Goal: Task Accomplishment & Management: Use online tool/utility

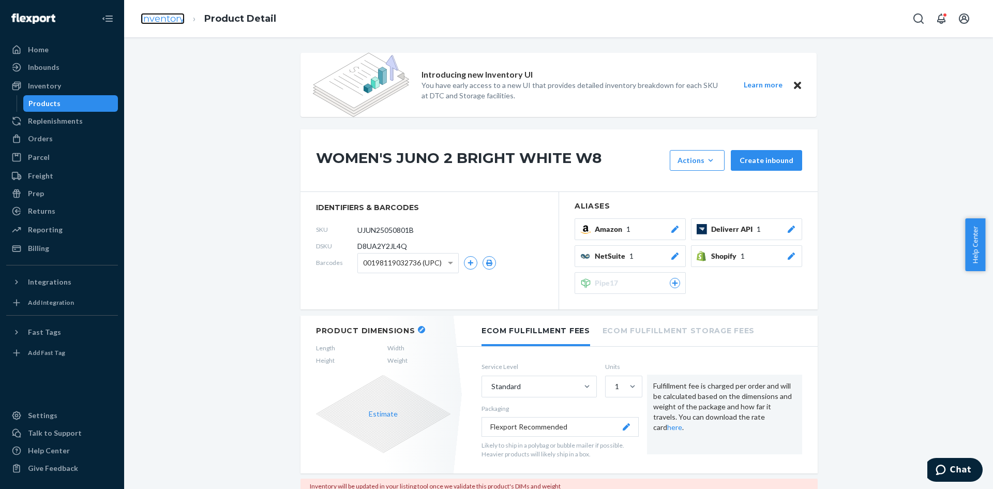
click at [161, 14] on link "Inventory" at bounding box center [163, 18] width 44 height 11
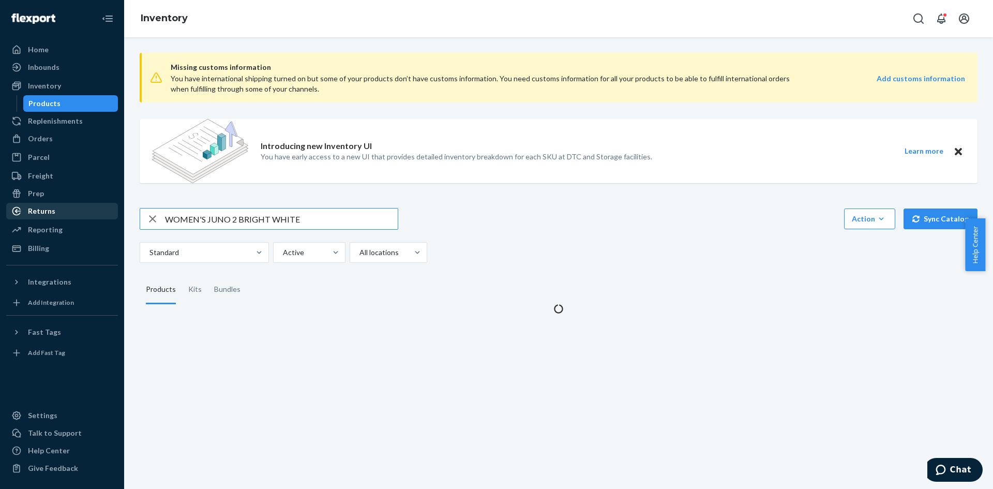
drag, startPoint x: 292, startPoint y: 221, endPoint x: 11, endPoint y: 214, distance: 280.8
click at [0, 214] on html "Home Inbounds Shipping Plans Problems Inventory Products Replenishments Orders …" at bounding box center [496, 244] width 993 height 489
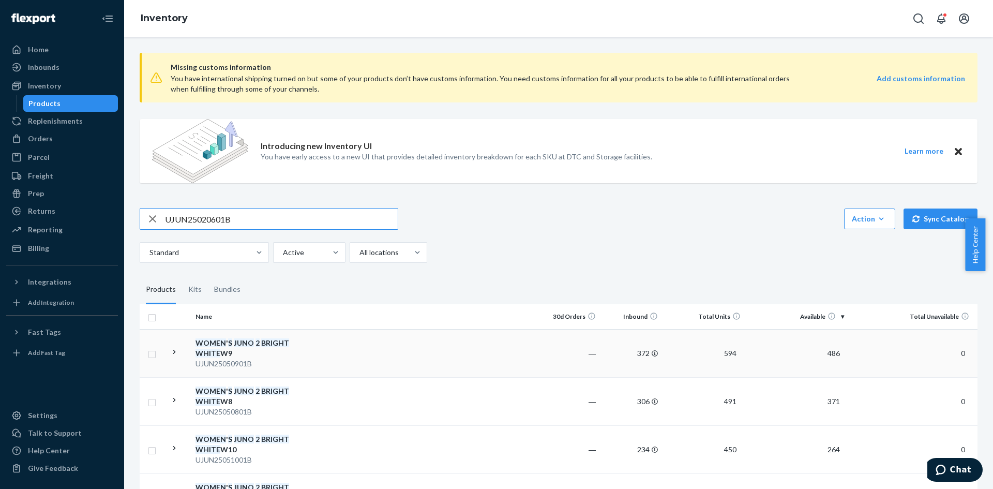
type input "UJUN25020601B"
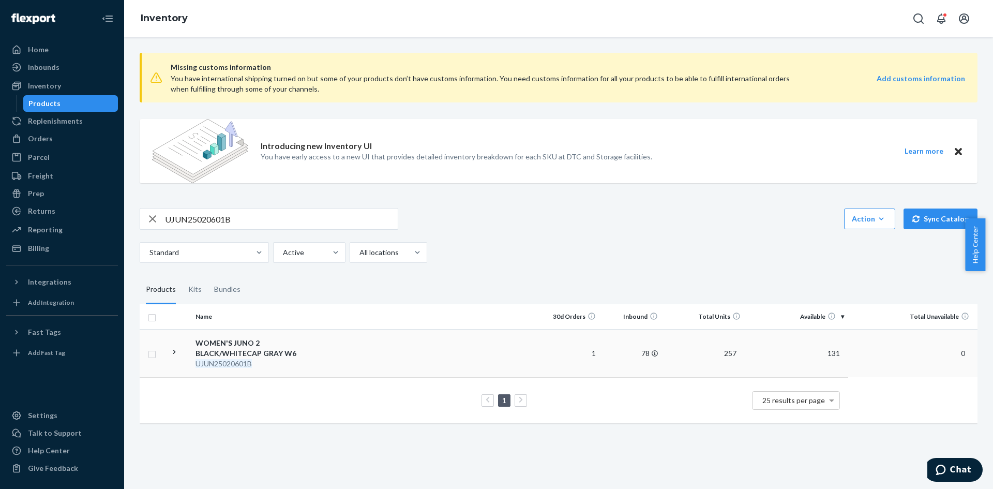
click at [266, 354] on div "WOMEN'S JUNO 2 BLACK/WHITECAP GRAY W6" at bounding box center [249, 348] width 108 height 21
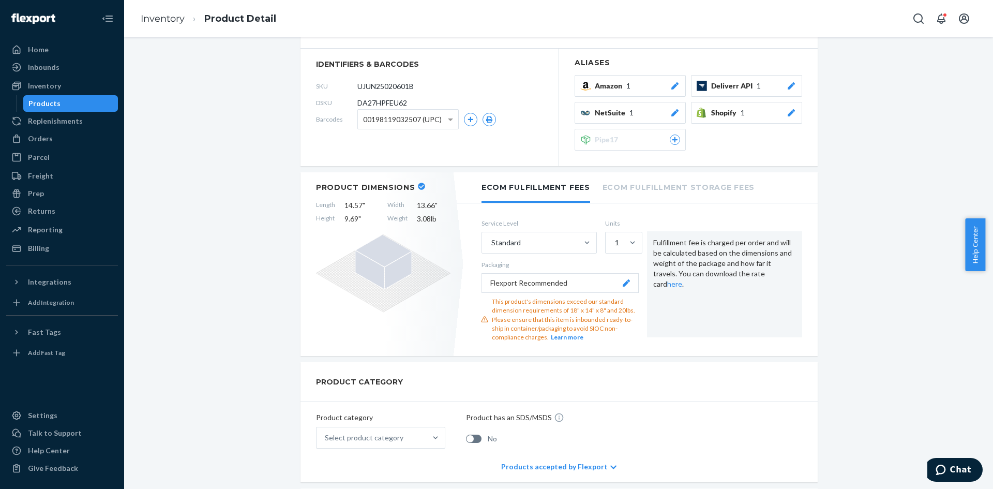
scroll to position [155, 0]
click at [166, 19] on link "Inventory" at bounding box center [163, 18] width 44 height 11
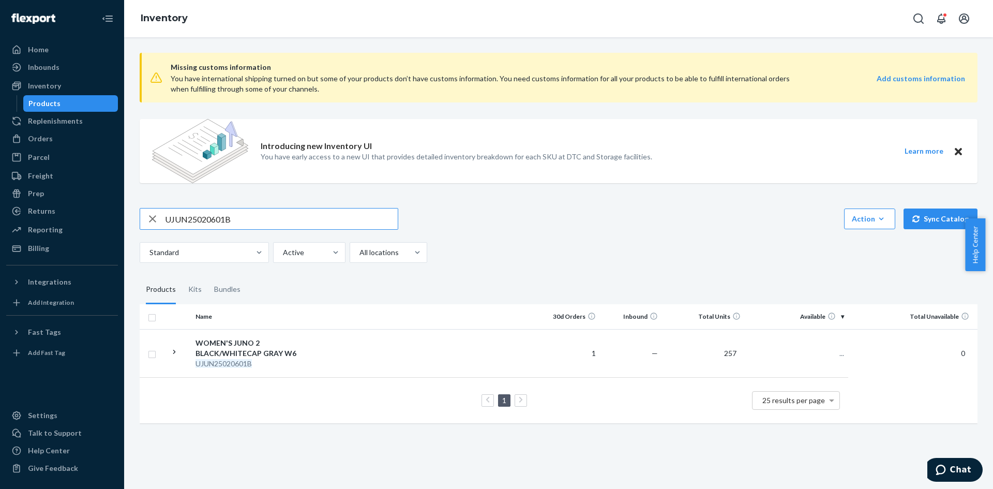
click at [203, 223] on input "UJUN25020601B" at bounding box center [281, 218] width 233 height 21
type input "UJUN25020701B"
click at [236, 349] on div "WOMEN'S JUNO 2 BLACK/WHITECAP GRAY W6" at bounding box center [249, 348] width 108 height 21
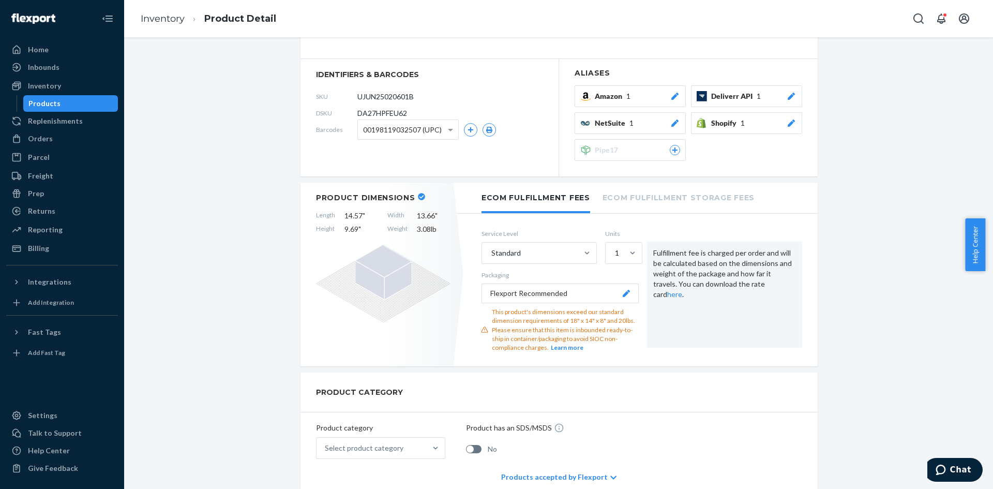
scroll to position [155, 0]
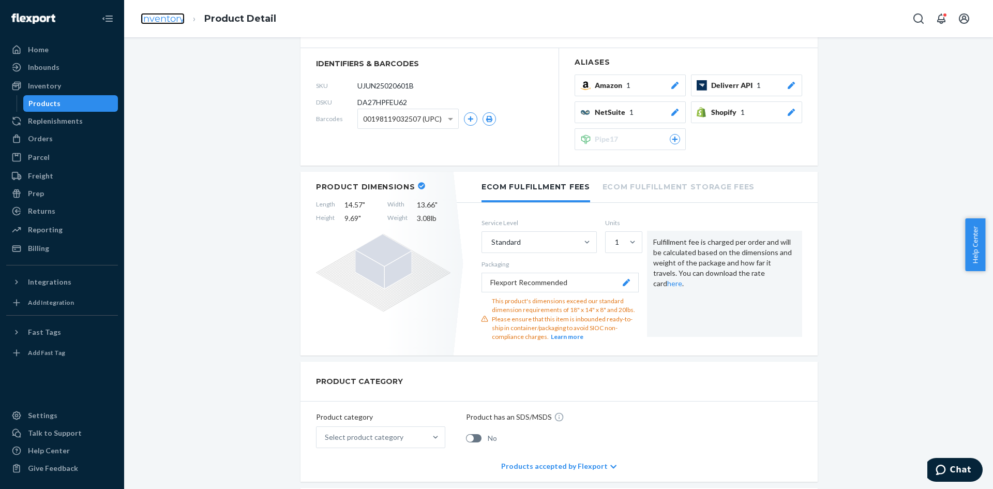
click at [178, 19] on link "Inventory" at bounding box center [163, 18] width 44 height 11
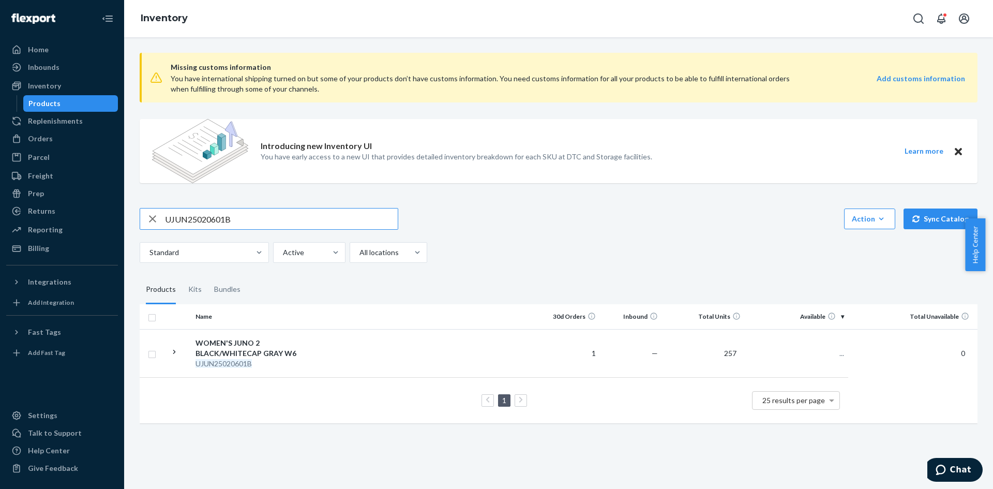
click at [201, 222] on input "UJUN25020601B" at bounding box center [281, 218] width 233 height 21
type input "UJUN25020801B"
drag, startPoint x: 235, startPoint y: 353, endPoint x: 317, endPoint y: 340, distance: 83.1
click at [235, 353] on div "WOMEN'S JUNO 2 BLACK/WHITECAP GRAY W6" at bounding box center [249, 348] width 108 height 21
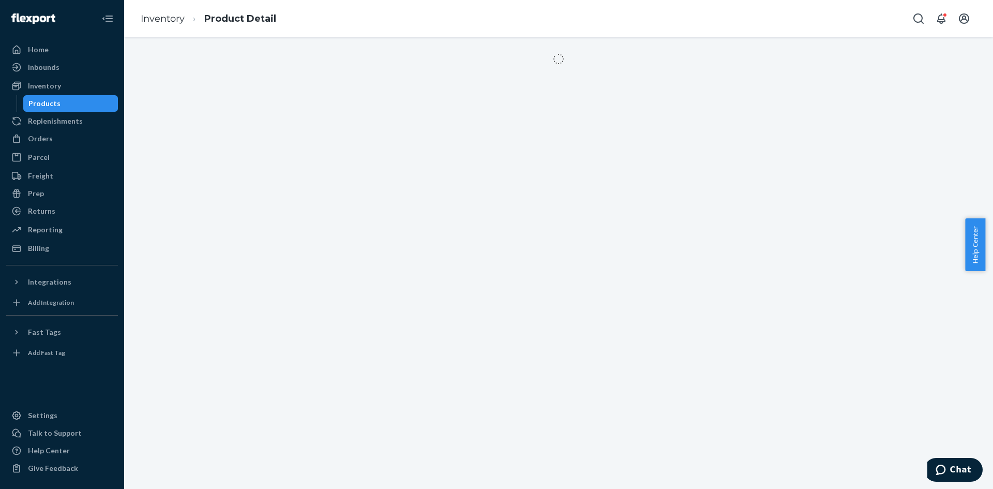
click at [167, 12] on ol "Inventory Product Detail" at bounding box center [208, 19] width 152 height 31
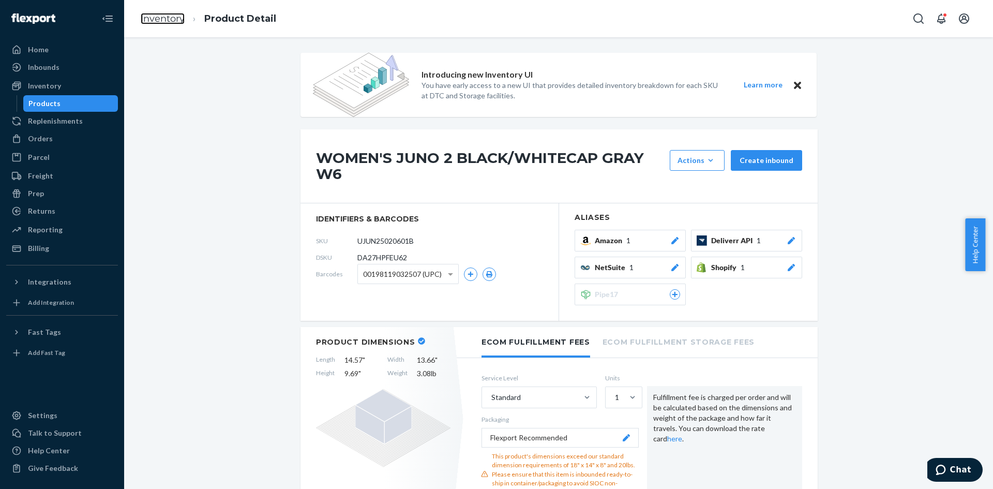
click at [177, 15] on link "Inventory" at bounding box center [163, 18] width 44 height 11
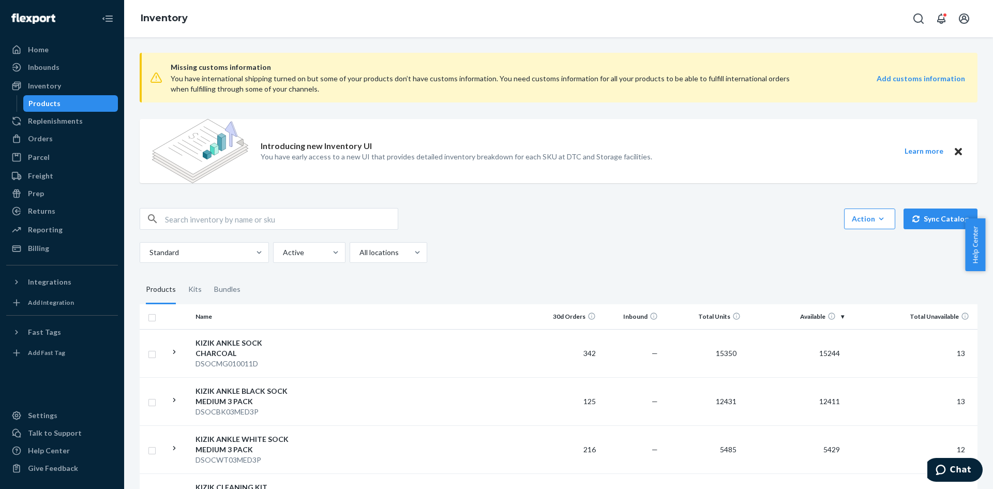
click at [225, 219] on input "text" at bounding box center [281, 218] width 233 height 21
paste input "UJUN25020801B"
type input "UJUN25020801B"
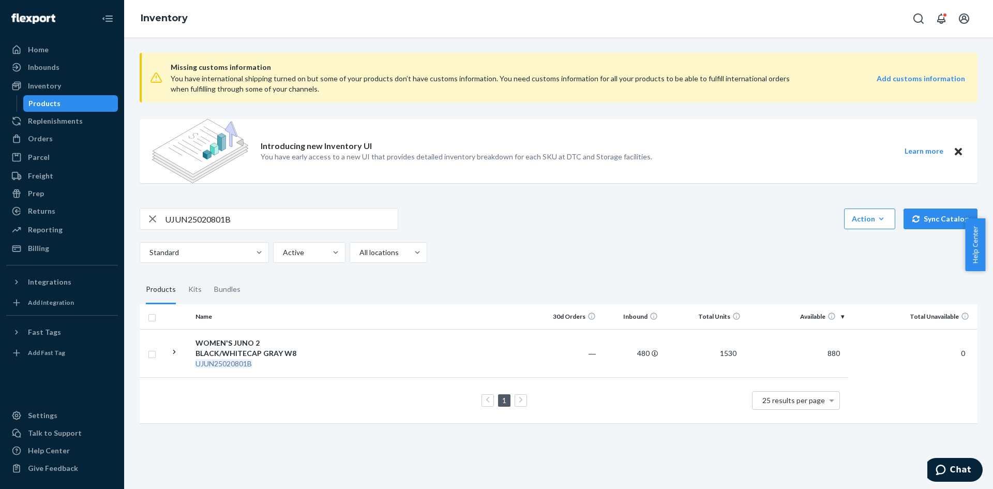
drag, startPoint x: 256, startPoint y: 346, endPoint x: 283, endPoint y: 351, distance: 26.7
click at [256, 347] on div "WOMEN'S JUNO 2 BLACK/WHITECAP GRAY W8" at bounding box center [249, 348] width 108 height 21
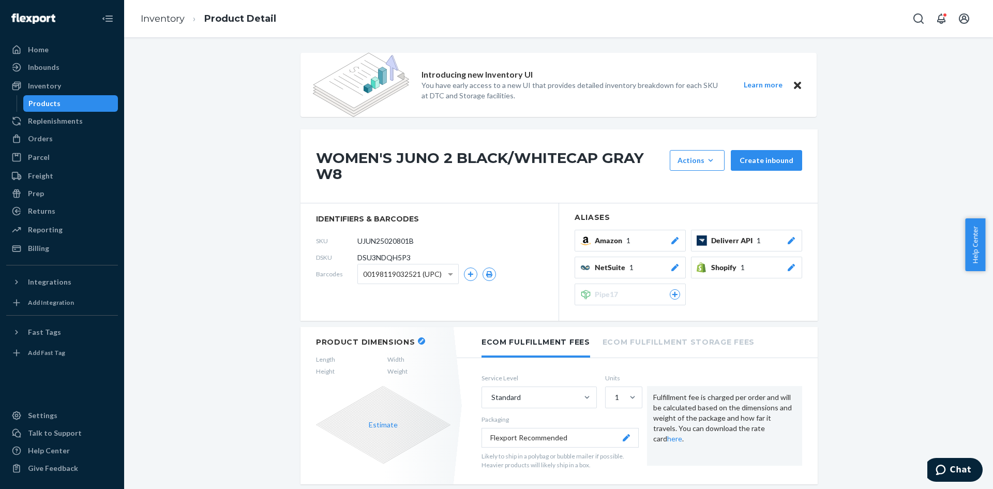
click at [419, 341] on icon "button" at bounding box center [421, 341] width 4 height 4
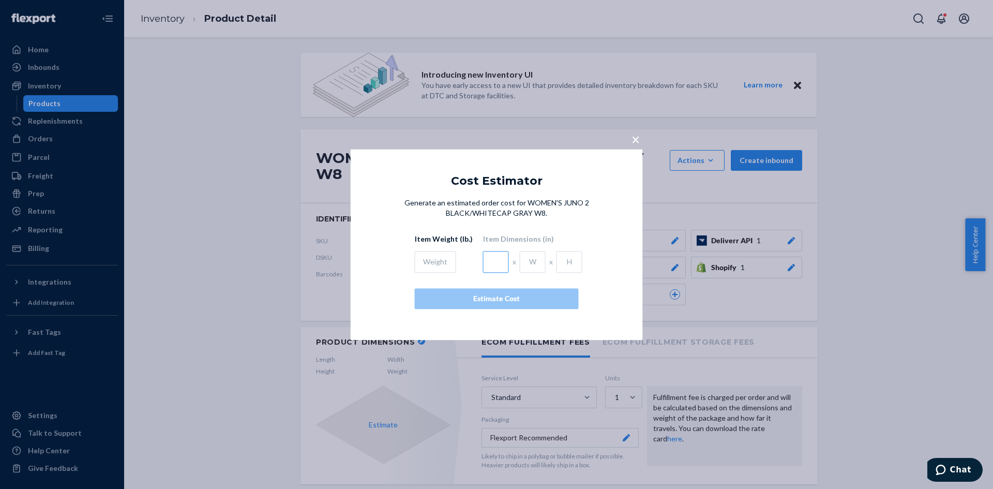
click at [494, 264] on input "text" at bounding box center [496, 262] width 26 height 22
type input "14.4"
type input "13.8"
type input "4.7"
click at [433, 263] on input "text" at bounding box center [435, 262] width 41 height 22
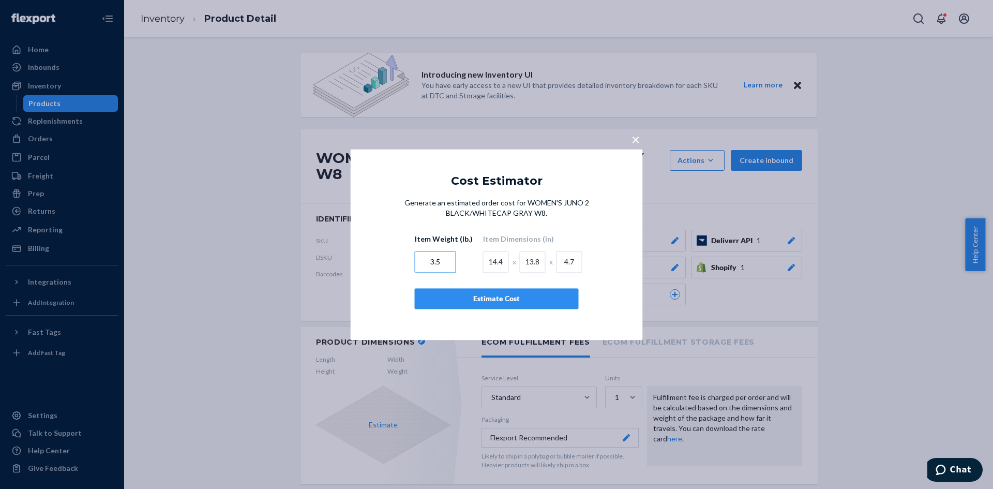
type input "3.5"
click at [446, 299] on div "Estimate Cost" at bounding box center [496, 298] width 146 height 10
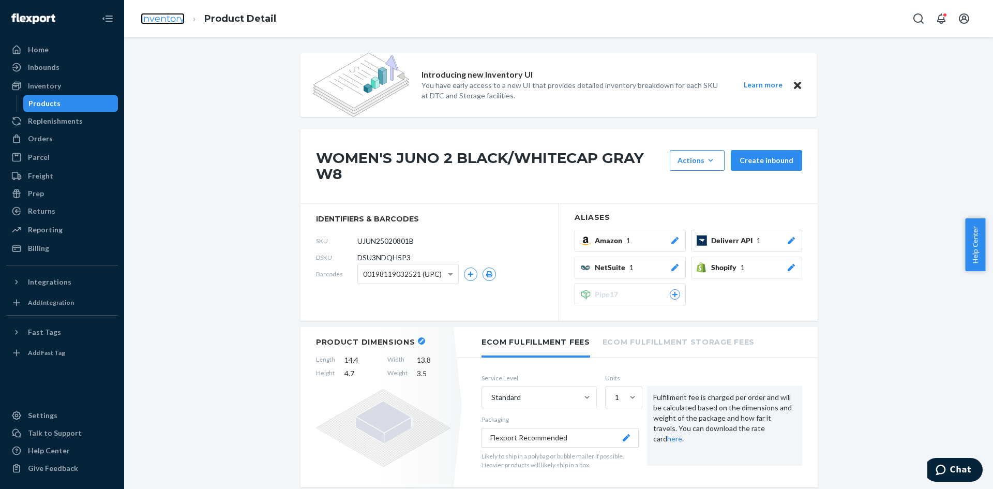
click at [159, 18] on link "Inventory" at bounding box center [163, 18] width 44 height 11
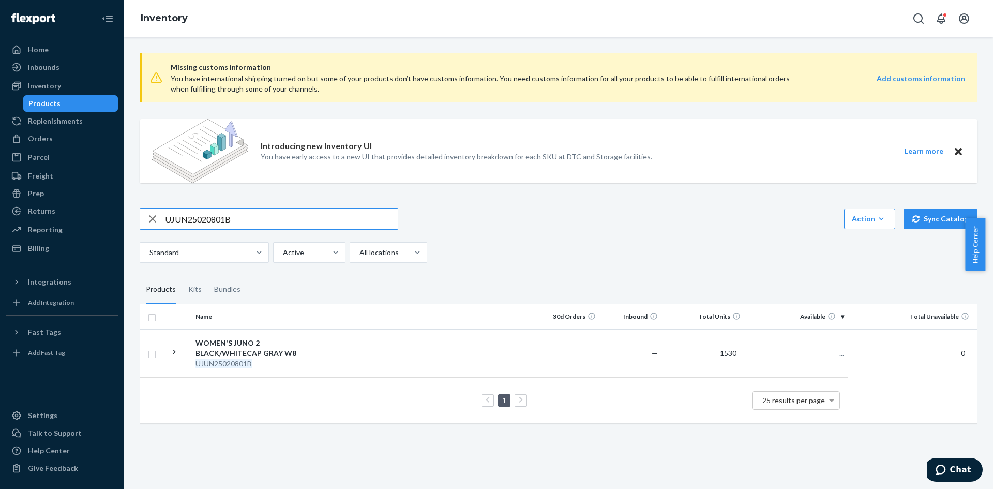
click at [215, 217] on input "UJUN25020801B" at bounding box center [281, 218] width 233 height 21
type input "UJUN25020901B"
click at [256, 352] on div "WOMEN'S JUNO 2 BLACK/WHITECAP GRAY W9" at bounding box center [249, 348] width 108 height 21
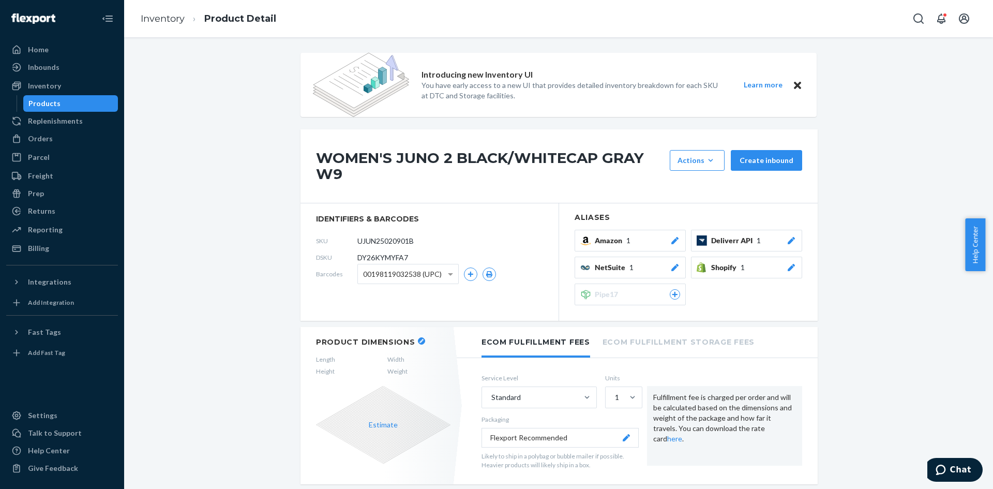
click at [413, 337] on header "Product Dimensions" at bounding box center [383, 341] width 134 height 9
click at [418, 342] on button "button" at bounding box center [421, 340] width 7 height 7
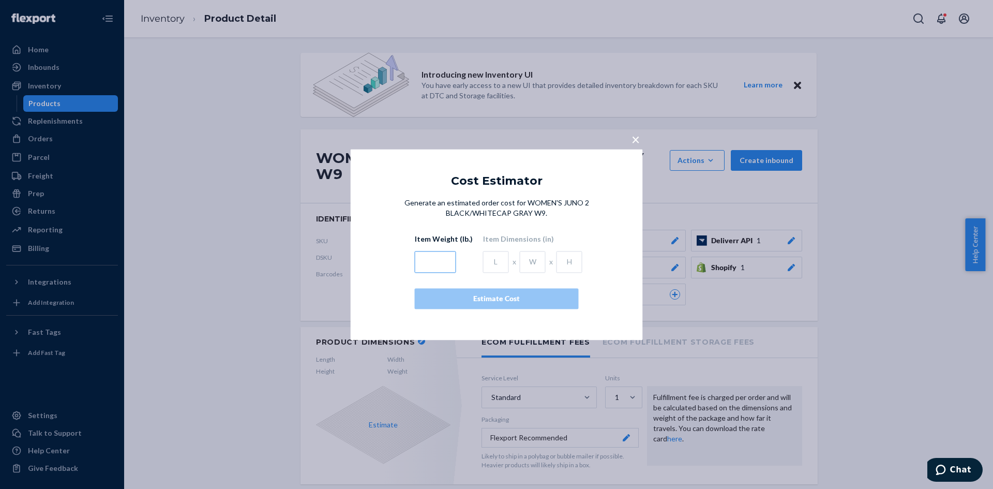
click at [434, 265] on input "text" at bounding box center [435, 262] width 41 height 22
type input "3.5"
type input "15"
type input "11.6"
type input "5.5"
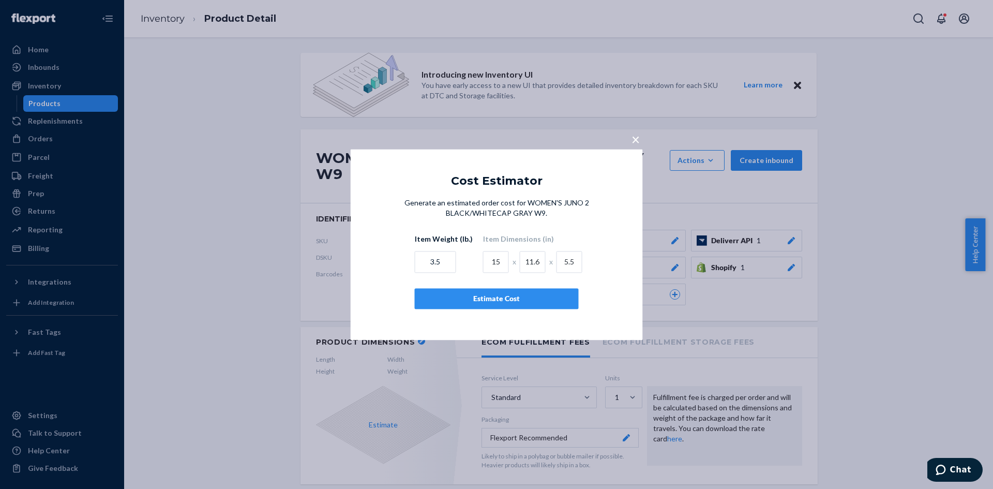
click at [499, 300] on div "Estimate Cost" at bounding box center [496, 298] width 146 height 10
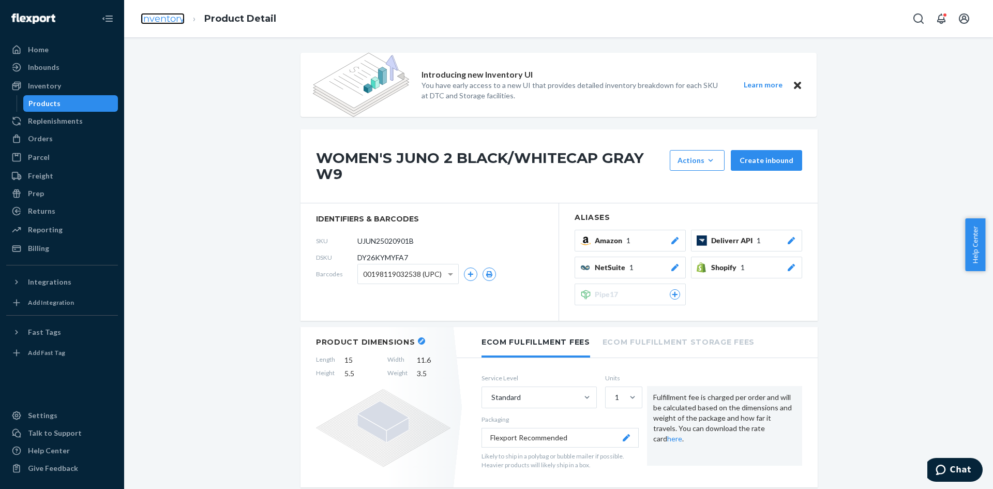
click at [165, 19] on link "Inventory" at bounding box center [163, 18] width 44 height 11
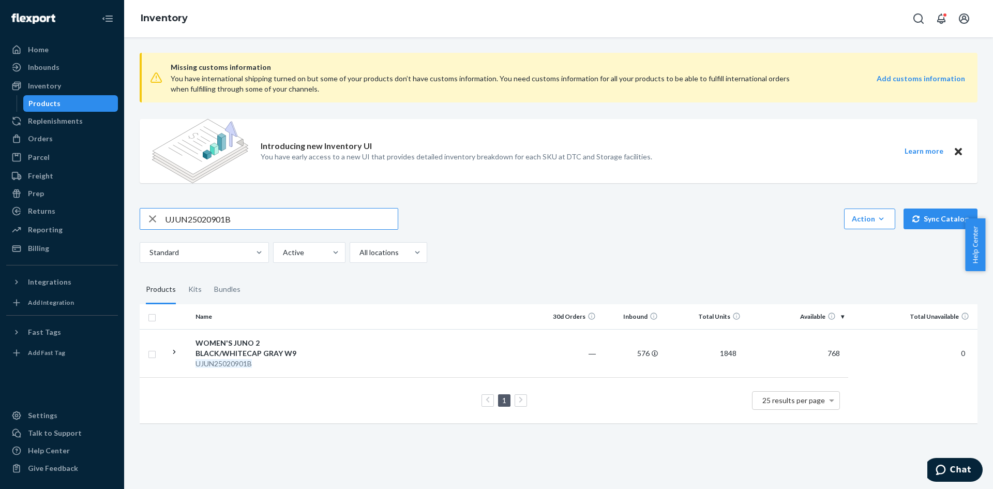
click at [197, 211] on input "UJUN25020901B" at bounding box center [281, 218] width 233 height 21
type input "UJUN25021001B"
click at [226, 357] on div "WOMEN'S JUNO 2 BLACK/WHITECAP GRAY W10" at bounding box center [249, 348] width 108 height 21
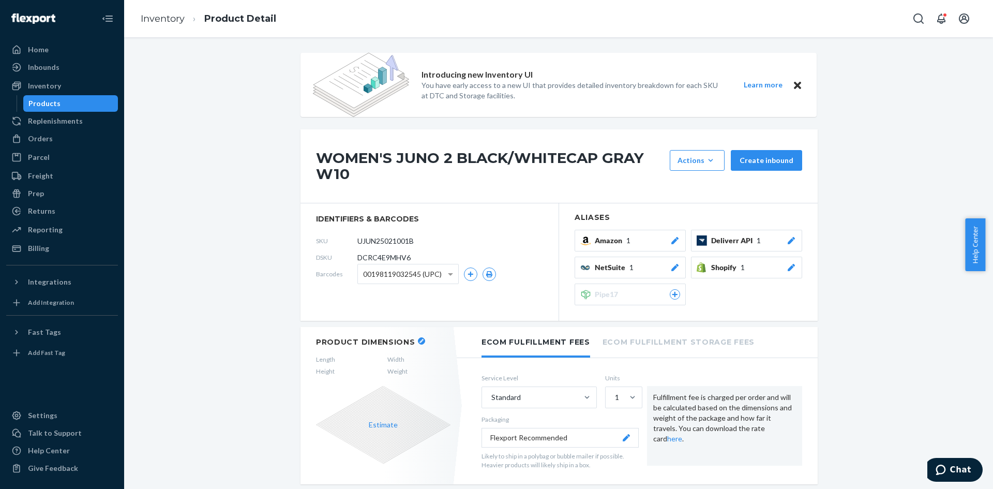
click at [419, 339] on icon "button" at bounding box center [421, 341] width 4 height 4
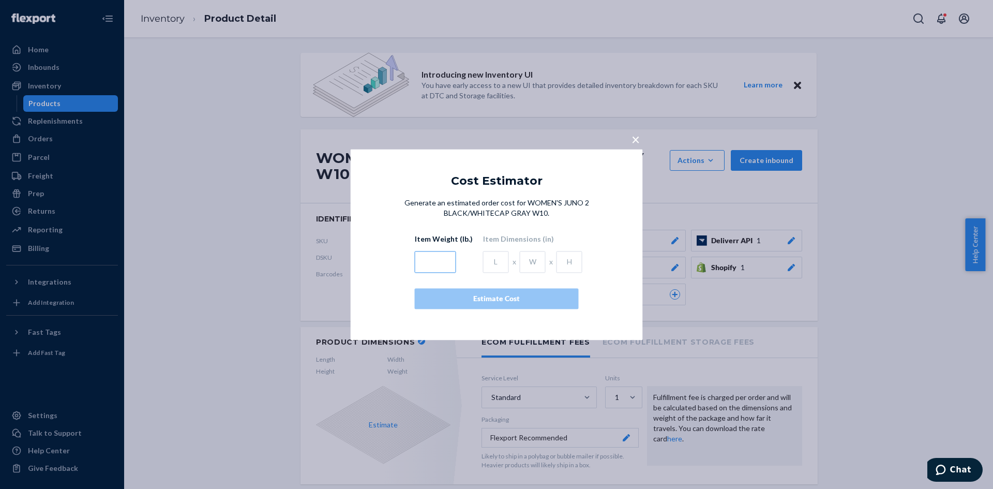
click at [439, 263] on input "text" at bounding box center [435, 262] width 41 height 22
type input "3.5"
type input "15"
type input "11.6"
type input "5.5"
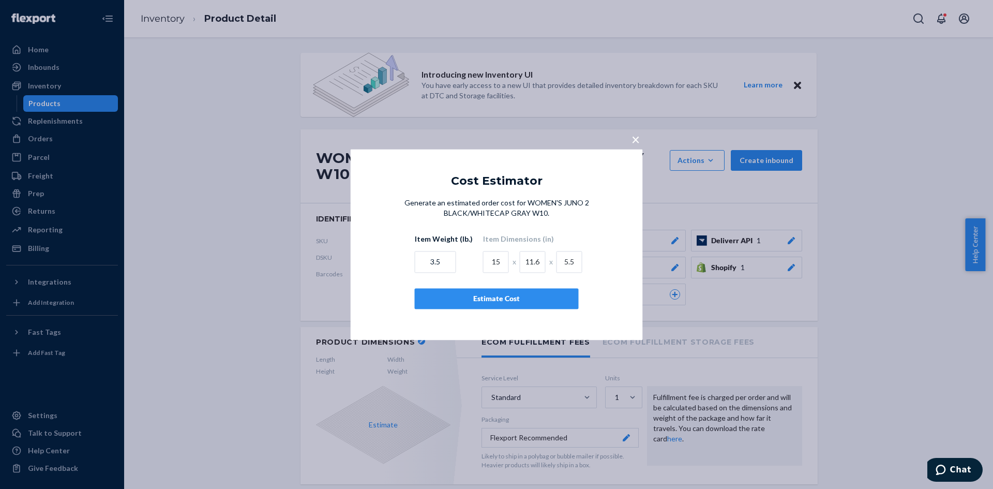
click at [507, 304] on button "Estimate Cost" at bounding box center [497, 298] width 164 height 21
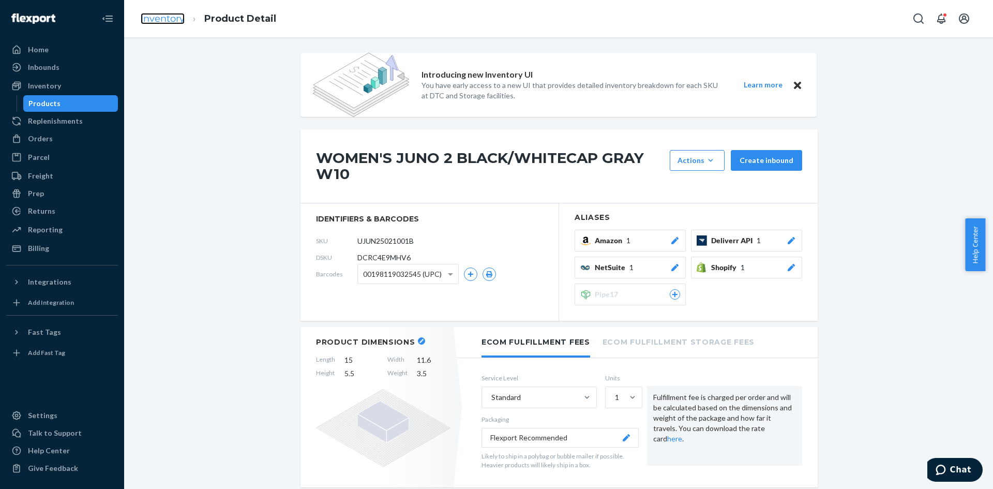
click at [164, 18] on link "Inventory" at bounding box center [163, 18] width 44 height 11
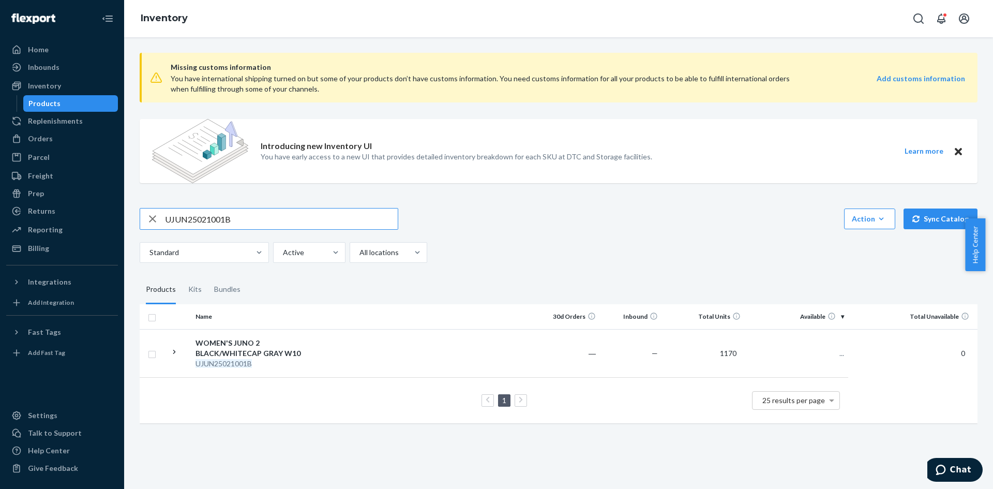
click at [195, 221] on input "UJUN25021001B" at bounding box center [281, 218] width 233 height 21
type input "UJUN25021101B"
drag, startPoint x: 268, startPoint y: 358, endPoint x: 304, endPoint y: 350, distance: 37.0
click at [268, 357] on div "WOMEN'S JUNO 2 BLACK/WHITECAP GRAY W11" at bounding box center [249, 348] width 108 height 21
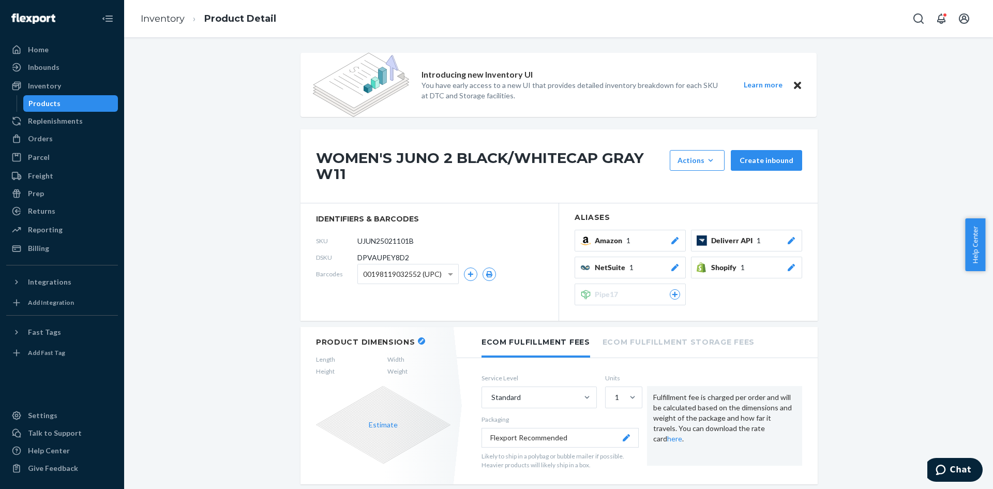
click at [419, 341] on icon "button" at bounding box center [421, 341] width 4 height 4
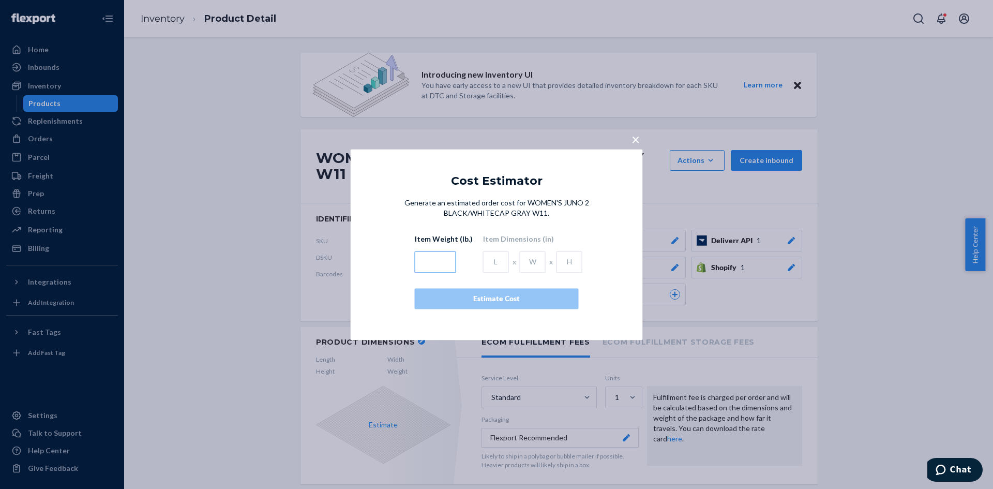
click at [425, 264] on input "text" at bounding box center [435, 262] width 41 height 22
type input "3.5"
type input "15"
type input "11.6"
type input "5.5"
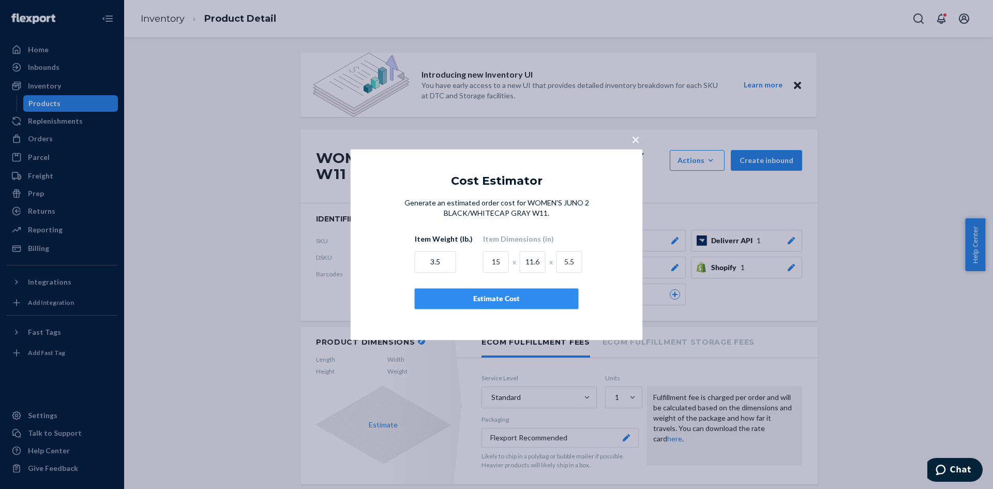
click at [498, 290] on button "Estimate Cost" at bounding box center [497, 298] width 164 height 21
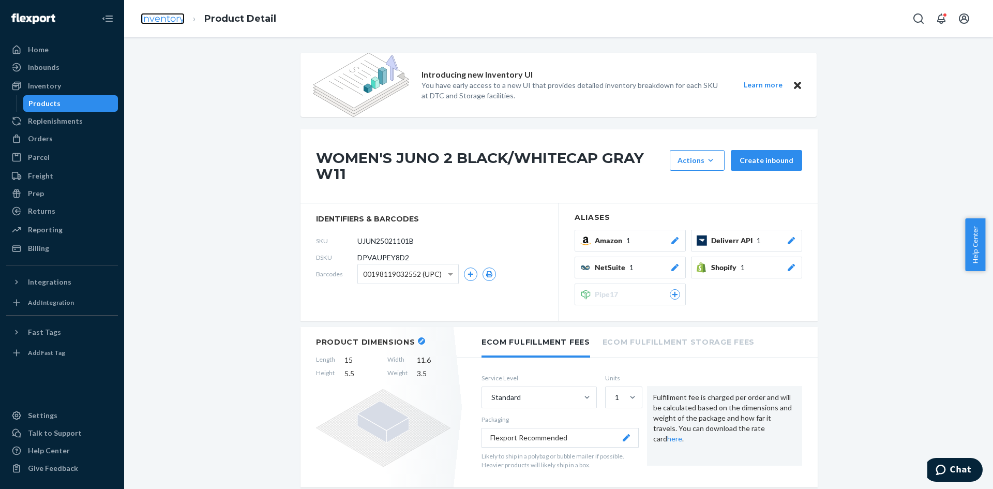
click at [164, 17] on link "Inventory" at bounding box center [163, 18] width 44 height 11
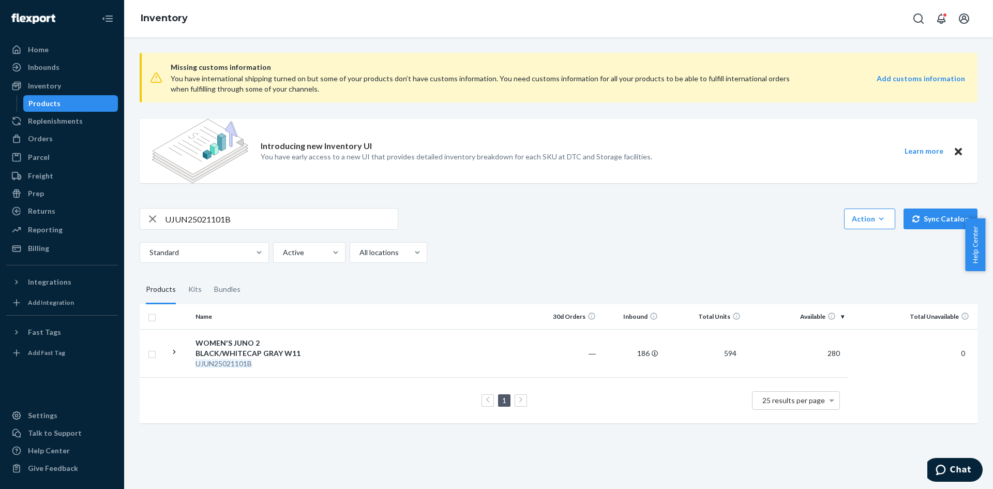
click at [209, 216] on input "UJUN25021101B" at bounding box center [281, 218] width 233 height 21
paste input "2"
type input "UJUN25021201B"
click at [226, 356] on div "WOMEN'S JUNO 2 BLACK/WHITECAP GRAY W12" at bounding box center [249, 348] width 108 height 21
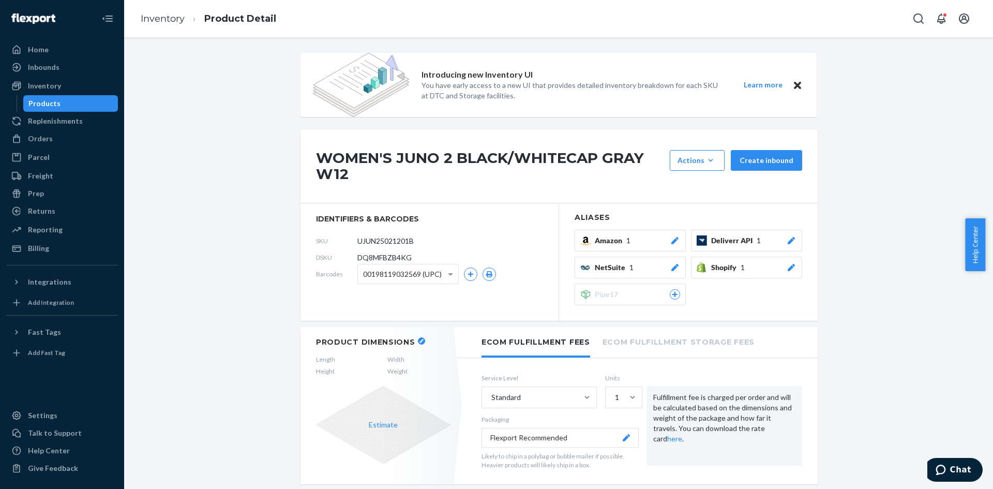
click at [419, 341] on icon "button" at bounding box center [421, 341] width 4 height 4
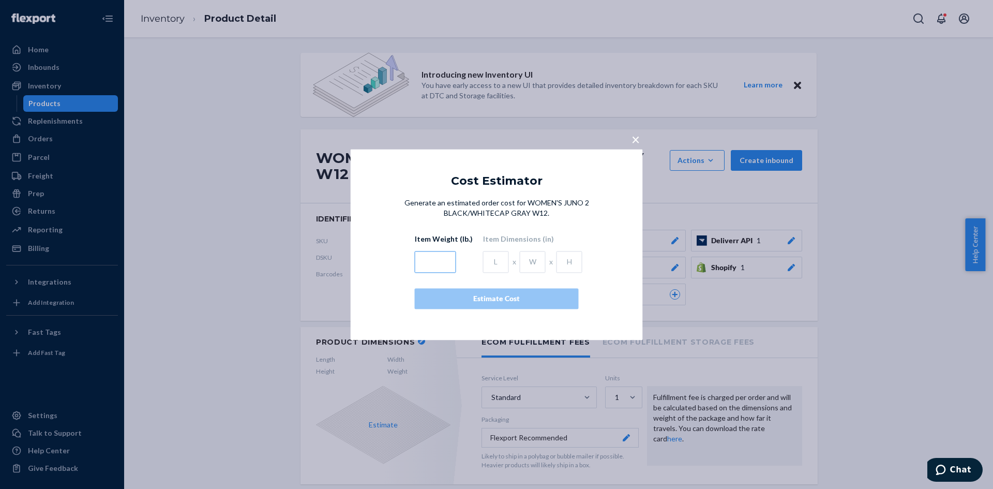
click at [429, 265] on input "text" at bounding box center [435, 262] width 41 height 22
type input "3.5"
type input "16.5"
type input "15.4"
type input "5.1"
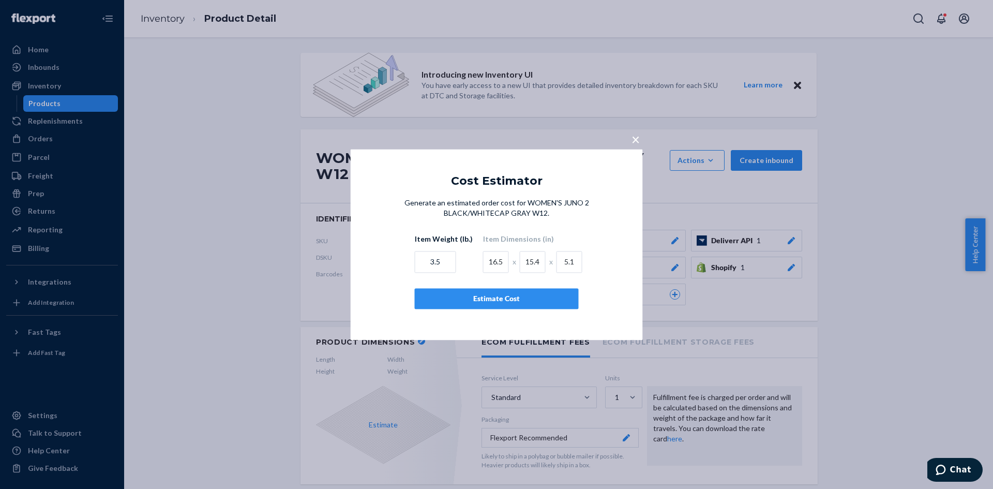
click at [462, 299] on div "Estimate Cost" at bounding box center [496, 298] width 146 height 10
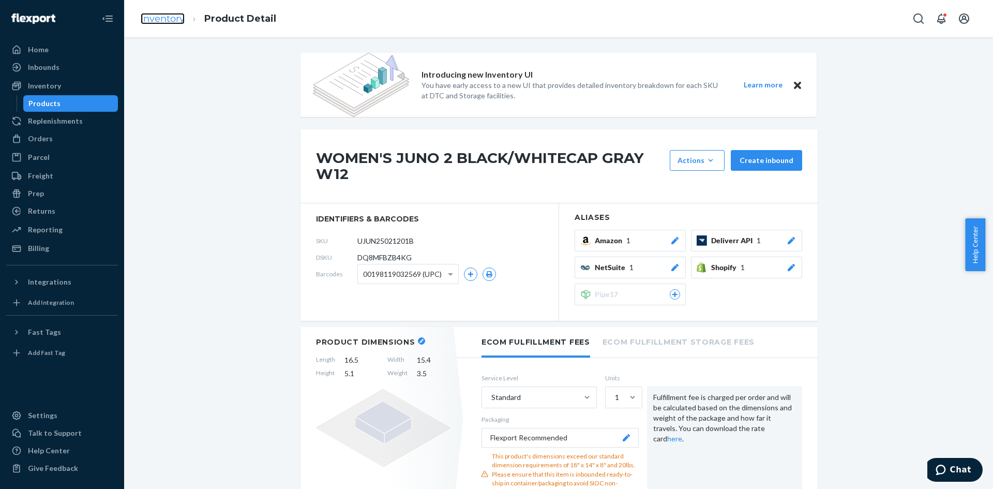
click at [165, 21] on link "Inventory" at bounding box center [163, 18] width 44 height 11
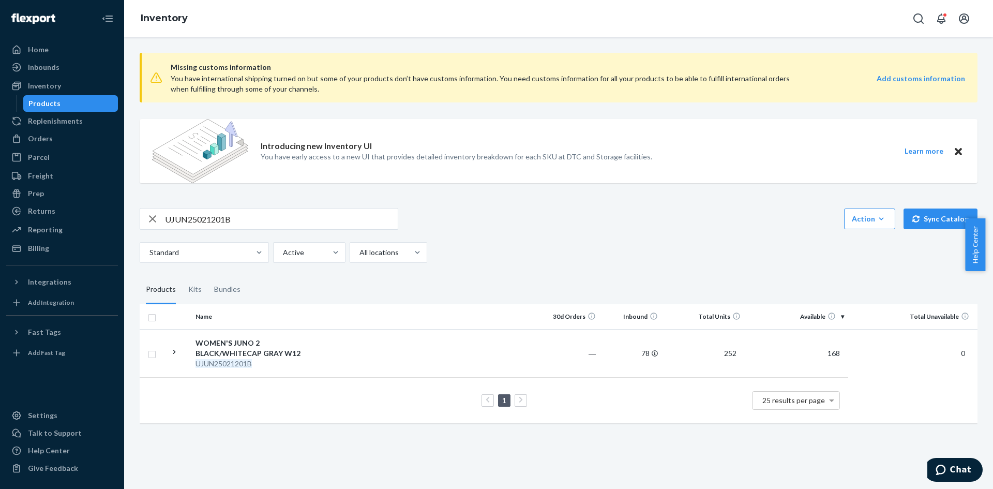
click at [224, 216] on input "UJUN25021201B" at bounding box center [281, 218] width 233 height 21
paste input "306"
type input "UJUN25030601B"
click at [230, 354] on div "WOMEN'S JUNO 2 OATMEAL/PRISTINE W6" at bounding box center [249, 348] width 108 height 21
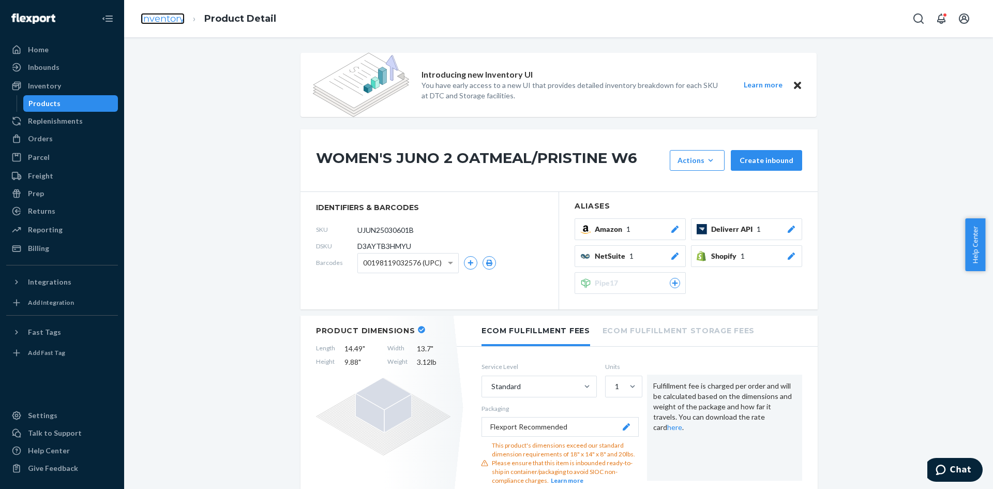
click at [171, 18] on link "Inventory" at bounding box center [163, 18] width 44 height 11
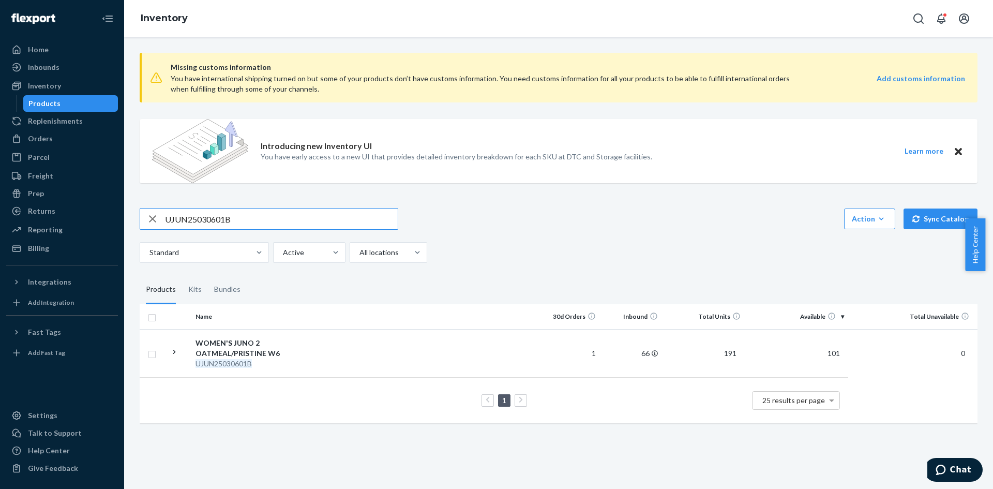
click at [187, 220] on input "UJUN25030601B" at bounding box center [281, 218] width 233 height 21
type input "UJUN25030701B"
click at [228, 359] on em "UJUN25030701B" at bounding box center [223, 363] width 56 height 9
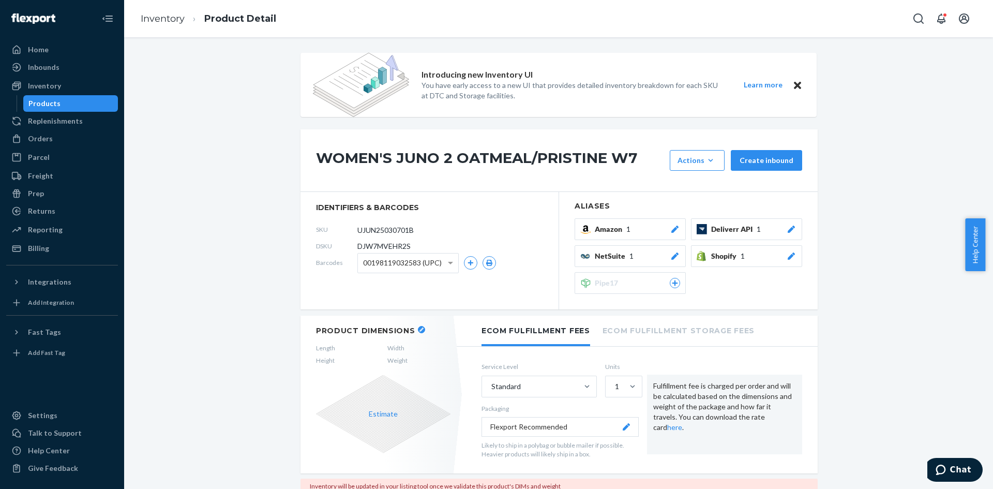
click at [418, 332] on button "button" at bounding box center [421, 329] width 7 height 7
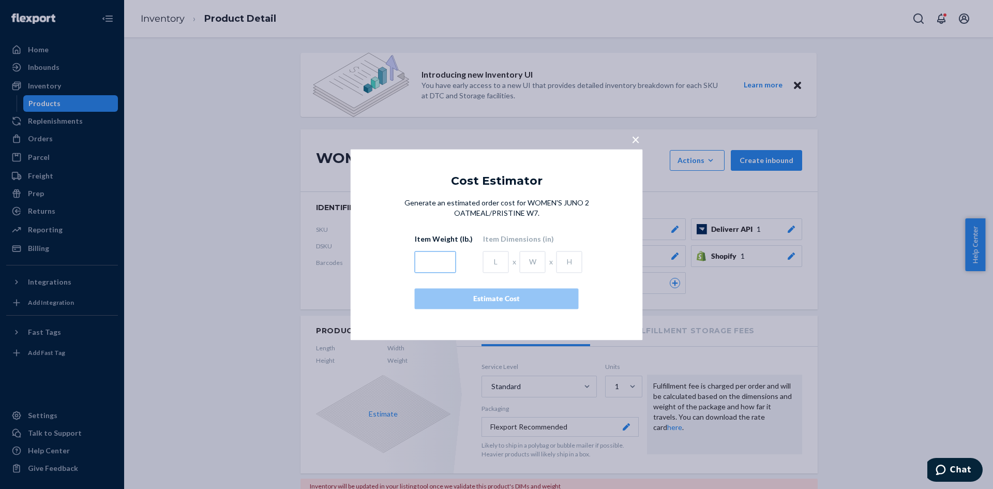
click at [437, 260] on input "text" at bounding box center [435, 262] width 41 height 22
type input "3.5"
type input "14.4"
click at [538, 262] on input "13.89" at bounding box center [533, 262] width 26 height 22
type input "13.8"
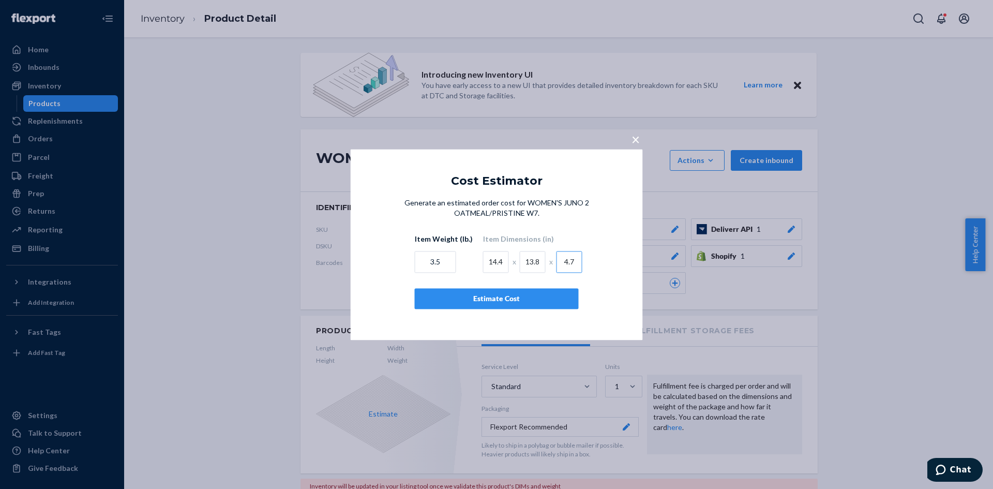
type input "4.7"
click at [501, 296] on div "Estimate Cost" at bounding box center [496, 298] width 146 height 10
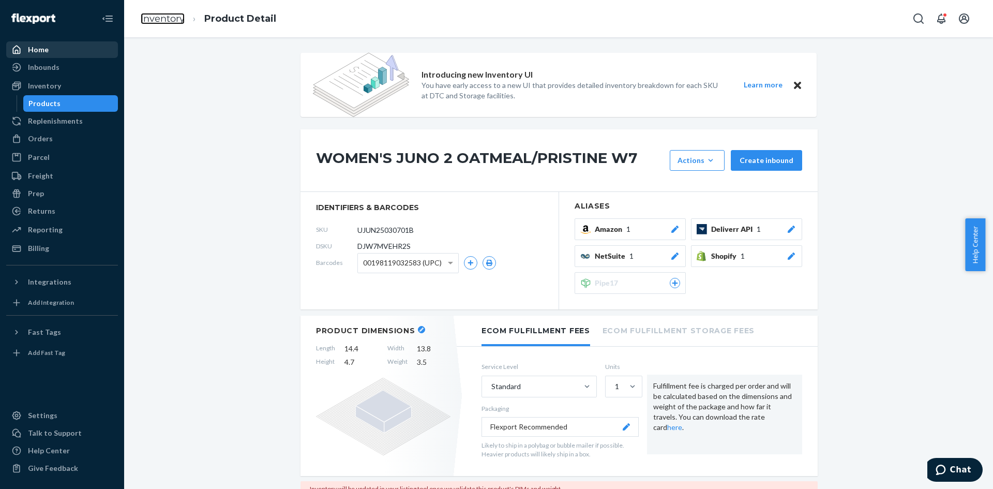
drag, startPoint x: 164, startPoint y: 18, endPoint x: 33, endPoint y: 54, distance: 136.7
click at [164, 18] on link "Inventory" at bounding box center [163, 18] width 44 height 11
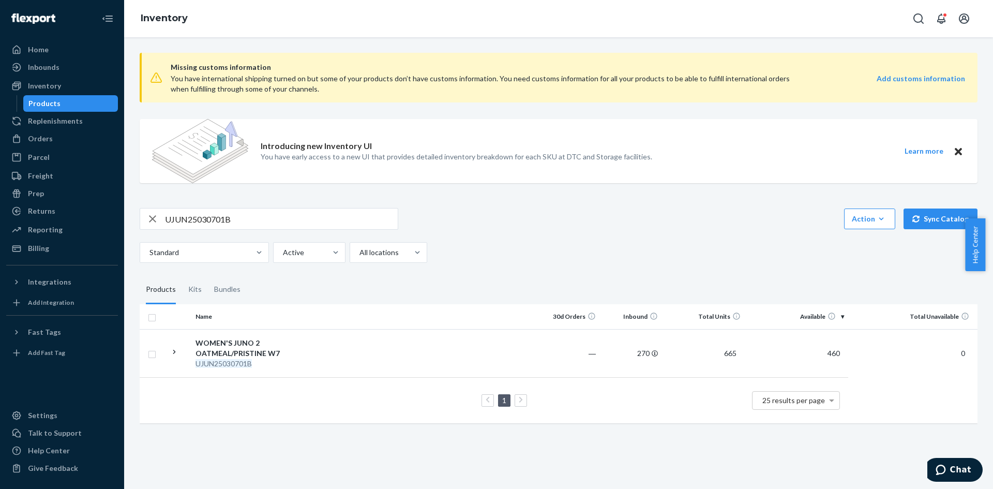
click at [196, 218] on input "UJUN25030701B" at bounding box center [281, 218] width 233 height 21
paste input "8"
type input "UJUN25030801B"
click at [247, 350] on div "WOMEN'S JUNO 2 OATMEAL/PRISTINE W8" at bounding box center [249, 348] width 108 height 21
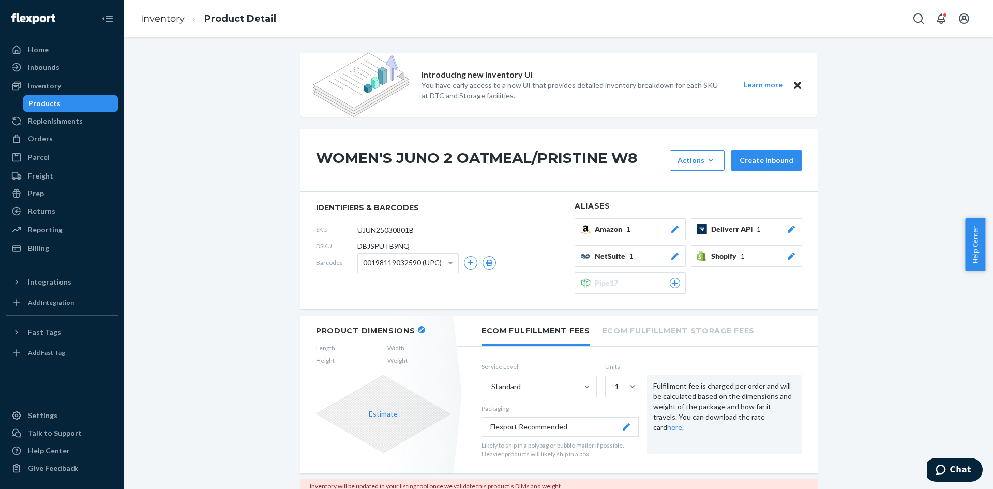
click at [419, 328] on icon "button" at bounding box center [421, 329] width 4 height 4
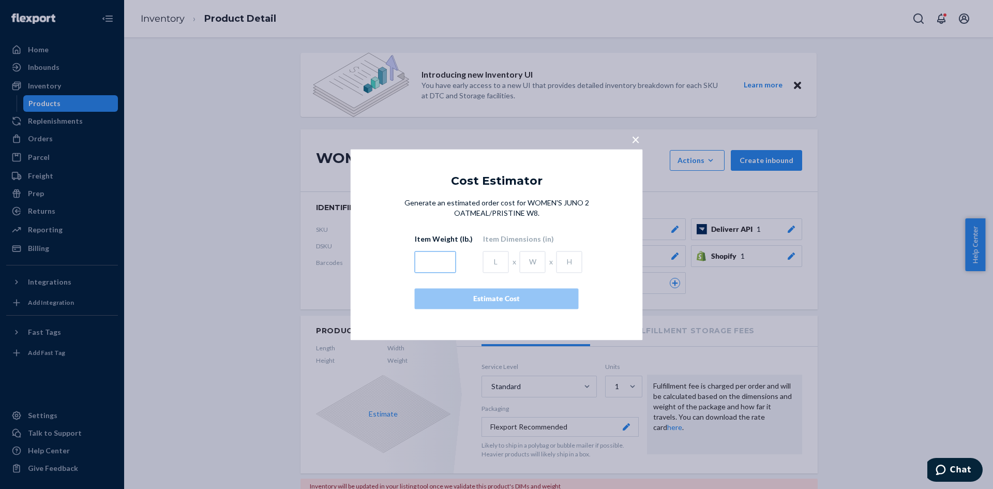
click at [433, 264] on input "text" at bounding box center [435, 262] width 41 height 22
type input "3.5"
type input "14.4"
type input "13.8"
type input "4.7"
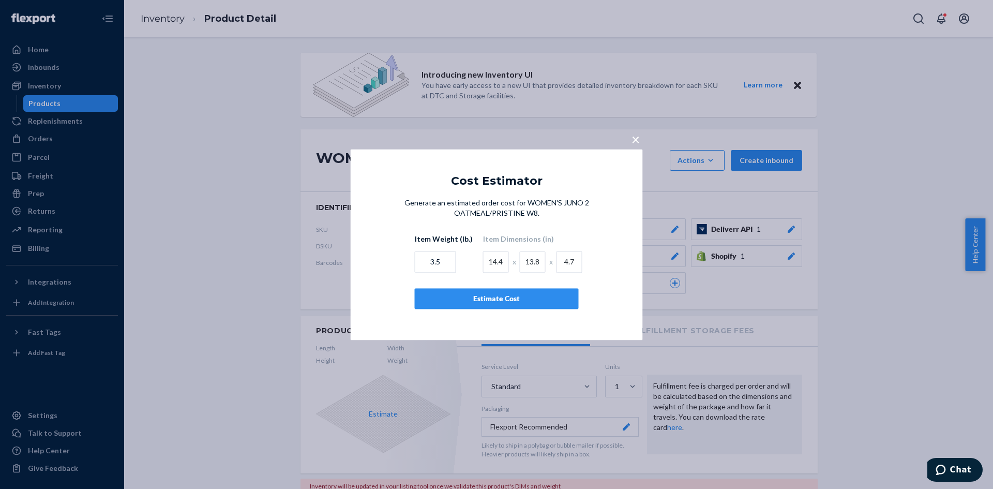
click at [538, 299] on div "Estimate Cost" at bounding box center [496, 298] width 146 height 10
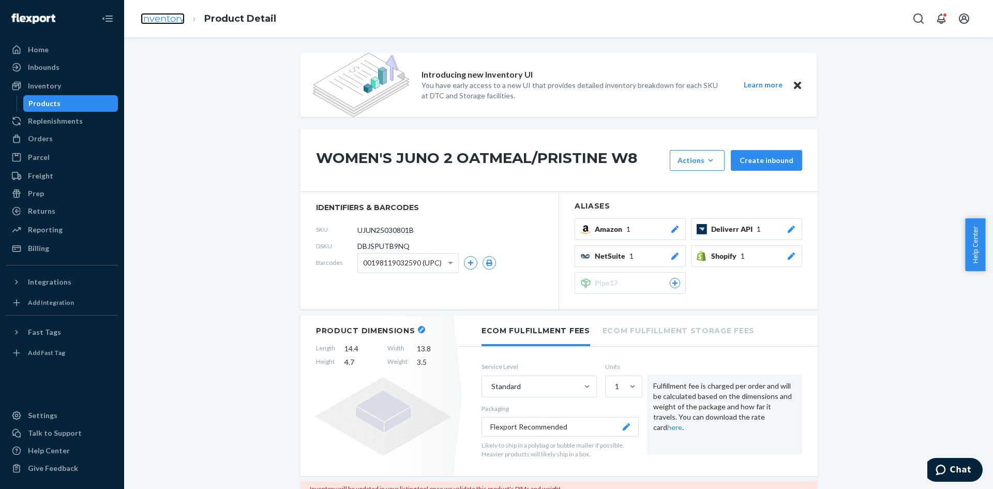
click at [152, 20] on link "Inventory" at bounding box center [163, 18] width 44 height 11
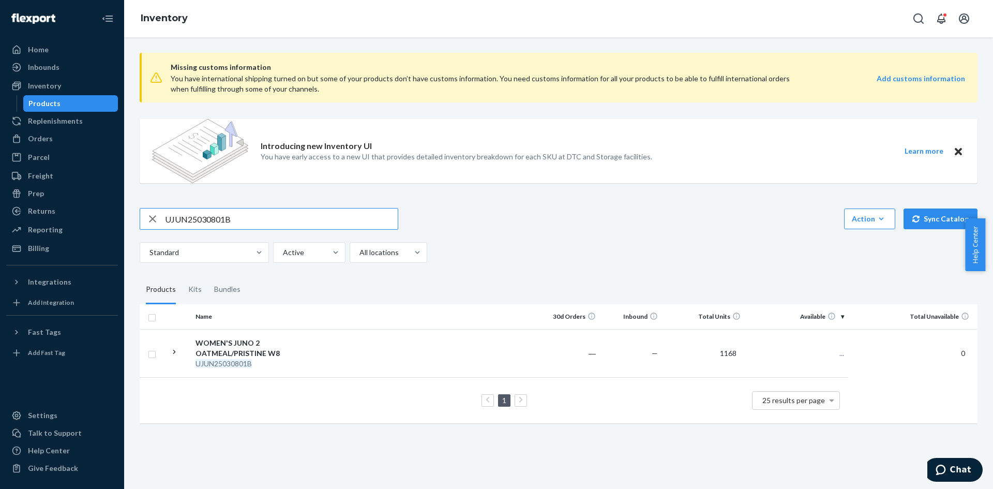
click at [199, 220] on input "UJUN25030801B" at bounding box center [281, 218] width 233 height 21
type input "UJUN25030901B"
click at [232, 357] on div "WOMEN'S JUNO 2 OATMEAL/PRISTINE W9" at bounding box center [249, 348] width 108 height 21
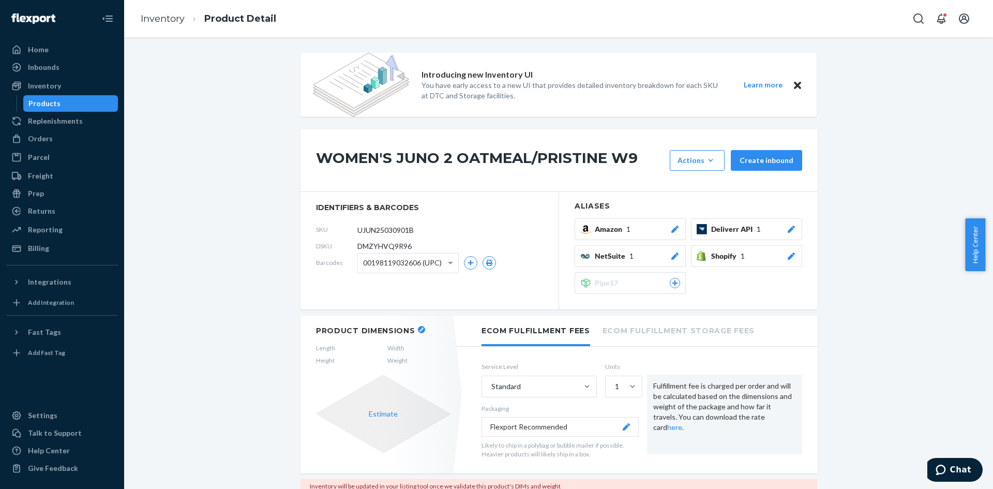
click at [419, 327] on icon "button" at bounding box center [421, 329] width 4 height 4
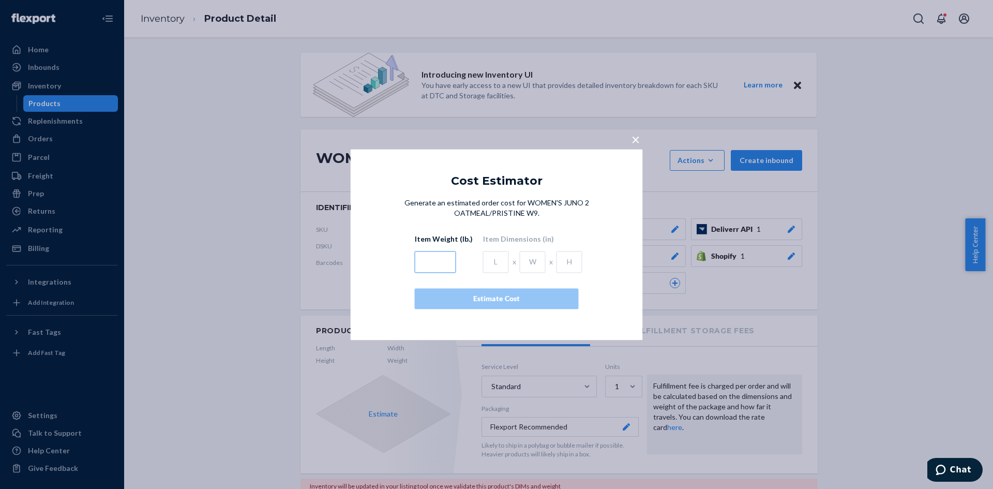
click at [435, 262] on input "text" at bounding box center [435, 262] width 41 height 22
type input "3.5"
type input "15"
type input "11.6"
type input "5.5"
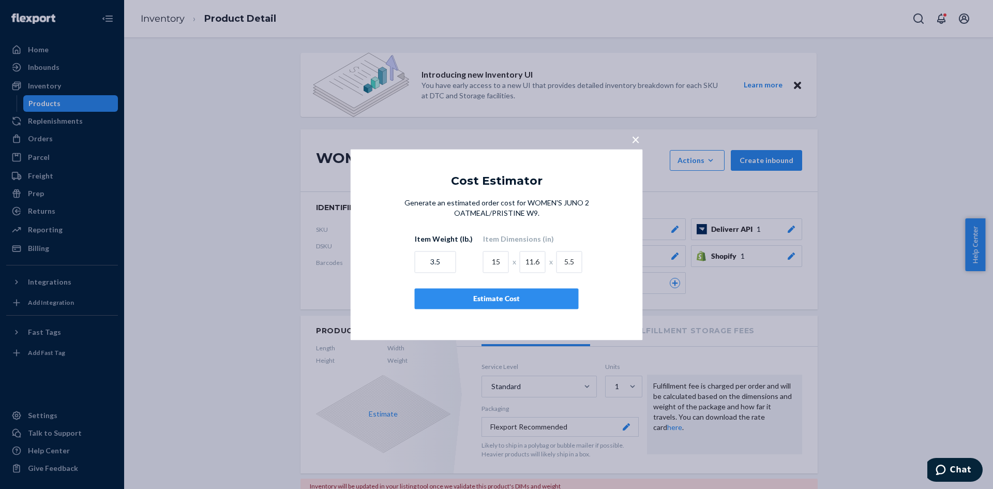
click at [456, 298] on div "Estimate Cost" at bounding box center [496, 298] width 146 height 10
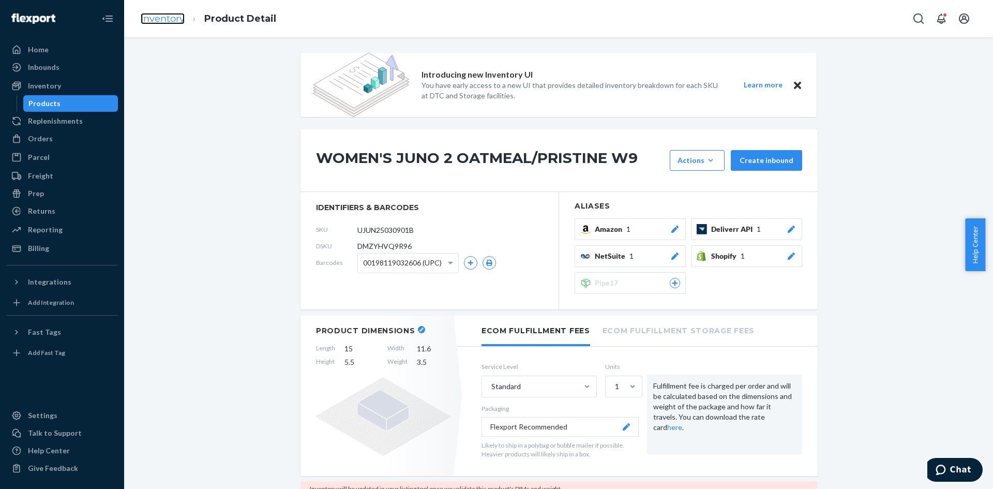
click at [177, 18] on link "Inventory" at bounding box center [163, 18] width 44 height 11
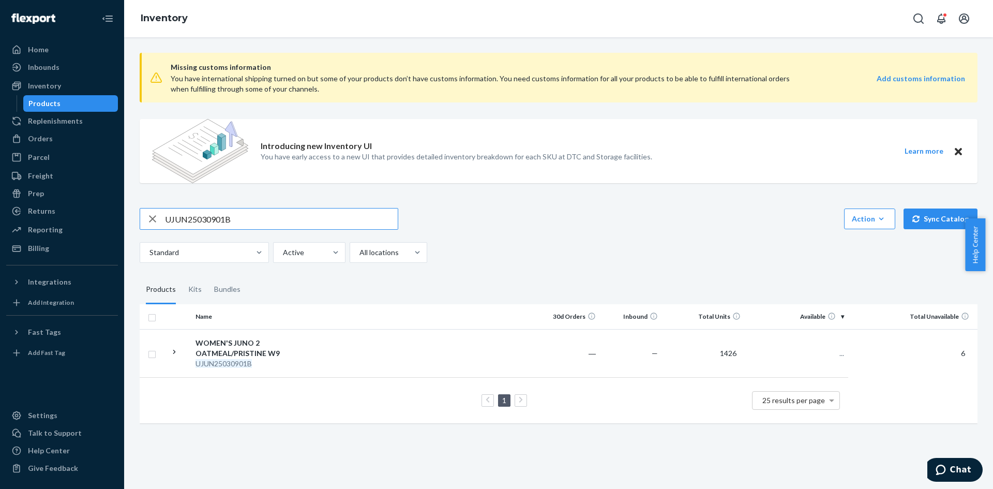
click at [181, 217] on input "UJUN25030901B" at bounding box center [281, 218] width 233 height 21
type input "UJUN25031001B"
click at [232, 356] on div "WOMEN'S JUNO 2 OATMEAL/PRISTINE W9" at bounding box center [249, 348] width 108 height 21
click at [214, 216] on input "UJUN25030901B" at bounding box center [281, 218] width 233 height 21
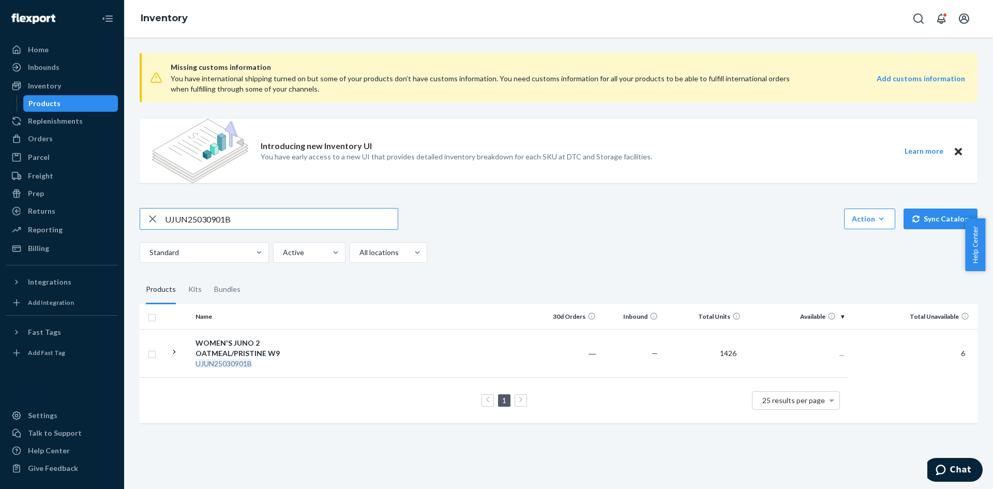
click at [214, 216] on input "UJUN25030901B" at bounding box center [281, 218] width 233 height 21
type input "UJUN25031001B"
click at [238, 358] on div "UJUN25031001B" at bounding box center [249, 363] width 108 height 10
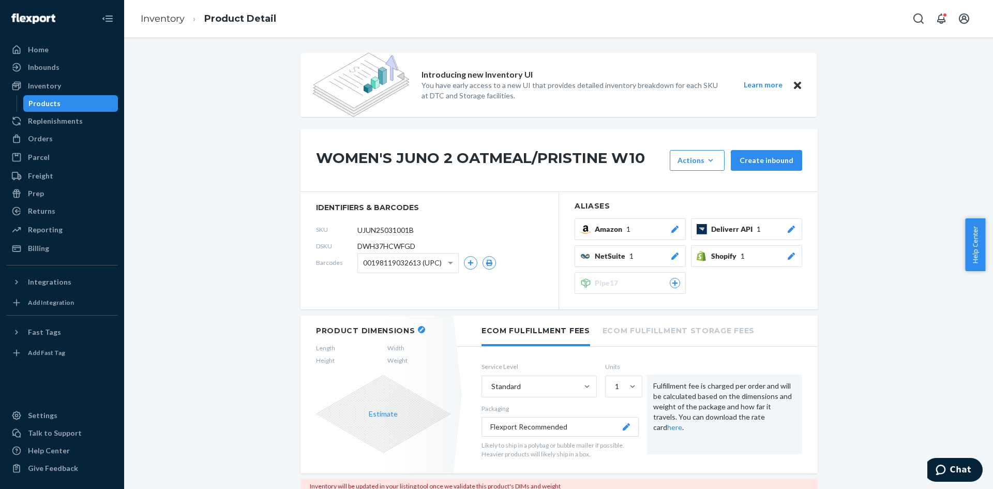
click at [419, 330] on icon "button" at bounding box center [421, 329] width 4 height 4
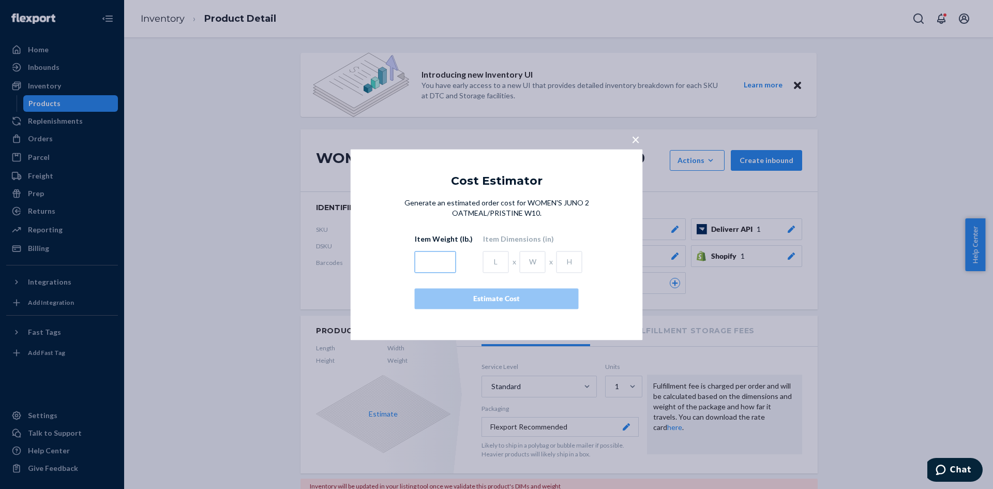
click at [437, 263] on input "text" at bounding box center [435, 262] width 41 height 22
type input "3.5"
type input "1"
type input "15"
type input "11.6"
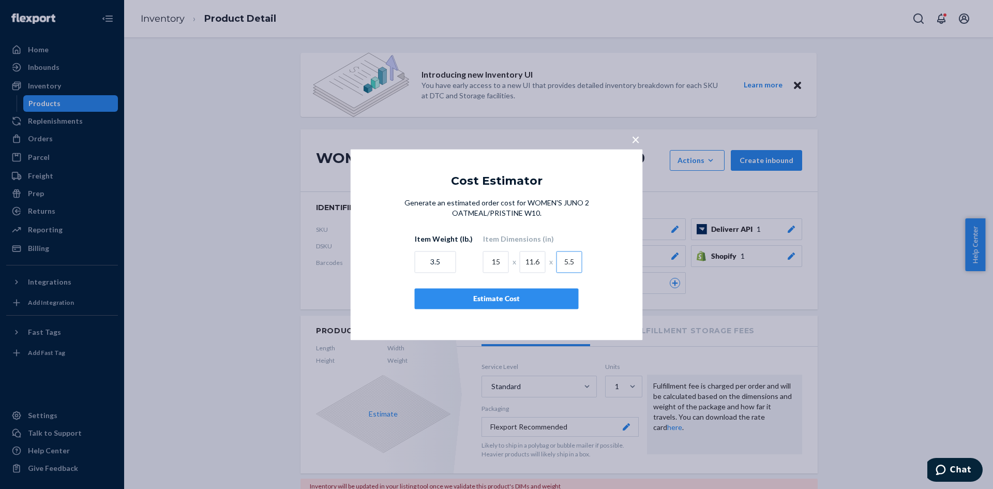
type input "5.5"
click at [529, 293] on div "Estimate Cost" at bounding box center [496, 298] width 146 height 10
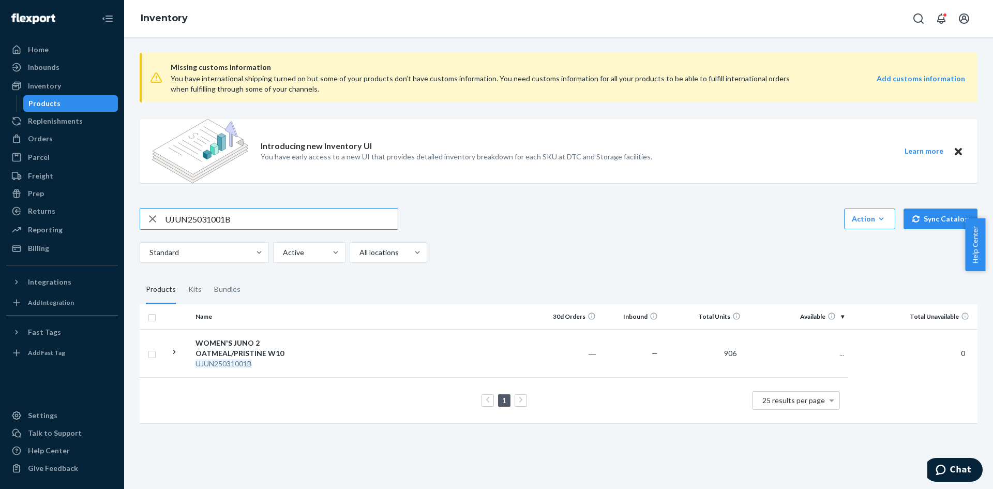
click at [198, 218] on input "UJUN25031001B" at bounding box center [281, 218] width 233 height 21
click at [219, 218] on input "UJUN25031001B" at bounding box center [281, 218] width 233 height 21
type input "UJUN25031101B"
click at [212, 366] on em "UJUN25031101B" at bounding box center [223, 363] width 56 height 9
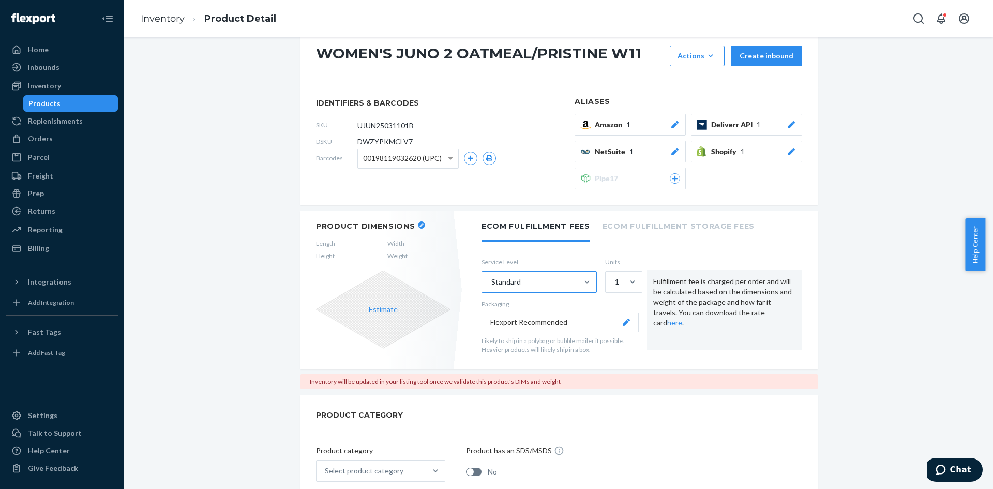
scroll to position [103, 0]
click at [419, 227] on icon "button" at bounding box center [421, 226] width 4 height 4
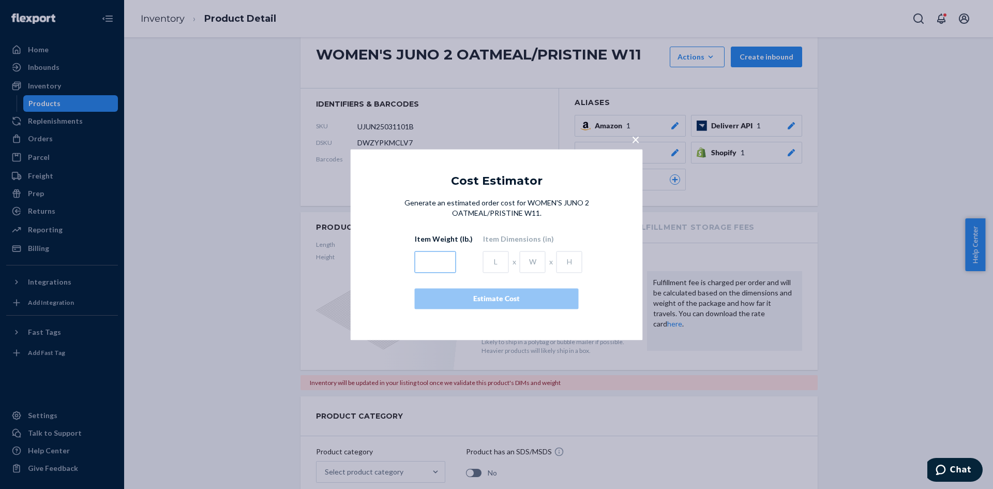
click at [436, 261] on input "text" at bounding box center [435, 262] width 41 height 22
type input "3.5"
type input "15"
type input "11.6"
type input "5.5"
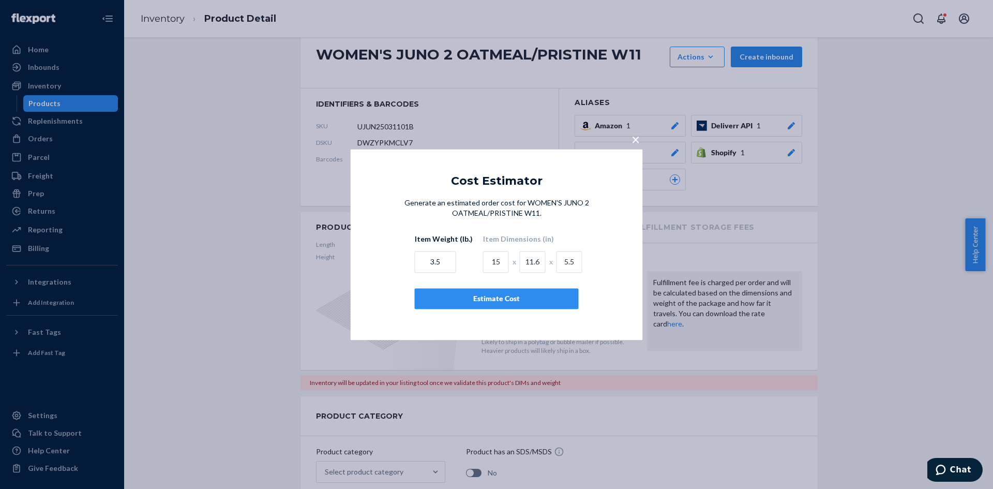
click at [500, 296] on div "Estimate Cost" at bounding box center [496, 298] width 146 height 10
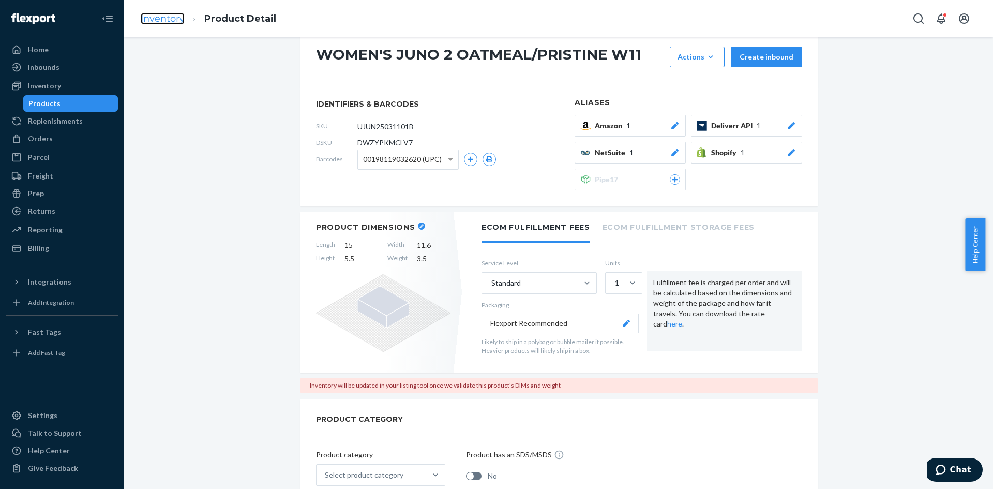
click at [160, 21] on link "Inventory" at bounding box center [163, 18] width 44 height 11
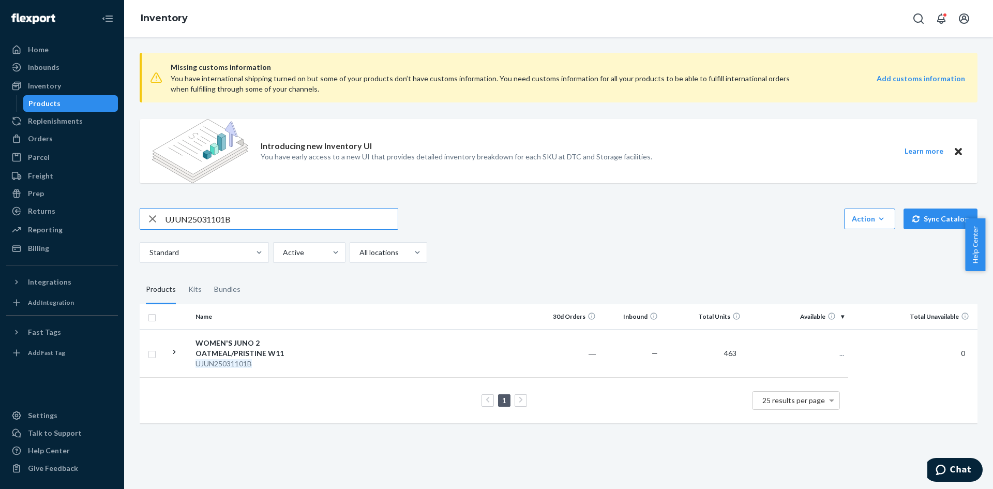
click at [201, 222] on input "UJUN25031101B" at bounding box center [281, 218] width 233 height 21
drag, startPoint x: 201, startPoint y: 222, endPoint x: 204, endPoint y: 218, distance: 5.9
click at [201, 222] on input "UJUN25031101B" at bounding box center [281, 218] width 233 height 21
type input "UJUN25031201B"
drag, startPoint x: 235, startPoint y: 353, endPoint x: 244, endPoint y: 345, distance: 11.7
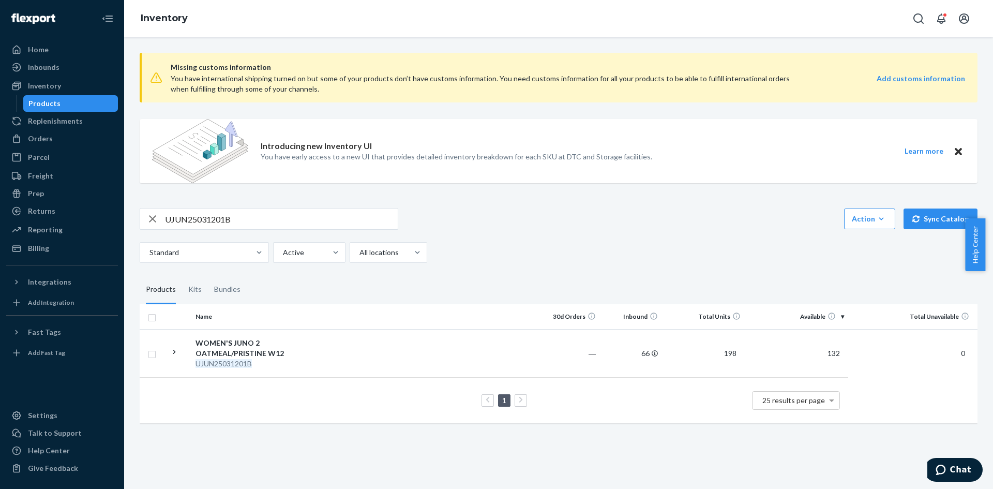
click at [235, 353] on div "WOMEN'S JUNO 2 OATMEAL/PRISTINE W12" at bounding box center [249, 348] width 108 height 21
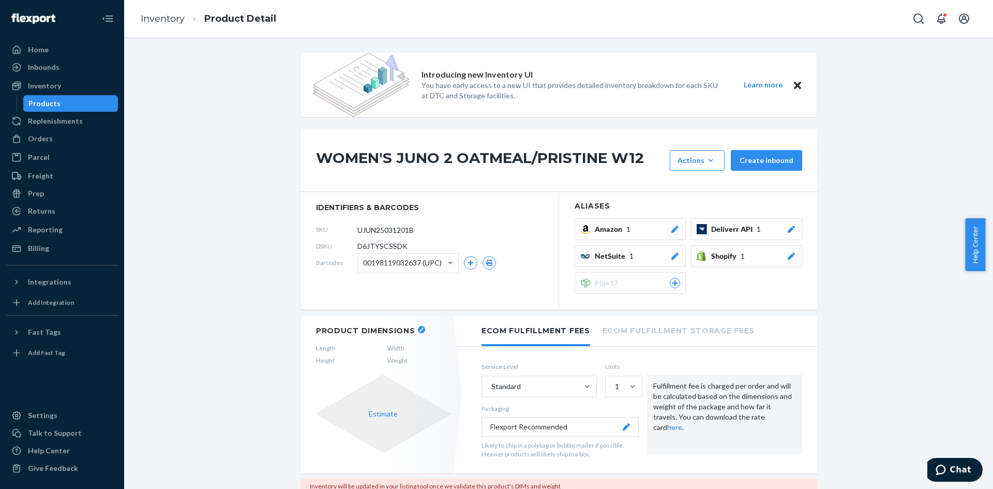
click at [419, 329] on icon "button" at bounding box center [421, 329] width 4 height 4
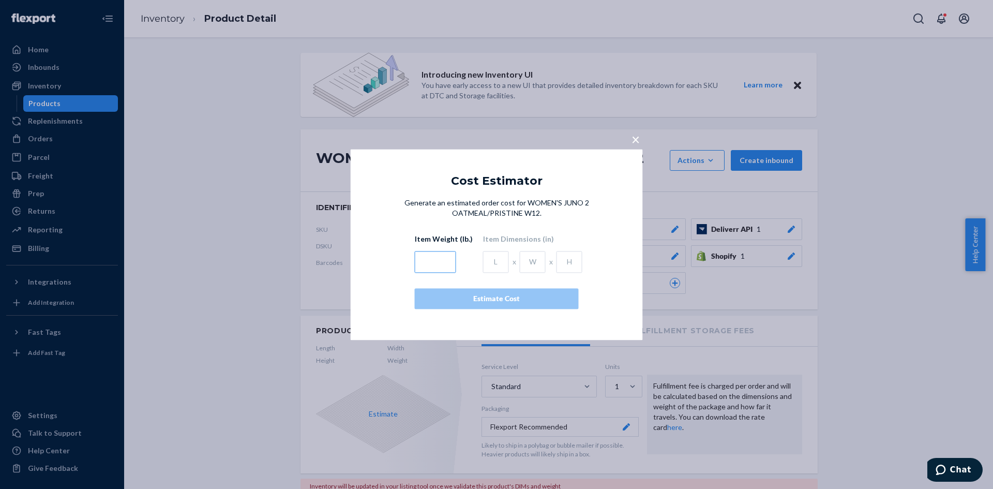
click at [437, 265] on input "text" at bounding box center [435, 262] width 41 height 22
type input "3.5"
type input "16.5"
type input "15.4"
type input "5.1"
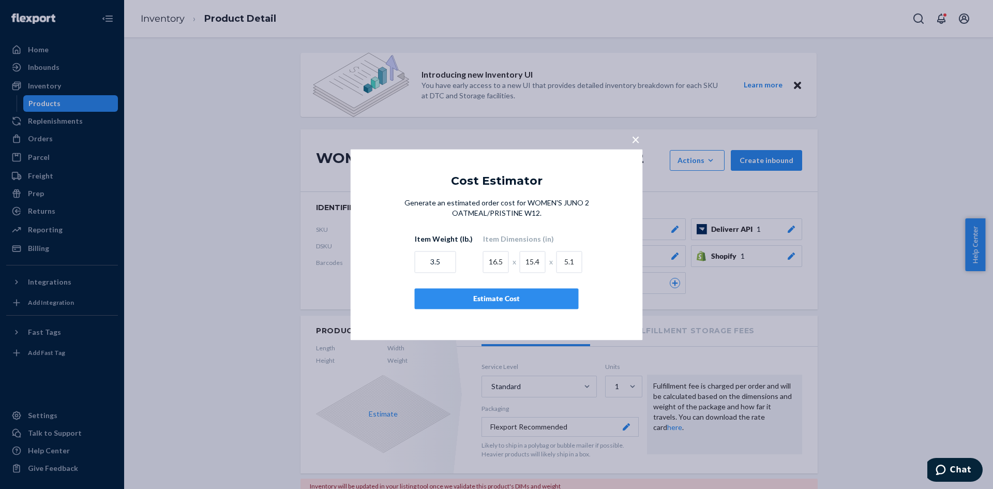
click at [477, 301] on div "Estimate Cost" at bounding box center [496, 298] width 146 height 10
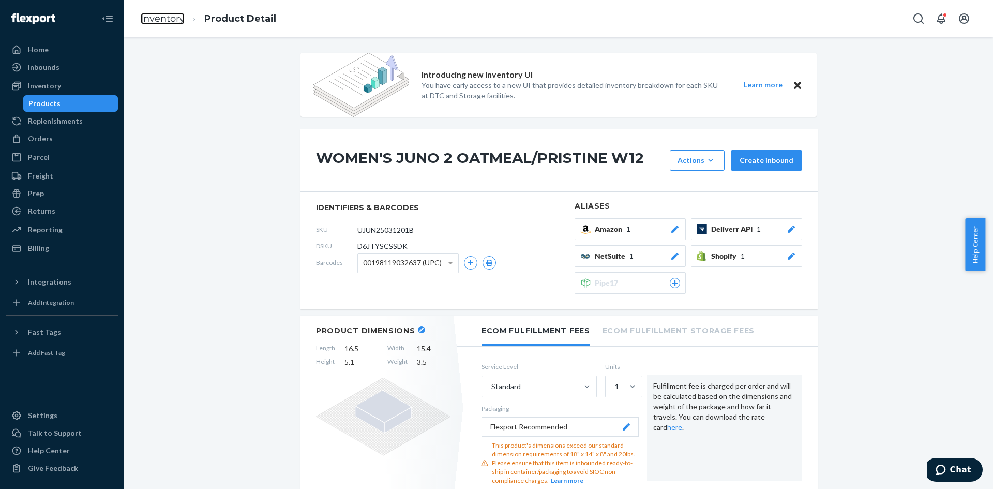
drag, startPoint x: 162, startPoint y: 20, endPoint x: 2, endPoint y: 54, distance: 164.4
click at [162, 20] on link "Inventory" at bounding box center [163, 18] width 44 height 11
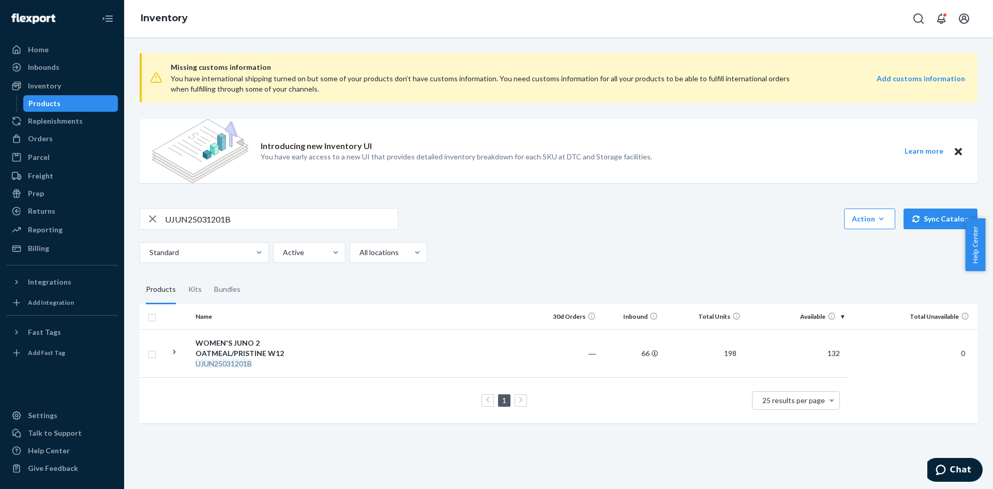
click at [181, 217] on input "UJUN25031201B" at bounding box center [281, 218] width 233 height 21
paste input "506"
type input "UJUN25050601B"
click at [237, 356] on div "WOMEN'S JUNO 2 BRIGHT WHITE W6" at bounding box center [249, 348] width 108 height 21
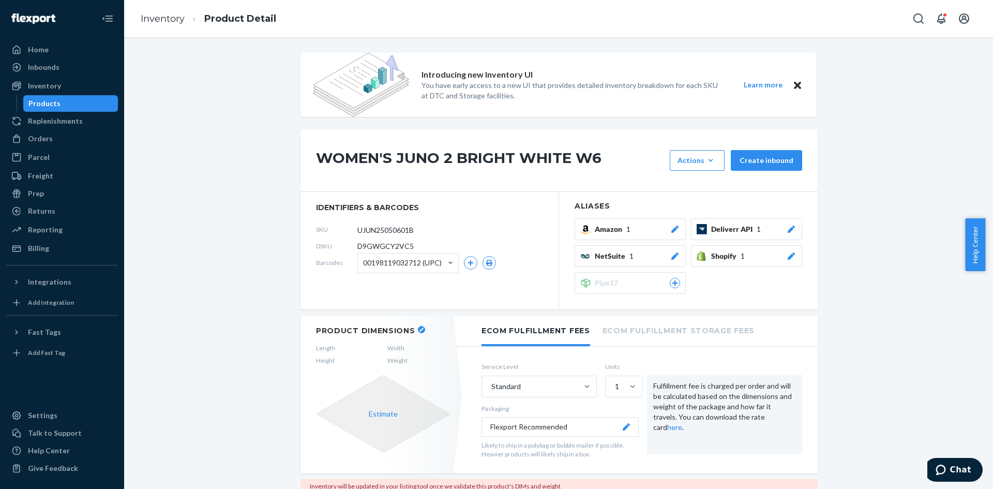
click at [419, 330] on icon "button" at bounding box center [421, 329] width 4 height 4
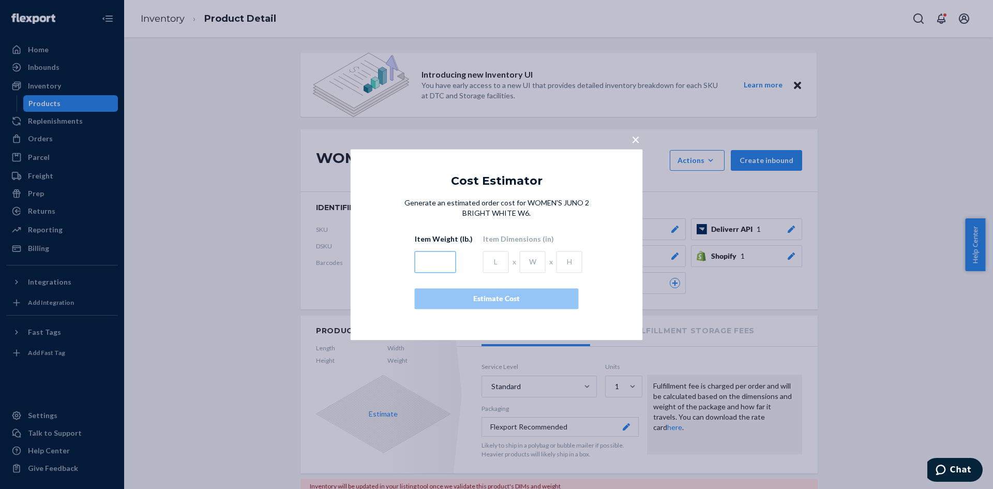
click at [447, 267] on input "text" at bounding box center [435, 262] width 41 height 22
type input "3.5"
type input "14.4"
type input "13.8"
type input "4.7"
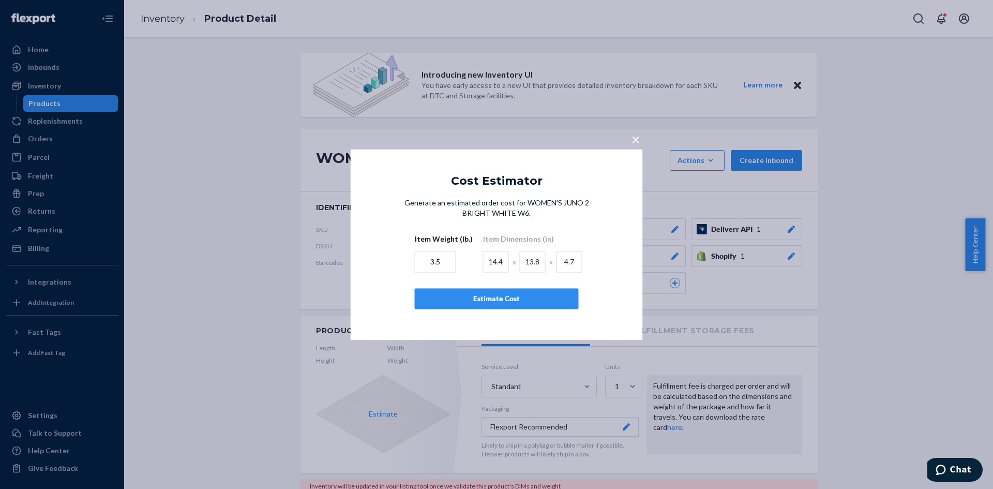
click at [459, 298] on div "Estimate Cost" at bounding box center [496, 298] width 146 height 10
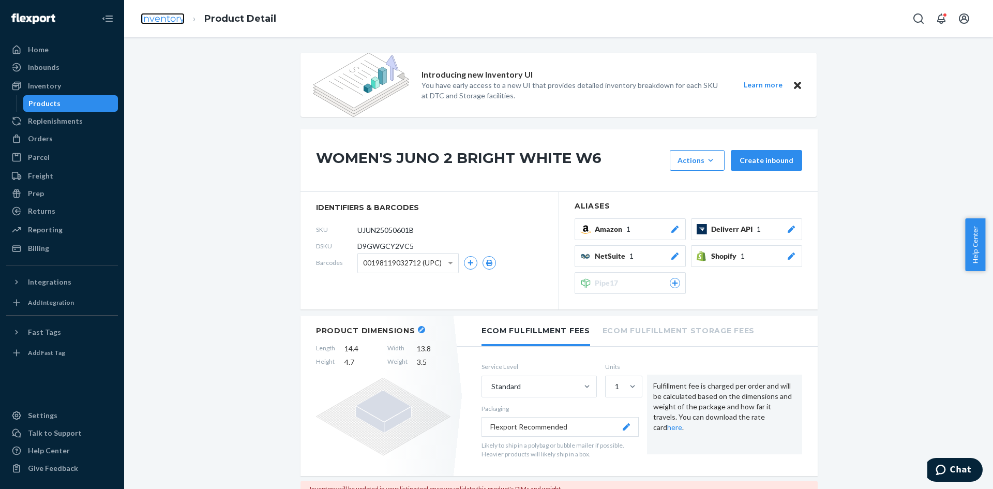
click at [157, 17] on link "Inventory" at bounding box center [163, 18] width 44 height 11
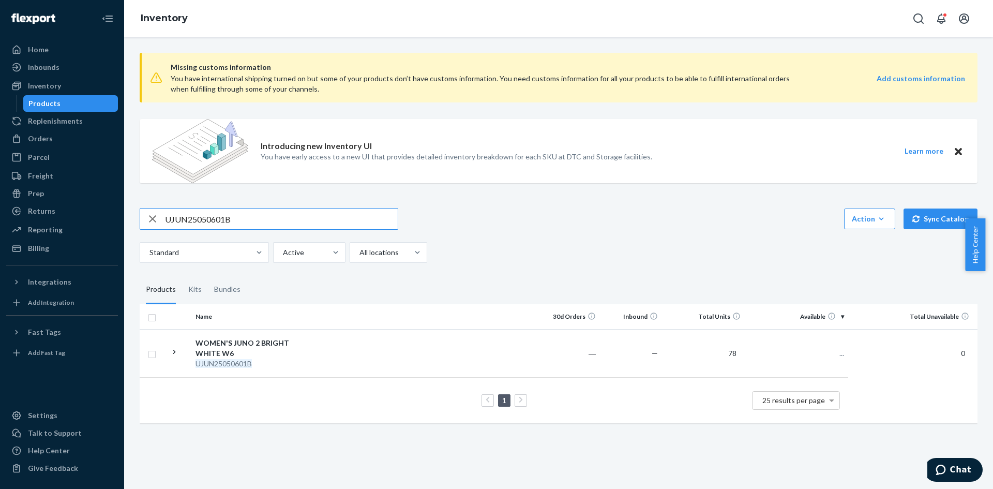
click at [208, 220] on input "UJUN25050601B" at bounding box center [281, 218] width 233 height 21
click at [208, 219] on input "UJUN25050601B" at bounding box center [281, 218] width 233 height 21
type input "UJUN25050701B"
click at [228, 354] on div "WOMEN'S JUNO 2 BRIGHT WHITE W7" at bounding box center [249, 348] width 108 height 21
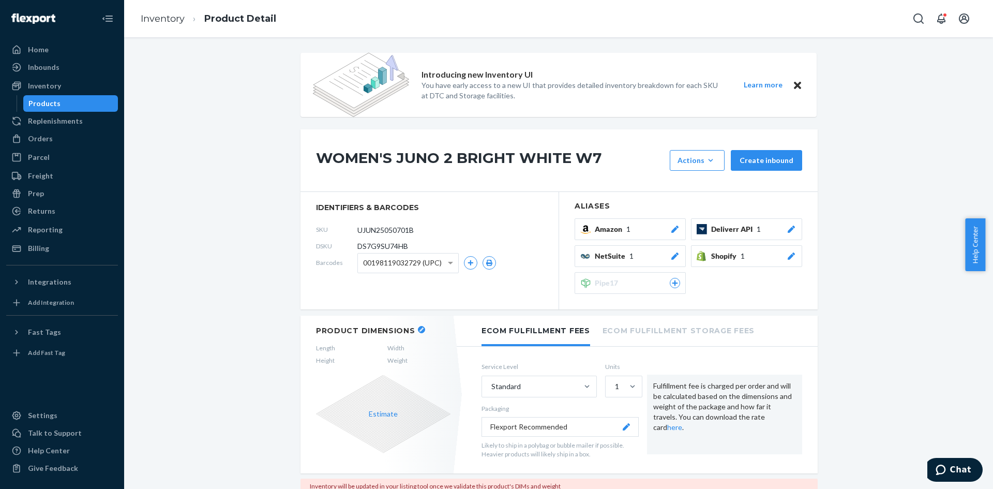
click at [419, 329] on icon "button" at bounding box center [421, 329] width 4 height 4
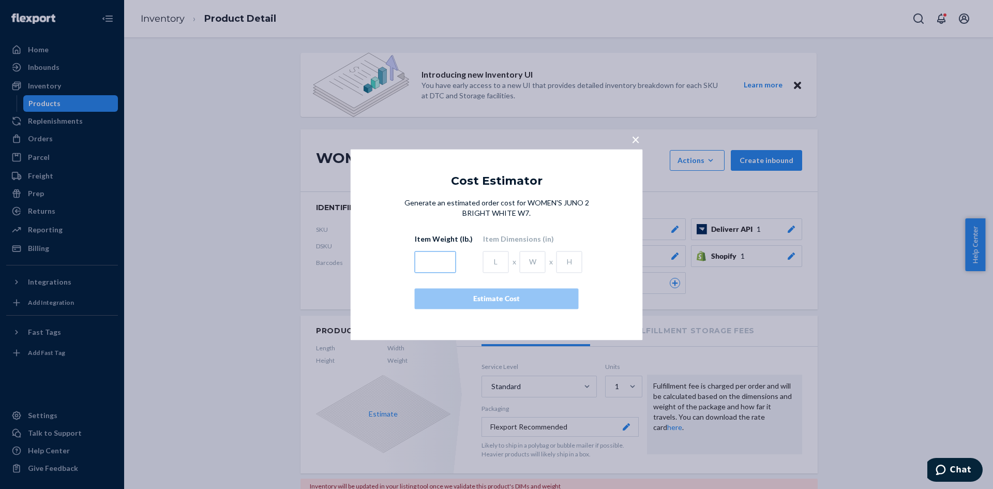
click at [452, 259] on input "text" at bounding box center [435, 262] width 41 height 22
type input "3.5"
type input "14.4"
type input "13.8"
type input "4.7"
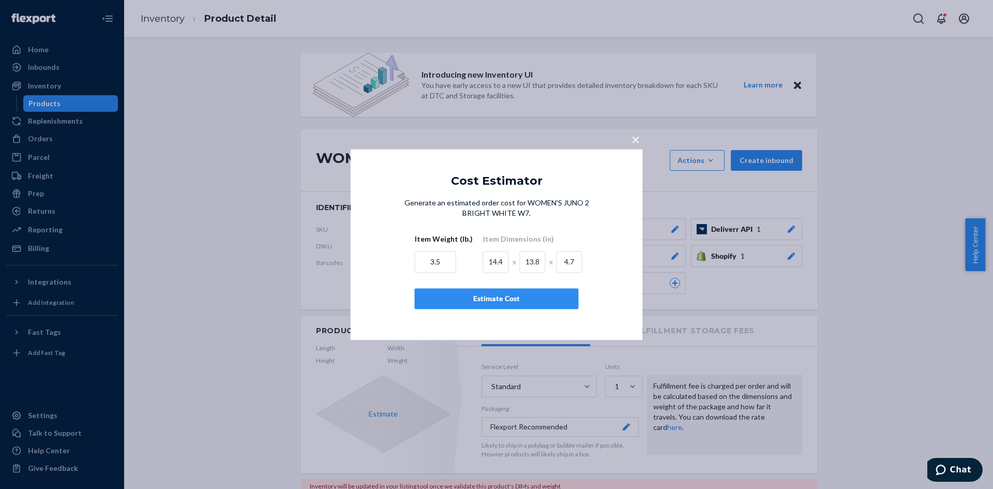
click at [458, 295] on div "Estimate Cost" at bounding box center [496, 298] width 146 height 10
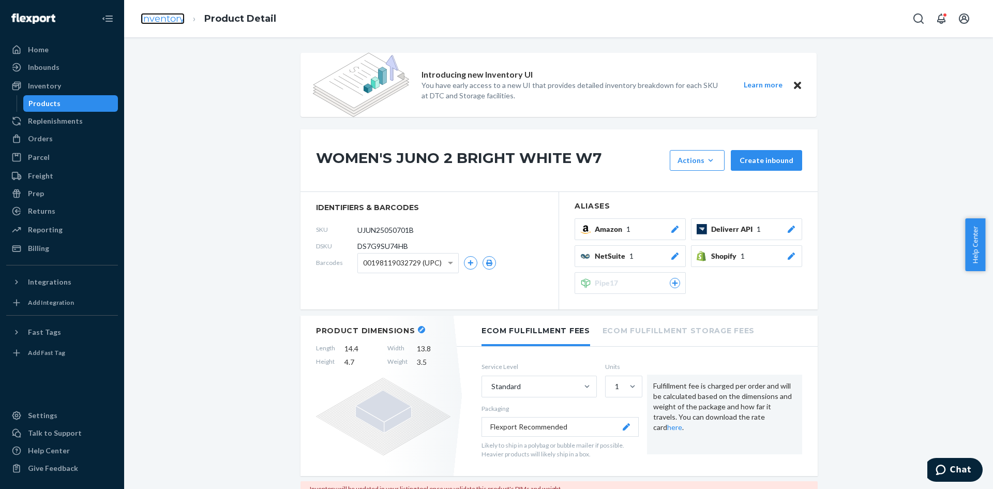
click at [156, 19] on link "Inventory" at bounding box center [163, 18] width 44 height 11
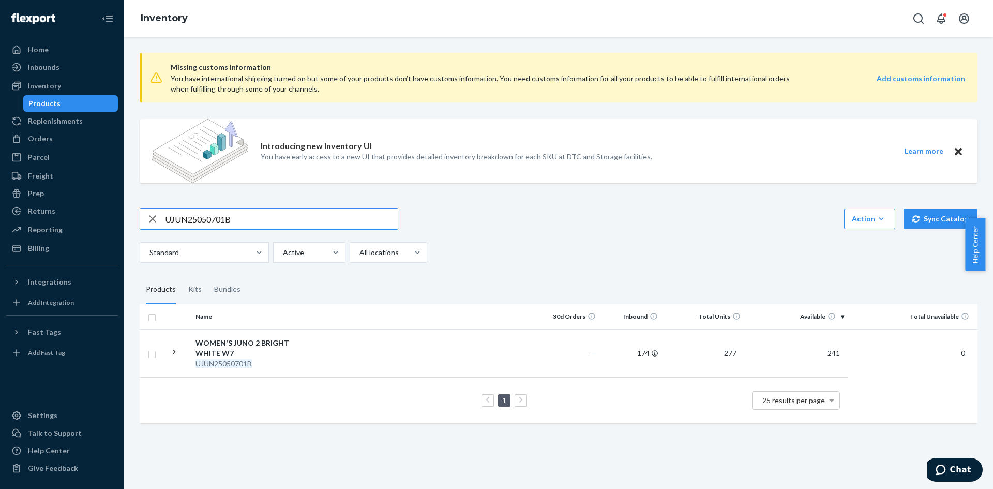
click at [206, 210] on input "UJUN25050701B" at bounding box center [281, 218] width 233 height 21
click at [205, 217] on input "UJUN25050701B" at bounding box center [281, 218] width 233 height 21
type input "UJUN25050801B"
click at [245, 360] on em "UJUN25050801B" at bounding box center [223, 363] width 56 height 9
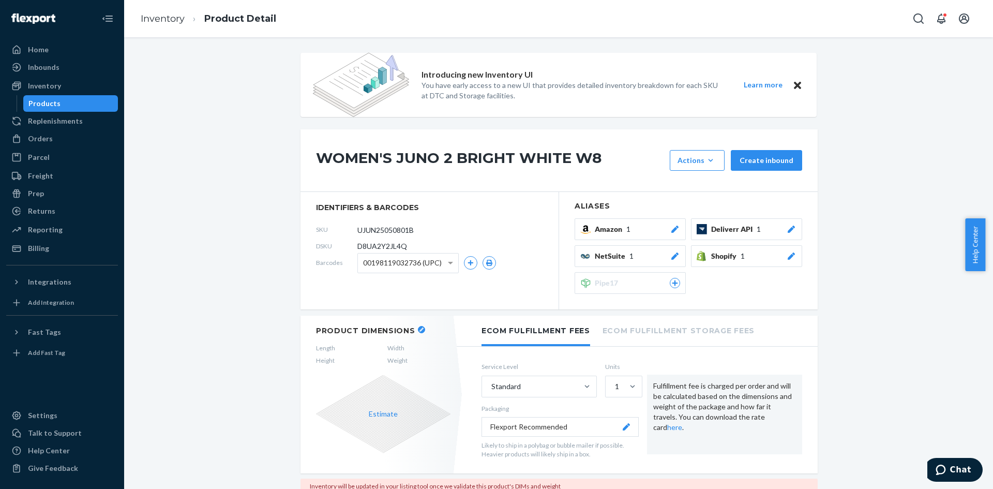
click at [418, 328] on button "button" at bounding box center [421, 329] width 7 height 7
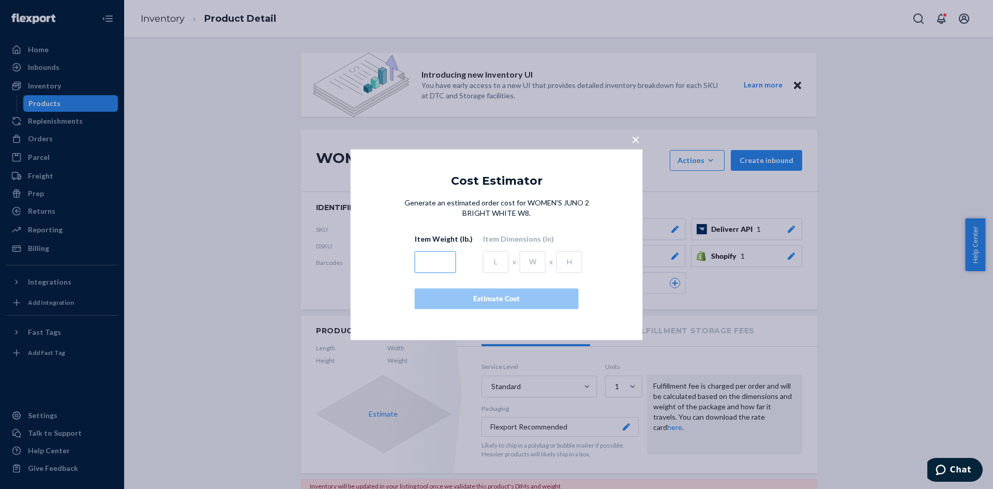
click at [436, 265] on input "text" at bounding box center [435, 262] width 41 height 22
type input "3.5"
type input "14.4"
type input "13.8"
type input "4.7"
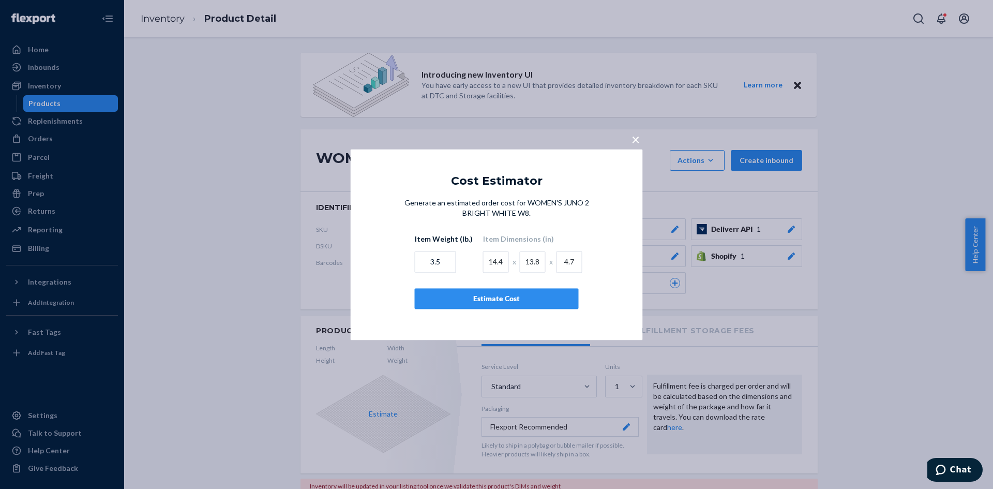
click at [458, 298] on div "Estimate Cost" at bounding box center [496, 298] width 146 height 10
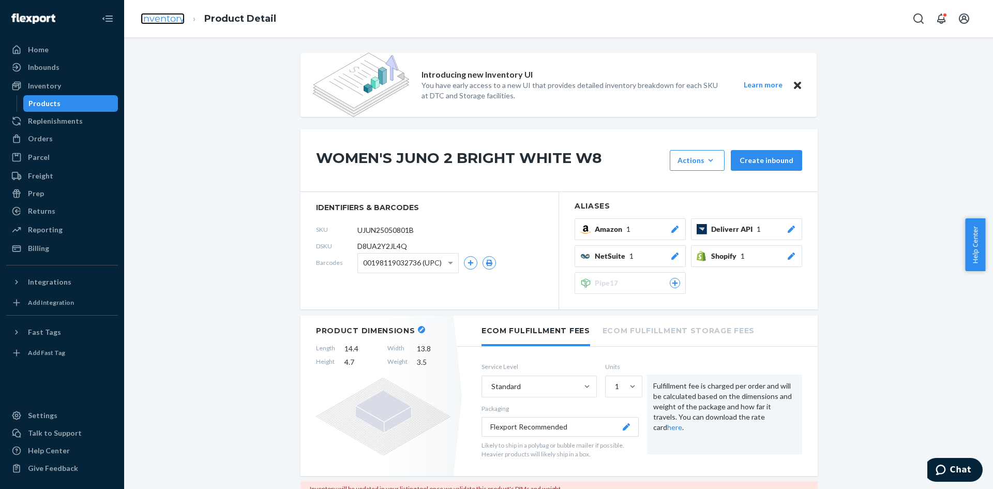
click at [143, 19] on link "Inventory" at bounding box center [163, 18] width 44 height 11
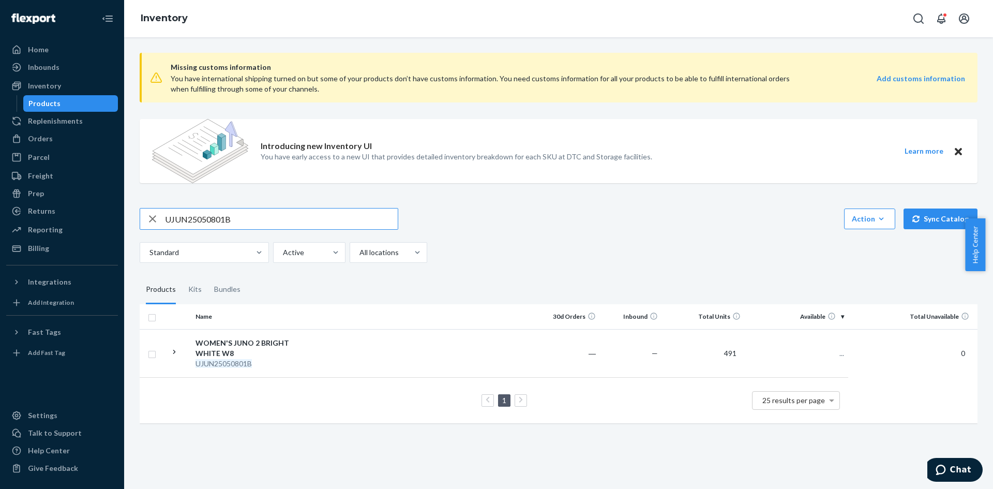
click at [206, 217] on input "UJUN25050801B" at bounding box center [281, 218] width 233 height 21
type input "UJUN25050901B"
click at [240, 348] on div "WOMEN'S JUNO 2 BRIGHT WHITE W9" at bounding box center [249, 348] width 108 height 21
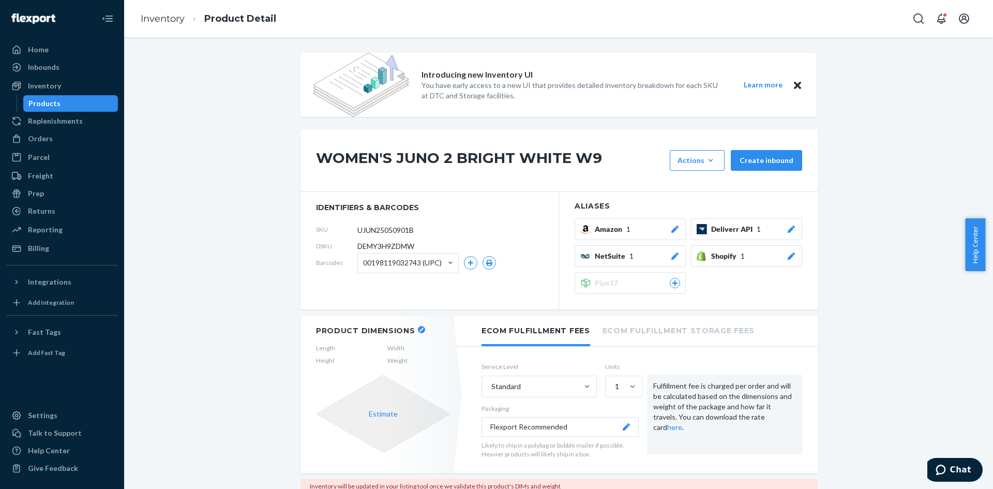
click at [419, 329] on icon "button" at bounding box center [421, 329] width 4 height 4
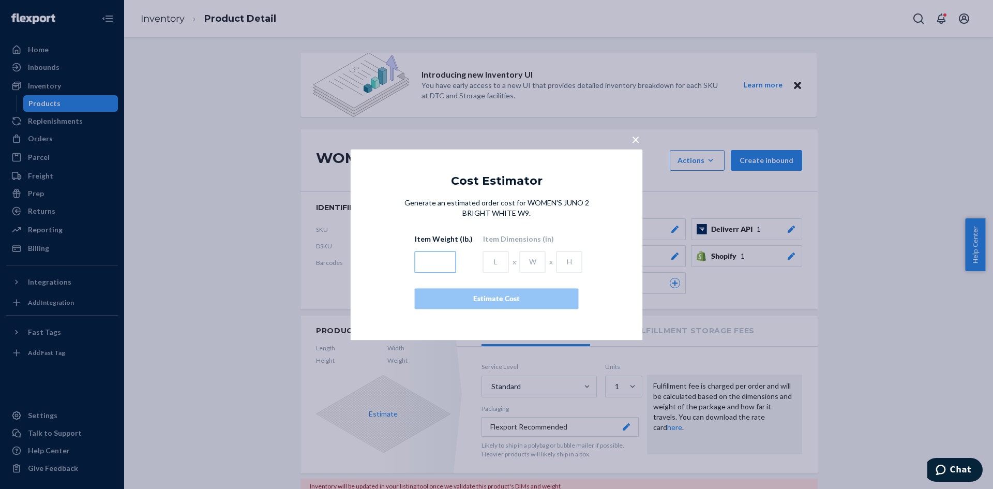
click at [419, 260] on input "text" at bounding box center [435, 262] width 41 height 22
type input "3.5"
type input "15"
type input "11.6"
type input "5.5"
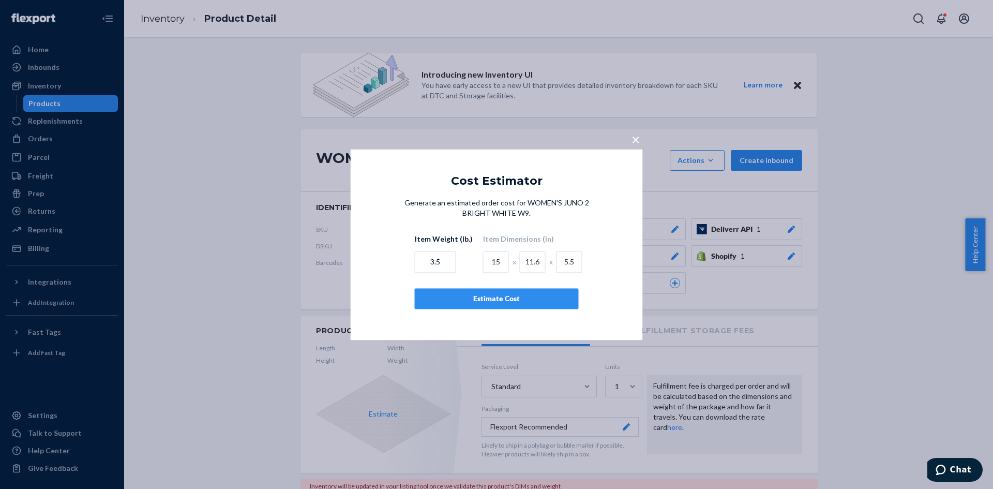
click at [506, 301] on div "Estimate Cost" at bounding box center [496, 298] width 146 height 10
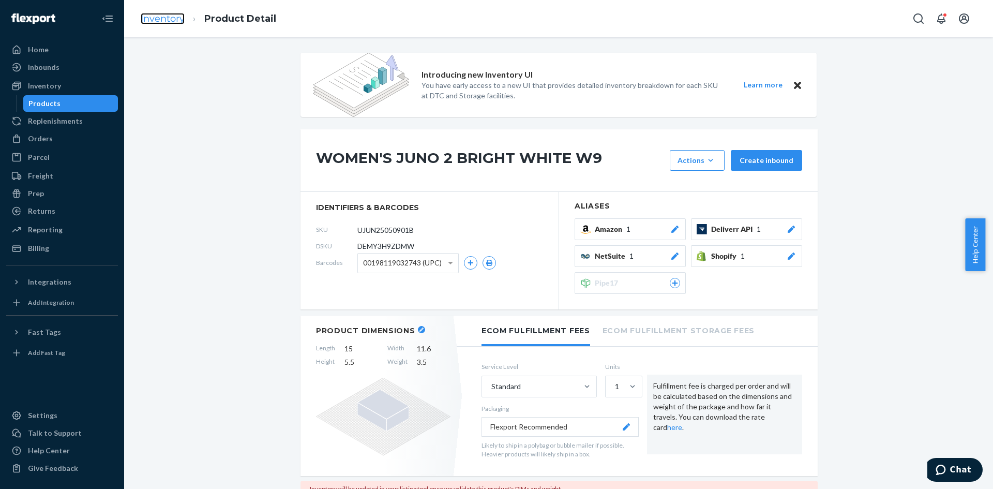
click at [167, 19] on link "Inventory" at bounding box center [163, 18] width 44 height 11
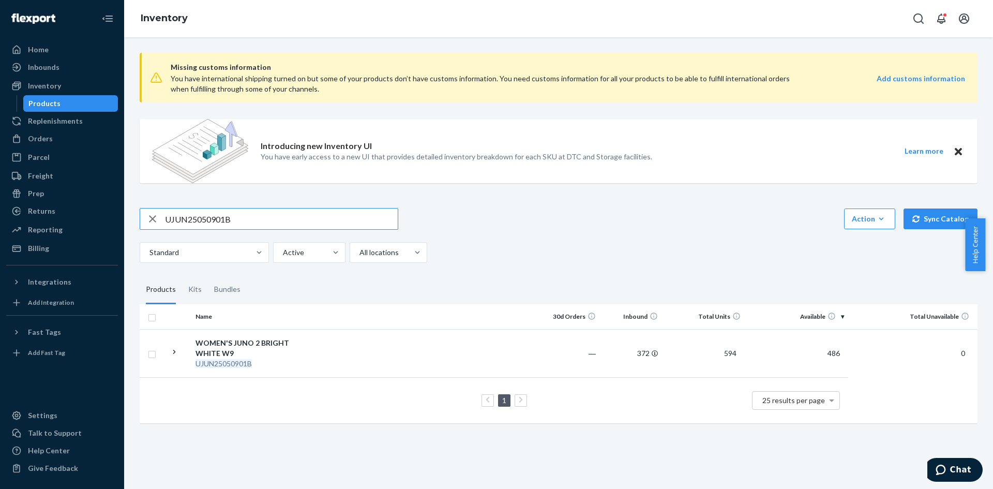
click at [179, 216] on input "UJUN25050901B" at bounding box center [281, 218] width 233 height 21
type input "UJUN25051001B"
click at [218, 353] on div "WOMEN'S JUNO 2 BRIGHT WHITE W10" at bounding box center [249, 348] width 108 height 21
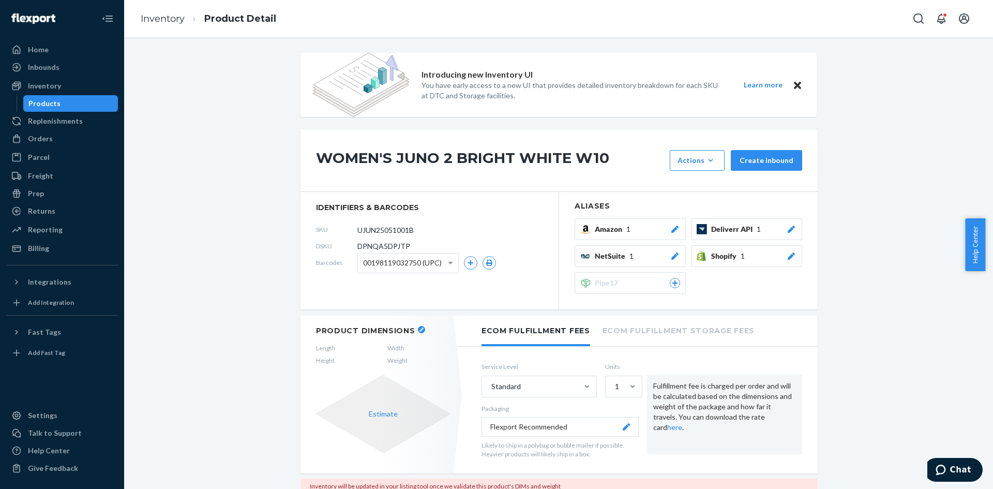
click at [418, 329] on button "button" at bounding box center [421, 329] width 7 height 7
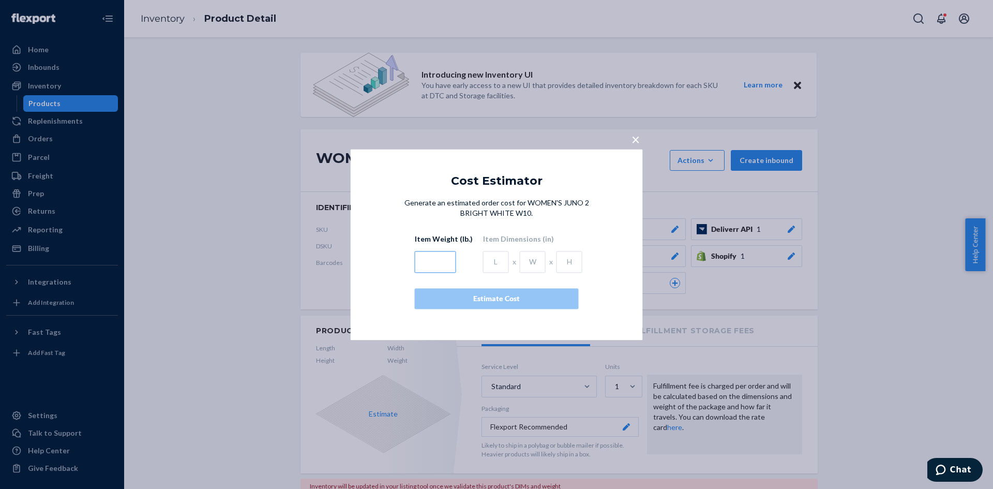
click at [435, 256] on input "text" at bounding box center [435, 262] width 41 height 22
type input "3.5"
type input "15."
type input "11"
click at [495, 261] on input "15." at bounding box center [496, 262] width 26 height 22
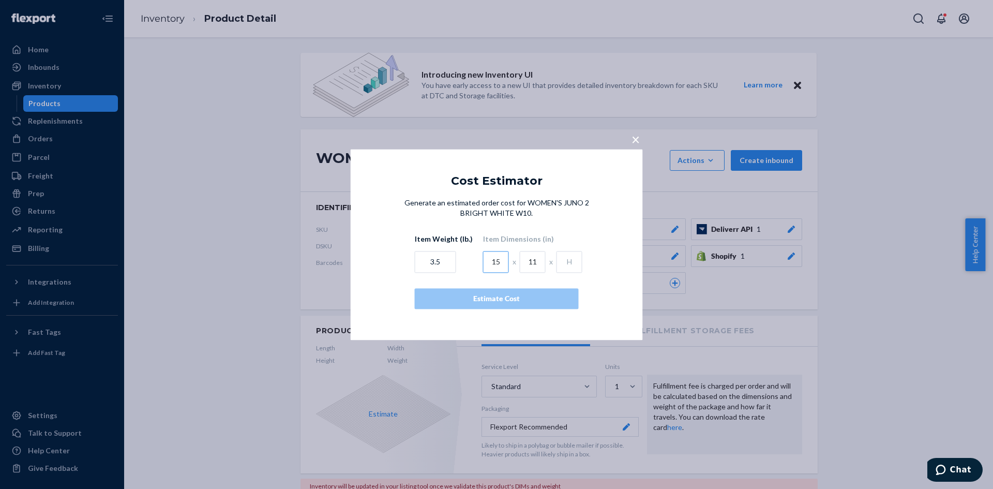
type input "15"
type input "11.6"
type input "5.5"
click at [506, 297] on div "Estimate Cost" at bounding box center [496, 298] width 146 height 10
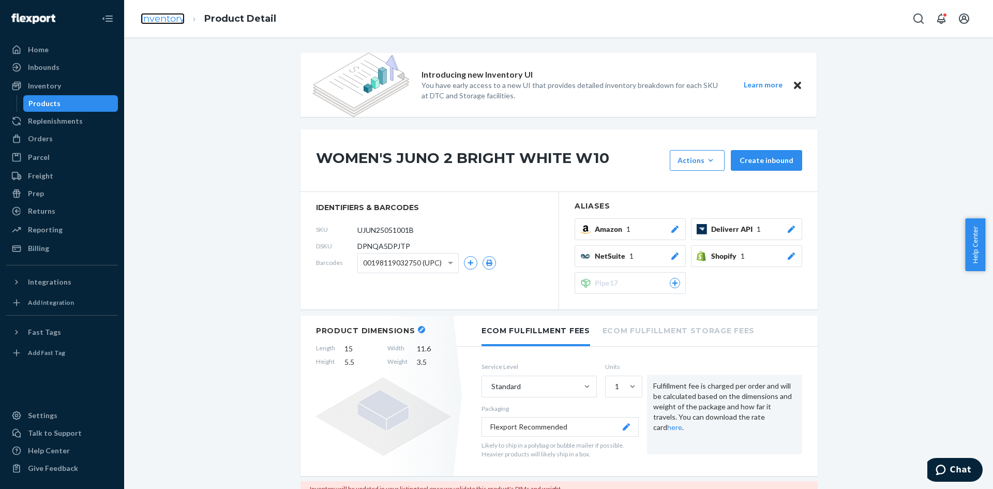
click at [168, 16] on link "Inventory" at bounding box center [163, 18] width 44 height 11
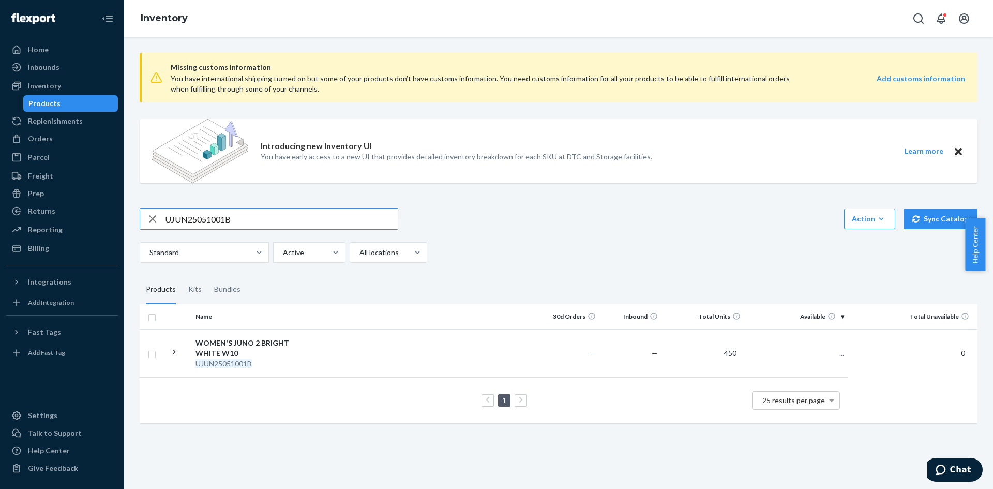
click at [185, 213] on input "UJUN25051001B" at bounding box center [281, 218] width 233 height 21
type input "UJUN25051101B"
click at [242, 222] on input "UJUN25051101B" at bounding box center [281, 218] width 233 height 21
click at [232, 346] on div "WOMEN'S JUNO 2 BRIGHT WHITE W11" at bounding box center [249, 348] width 108 height 21
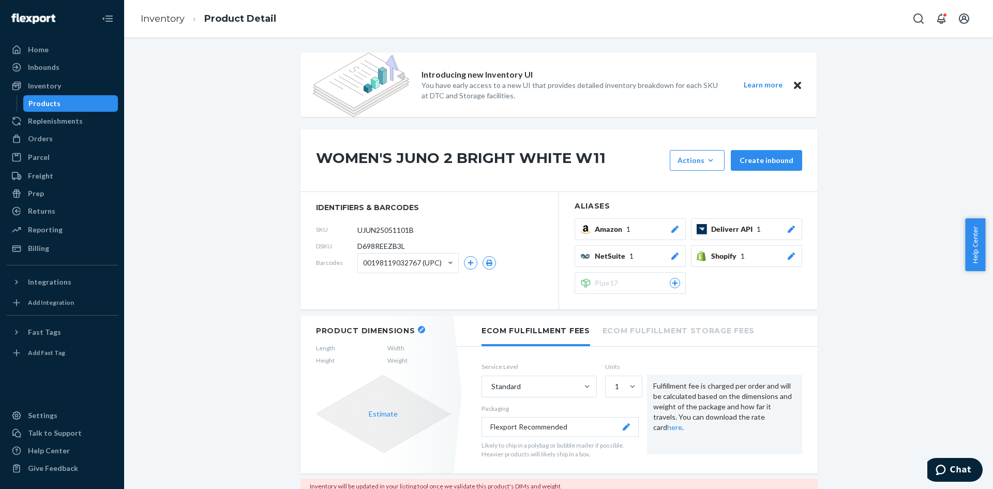
drag, startPoint x: 412, startPoint y: 325, endPoint x: 407, endPoint y: 338, distance: 13.9
click at [412, 325] on div "Product Dimensions Length Width Height Weight Estimate" at bounding box center [382, 393] width 165 height 157
click at [419, 329] on icon "button" at bounding box center [421, 329] width 4 height 4
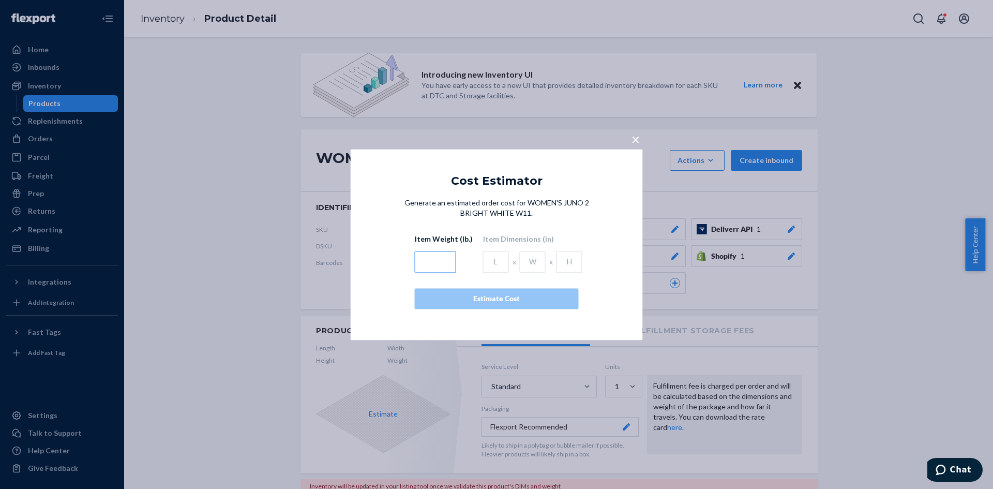
click at [438, 262] on input "text" at bounding box center [435, 262] width 41 height 22
type input "3.5"
type input "15"
type input "11.6"
type input "5.5"
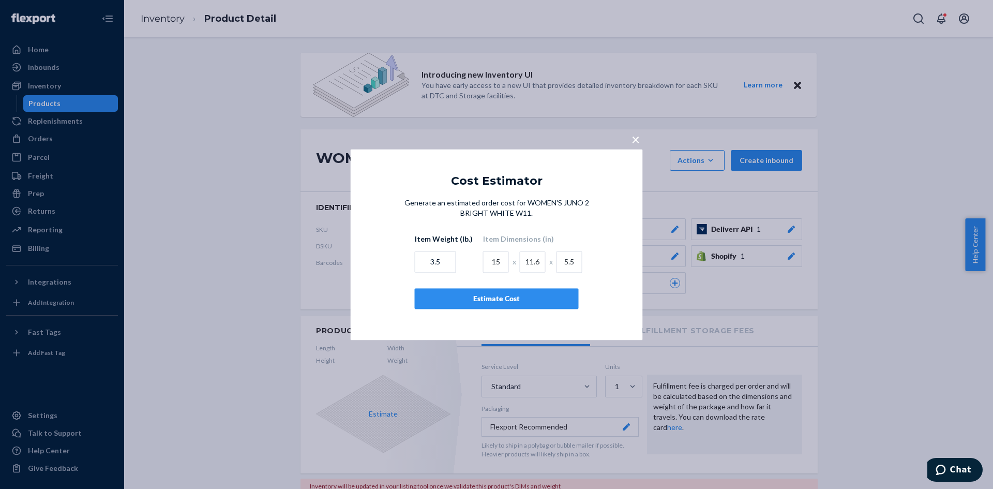
click at [467, 298] on div "Estimate Cost" at bounding box center [496, 298] width 146 height 10
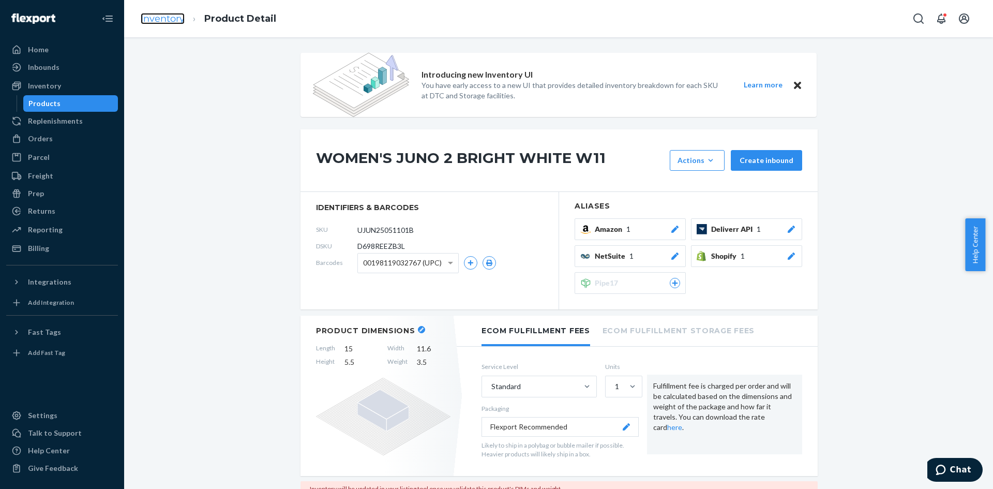
click at [163, 20] on link "Inventory" at bounding box center [163, 18] width 44 height 11
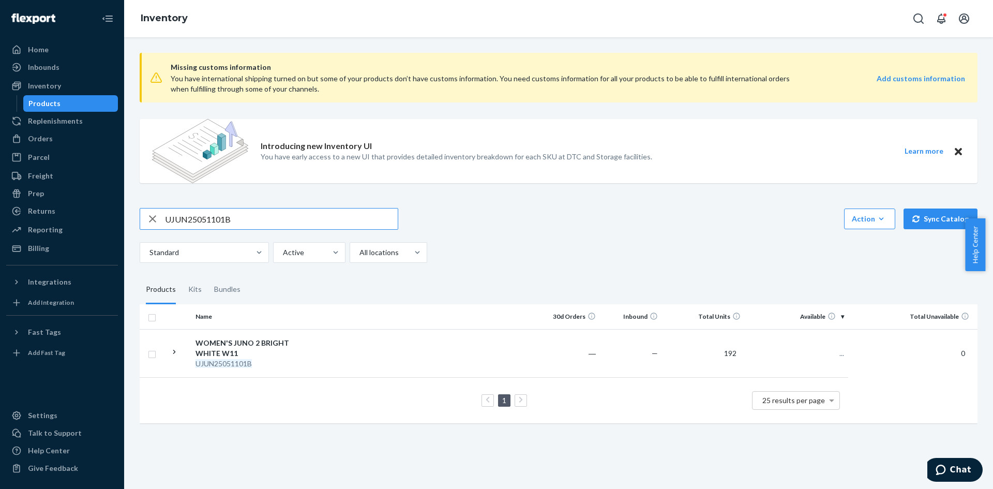
click at [185, 217] on input "UJUN25051101B" at bounding box center [281, 218] width 233 height 21
type input "UJUN25051201B"
click at [231, 351] on div "WOMEN'S JUNO 2 BRIGHT WHITE W12" at bounding box center [249, 348] width 108 height 21
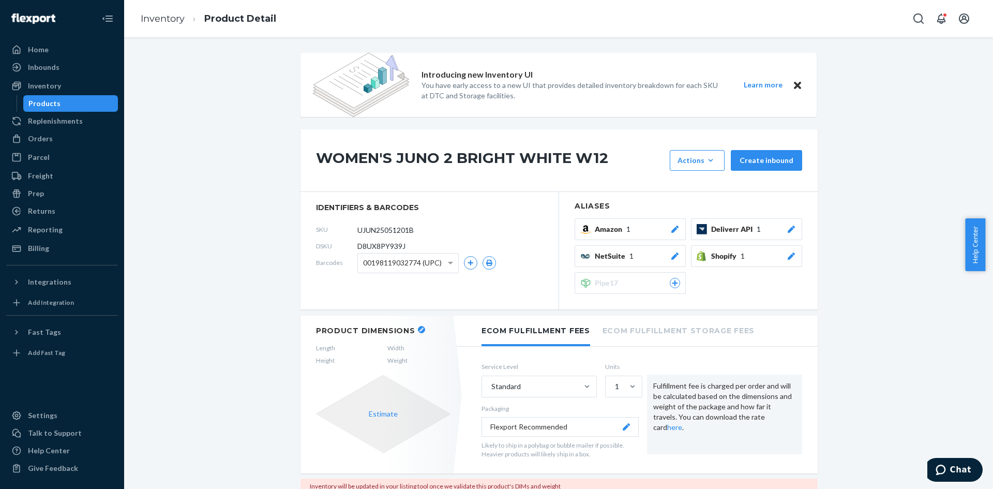
click at [419, 328] on icon "button" at bounding box center [421, 329] width 4 height 4
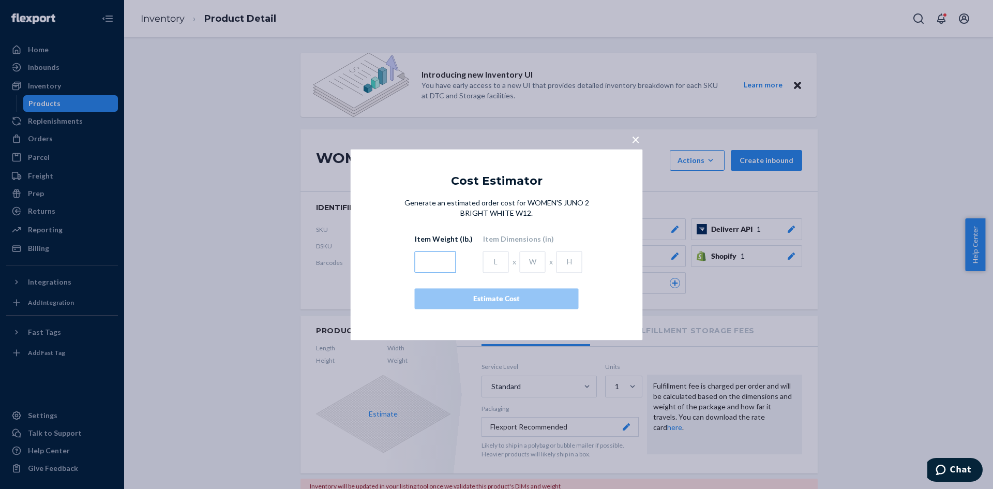
click at [437, 266] on input "text" at bounding box center [435, 262] width 41 height 22
type input "1"
type input "3.5"
type input "16.5"
type input "15.4"
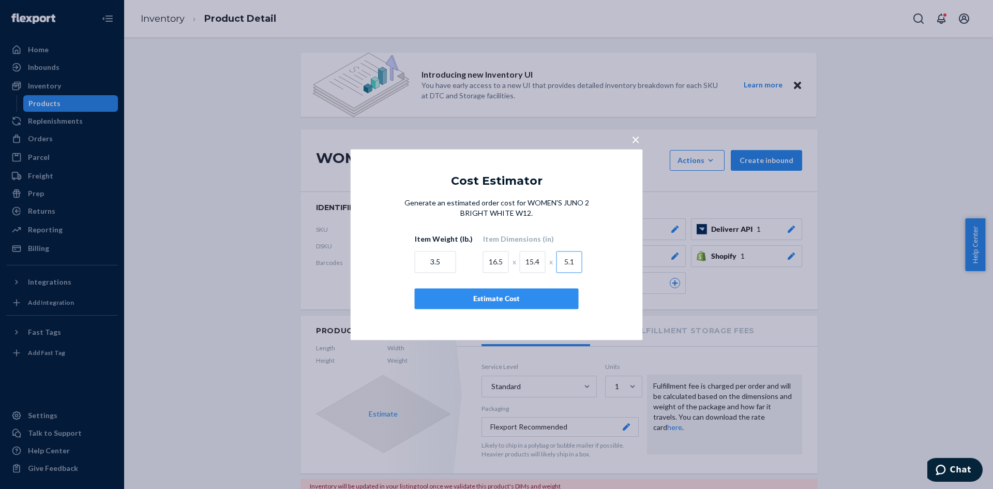
type input "5.1"
click at [484, 293] on div "Estimate Cost" at bounding box center [496, 298] width 146 height 10
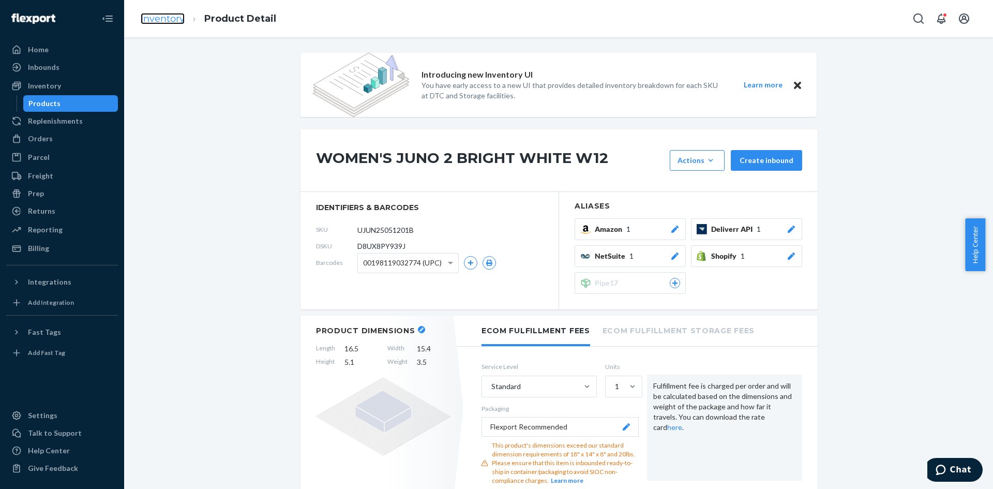
click at [153, 21] on link "Inventory" at bounding box center [163, 18] width 44 height 11
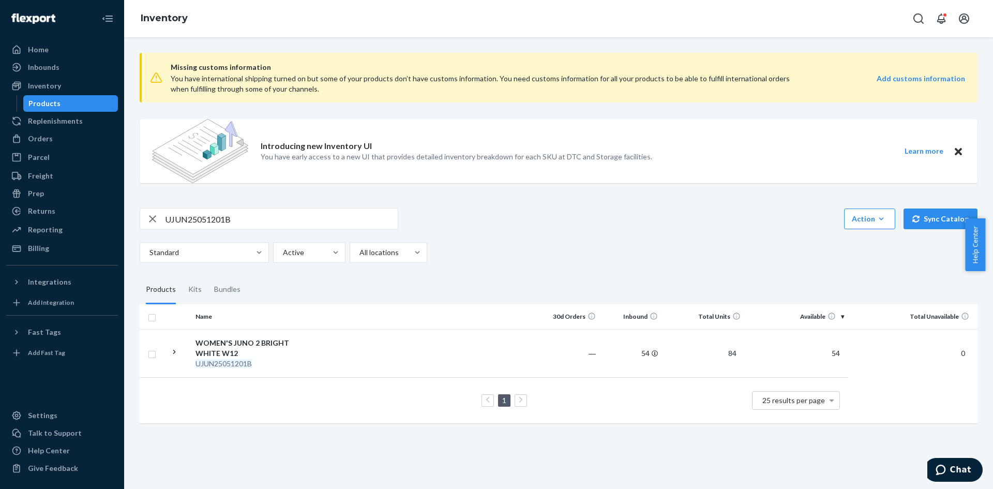
click at [194, 223] on input "UJUN25051201B" at bounding box center [281, 218] width 233 height 21
paste input "WJUL250106"
type input "WJUL25010601B"
click at [222, 356] on div "WOMEN'S JUNO LOW MAUVE WINE W6" at bounding box center [249, 348] width 108 height 21
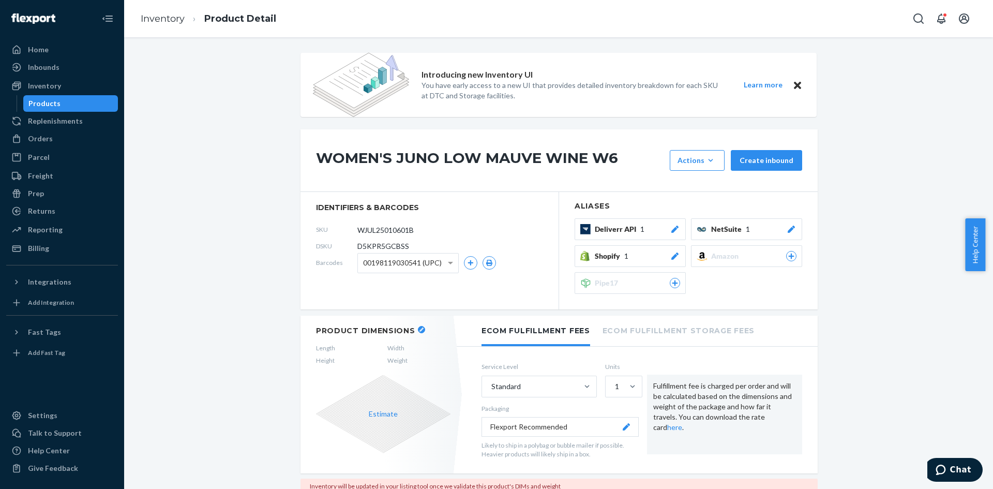
click at [409, 325] on div "Product Dimensions Length Width Height Weight Estimate" at bounding box center [382, 393] width 165 height 157
click at [418, 327] on button "button" at bounding box center [421, 329] width 7 height 7
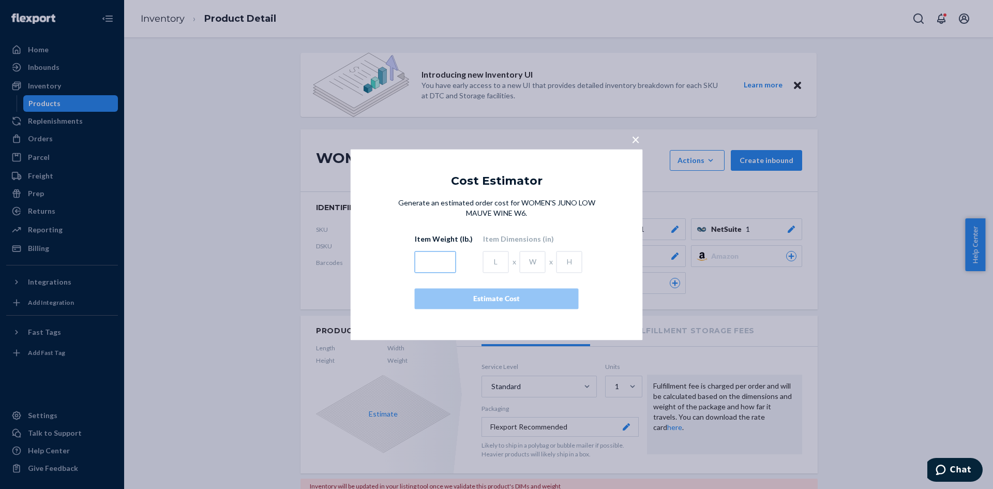
click at [429, 260] on input "text" at bounding box center [435, 262] width 41 height 22
type input "3.5"
type input "13"
type input "10.4"
type input "4.9"
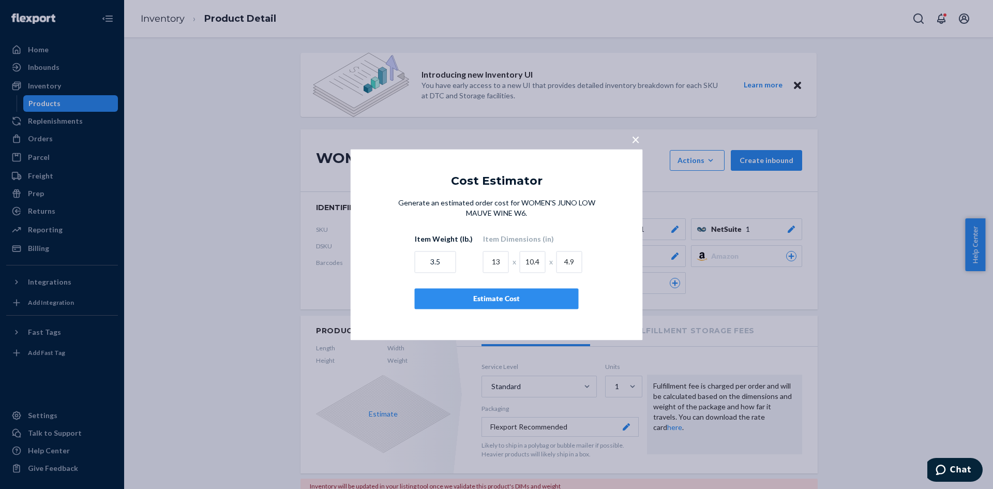
click at [448, 300] on div "Estimate Cost" at bounding box center [496, 298] width 146 height 10
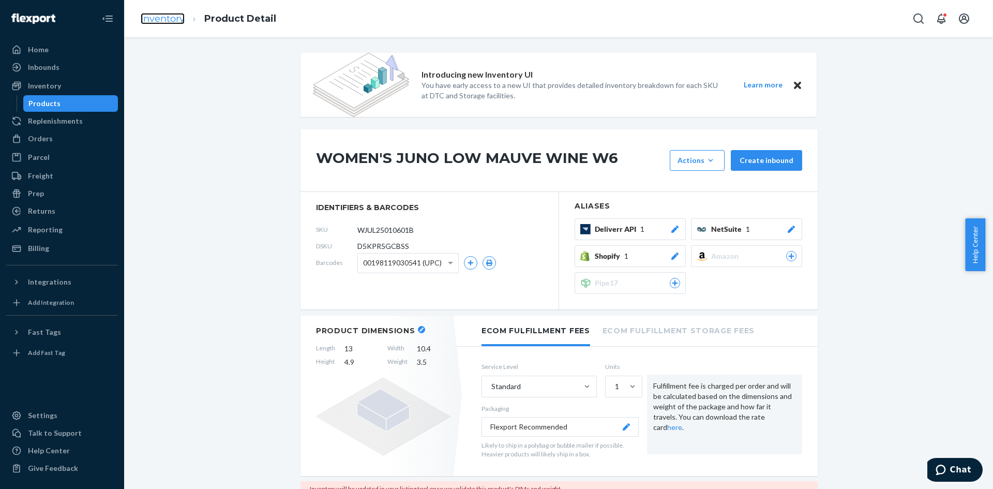
click at [173, 21] on link "Inventory" at bounding box center [163, 18] width 44 height 11
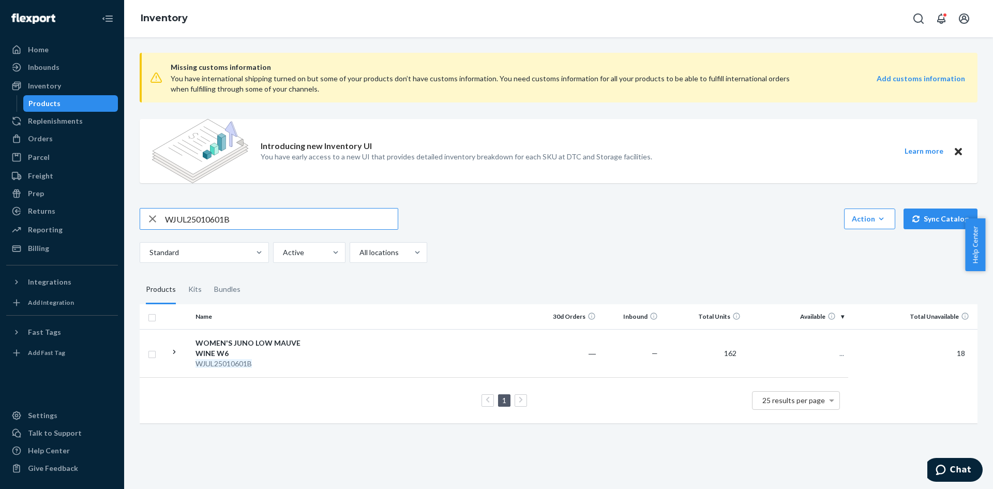
click at [181, 215] on input "WJUL25010601B" at bounding box center [281, 218] width 233 height 21
type input "WJUL25010701B"
click at [233, 354] on div "WOMEN'S JUNO LOW MAUVE WINE W7" at bounding box center [249, 348] width 108 height 21
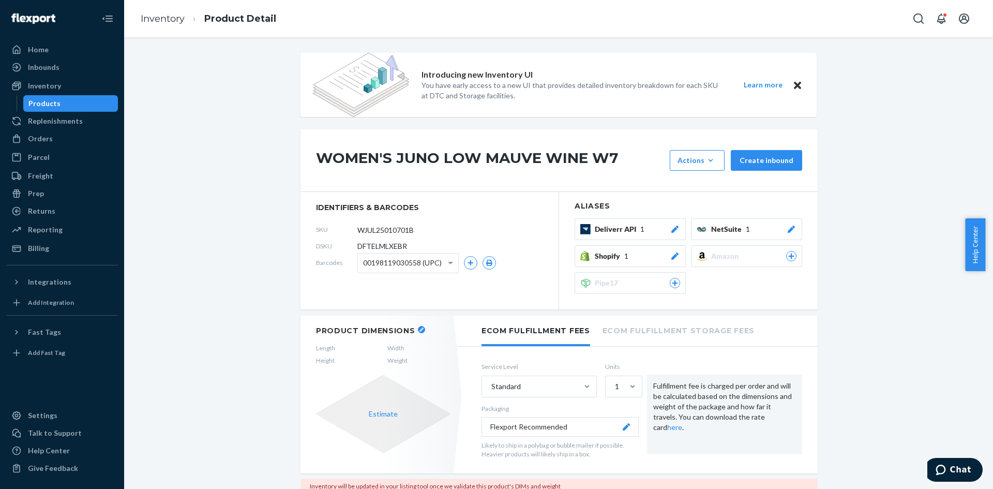
click at [418, 329] on button "button" at bounding box center [421, 329] width 7 height 7
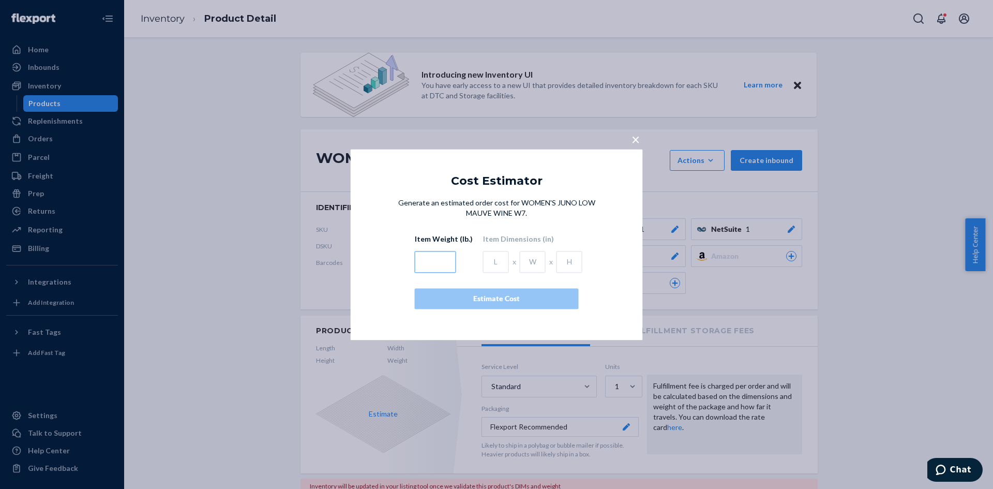
click at [444, 265] on input "text" at bounding box center [435, 262] width 41 height 22
type input "3.5"
type input "13"
type input "10.4"
type input "4.9"
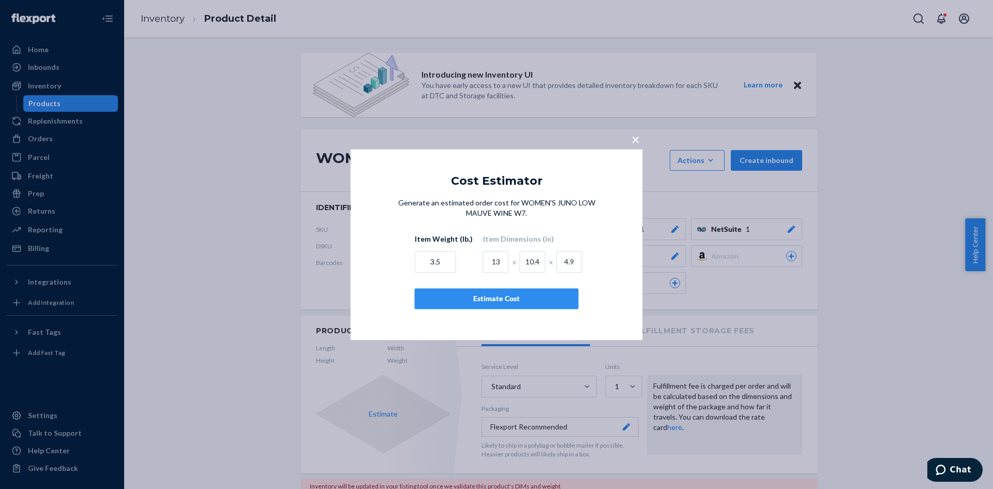
drag, startPoint x: 539, startPoint y: 302, endPoint x: 441, endPoint y: 285, distance: 99.7
click at [539, 301] on div "Estimate Cost" at bounding box center [496, 298] width 146 height 10
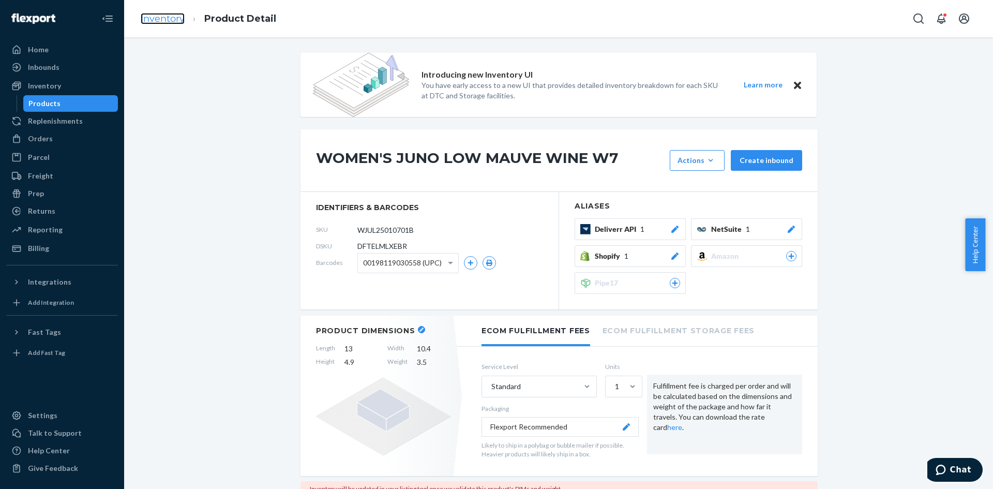
click at [164, 21] on link "Inventory" at bounding box center [163, 18] width 44 height 11
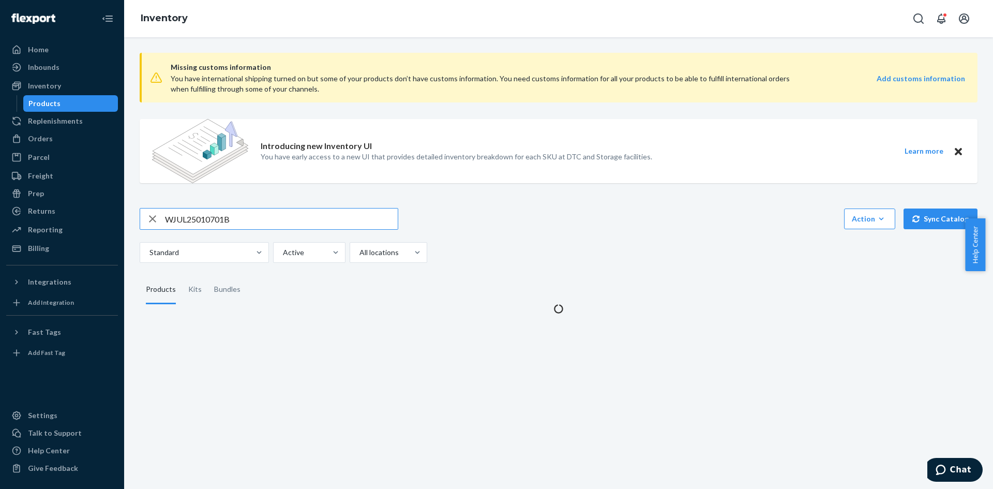
click at [200, 212] on input "WJUL25010701B" at bounding box center [281, 218] width 233 height 21
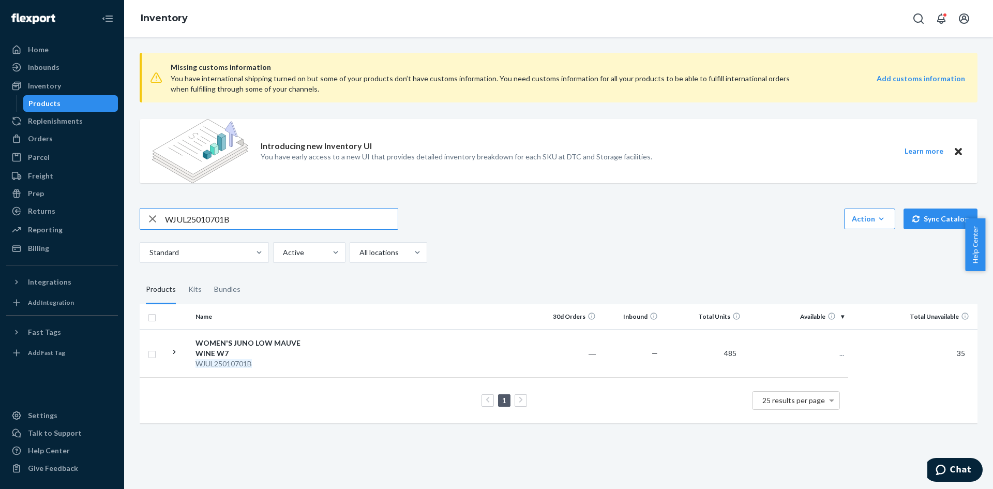
click at [200, 212] on input "WJUL25010701B" at bounding box center [281, 218] width 233 height 21
type input "WJUL25010801B"
click at [241, 351] on div "WOMEN'S JUNO LOW MAUVE WINE W8" at bounding box center [249, 348] width 108 height 21
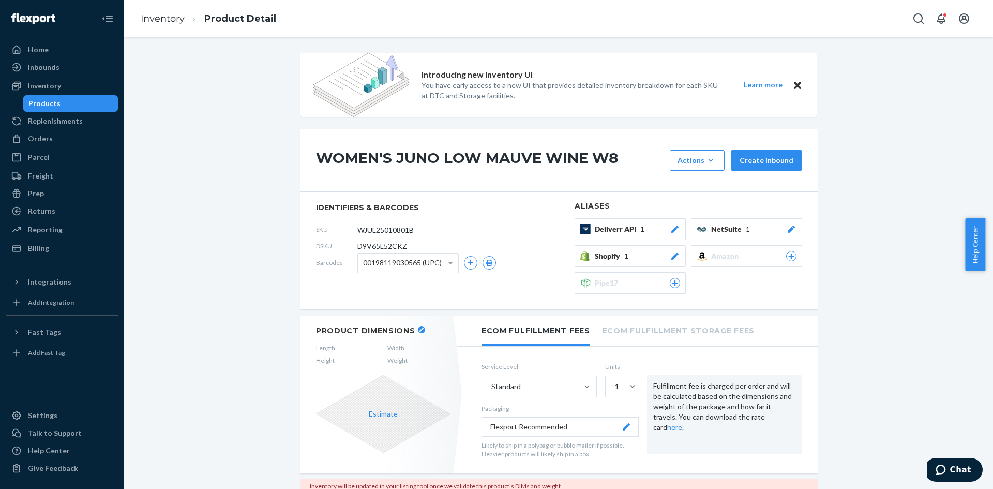
click at [418, 330] on button "button" at bounding box center [421, 329] width 7 height 7
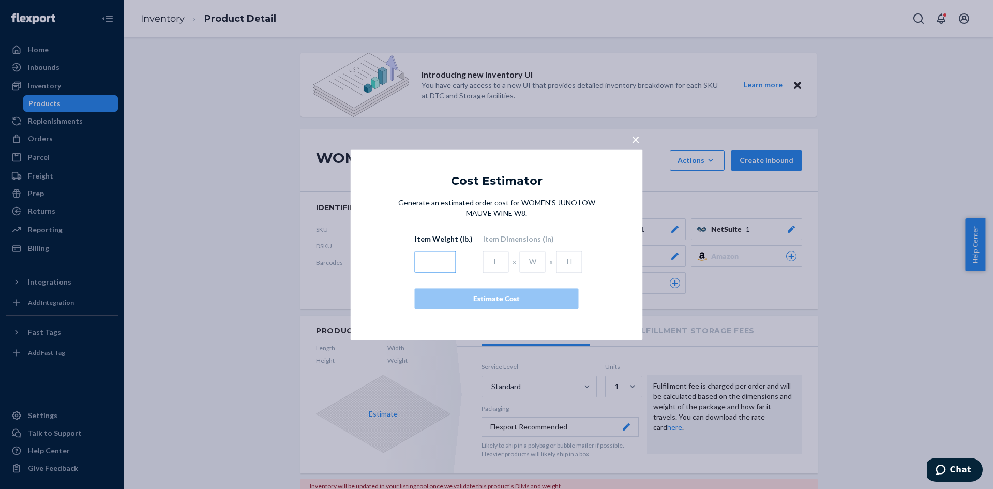
click at [430, 264] on input "text" at bounding box center [435, 262] width 41 height 22
type input "3.5"
type input "13"
type input "10.4"
type input "4.9"
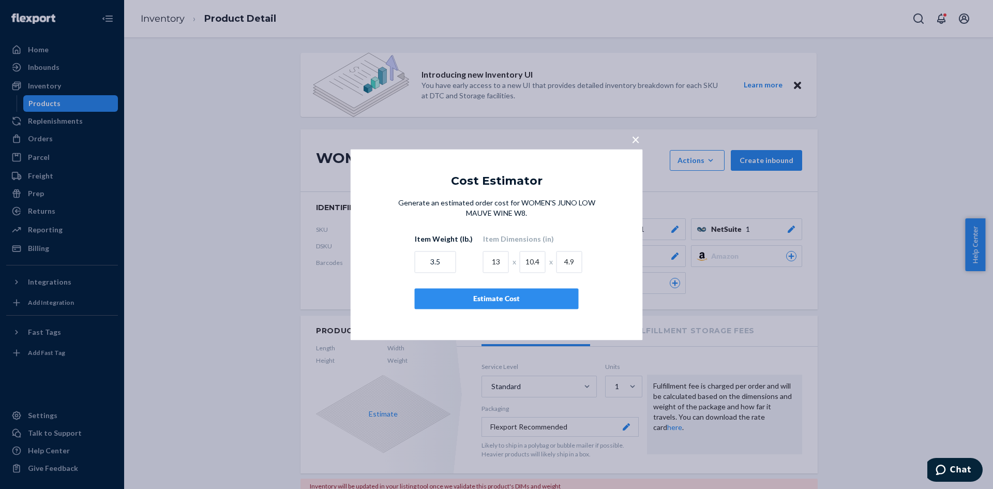
drag, startPoint x: 509, startPoint y: 295, endPoint x: 304, endPoint y: 271, distance: 205.6
click at [508, 294] on div "Estimate Cost" at bounding box center [496, 298] width 146 height 10
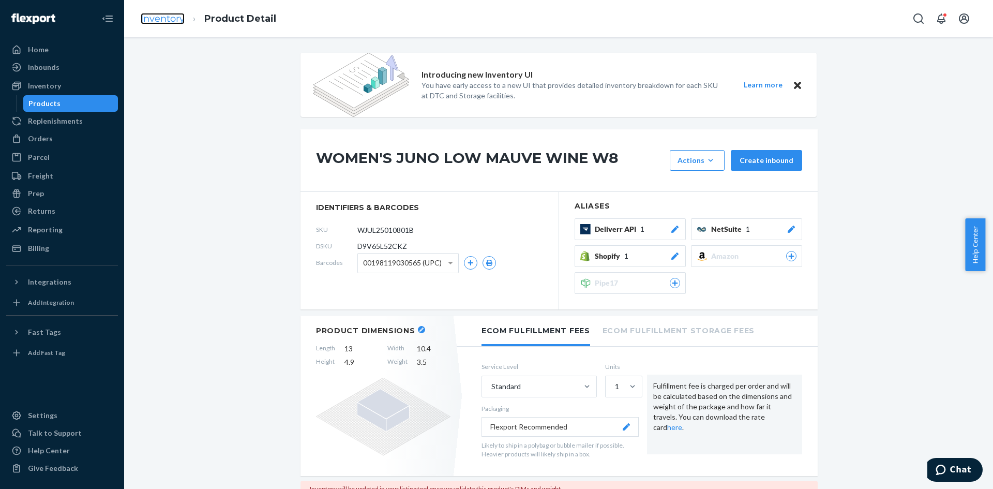
click at [150, 14] on link "Inventory" at bounding box center [163, 18] width 44 height 11
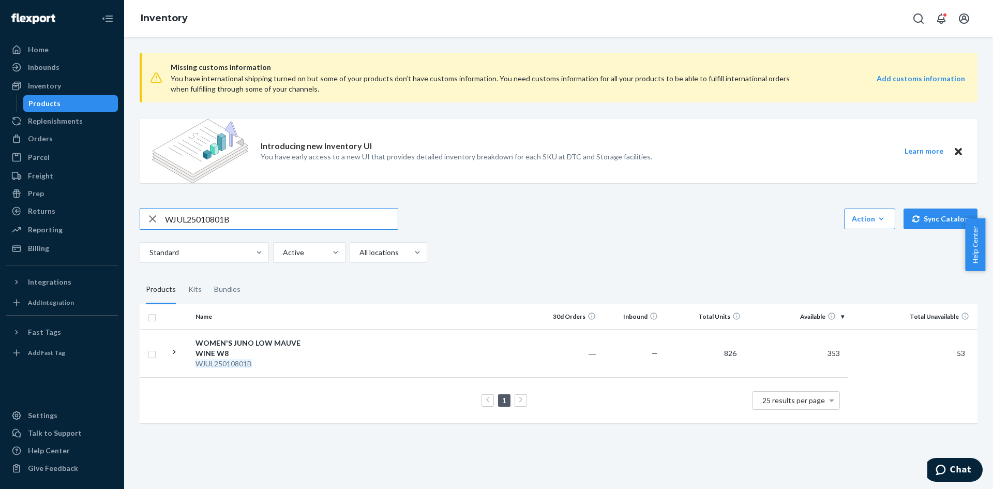
click at [190, 218] on input "WJUL25010801B" at bounding box center [281, 218] width 233 height 21
type input "WJUL25010901B"
click at [256, 348] on div "WOMEN'S JUNO LOW MAUVE WINE W9" at bounding box center [249, 348] width 108 height 21
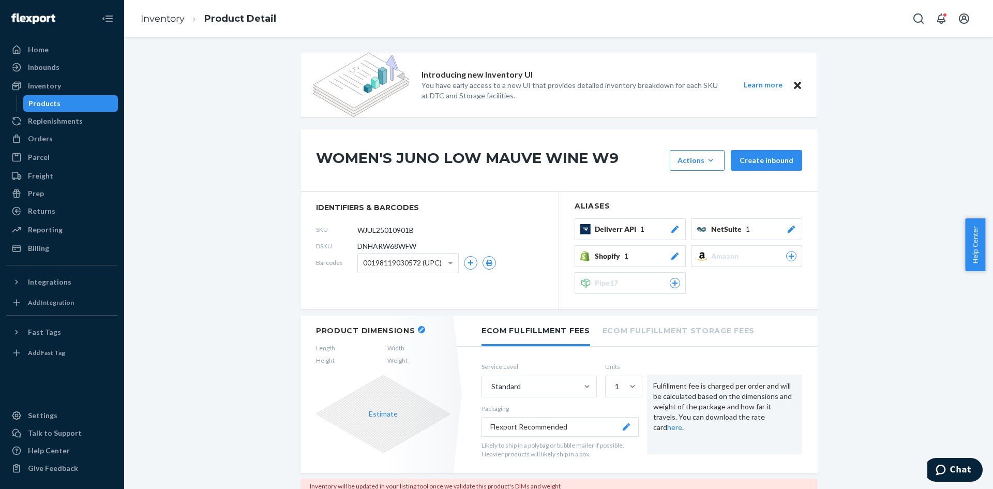
click at [419, 330] on icon "button" at bounding box center [421, 329] width 4 height 4
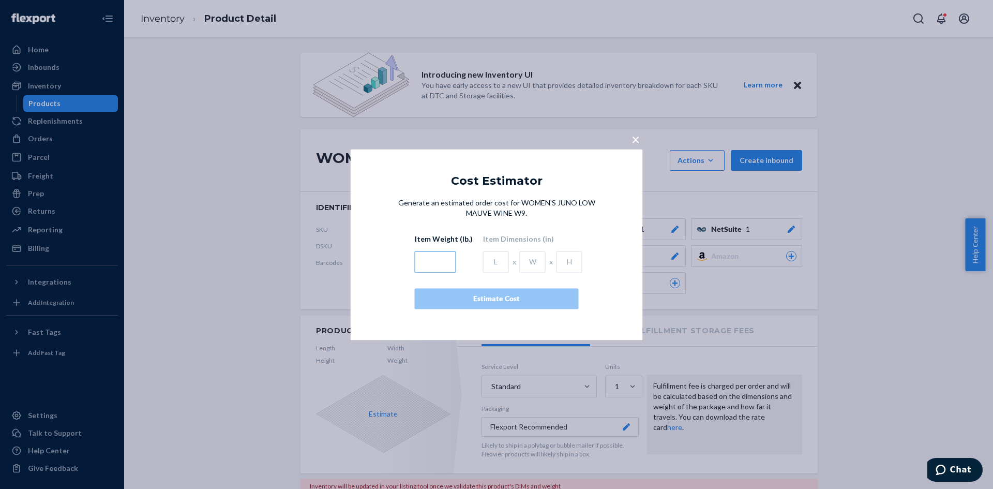
click at [425, 265] on input "text" at bounding box center [435, 262] width 41 height 22
type input "3.5"
type input "13.8"
type input "11.2"
type input "5.1"
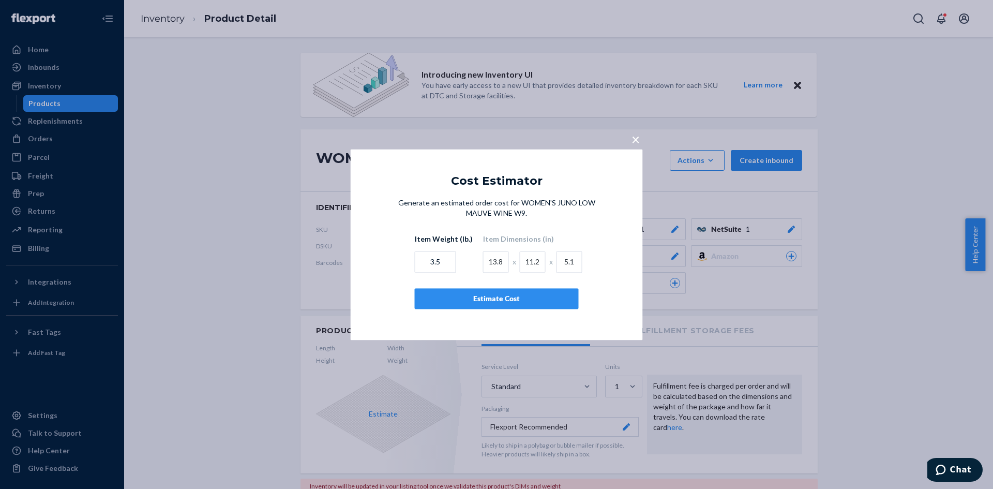
click at [496, 299] on div "Estimate Cost" at bounding box center [496, 298] width 146 height 10
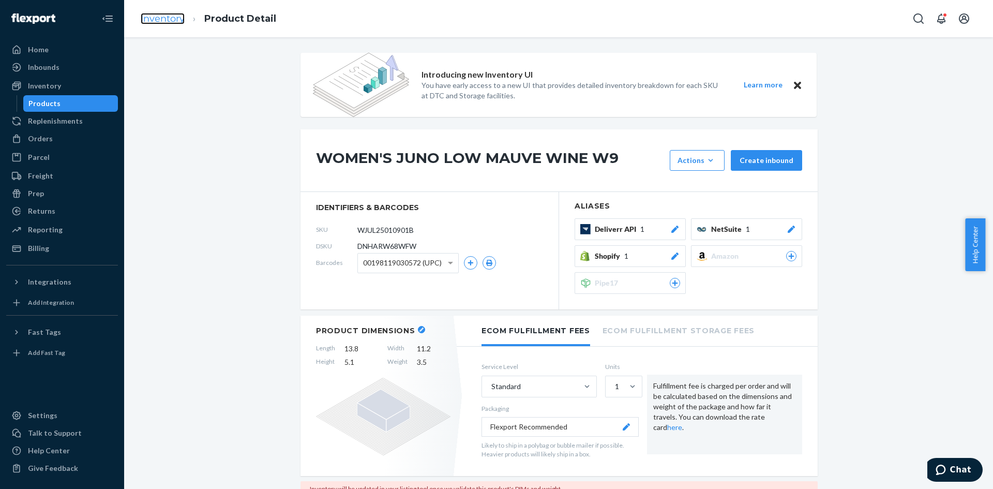
click at [163, 19] on link "Inventory" at bounding box center [163, 18] width 44 height 11
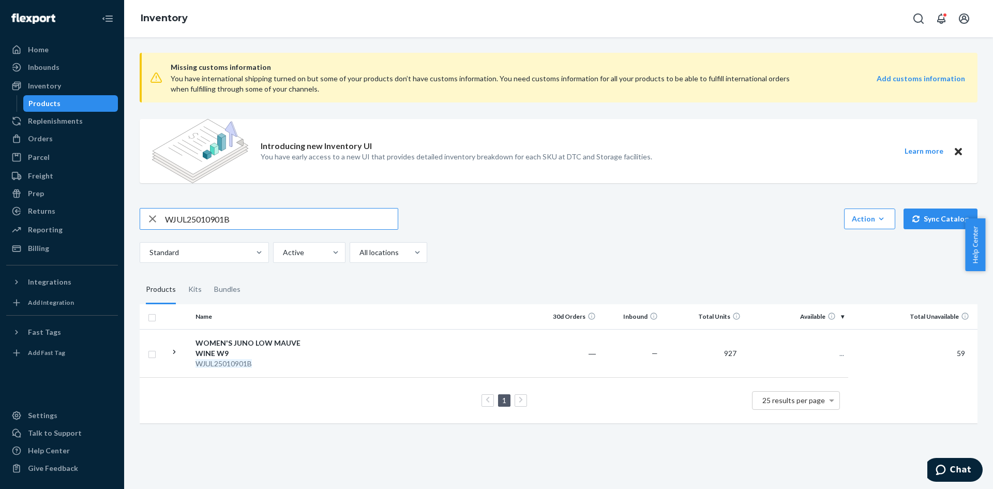
click at [215, 223] on input "WJUL25010901B" at bounding box center [281, 218] width 233 height 21
type input "WJUL25011001B"
click at [250, 349] on div "WOMEN'S JUNO LOW MAUVE WINE W10" at bounding box center [249, 348] width 108 height 21
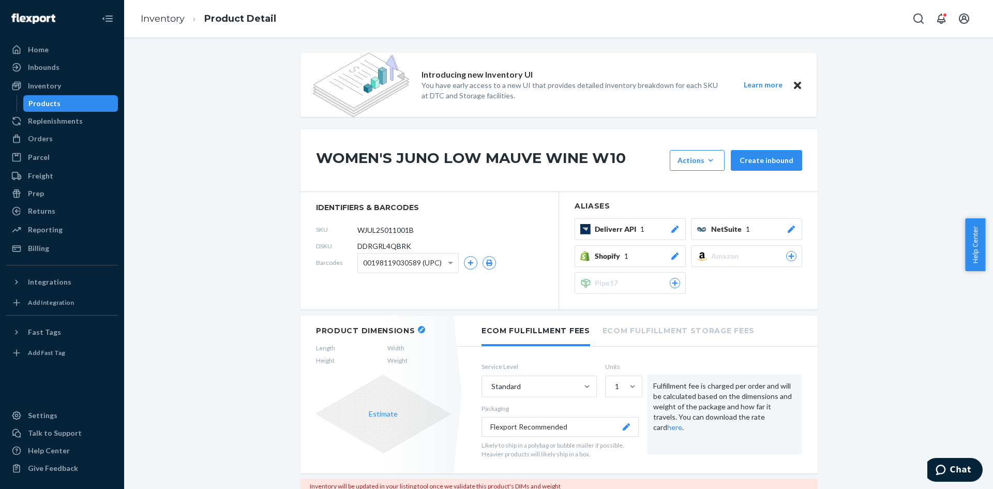
click at [419, 329] on icon "button" at bounding box center [421, 329] width 4 height 4
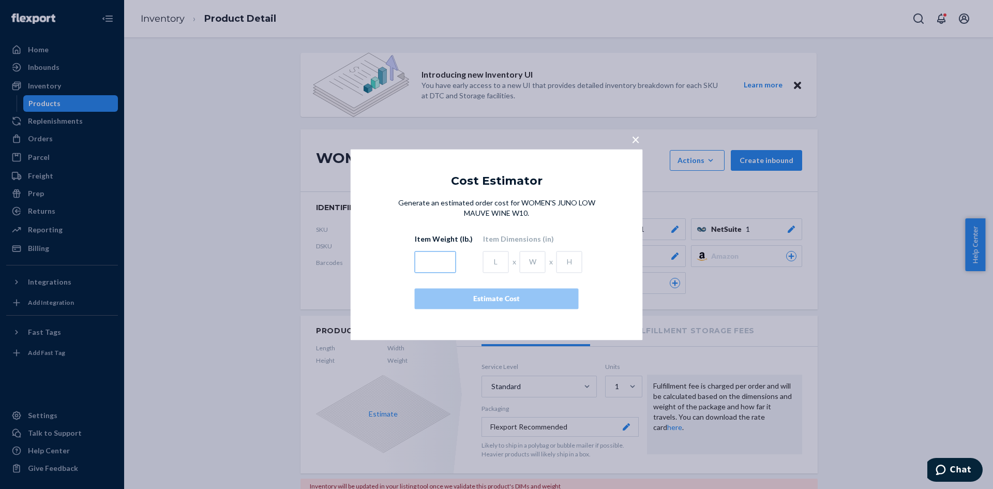
click at [436, 262] on input "text" at bounding box center [435, 262] width 41 height 22
type input "3.5"
type input "13.8"
type input "11.2"
type input "5.1"
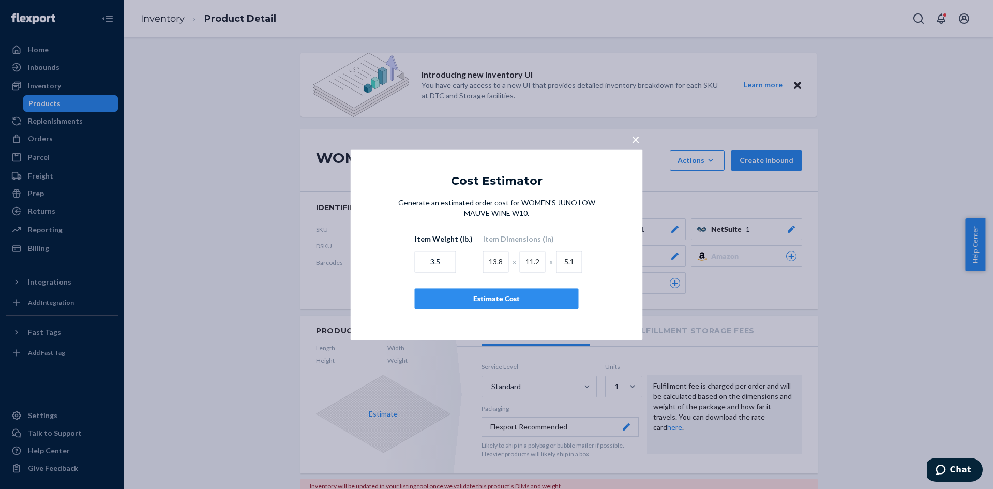
click at [508, 301] on div "Estimate Cost" at bounding box center [496, 298] width 146 height 10
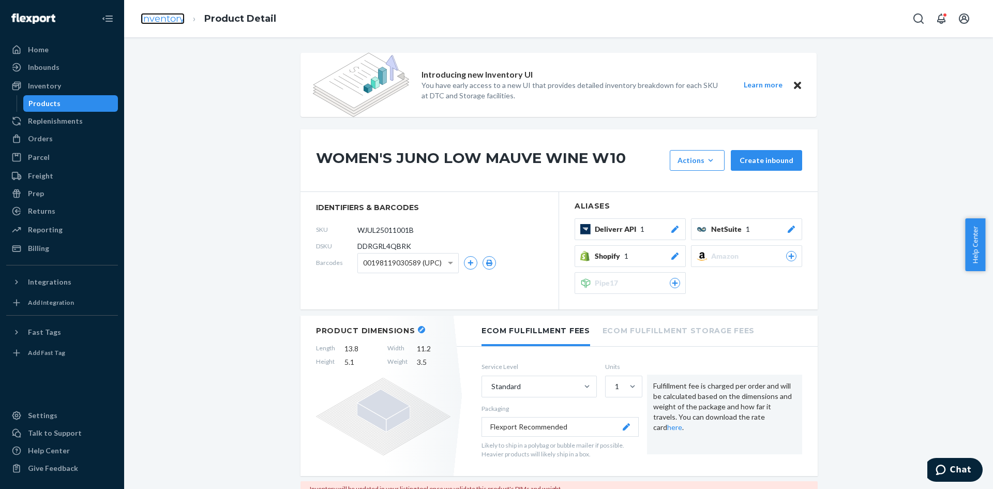
click at [168, 21] on link "Inventory" at bounding box center [163, 18] width 44 height 11
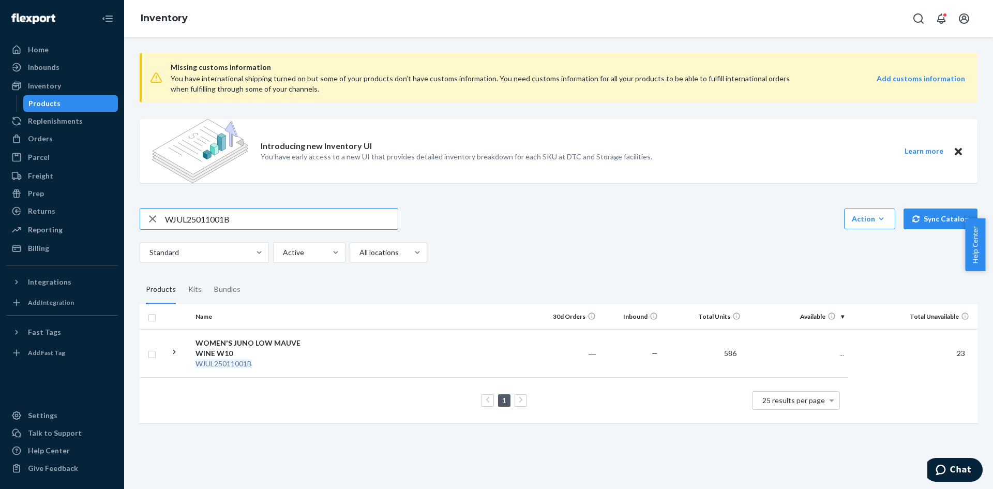
click at [217, 217] on input "WJUL25011001B" at bounding box center [281, 218] width 233 height 21
type input "WJUL25011101B"
click at [238, 353] on div "WOMEN'S JUNO LOW MAUVE WINE W11" at bounding box center [249, 348] width 108 height 21
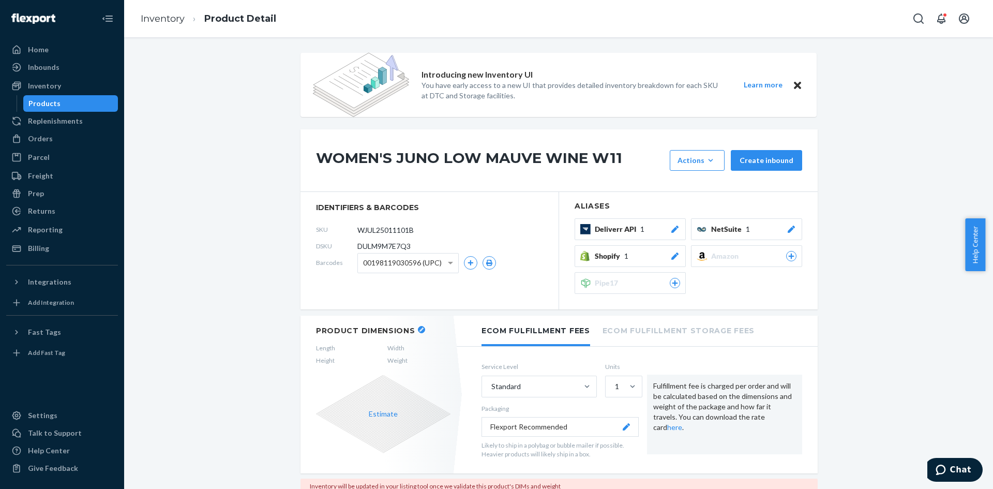
click at [418, 331] on button "button" at bounding box center [421, 329] width 7 height 7
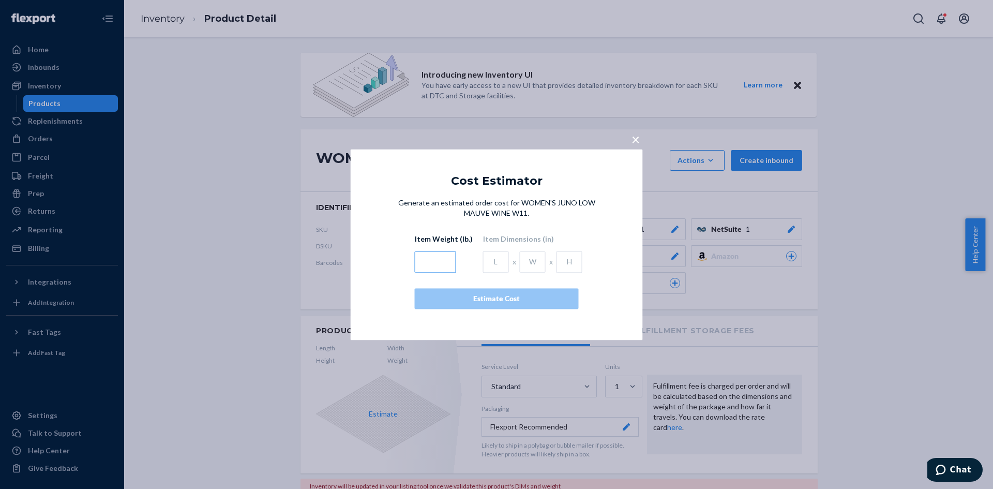
click at [432, 257] on input "text" at bounding box center [435, 262] width 41 height 22
type input "3.5"
type input "13.8"
type input "11.2"
type input "5.1"
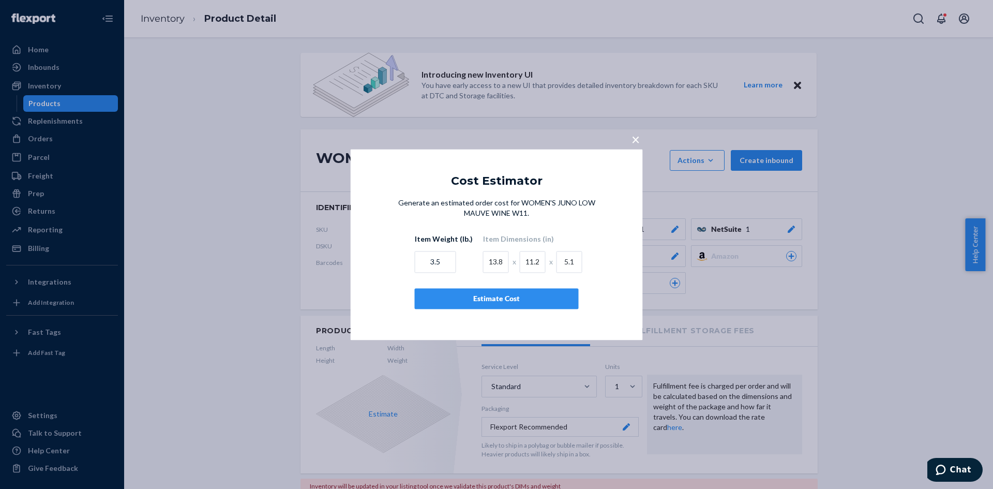
click at [451, 306] on button "Estimate Cost" at bounding box center [497, 298] width 164 height 21
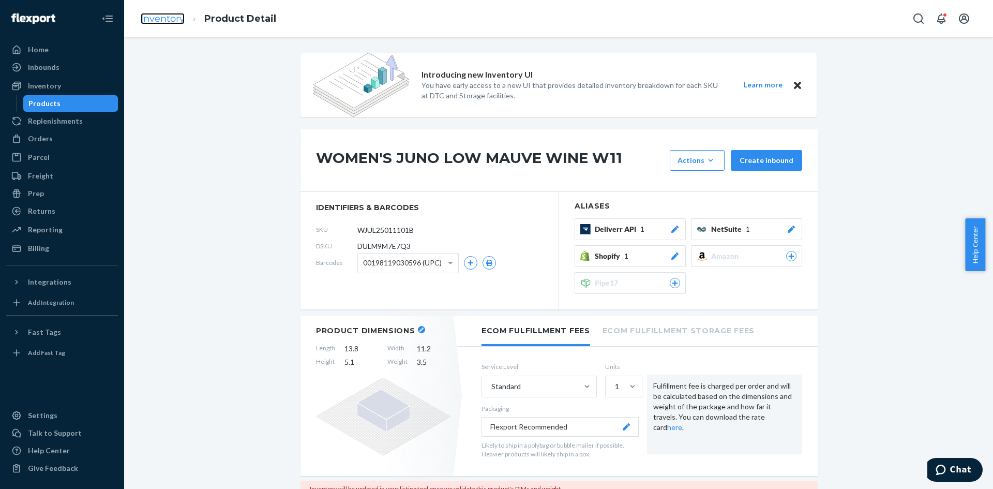
click at [156, 20] on link "Inventory" at bounding box center [163, 18] width 44 height 11
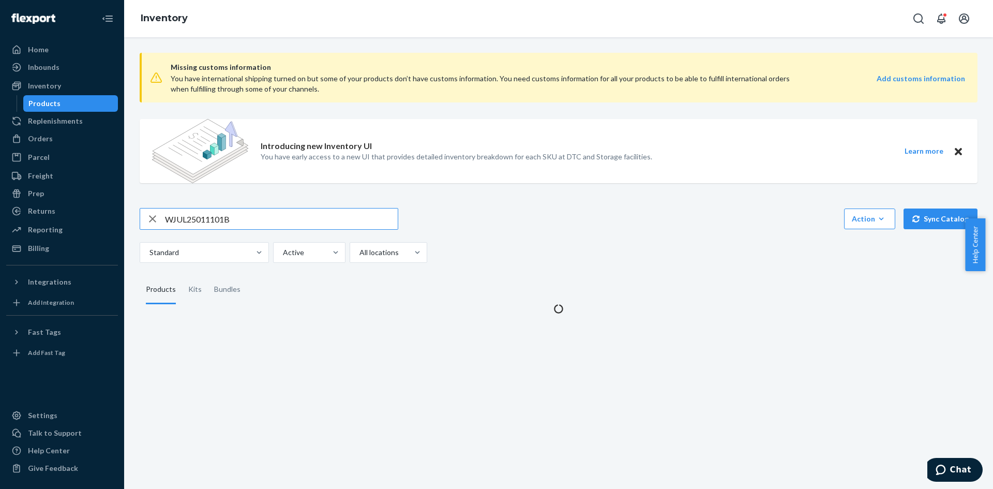
click at [215, 223] on input "WJUL25011101B" at bounding box center [281, 218] width 233 height 21
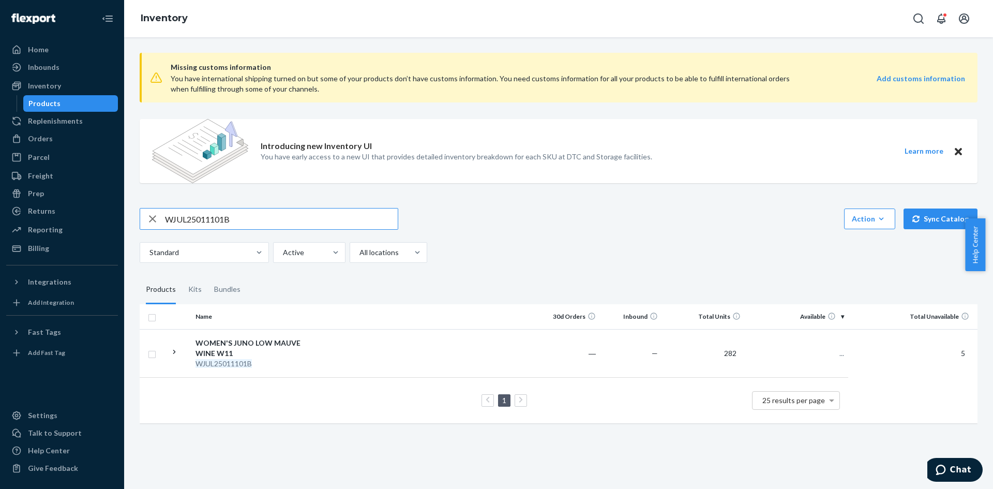
click at [215, 223] on input "WJUL25011101B" at bounding box center [281, 218] width 233 height 21
type input "WJUL25011201B"
click at [242, 348] on div "WOMEN'S JUNO LOW MAUVE WINE W12" at bounding box center [249, 348] width 108 height 21
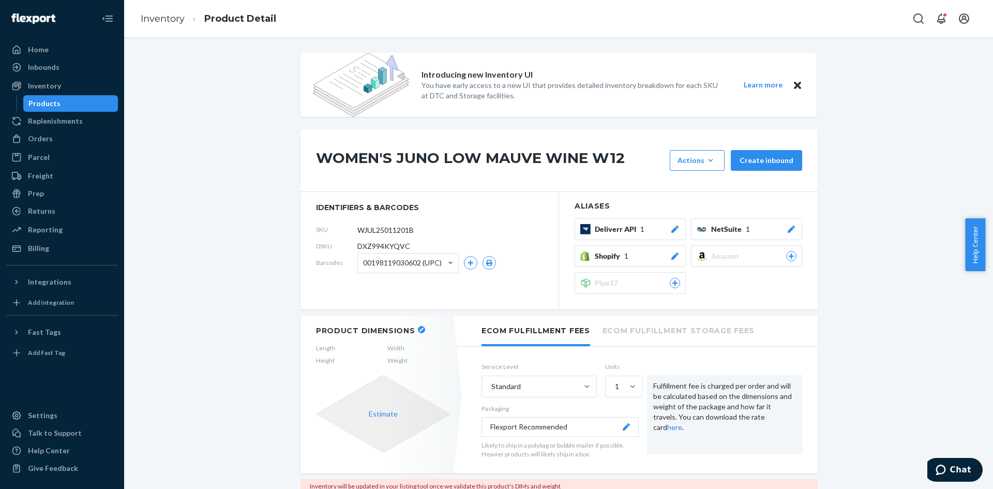
click at [418, 326] on button "button" at bounding box center [421, 329] width 7 height 7
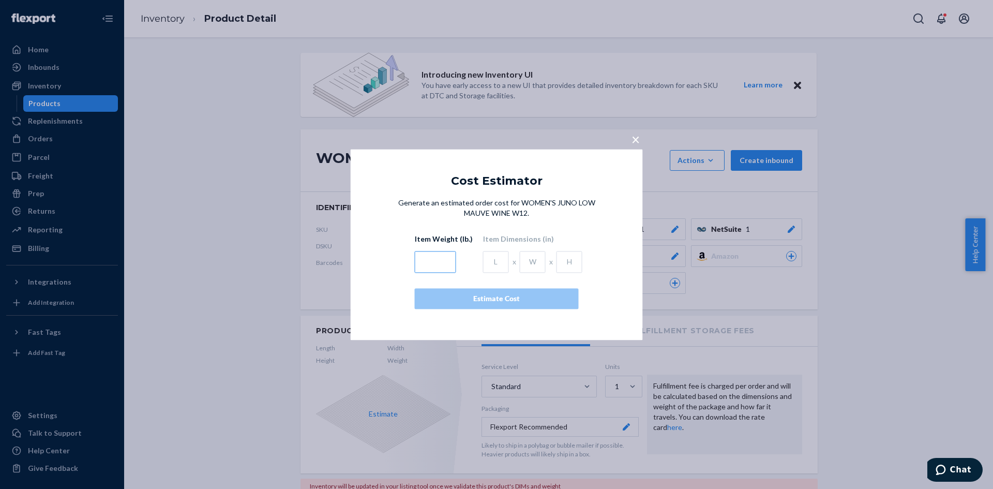
click at [442, 260] on input "text" at bounding box center [435, 262] width 41 height 22
type input "3.5"
type input "13.8"
type input "11.2"
type input "5.1"
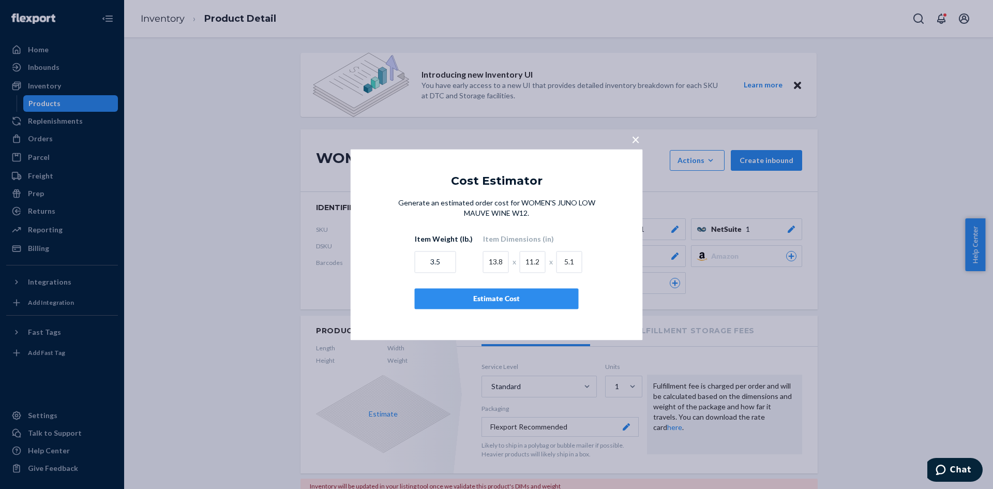
click at [460, 295] on div "Estimate Cost" at bounding box center [496, 298] width 146 height 10
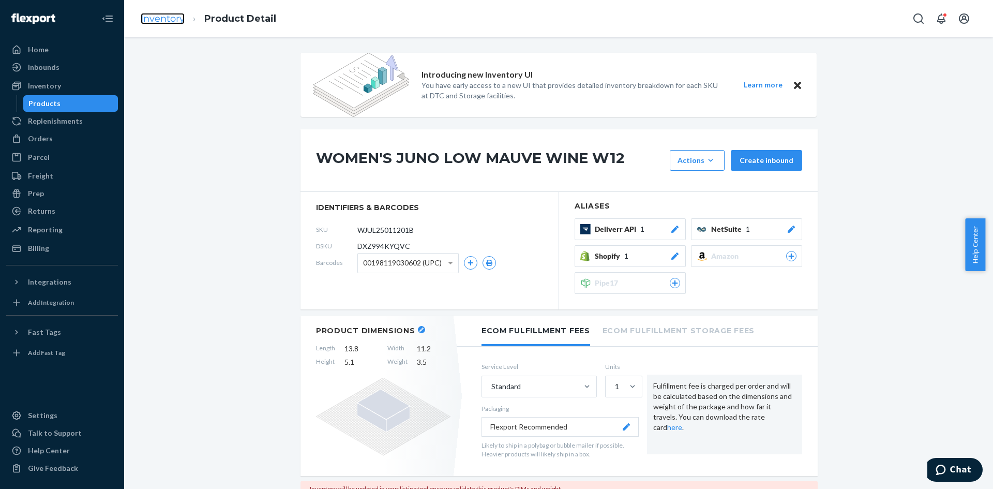
click at [170, 17] on link "Inventory" at bounding box center [163, 18] width 44 height 11
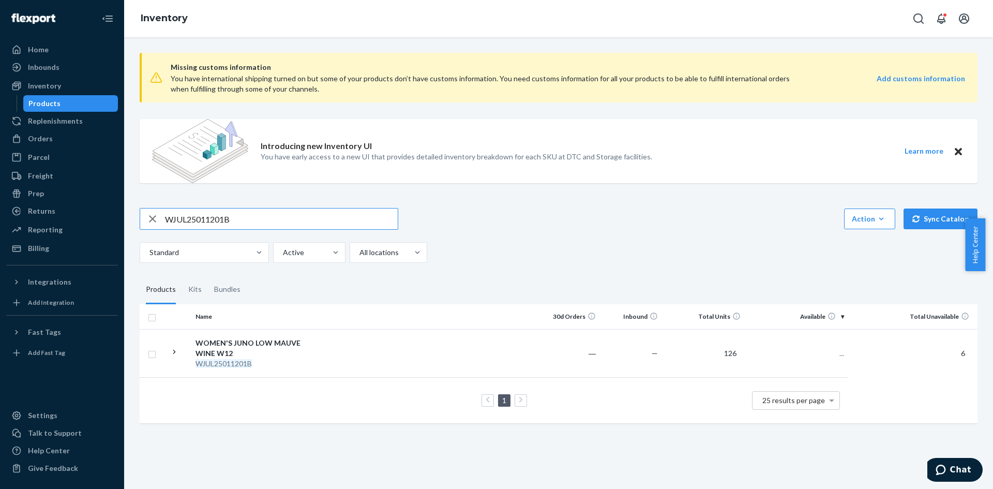
click at [197, 220] on input "WJUL25011201B" at bounding box center [281, 218] width 233 height 21
type input "WJUL25030601B"
click at [236, 356] on div "WOMEN'S JUNO LOW PRISTINE W6" at bounding box center [249, 348] width 108 height 21
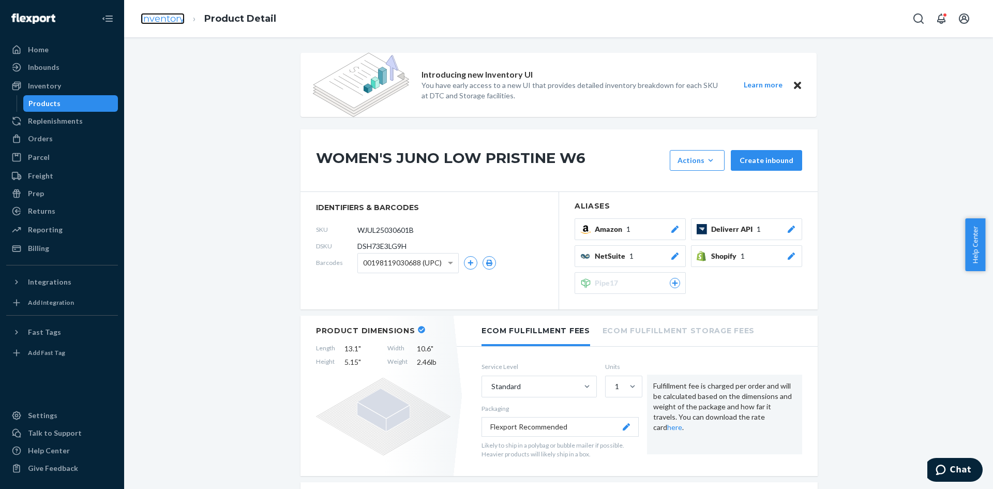
click at [153, 14] on link "Inventory" at bounding box center [163, 18] width 44 height 11
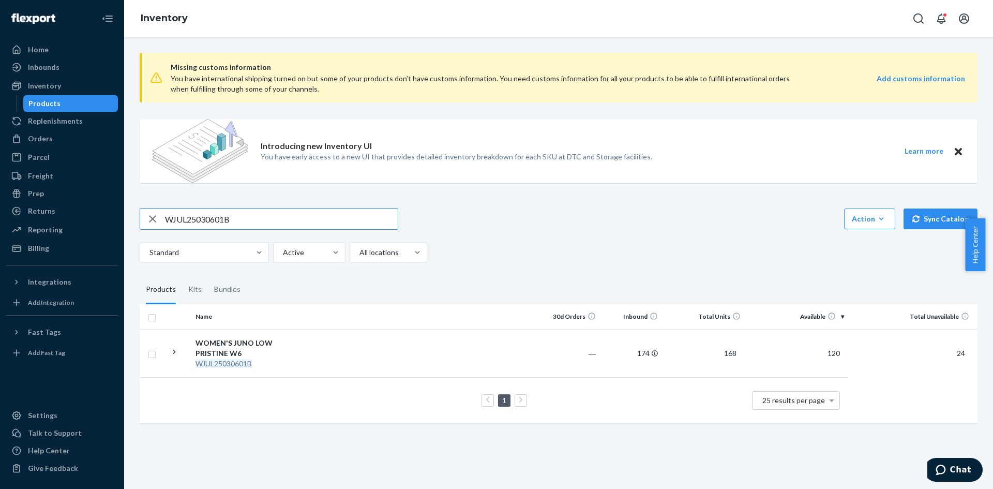
click at [189, 218] on input "WJUL25030601B" at bounding box center [281, 218] width 233 height 21
type input "WJUL25030701B"
click at [233, 365] on em "WJUL25030701B" at bounding box center [223, 363] width 56 height 9
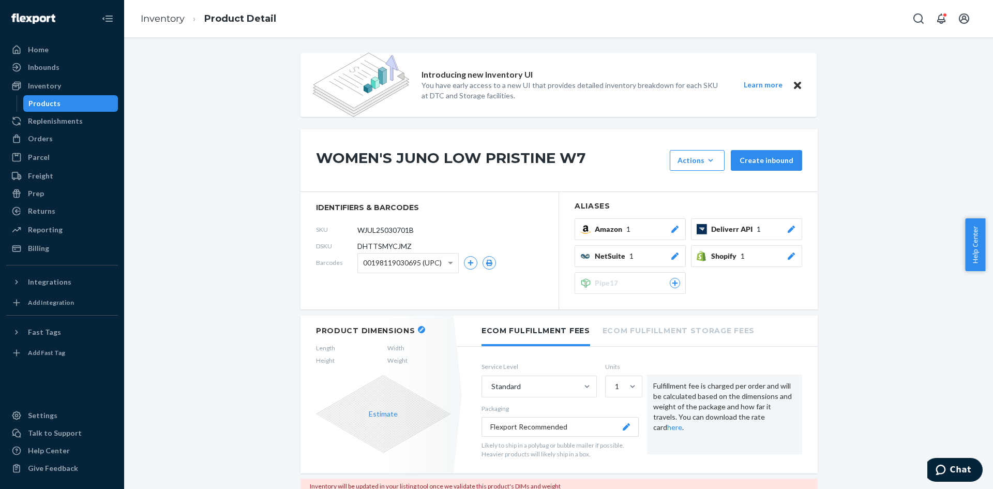
click at [419, 328] on icon "button" at bounding box center [421, 329] width 4 height 4
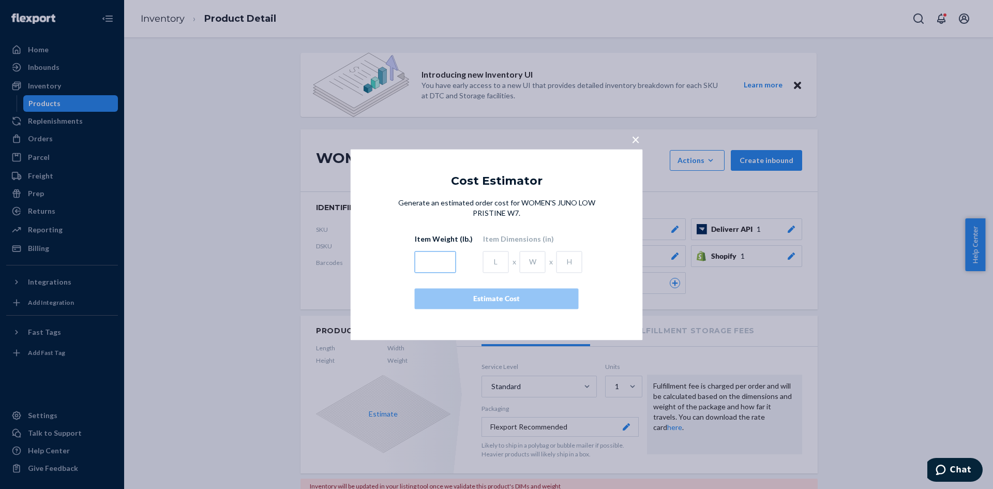
click at [430, 259] on input "text" at bounding box center [435, 262] width 41 height 22
type input "3.5"
type input "13"
type input "10.4"
type input "4.9"
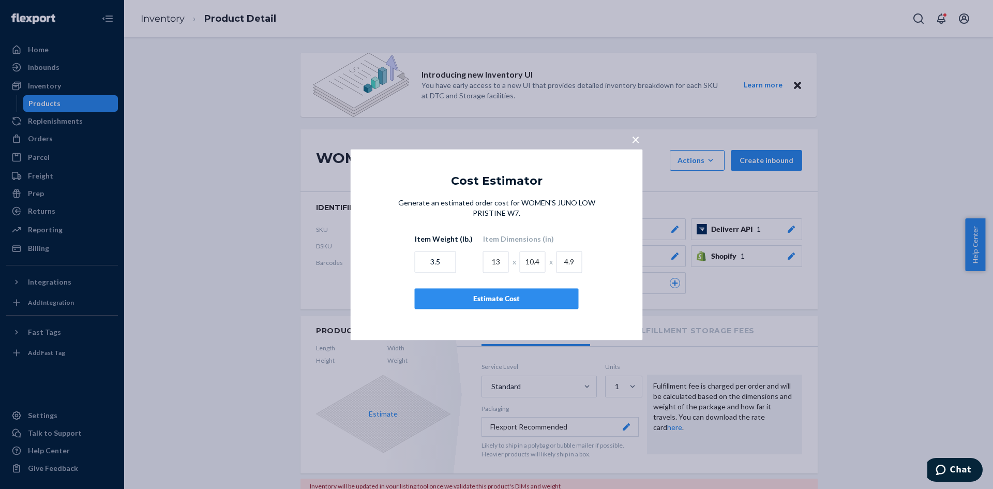
click at [462, 296] on div "Estimate Cost" at bounding box center [496, 298] width 146 height 10
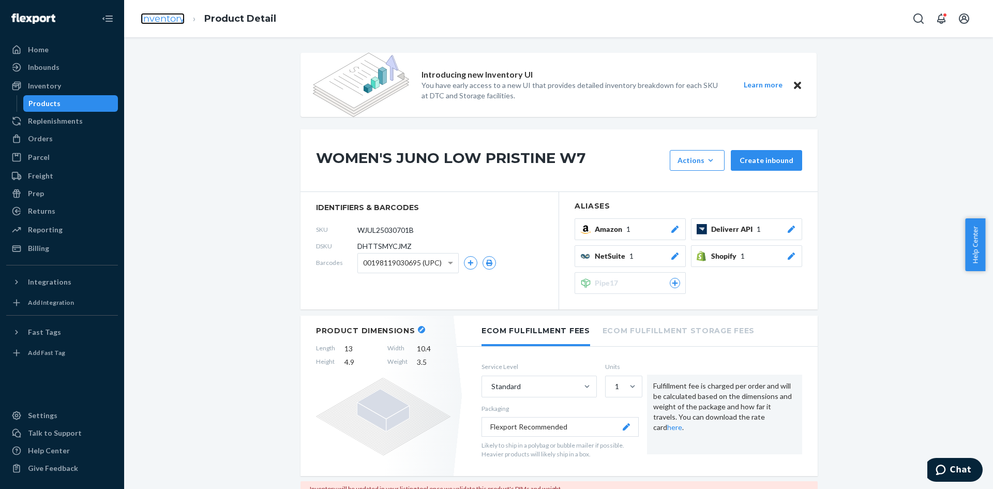
click at [163, 20] on link "Inventory" at bounding box center [163, 18] width 44 height 11
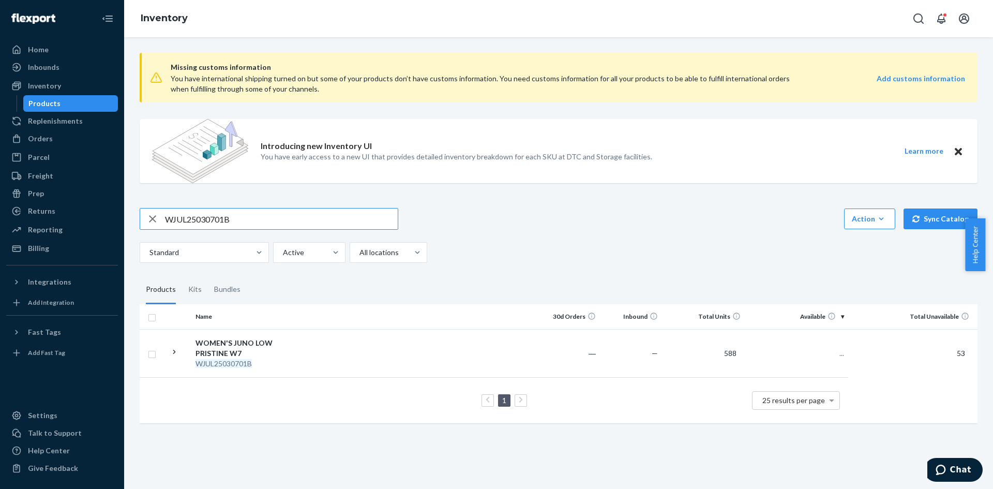
click at [204, 219] on input "WJUL25030701B" at bounding box center [281, 218] width 233 height 21
type input "WJUL25030801B"
click at [252, 357] on div "WOMEN'S JUNO LOW PRISTINE W8" at bounding box center [249, 348] width 108 height 21
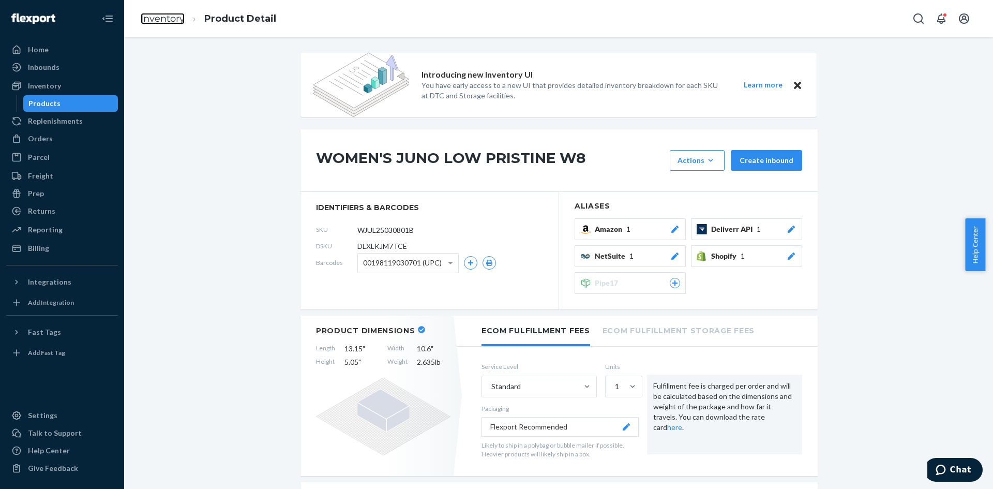
drag, startPoint x: 173, startPoint y: 18, endPoint x: 172, endPoint y: 41, distance: 23.3
click at [173, 18] on link "Inventory" at bounding box center [163, 18] width 44 height 11
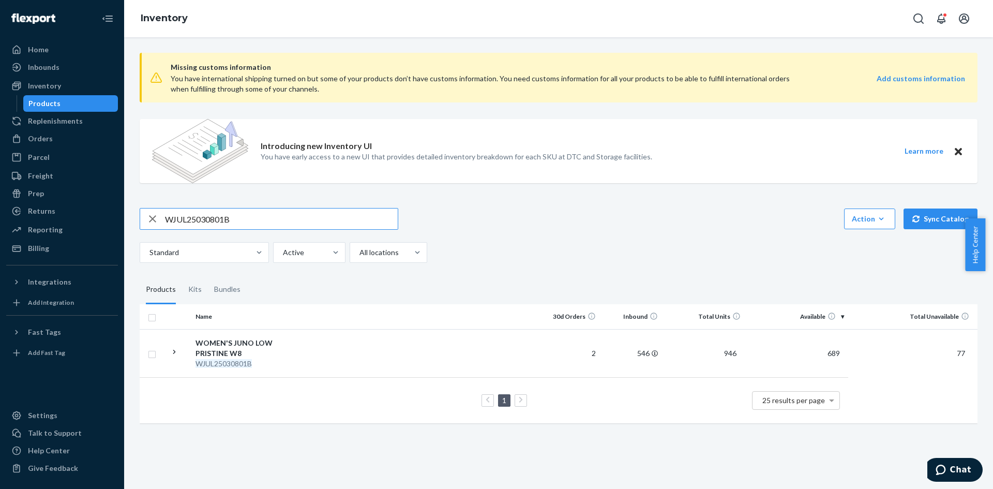
click at [188, 214] on input "WJUL25030801B" at bounding box center [281, 218] width 233 height 21
type input "WJUL25030901B"
click at [235, 344] on div "WOMEN'S JUNO LOW PRISTINE W9" at bounding box center [249, 348] width 108 height 21
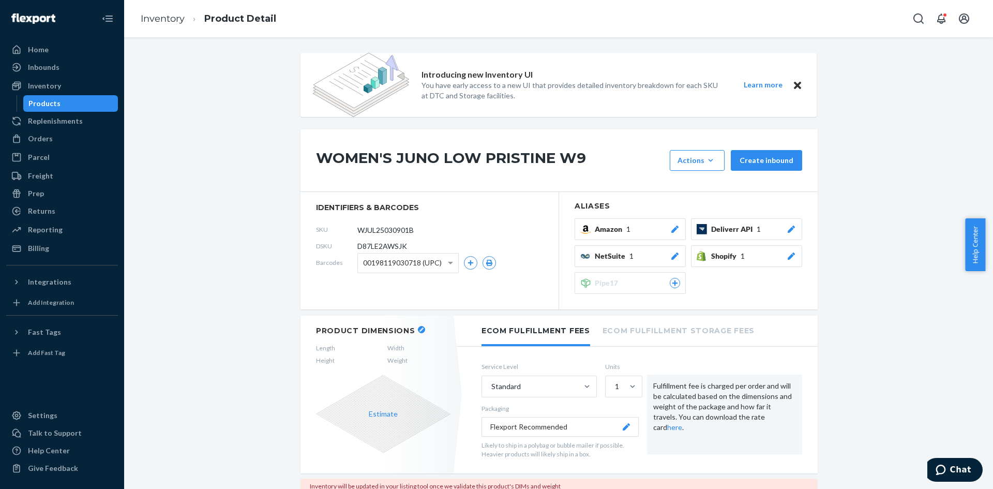
click at [419, 327] on icon "button" at bounding box center [421, 329] width 4 height 4
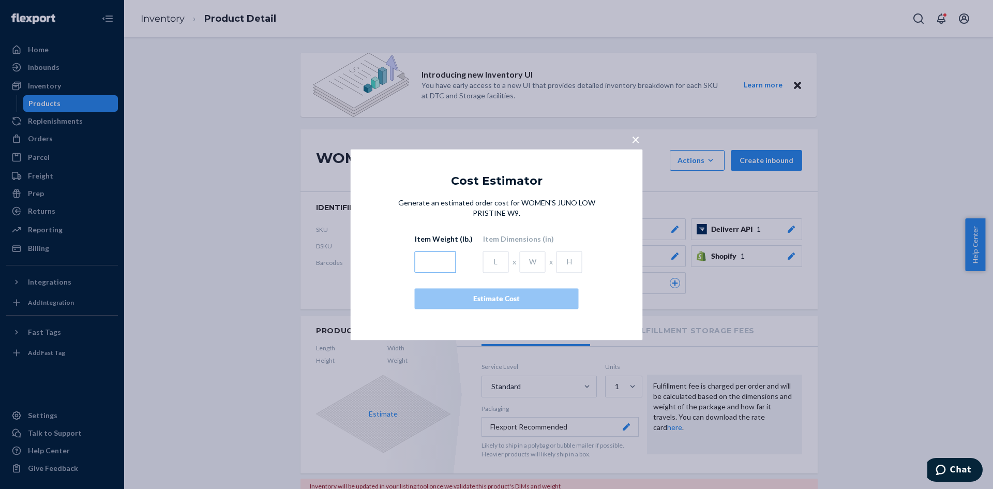
click at [443, 265] on input "text" at bounding box center [435, 262] width 41 height 22
type input "3.5"
type input "13.8"
type input "11.2"
type input "4"
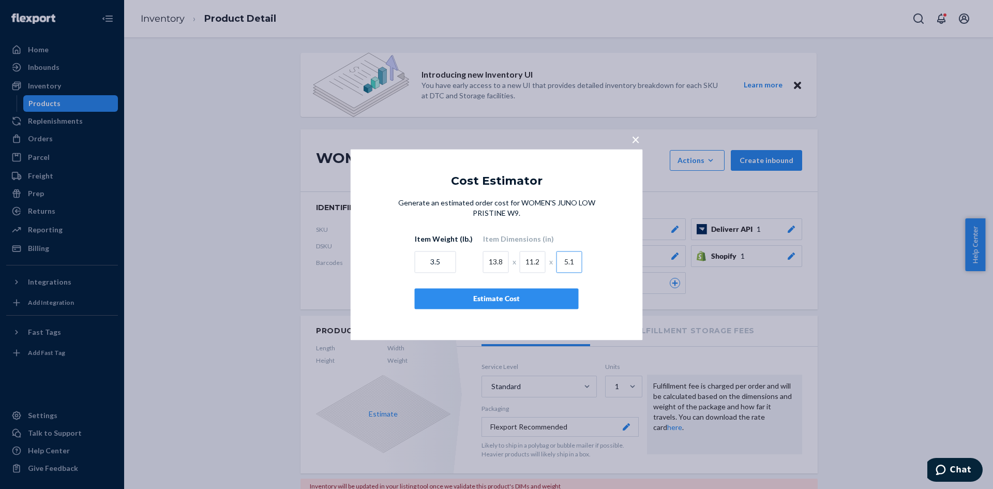
type input "5.1"
click at [460, 295] on div "Estimate Cost" at bounding box center [496, 298] width 146 height 10
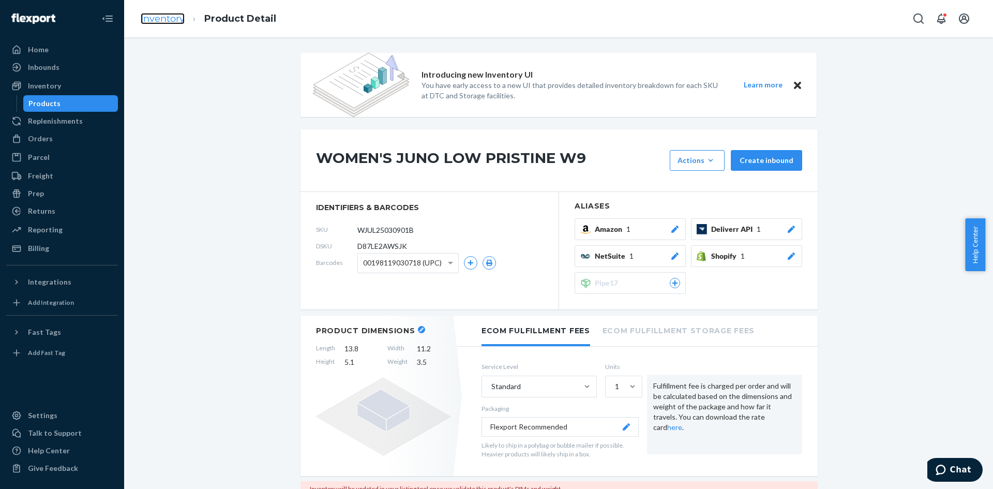
click at [153, 21] on link "Inventory" at bounding box center [163, 18] width 44 height 11
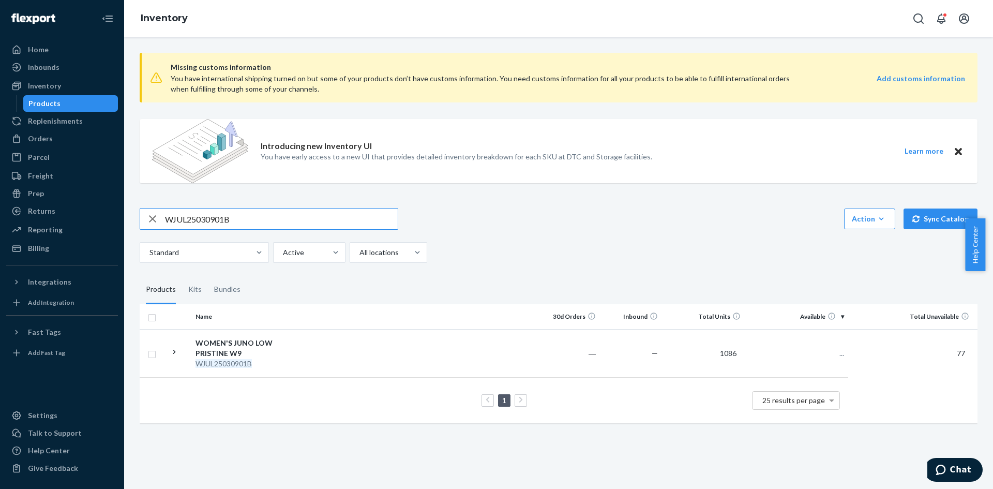
click at [208, 215] on input "WJUL25030901B" at bounding box center [281, 218] width 233 height 21
type input "WJUL25031001B"
click at [248, 346] on div "WOMEN'S JUNO LOW PRISTINE W10" at bounding box center [249, 348] width 108 height 21
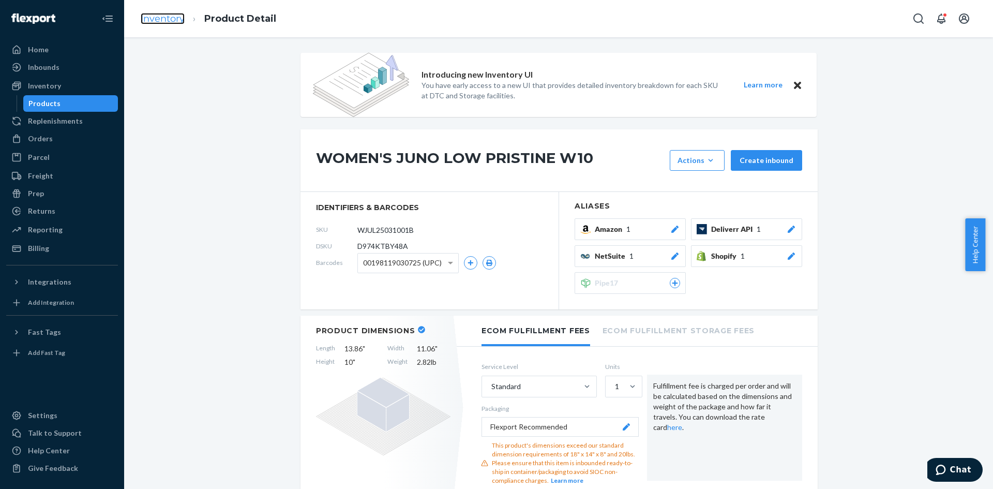
click at [158, 21] on link "Inventory" at bounding box center [163, 18] width 44 height 11
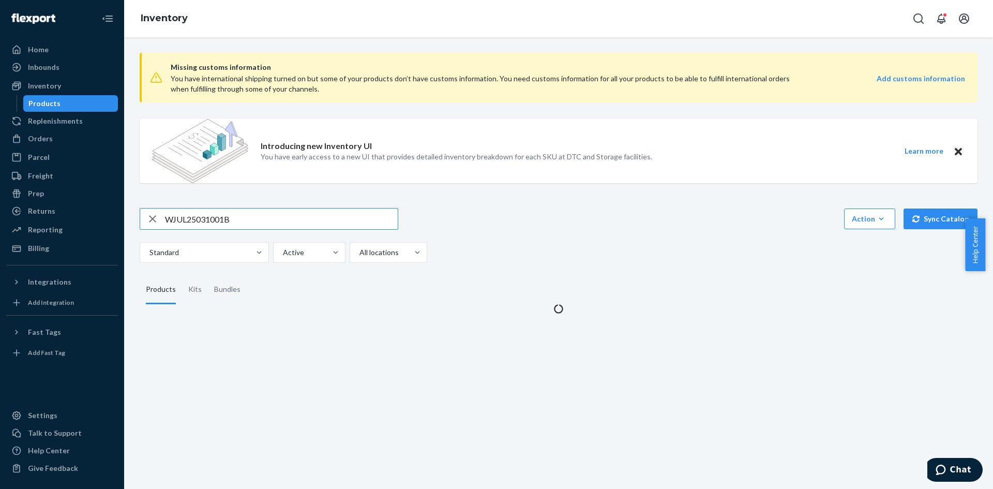
click at [197, 218] on input "WJUL25031001B" at bounding box center [281, 218] width 233 height 21
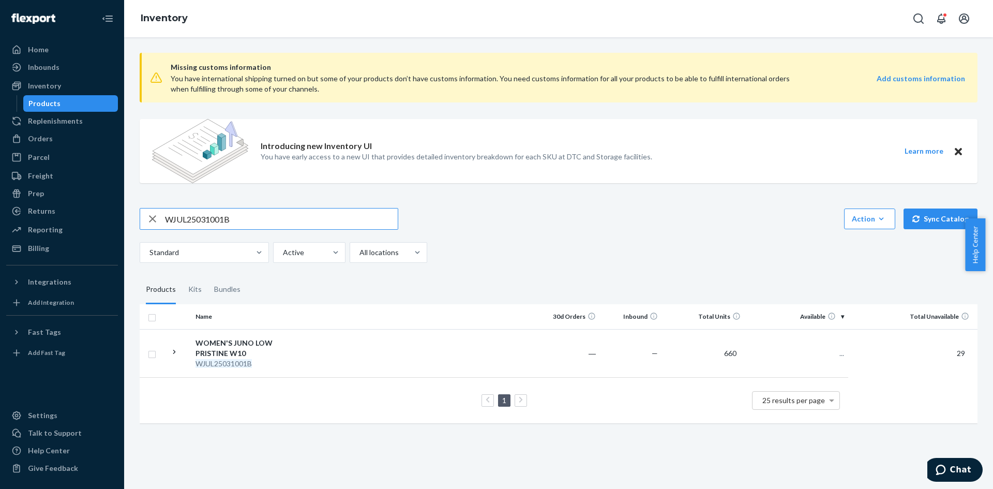
click at [197, 218] on input "WJUL25031001B" at bounding box center [281, 218] width 233 height 21
type input "WJUL25031101B"
click at [258, 345] on div "WOMEN'S JUNO LOW PRISTINE W11" at bounding box center [249, 348] width 108 height 21
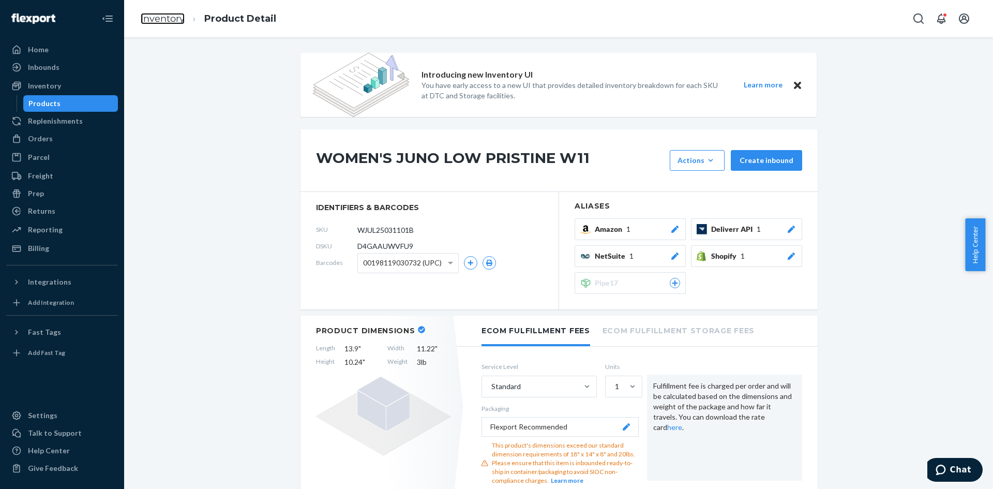
drag, startPoint x: 166, startPoint y: 14, endPoint x: 189, endPoint y: 40, distance: 34.4
click at [166, 14] on link "Inventory" at bounding box center [163, 18] width 44 height 11
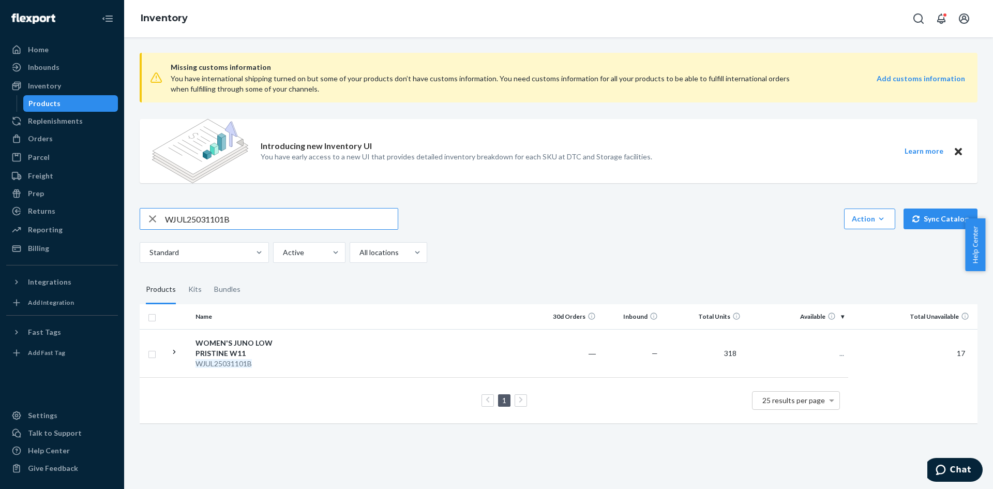
click at [189, 222] on input "WJUL25031101B" at bounding box center [281, 218] width 233 height 21
type input "WJUL25031201B"
click at [227, 358] on div "WJUL25031201B" at bounding box center [249, 363] width 108 height 10
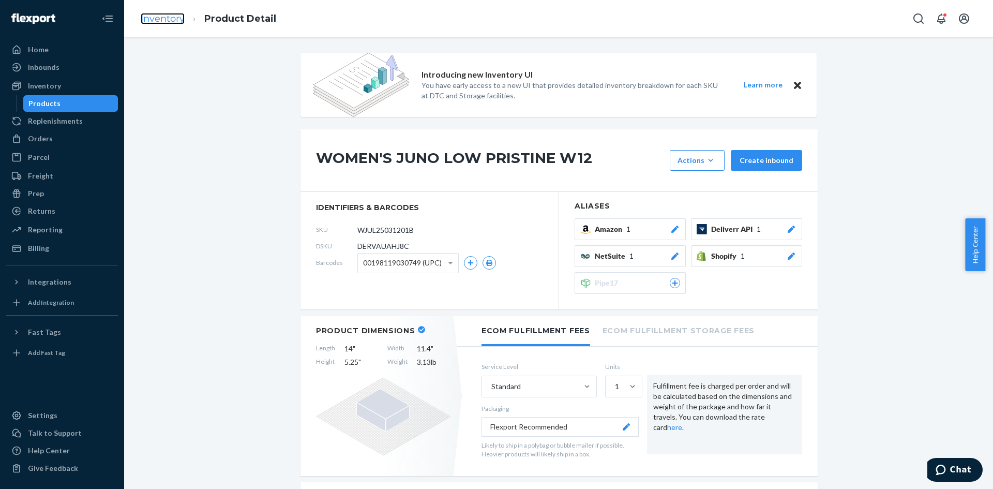
click at [167, 17] on link "Inventory" at bounding box center [163, 18] width 44 height 11
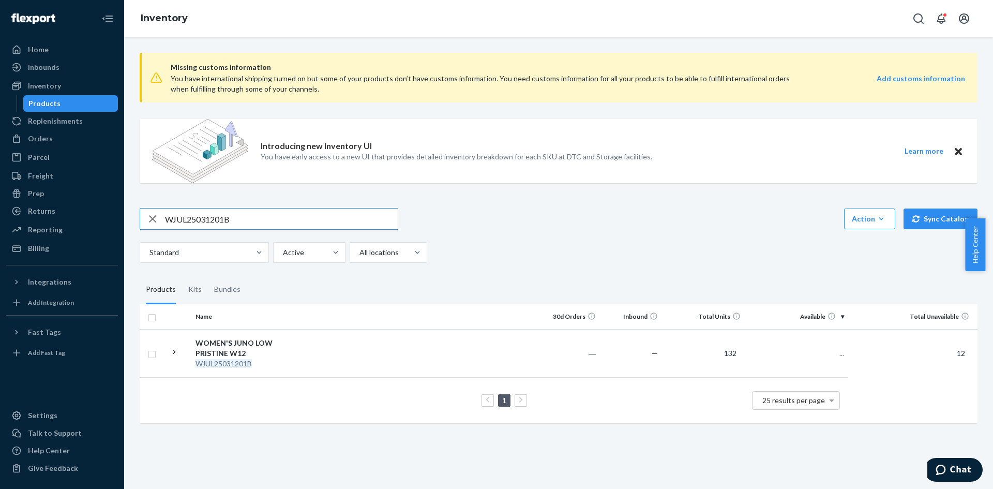
click at [185, 216] on input "WJUL25031201B" at bounding box center [281, 218] width 233 height 21
click at [276, 221] on input "WJUWJUL25050601B25031201B" at bounding box center [281, 218] width 233 height 21
type input "WJUL25050601B"
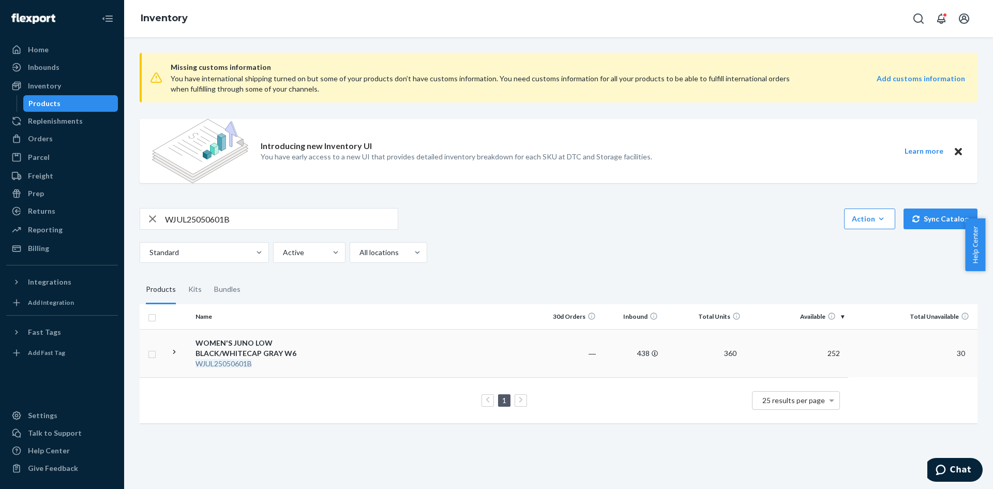
click at [242, 349] on div "WOMEN'S JUNO LOW BLACK/WHITECAP GRAY W6" at bounding box center [249, 348] width 108 height 21
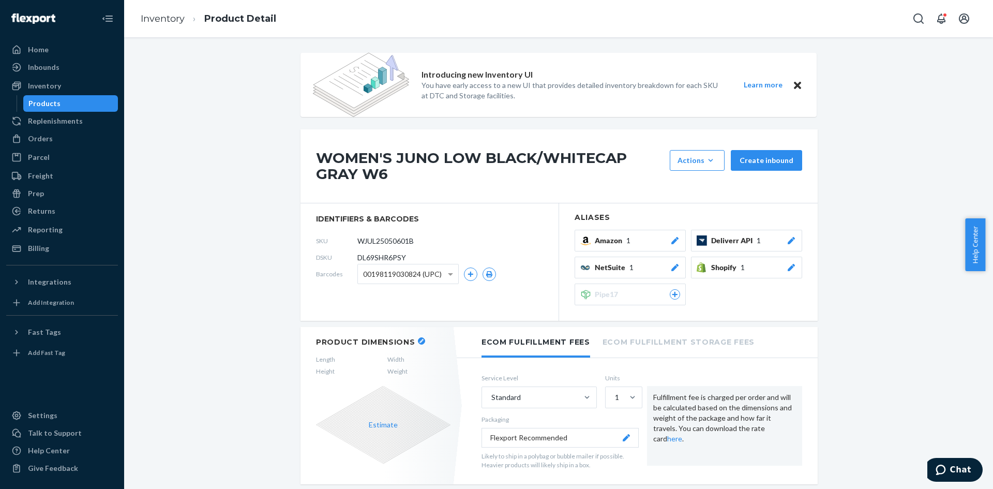
click at [418, 342] on button "button" at bounding box center [421, 340] width 7 height 7
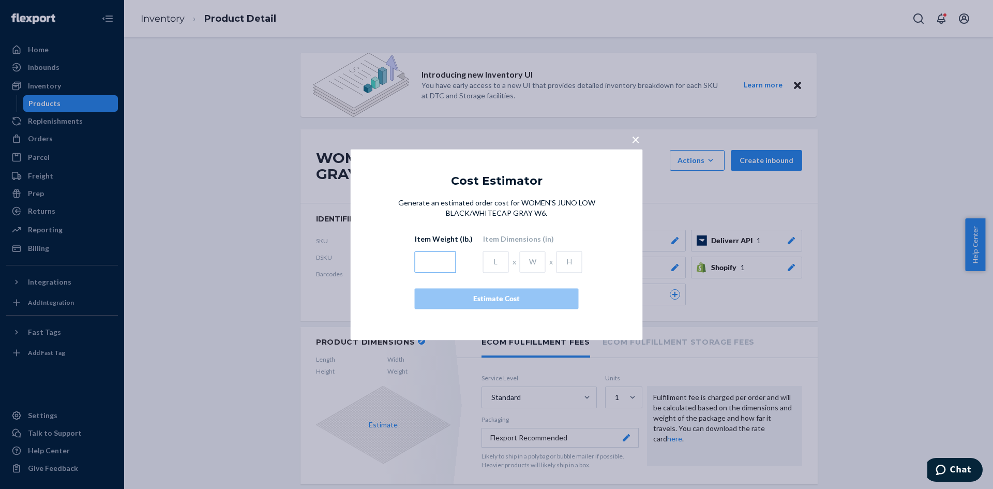
click at [422, 257] on input "text" at bounding box center [435, 262] width 41 height 22
type input "3.5"
type input "13"
type input "10.4"
type input "4.9"
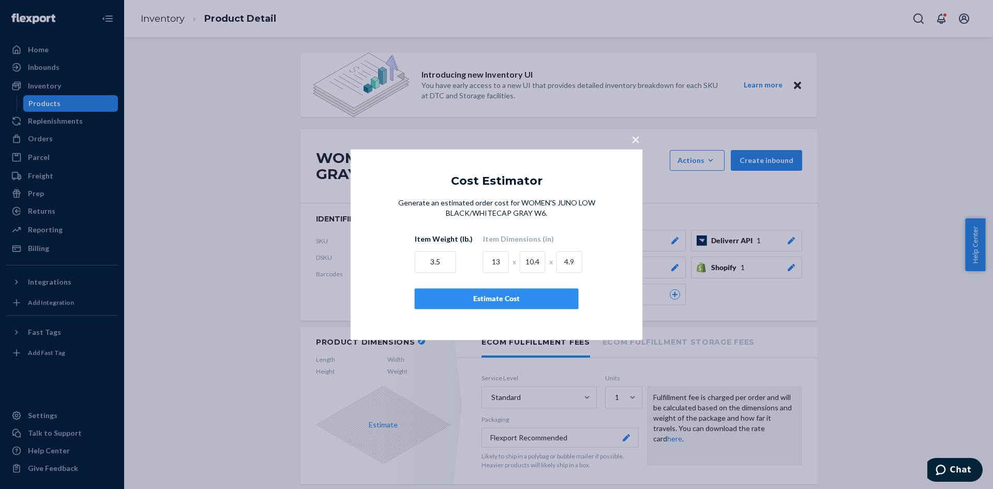
click at [487, 295] on div "Estimate Cost" at bounding box center [496, 298] width 146 height 10
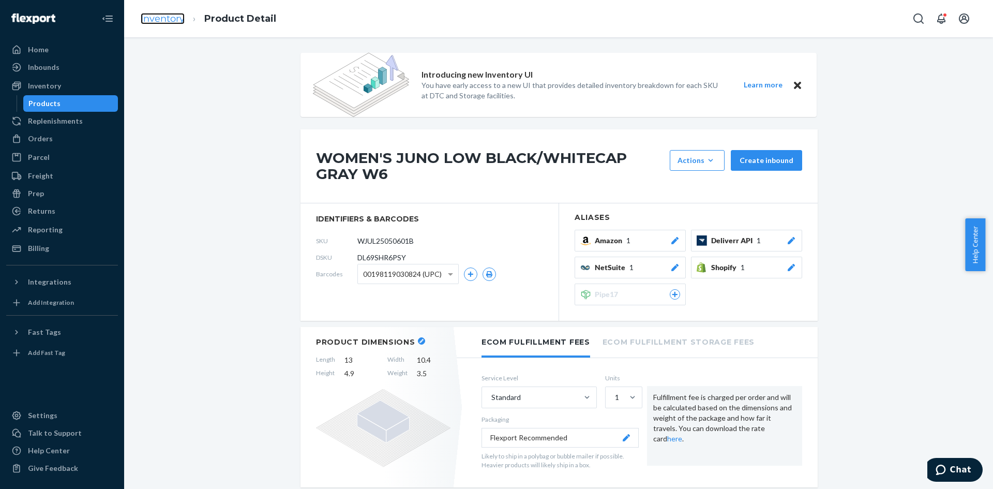
click at [166, 16] on link "Inventory" at bounding box center [163, 18] width 44 height 11
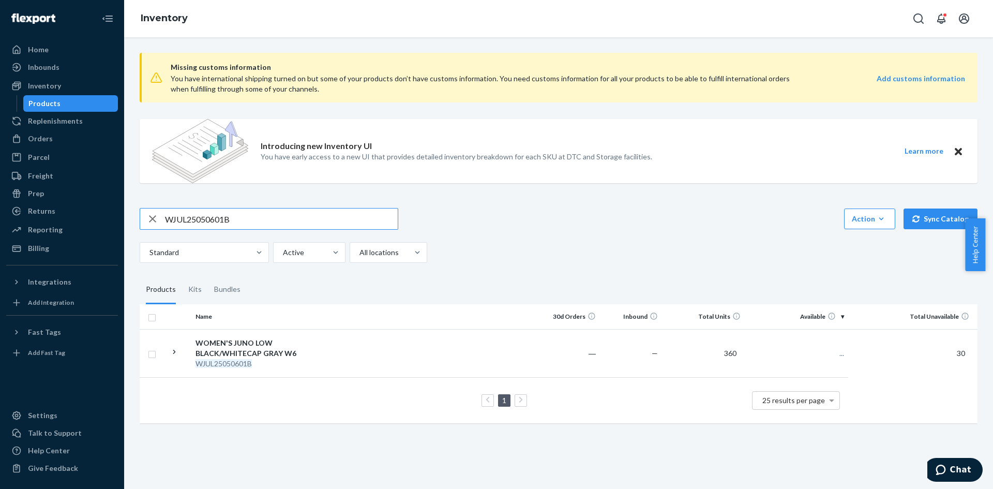
click at [192, 217] on input "WJUL25050601B" at bounding box center [281, 218] width 233 height 21
type input "WJUL25050701B"
click at [259, 358] on div "WJUL25050701B" at bounding box center [249, 363] width 108 height 10
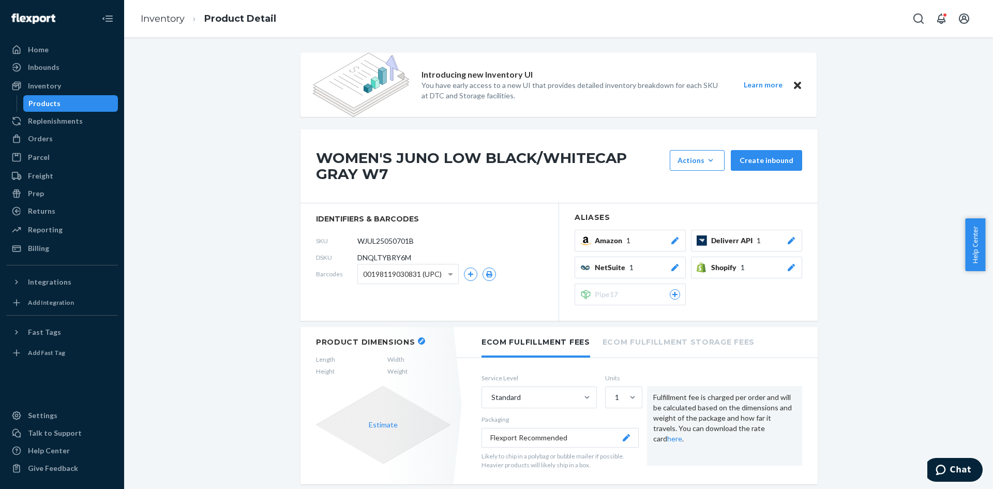
click at [418, 338] on button "button" at bounding box center [421, 340] width 7 height 7
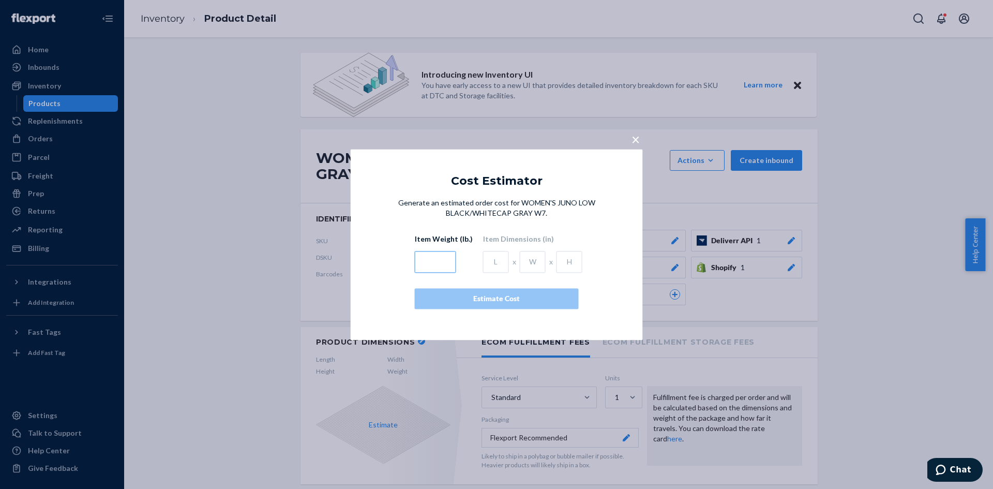
click at [431, 261] on input "text" at bounding box center [435, 262] width 41 height 22
type input "1"
type input "3.5"
type input "13"
type input "10.4"
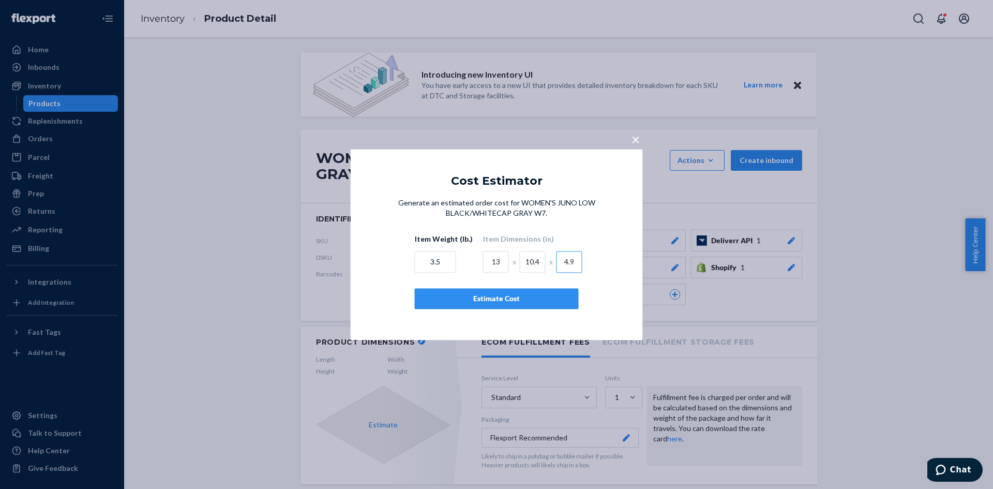
type input "4.9"
click at [484, 293] on div "Estimate Cost" at bounding box center [496, 298] width 146 height 10
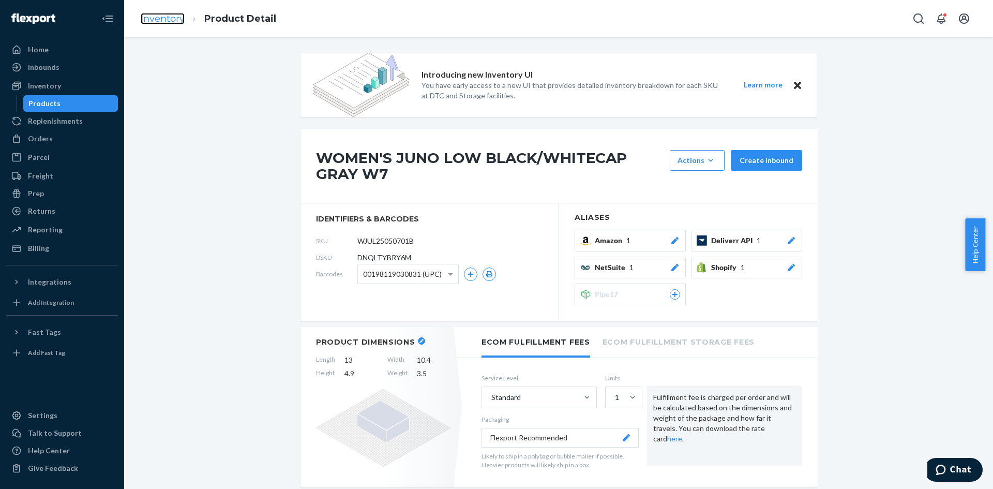
click at [174, 21] on link "Inventory" at bounding box center [163, 18] width 44 height 11
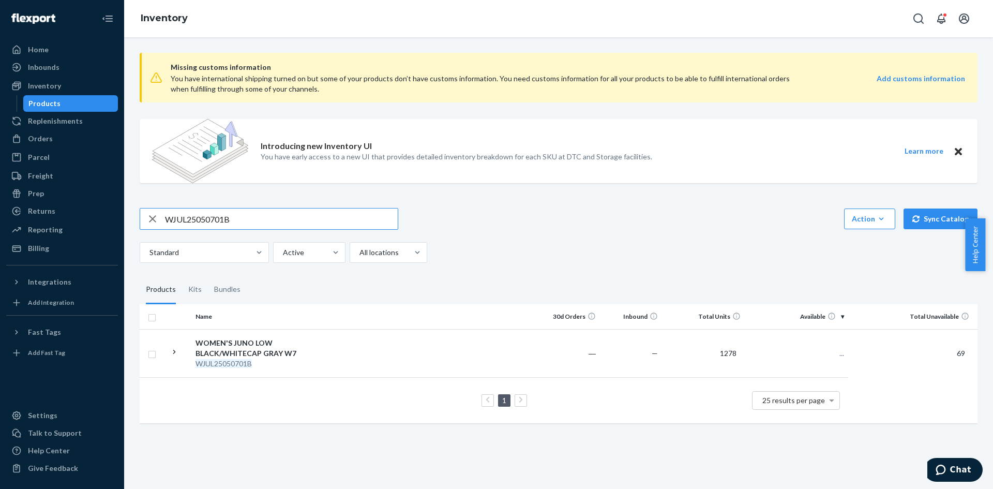
click at [200, 221] on input "WJUL25050701B" at bounding box center [281, 218] width 233 height 21
click at [199, 221] on input "WJUL25050701B" at bounding box center [281, 218] width 233 height 21
type input "WJUL25050801B"
click at [252, 353] on div "WOMEN'S JUNO LOW BLACK/WHITECAP GRAY W8" at bounding box center [249, 348] width 108 height 21
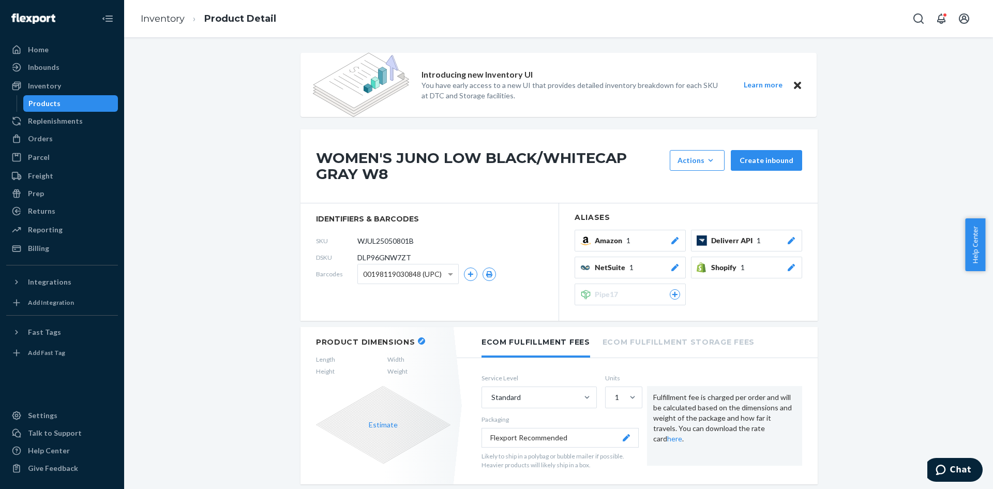
click at [418, 344] on button "button" at bounding box center [421, 340] width 7 height 7
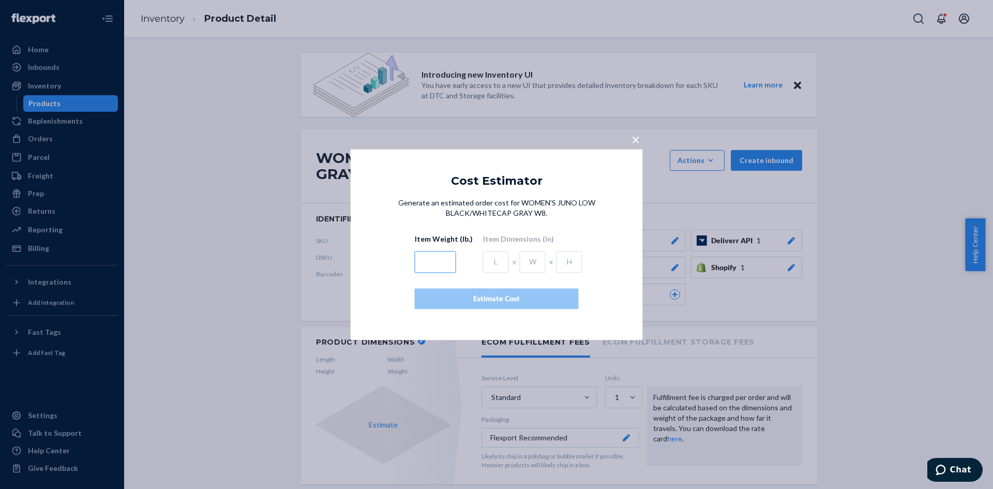
click at [430, 266] on input "text" at bounding box center [435, 262] width 41 height 22
type input "3.5"
type input "13.8"
type input "1"
click at [497, 258] on input "13.8" at bounding box center [496, 262] width 26 height 22
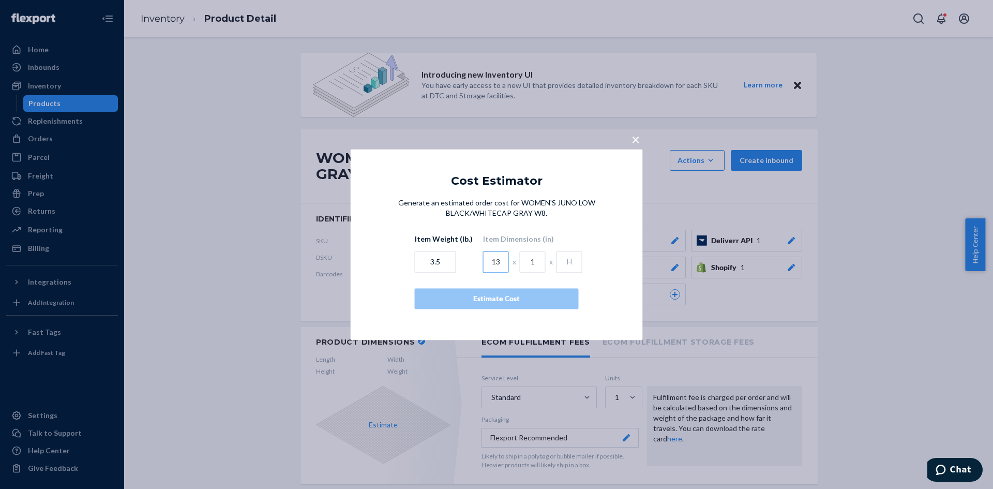
type input "13"
type input "10.4"
type input "4.9"
click at [482, 300] on div "Estimate Cost" at bounding box center [496, 298] width 146 height 10
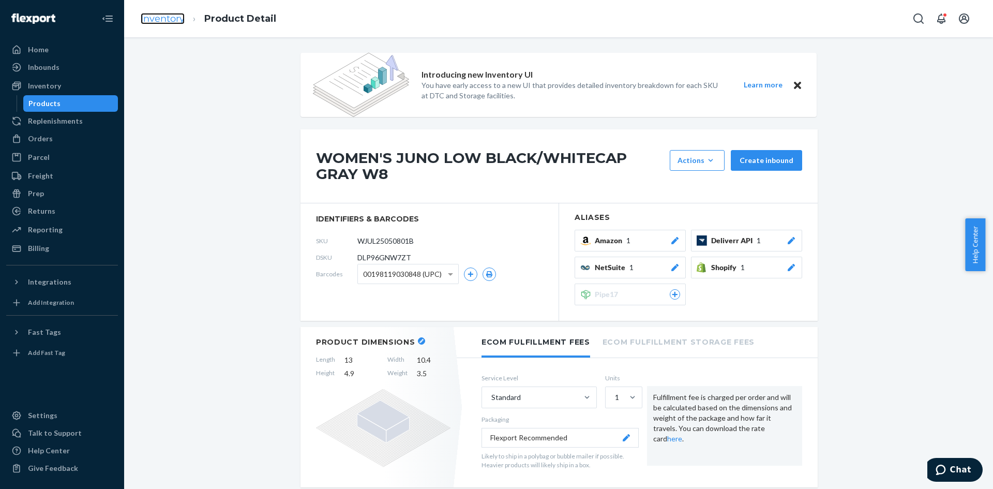
click at [160, 14] on link "Inventory" at bounding box center [163, 18] width 44 height 11
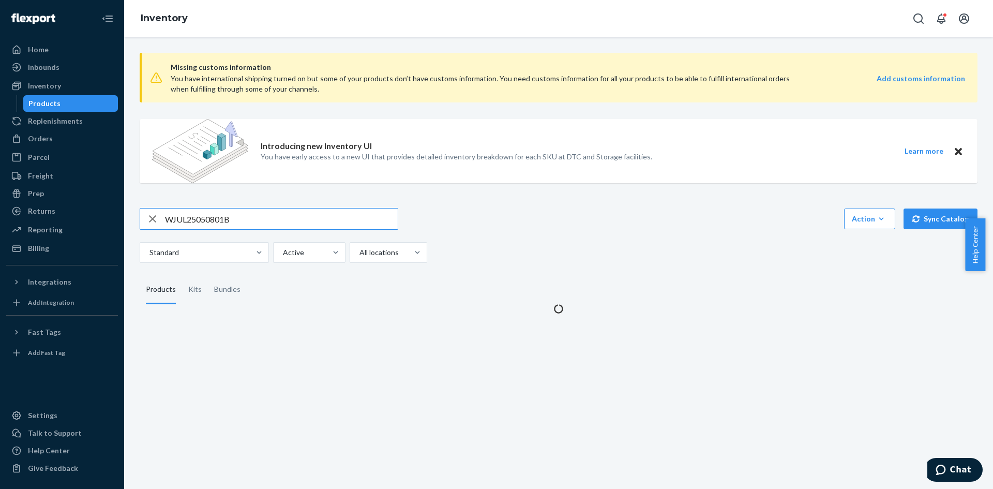
click at [206, 218] on input "WJUL25050801B" at bounding box center [281, 218] width 233 height 21
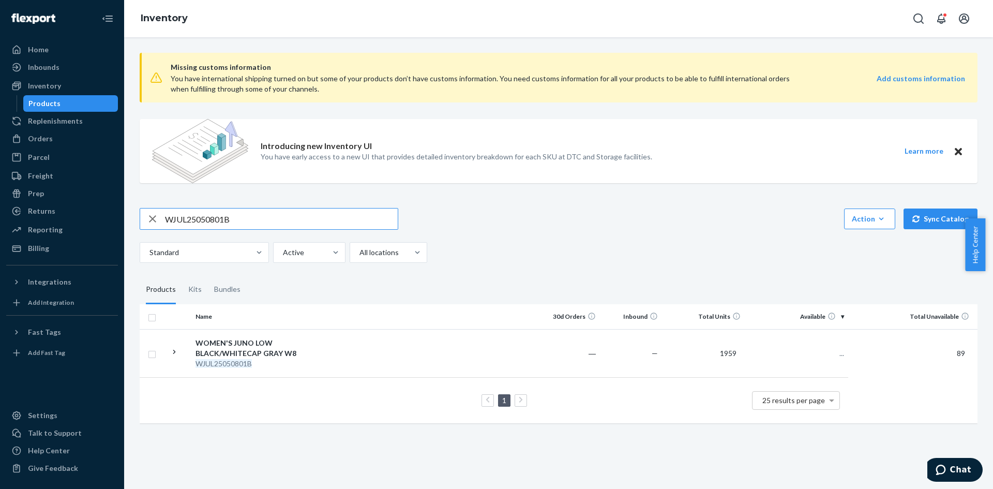
click at [206, 218] on input "WJUL25050801B" at bounding box center [281, 218] width 233 height 21
type input "WJUL25050901B"
click at [251, 347] on div "WOMEN'S JUNO LOW BLACK/WHITECAP GRAY W8" at bounding box center [249, 348] width 108 height 21
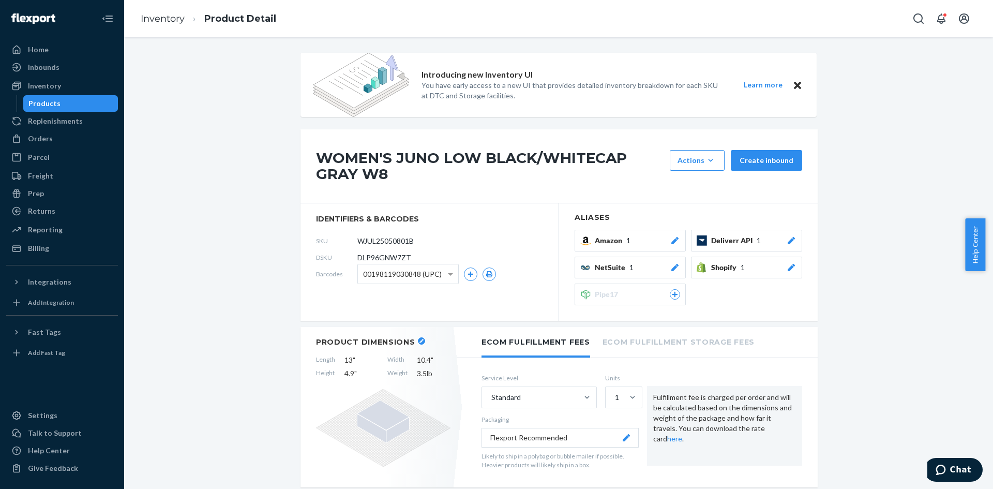
click at [157, 12] on li "Inventory" at bounding box center [163, 18] width 44 height 13
click at [163, 22] on link "Inventory" at bounding box center [163, 18] width 44 height 11
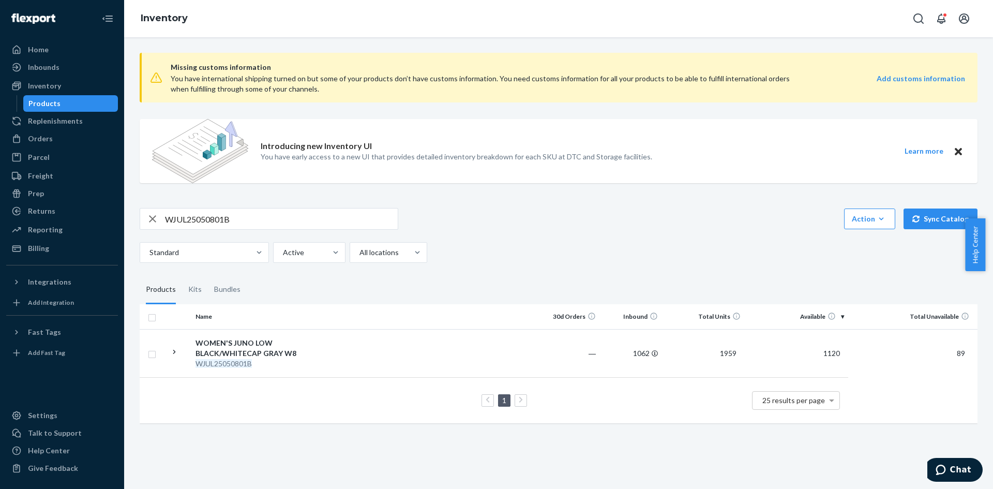
click at [190, 215] on input "WJUL25050801B" at bounding box center [281, 218] width 233 height 21
paste input "9"
type input "WJUL25050901B"
click at [251, 345] on div "WOMEN'S JUNO LOW BLACK/WHITECAP GRAY W9" at bounding box center [249, 348] width 108 height 21
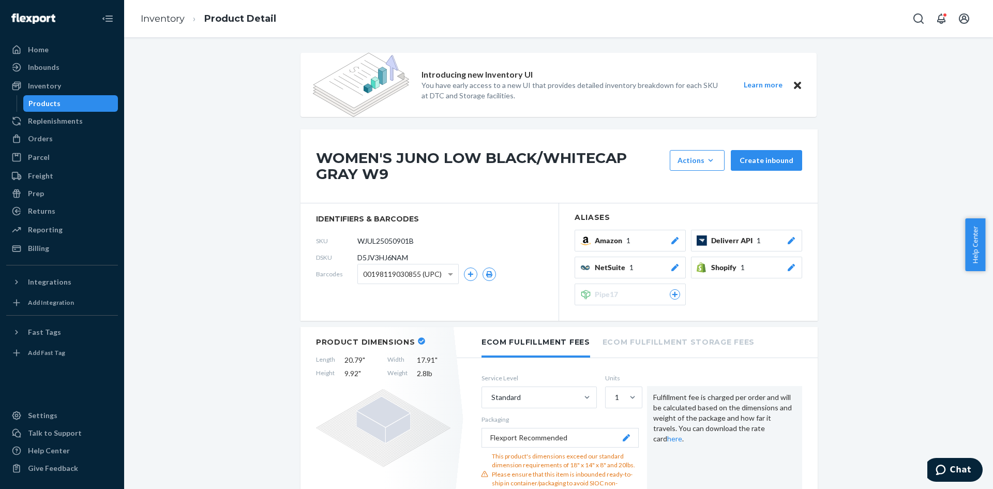
click at [418, 340] on icon at bounding box center [421, 340] width 7 height 7
click at [418, 339] on icon at bounding box center [421, 340] width 7 height 7
click at [163, 20] on link "Inventory" at bounding box center [163, 18] width 44 height 11
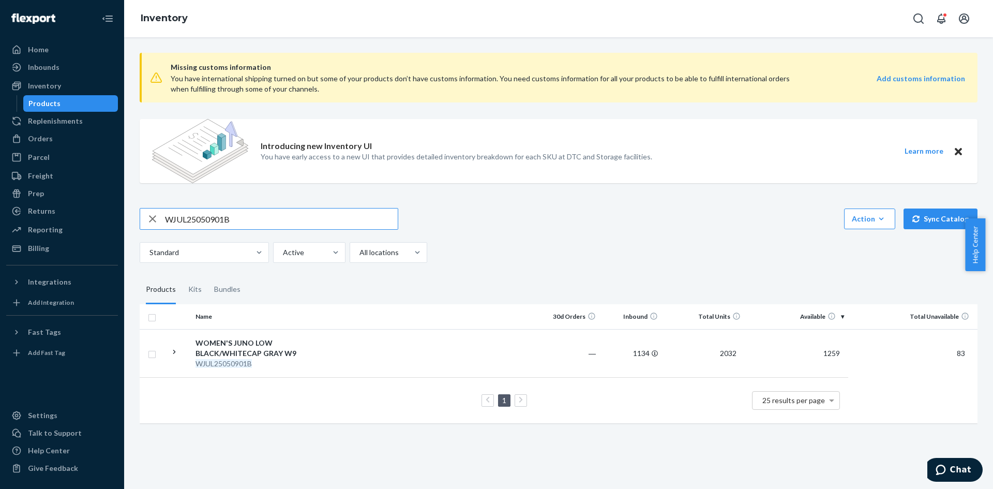
click at [210, 223] on input "WJUL25050901B" at bounding box center [281, 218] width 233 height 21
type input "WJUL25051001B"
click at [251, 354] on div "WOMEN'S JUNO LOW BLACK/WHITECAP GRAY W10" at bounding box center [249, 348] width 108 height 21
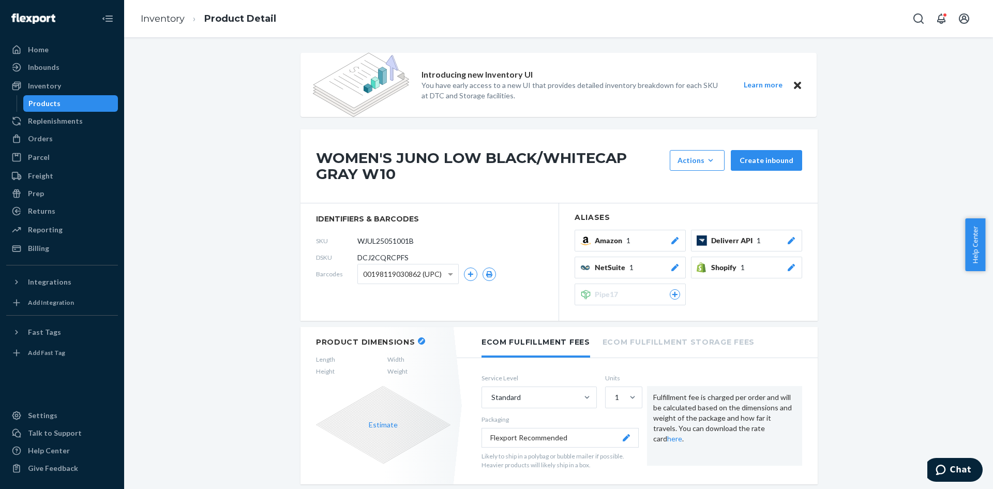
click at [419, 342] on icon "button" at bounding box center [421, 341] width 4 height 4
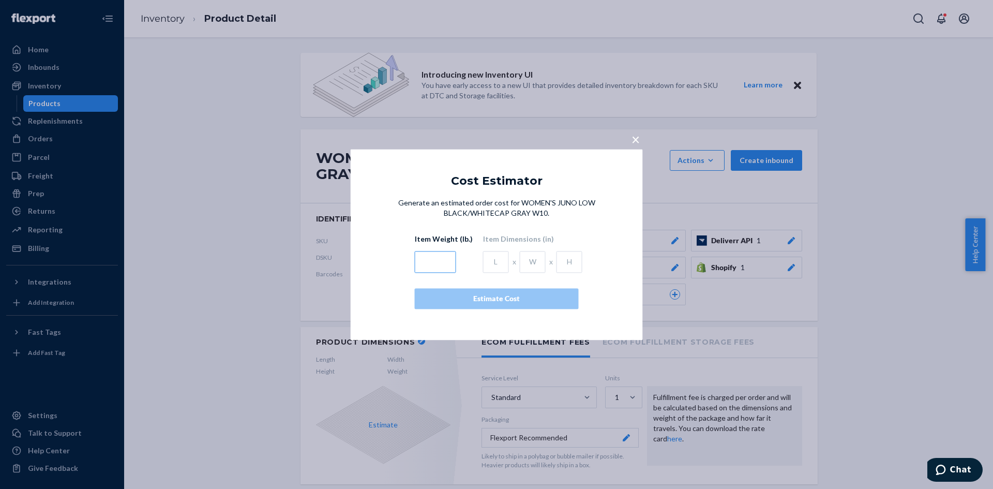
click at [438, 267] on input "text" at bounding box center [435, 262] width 41 height 22
type input "3.5"
type input "13.8"
type input "11.2"
type input "4"
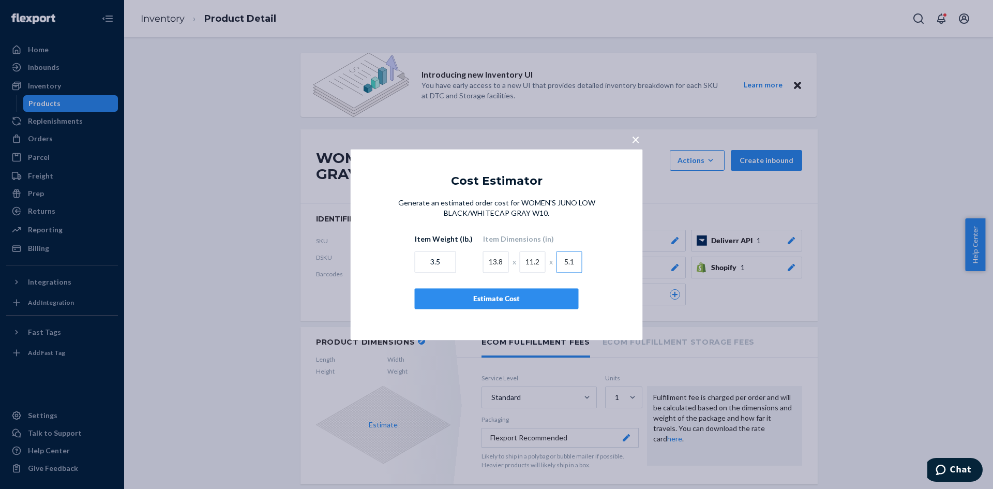
type input "5.1"
click at [455, 300] on div "Estimate Cost" at bounding box center [496, 298] width 146 height 10
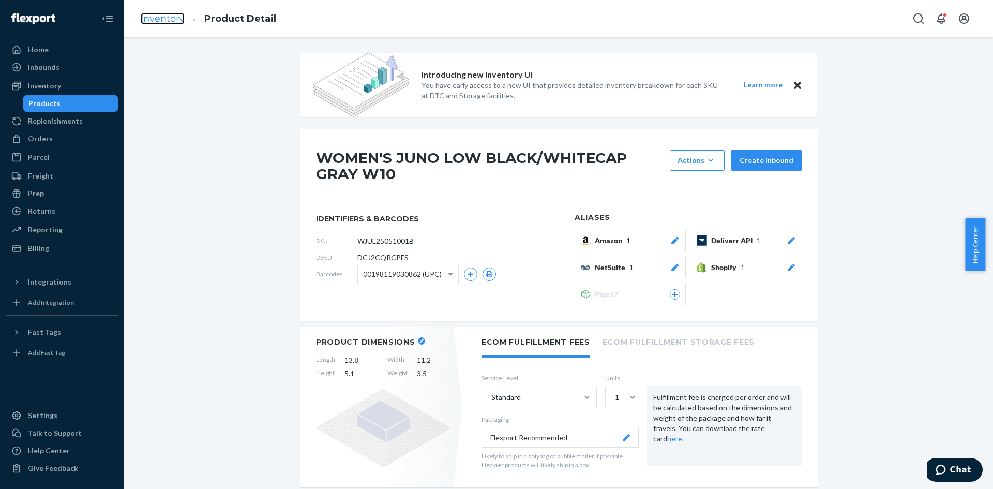
click at [156, 17] on link "Inventory" at bounding box center [163, 18] width 44 height 11
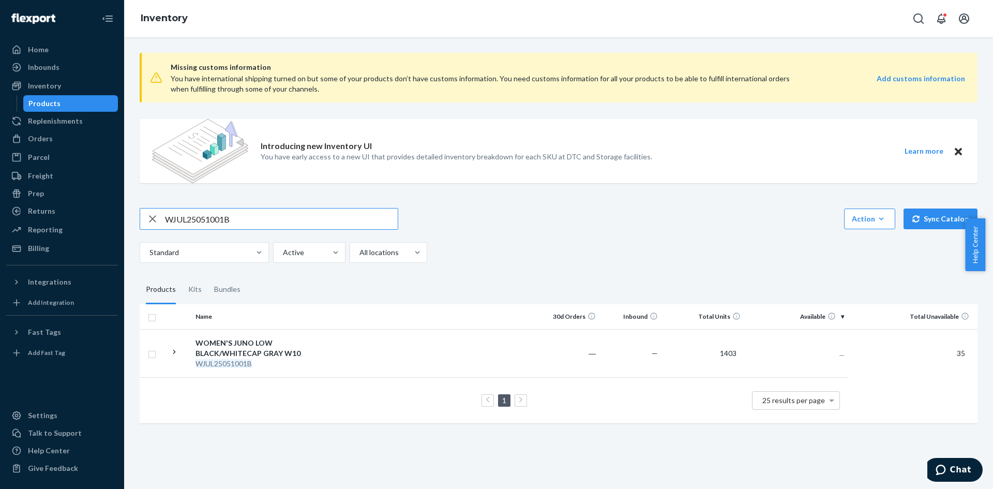
click at [186, 221] on input "WJUL25051001B" at bounding box center [281, 218] width 233 height 21
type input "WJUL25051101B"
click at [217, 353] on div "WOMEN'S JUNO LOW BLACK/WHITECAP GRAY W11" at bounding box center [249, 348] width 108 height 21
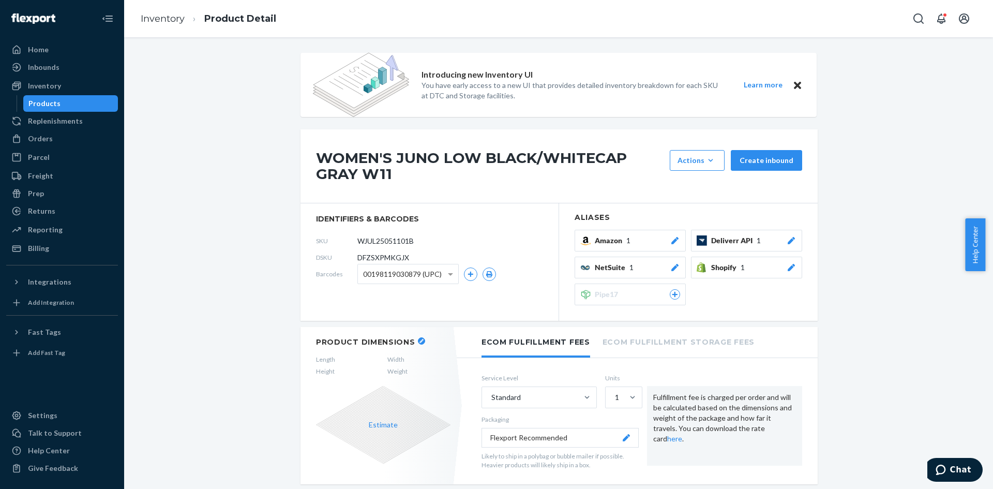
click at [419, 339] on icon "button" at bounding box center [421, 341] width 4 height 4
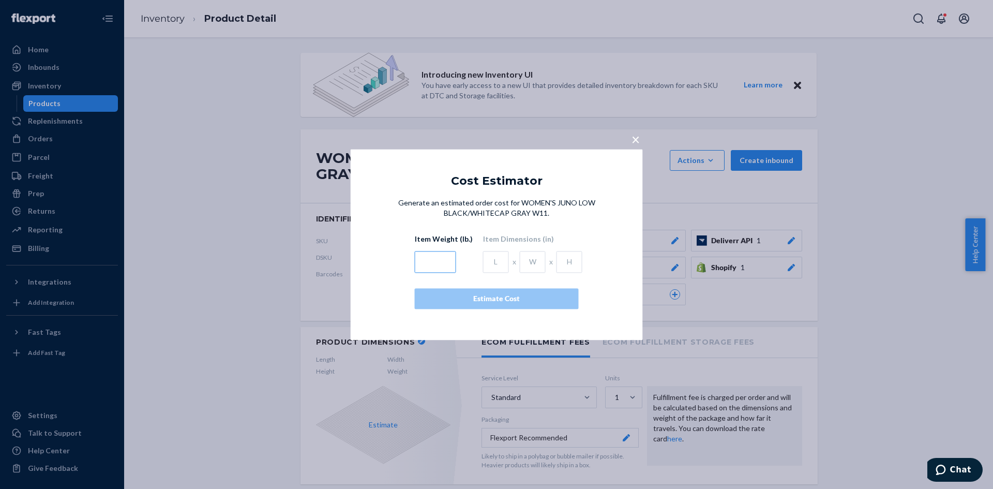
click at [422, 258] on input "text" at bounding box center [435, 262] width 41 height 22
type input "3.5"
type input "13.8"
type input "11.2"
type input "5.1"
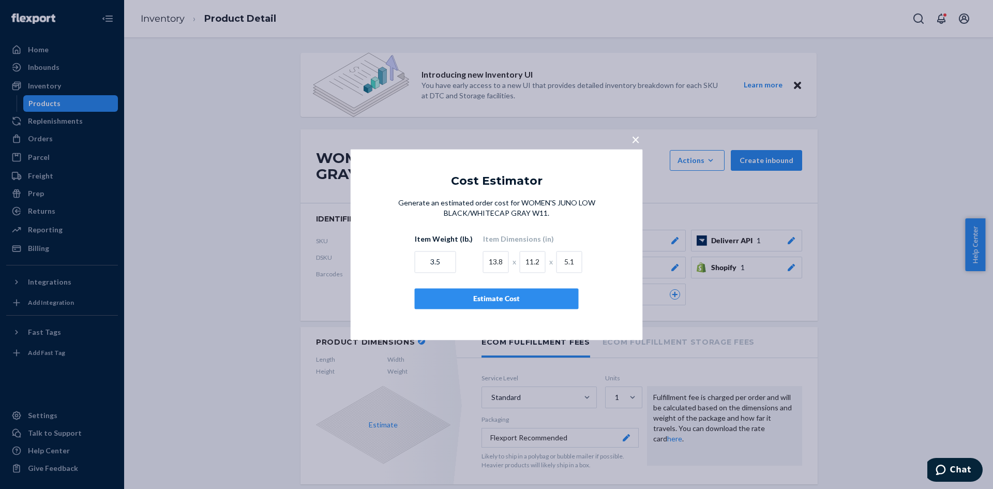
click at [447, 294] on div "Estimate Cost" at bounding box center [496, 298] width 146 height 10
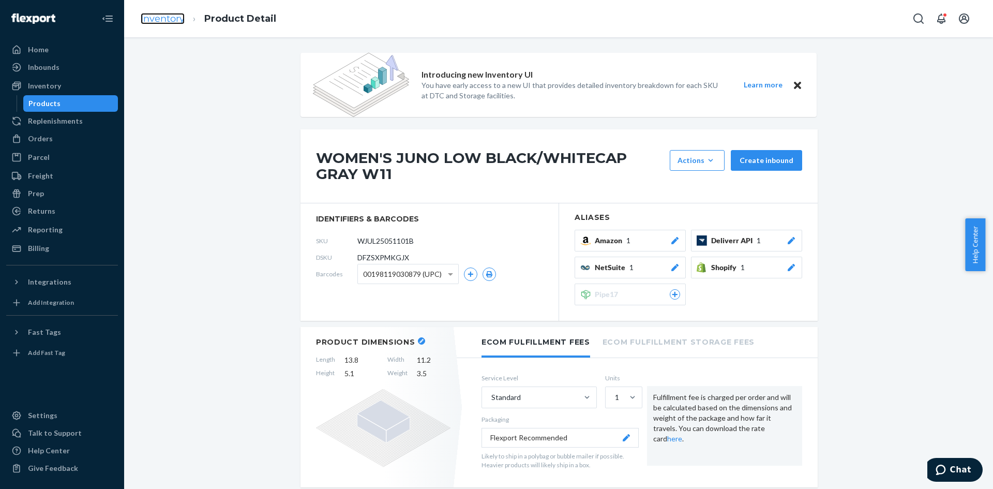
click at [160, 17] on link "Inventory" at bounding box center [163, 18] width 44 height 11
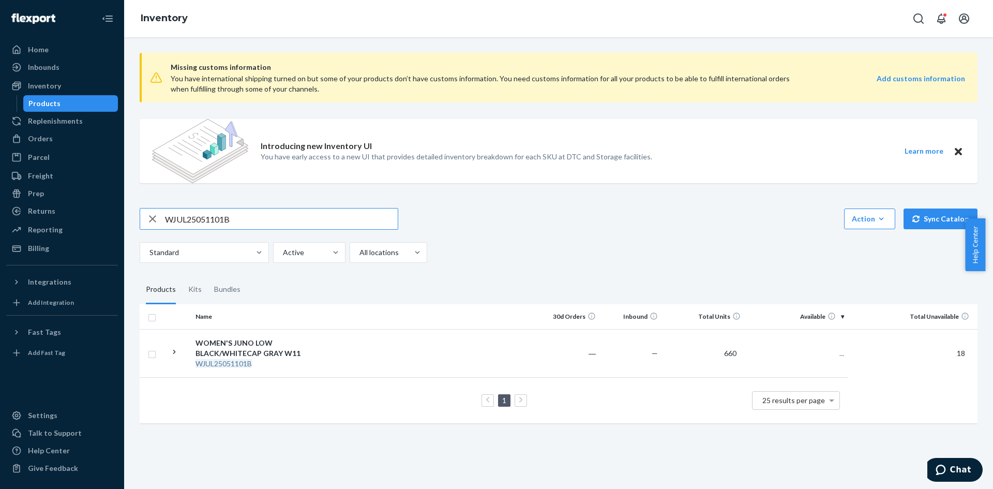
click at [201, 222] on input "WJUL25051101B" at bounding box center [281, 218] width 233 height 21
type input "WJUL25051201B"
click at [238, 359] on em "WJUL25051201B" at bounding box center [223, 363] width 56 height 9
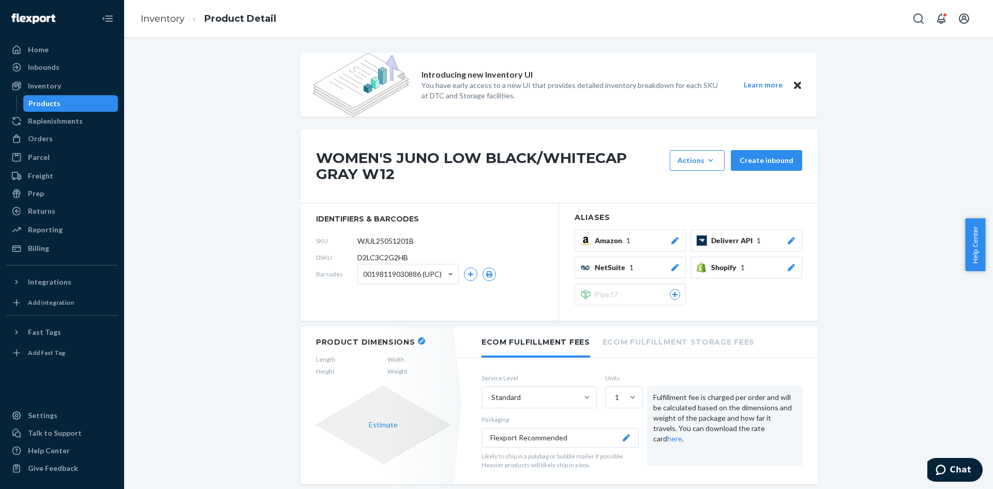
click at [419, 339] on icon "button" at bounding box center [421, 341] width 4 height 4
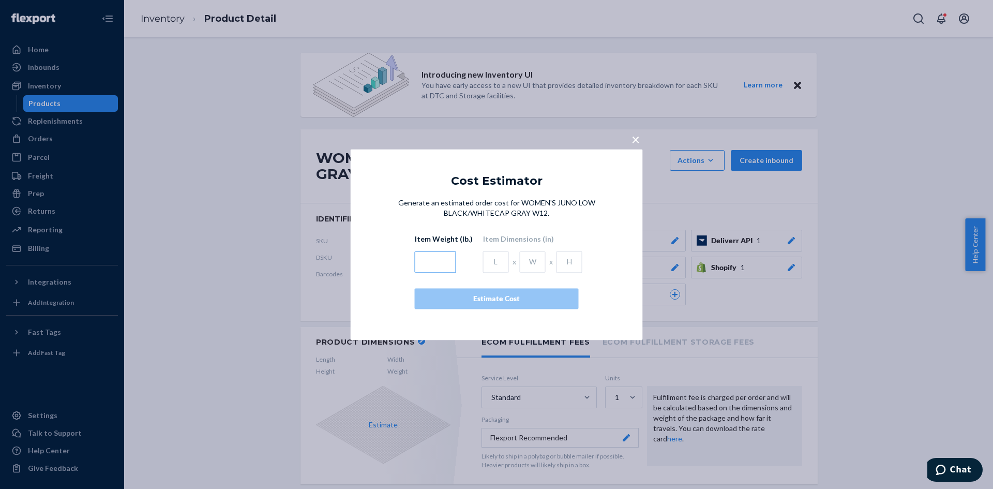
click at [445, 265] on input "text" at bounding box center [435, 262] width 41 height 22
type input "3.5"
type input "13.8"
type input "11.2"
type input "5.1"
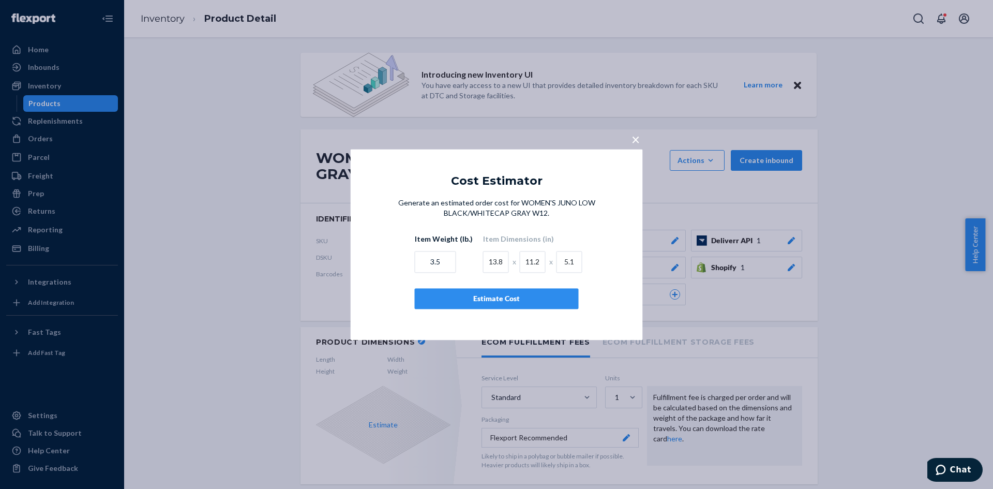
click at [466, 302] on div "Estimate Cost" at bounding box center [496, 298] width 146 height 10
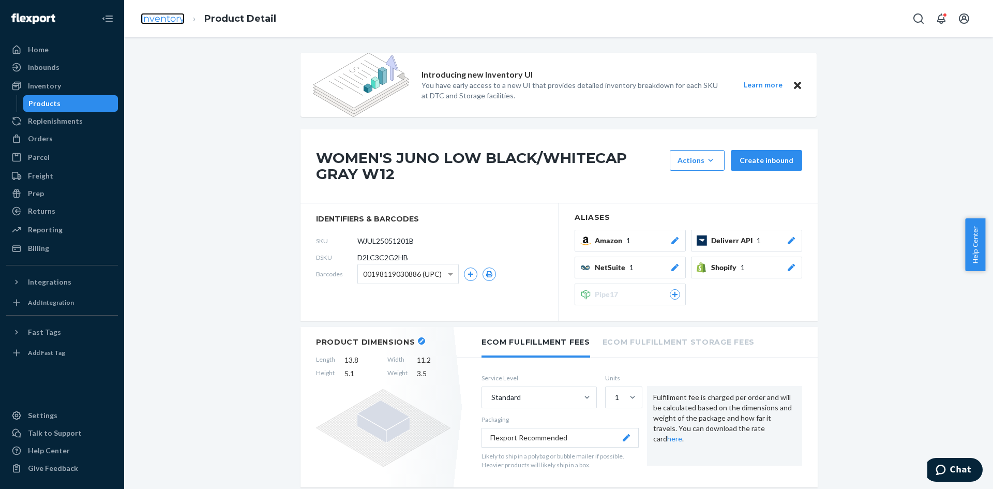
click at [172, 19] on link "Inventory" at bounding box center [163, 18] width 44 height 11
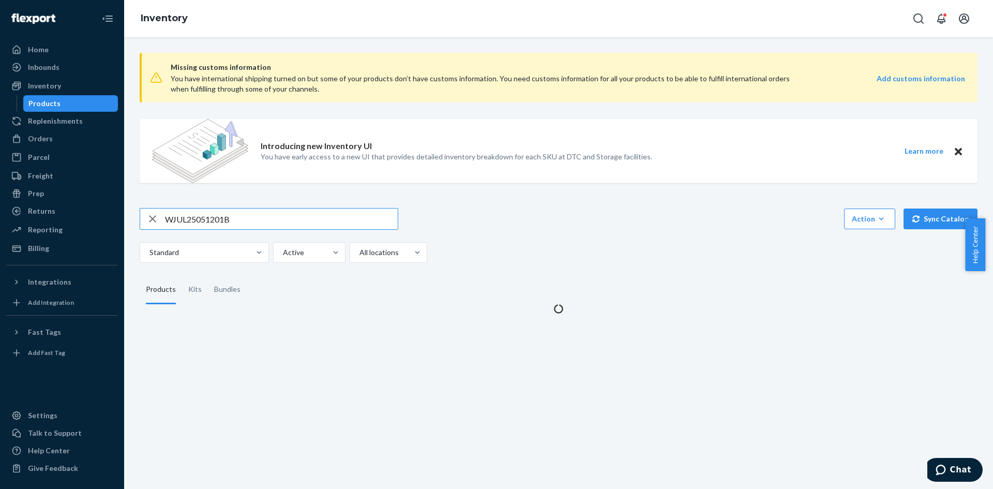
click at [219, 219] on input "WJUL25051201B" at bounding box center [281, 218] width 233 height 21
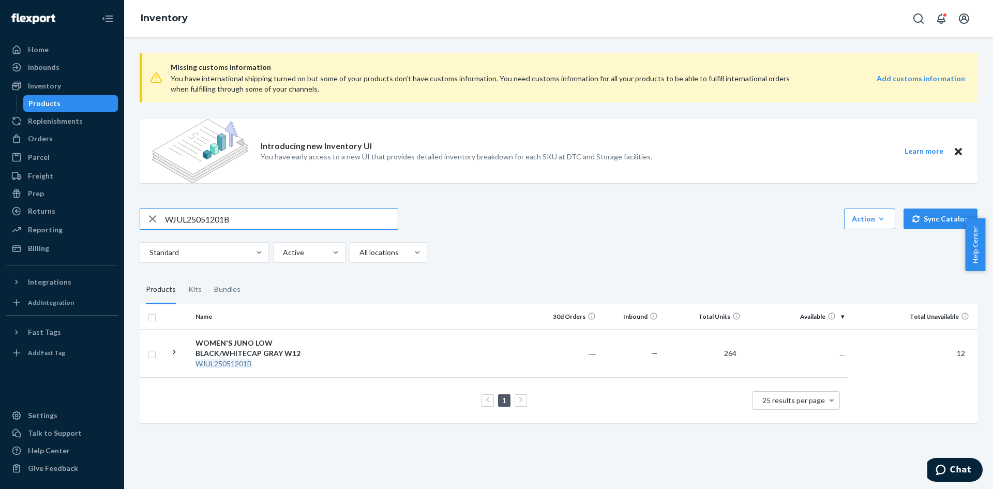
click at [219, 219] on input "WJUL25051201B" at bounding box center [281, 218] width 233 height 21
type input "WJUL25050901B"
click at [252, 362] on em "WJUL25050901B" at bounding box center [223, 363] width 56 height 9
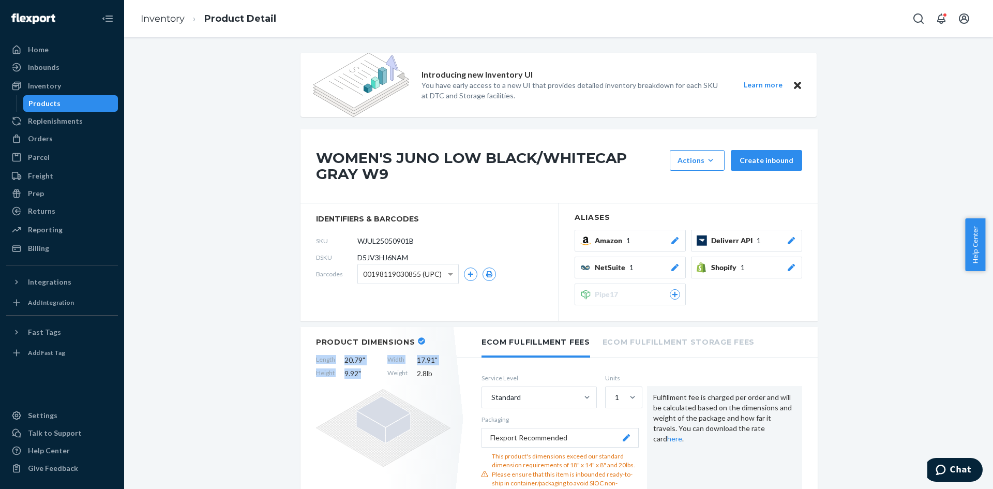
drag, startPoint x: 309, startPoint y: 359, endPoint x: 358, endPoint y: 371, distance: 50.5
click at [358, 371] on div "Product Dimensions Length 20.79 " Width 17.91 " Height 9.92 " Weight 2.8 lb" at bounding box center [382, 419] width 165 height 184
copy div "Length 20.79 " Width 17.91 " Height 9.92 ""
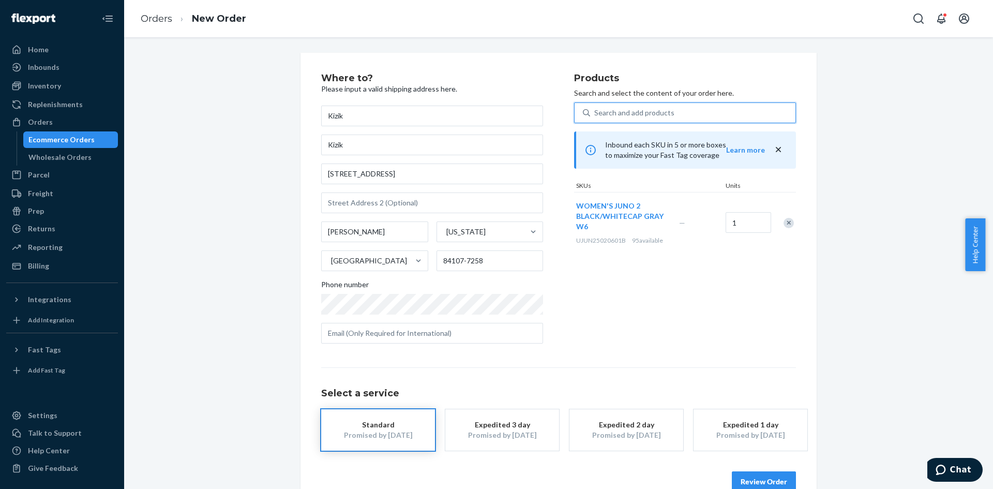
drag, startPoint x: 606, startPoint y: 108, endPoint x: 675, endPoint y: 112, distance: 69.4
click at [605, 108] on div "Search and add products" at bounding box center [634, 113] width 80 height 10
click at [595, 108] on input "0 results available. Use Up and Down to choose options, press Enter to select t…" at bounding box center [594, 113] width 1 height 10
paste input "UJUN25020701B"
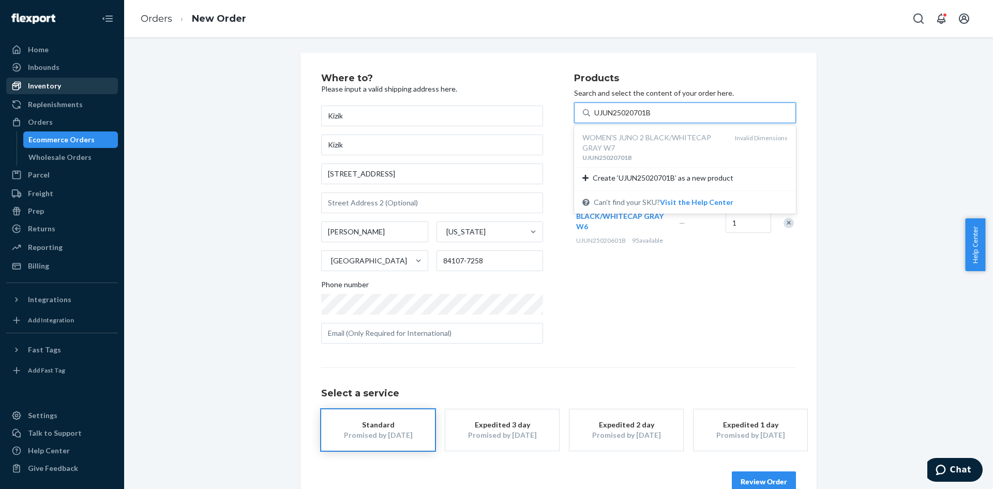
type input "UJUN25020701B"
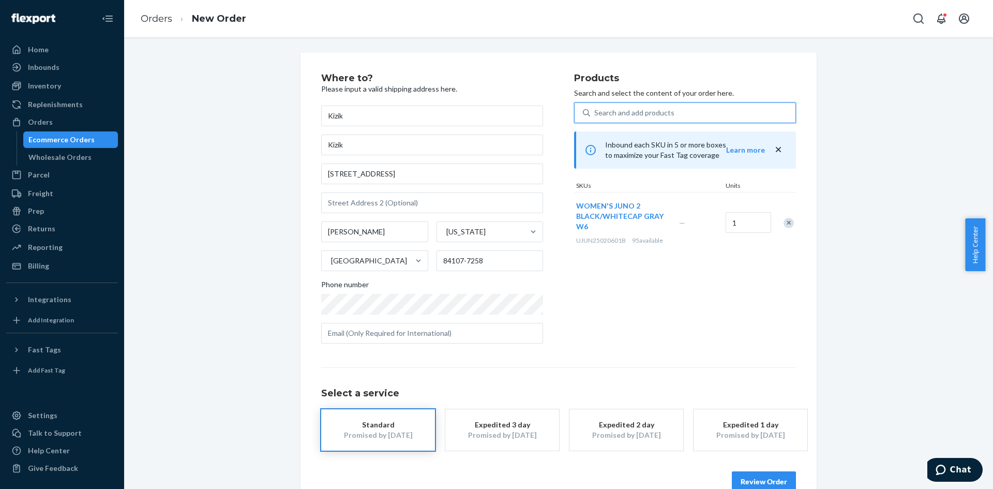
click at [653, 118] on div "Search and add products" at bounding box center [692, 112] width 205 height 19
click at [595, 118] on input "0 results available. Use Up and Down to choose options, press Enter to select t…" at bounding box center [594, 113] width 1 height 10
paste input "UJUN25020701B"
type input "UJUN25020701B"
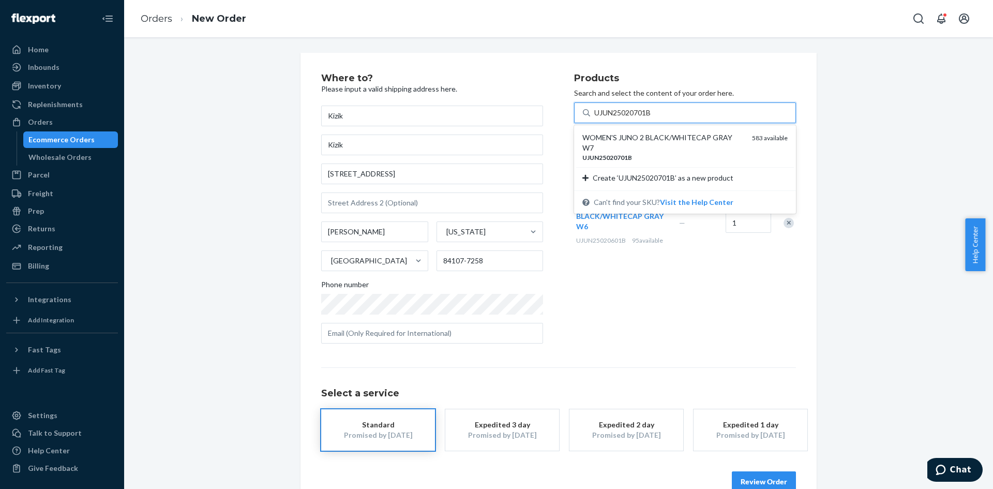
click at [656, 142] on div "WOMEN'S JUNO 2 BLACK/WHITECAP GRAY W7" at bounding box center [662, 142] width 161 height 21
click at [652, 118] on input "UJUN25020701B" at bounding box center [623, 113] width 58 height 10
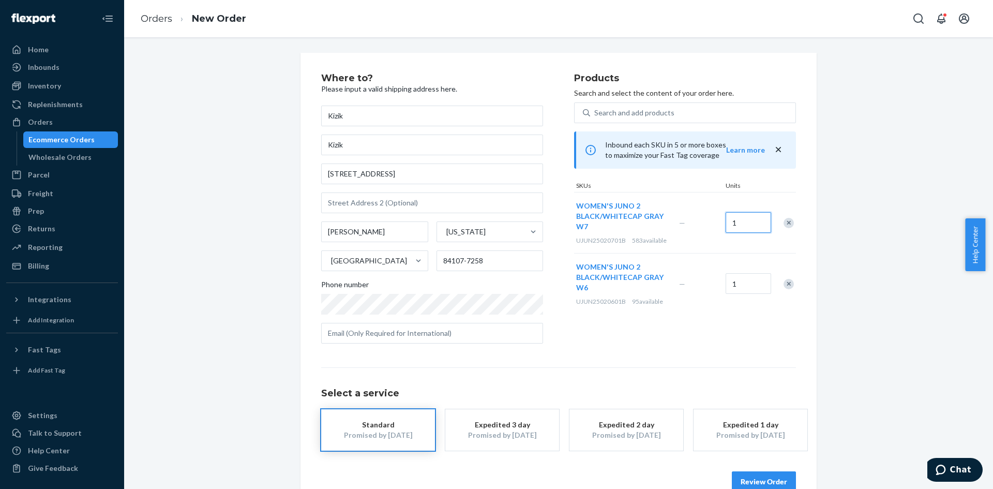
click at [744, 223] on input "1" at bounding box center [747, 222] width 45 height 21
type input "2"
click at [584, 111] on icon at bounding box center [586, 112] width 7 height 7
click at [594, 111] on input "Search and add products" at bounding box center [594, 113] width 1 height 10
paste input "UJUN25020801B"
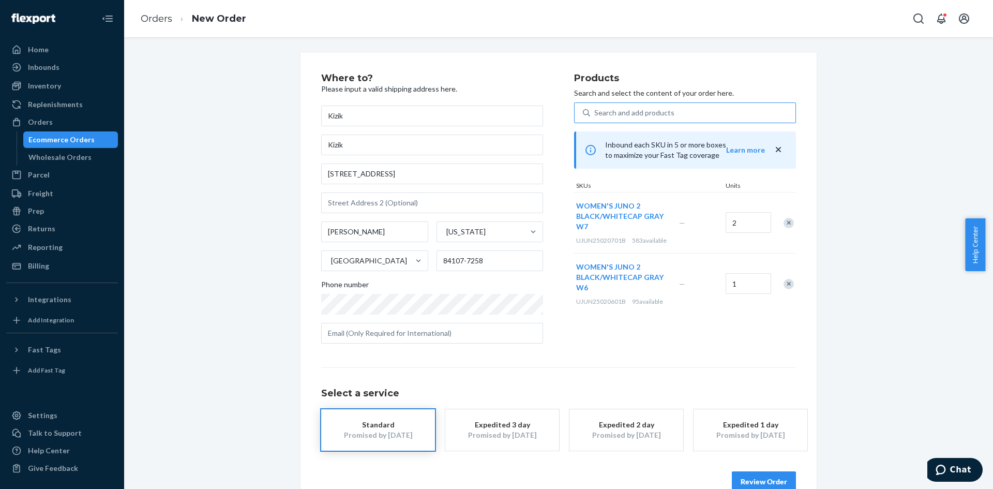
type input "UJUN25020801B"
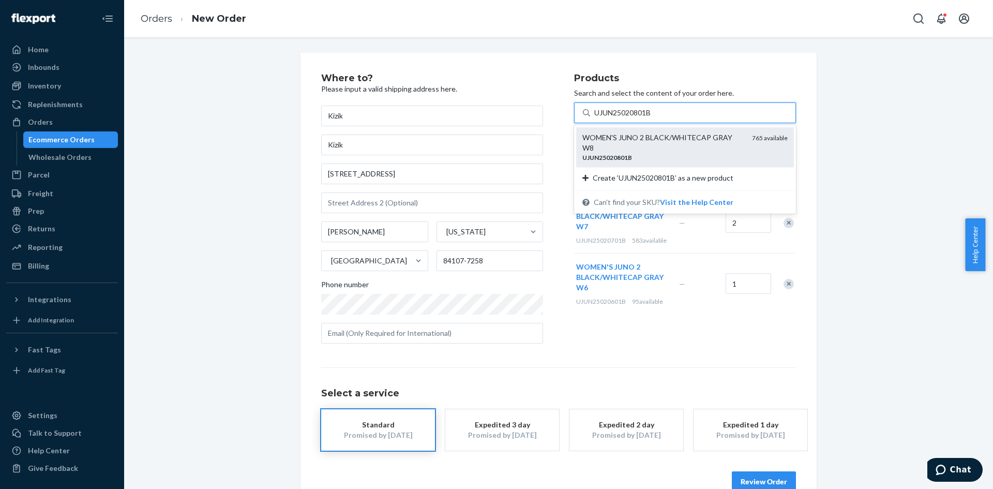
click at [635, 153] on div "UJUN25020801B" at bounding box center [662, 157] width 161 height 9
click at [635, 118] on input "UJUN25020801B" at bounding box center [623, 113] width 58 height 10
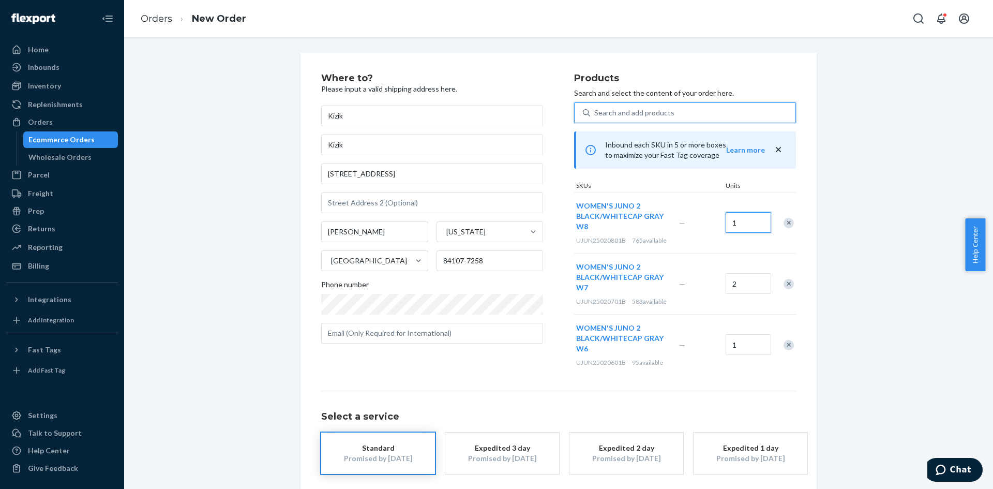
click at [745, 224] on input "1" at bounding box center [747, 222] width 45 height 21
type input "2"
click at [607, 108] on div "Search and add products" at bounding box center [634, 113] width 80 height 10
click at [595, 108] on input "Search and add products" at bounding box center [594, 113] width 1 height 10
paste input "UJUN25020901B"
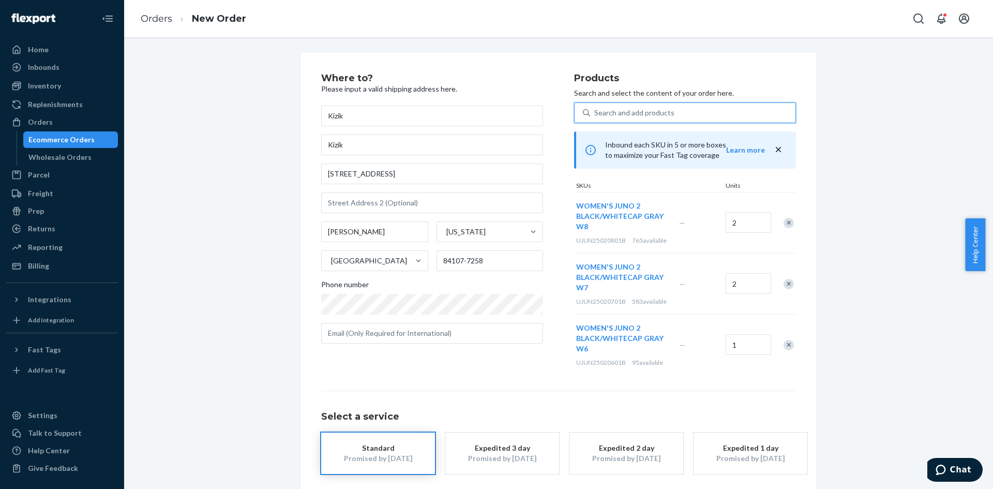
type input "UJUN25020901B"
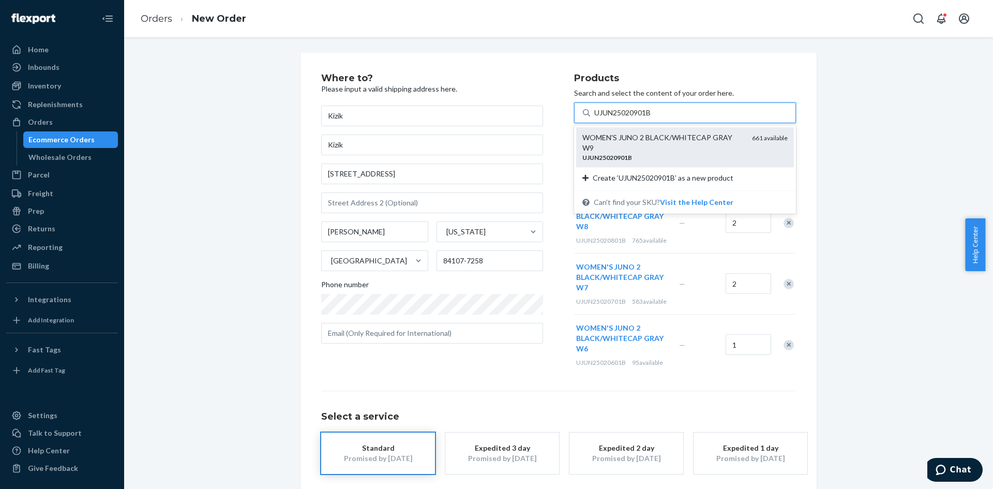
click at [656, 153] on div "UJUN25020901B" at bounding box center [662, 157] width 161 height 9
click at [652, 118] on input "UJUN25020901B" at bounding box center [623, 113] width 58 height 10
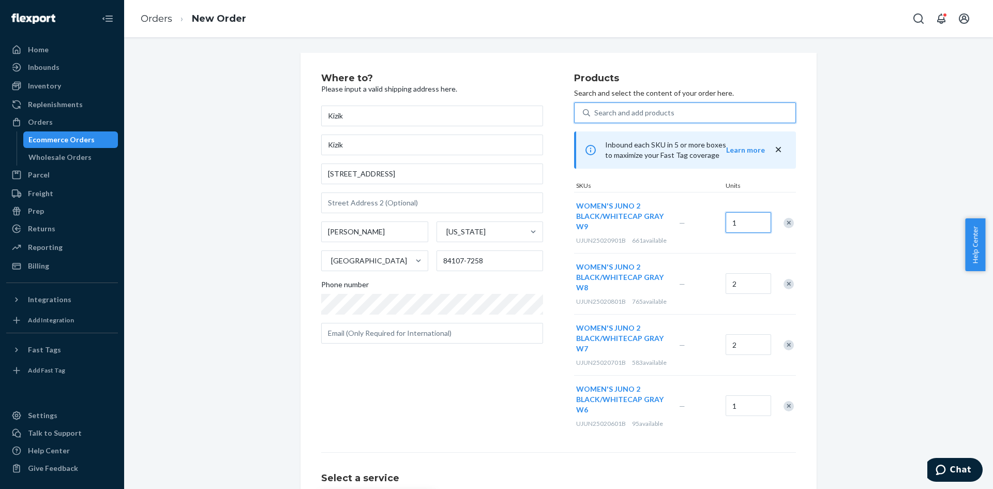
click at [756, 218] on input "1" at bounding box center [747, 222] width 45 height 21
type input "2"
drag, startPoint x: 608, startPoint y: 115, endPoint x: 638, endPoint y: 114, distance: 30.0
click at [608, 115] on div "Search and add products" at bounding box center [634, 113] width 80 height 10
click at [595, 115] on input "Search and add products" at bounding box center [594, 113] width 1 height 10
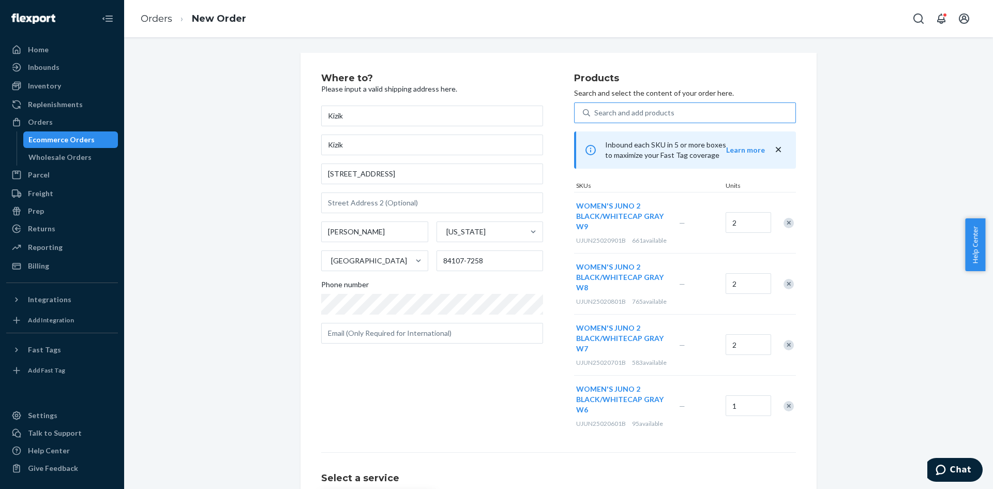
paste input "UJUN25021001B"
type input "UJUN25021001B"
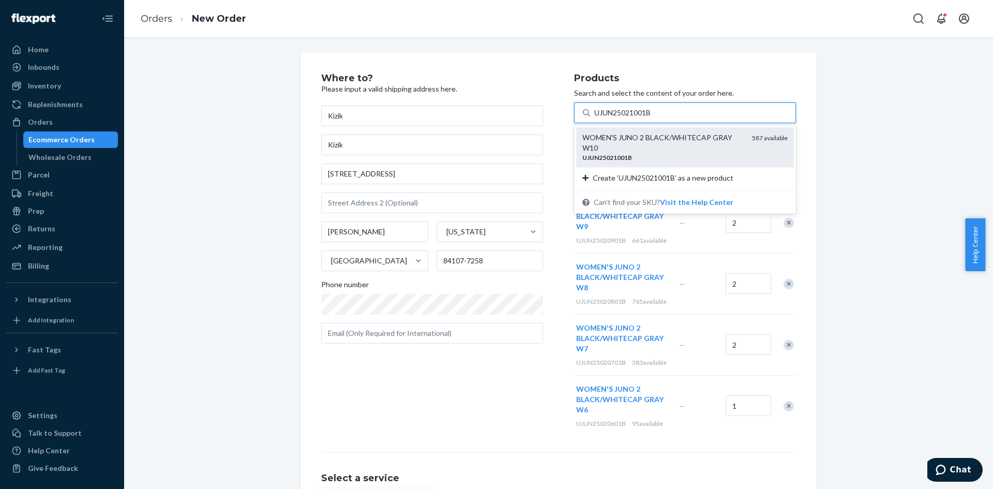
click at [640, 149] on div "WOMEN'S JUNO 2 BLACK/WHITECAP GRAY W10" at bounding box center [662, 142] width 161 height 21
click at [640, 118] on input "UJUN25021001B" at bounding box center [623, 113] width 58 height 10
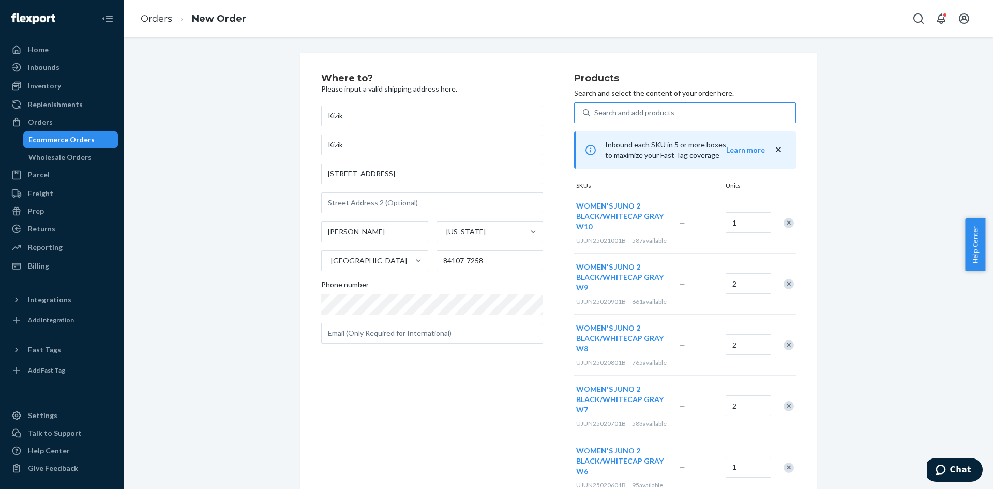
click at [621, 118] on div "Search and add products" at bounding box center [692, 112] width 205 height 19
click at [595, 118] on input "Search and add products" at bounding box center [594, 113] width 1 height 10
paste input "UJUN25021101B"
type input "UJUN25021101B"
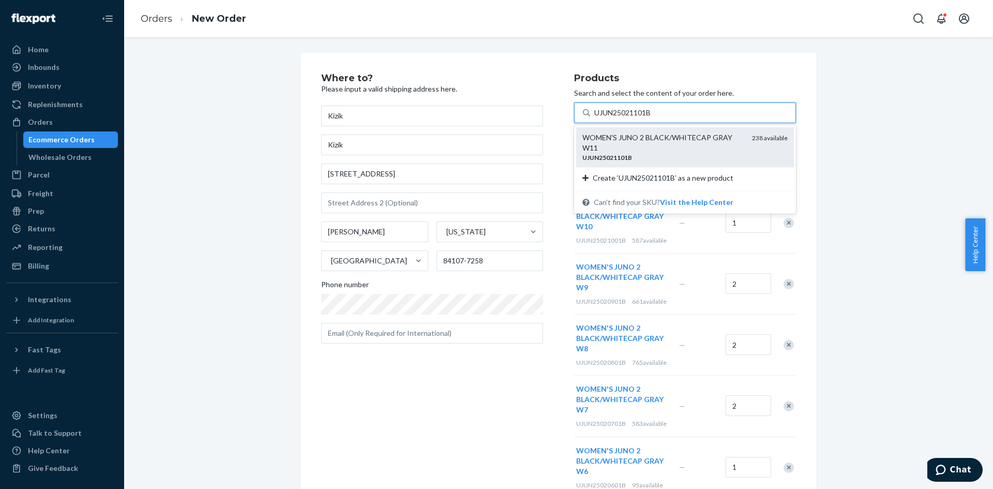
click at [635, 151] on div "WOMEN'S JUNO 2 BLACK/WHITECAP GRAY W11" at bounding box center [662, 142] width 161 height 21
click at [635, 118] on input "UJUN25021101B" at bounding box center [623, 113] width 58 height 10
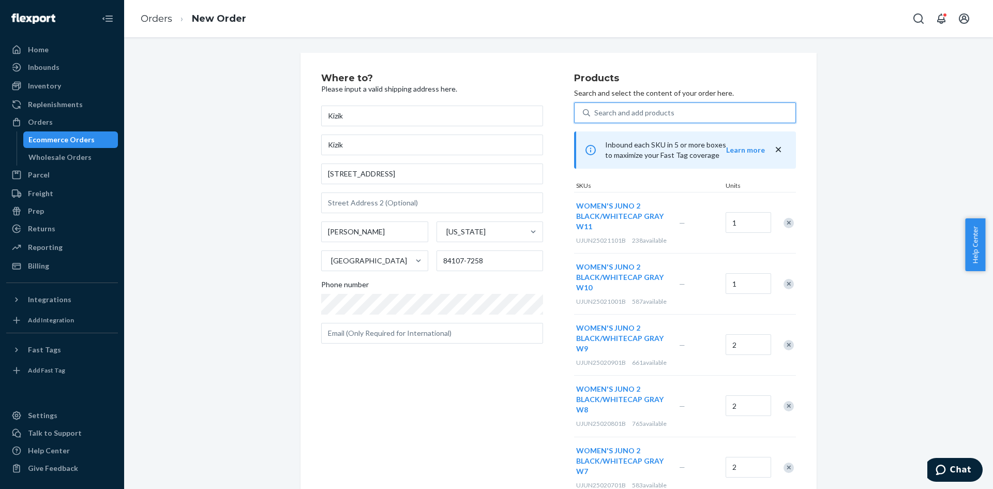
click at [646, 110] on div "Search and add products" at bounding box center [634, 113] width 80 height 10
click at [595, 110] on input "0 results available. Use Up and Down to choose options, press Enter to select t…" at bounding box center [594, 113] width 1 height 10
paste input "UJUN25021201B"
type input "UJUN25021201B"
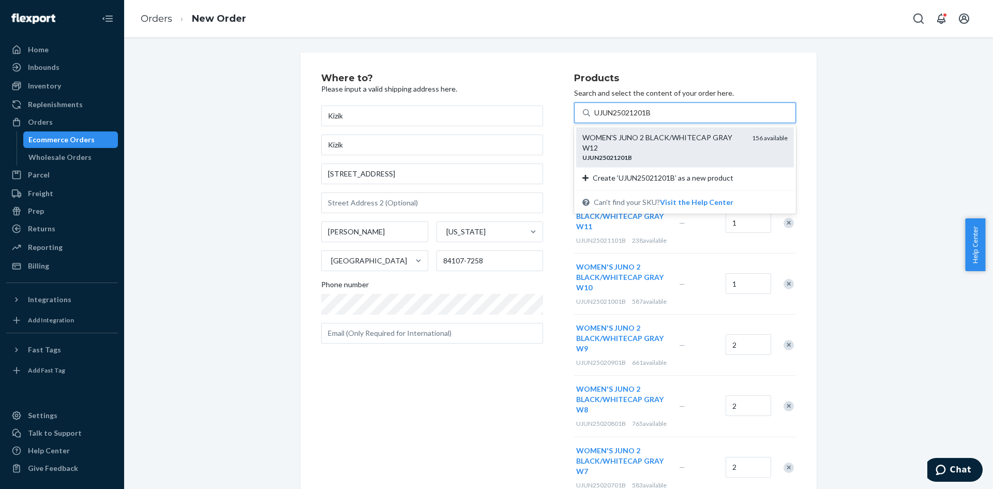
click at [687, 143] on div "WOMEN'S JUNO 2 BLACK/WHITECAP GRAY W12" at bounding box center [662, 142] width 161 height 21
click at [652, 118] on input "UJUN25021201B" at bounding box center [623, 113] width 58 height 10
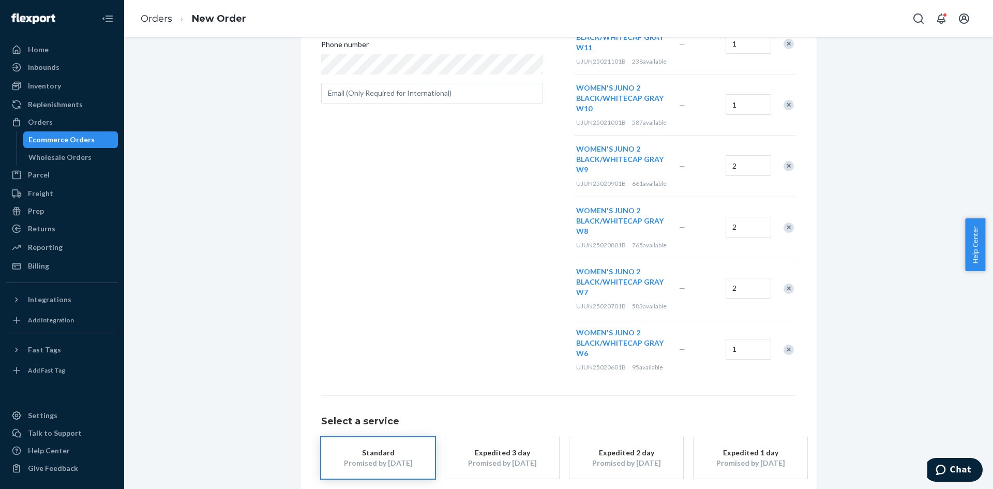
scroll to position [292, 0]
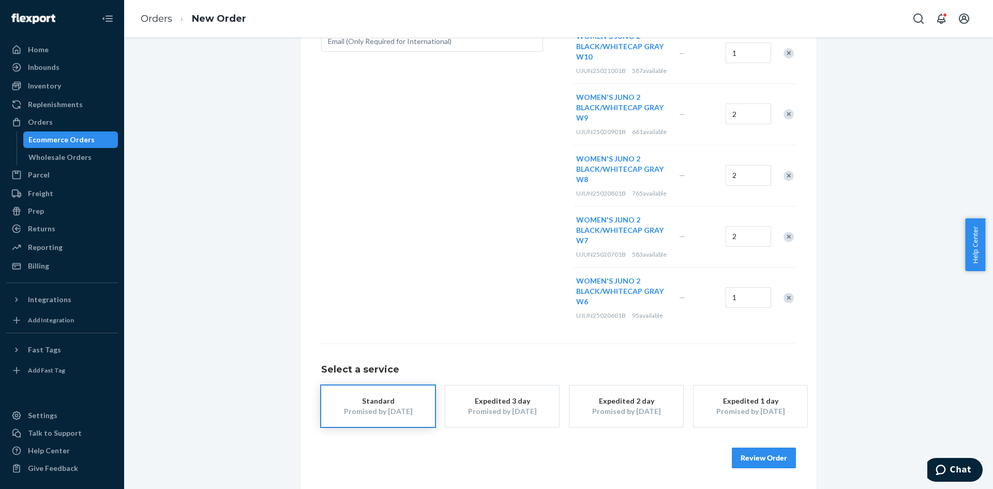
drag, startPoint x: 764, startPoint y: 461, endPoint x: 749, endPoint y: 398, distance: 65.3
click at [764, 461] on button "Review Order" at bounding box center [764, 457] width 64 height 21
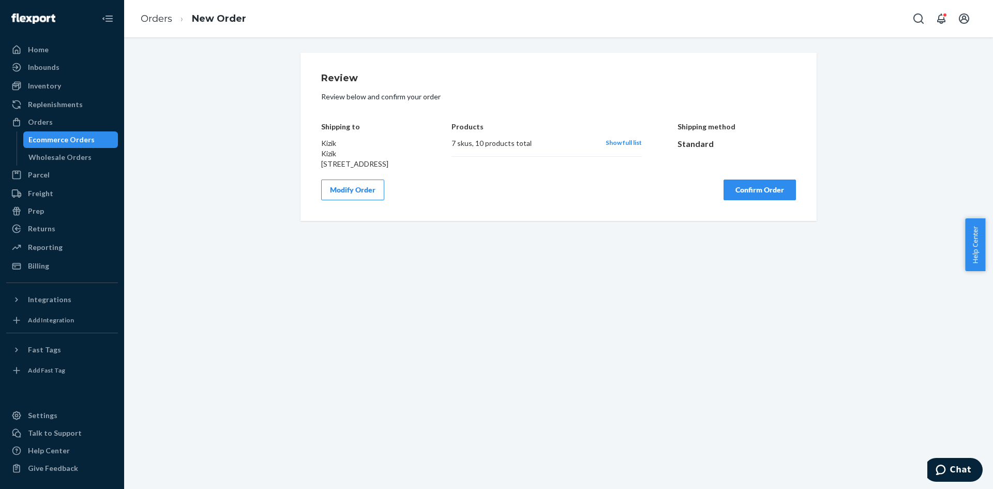
click at [741, 200] on button "Confirm Order" at bounding box center [759, 189] width 72 height 21
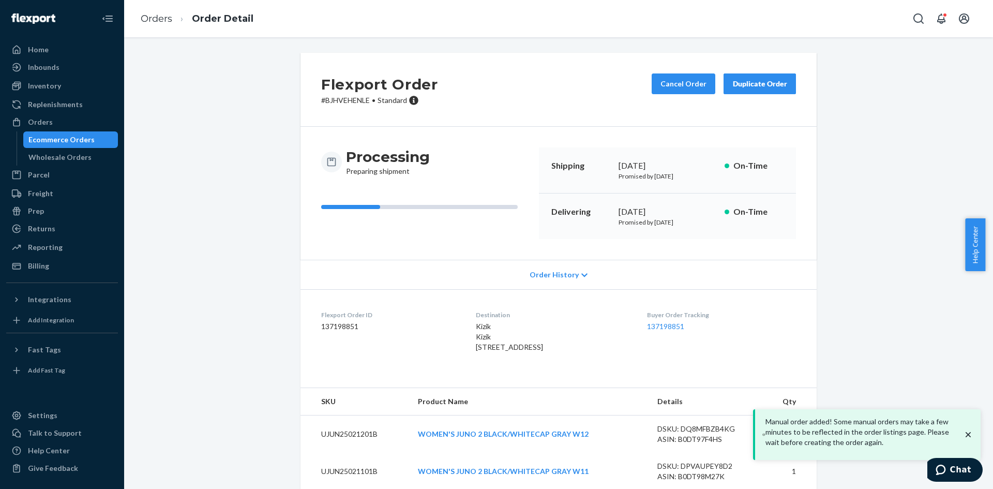
click at [356, 98] on p "# BJHVEHENLE • Standard" at bounding box center [379, 100] width 117 height 10
copy p "BJHVEHENLE"
click at [735, 86] on div "Duplicate Order" at bounding box center [759, 84] width 55 height 10
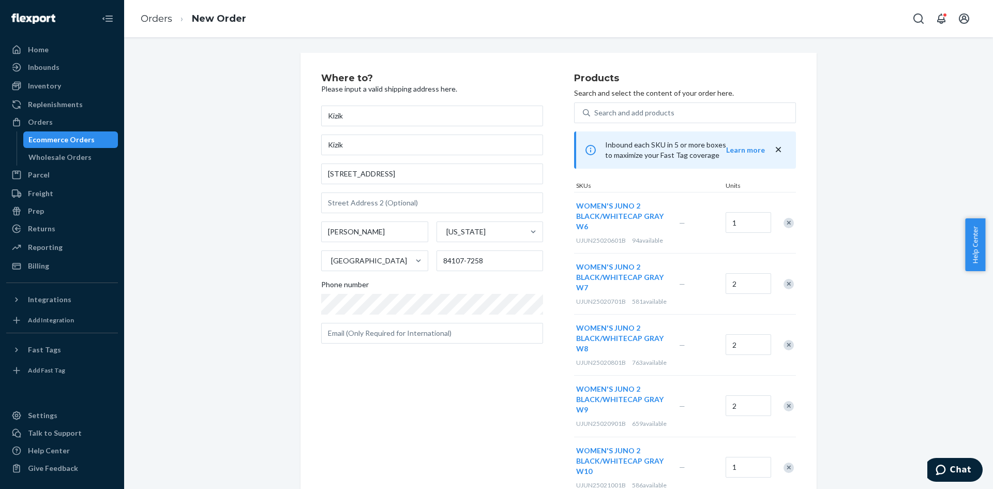
click at [786, 222] on div "Remove Item" at bounding box center [788, 223] width 10 height 10
click at [785, 222] on div "Remove Item" at bounding box center [788, 223] width 10 height 10
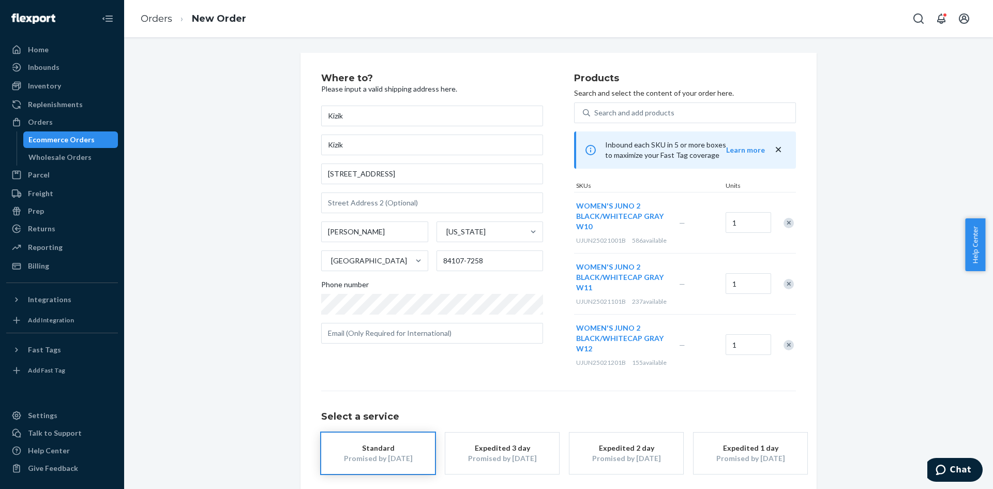
click at [785, 222] on div "Remove Item" at bounding box center [788, 223] width 10 height 10
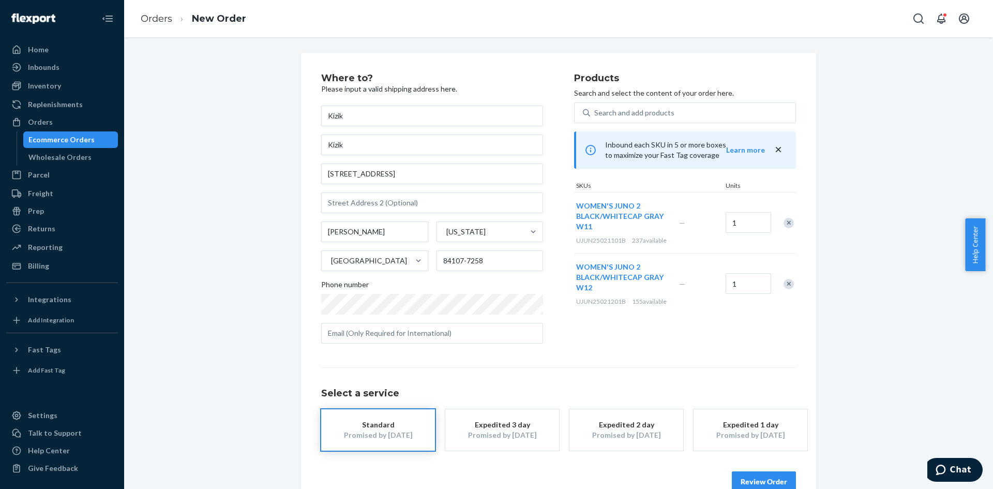
click at [785, 222] on div "Remove Item" at bounding box center [788, 223] width 10 height 10
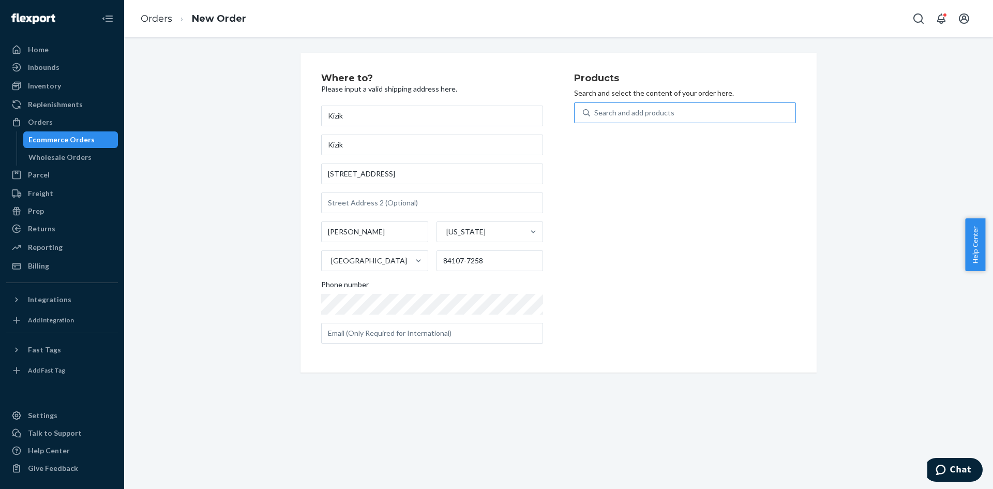
click at [615, 114] on div "Search and add products" at bounding box center [634, 113] width 80 height 10
click at [595, 114] on input "Search and add products" at bounding box center [594, 113] width 1 height 10
paste input "UJUN25030601B"
type input "UJUN25030601B"
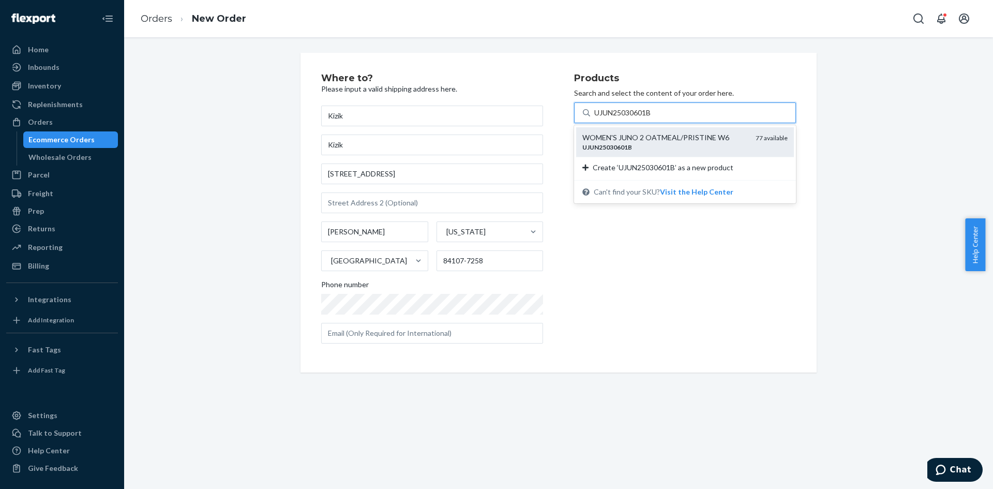
click at [639, 146] on div "UJUN25030601B" at bounding box center [664, 147] width 165 height 9
click at [639, 118] on input "UJUN25030601B" at bounding box center [623, 113] width 58 height 10
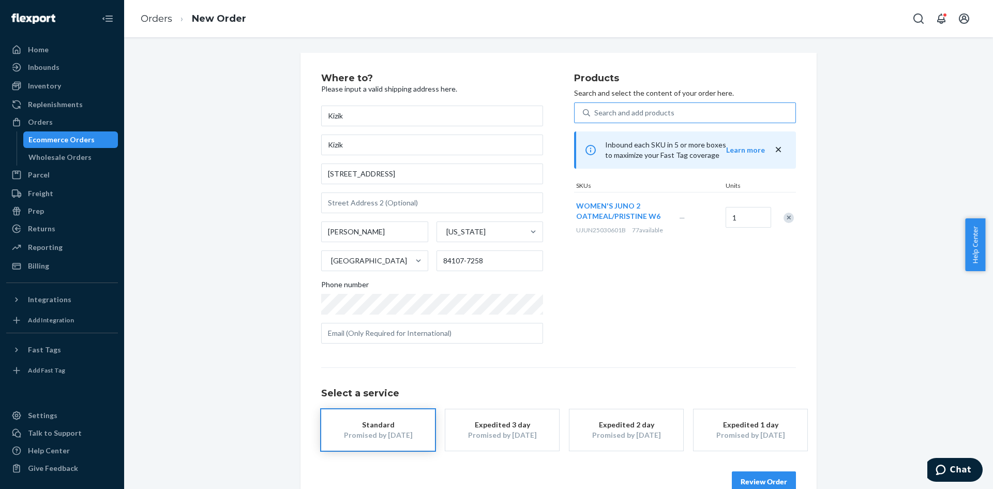
click at [633, 109] on div "Search and add products" at bounding box center [634, 113] width 80 height 10
click at [595, 109] on input "Search and add products" at bounding box center [594, 113] width 1 height 10
paste input "UJUN25030701B"
type input "UJUN25030701B"
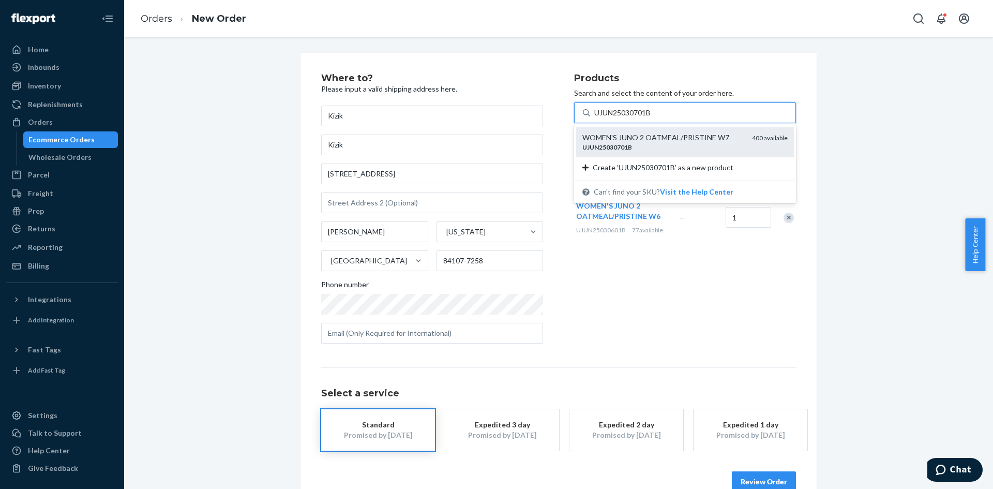
click at [650, 142] on div "WOMEN'S JUNO 2 OATMEAL/PRISTINE W7" at bounding box center [662, 137] width 161 height 10
click at [650, 118] on input "UJUN25030701B" at bounding box center [623, 113] width 58 height 10
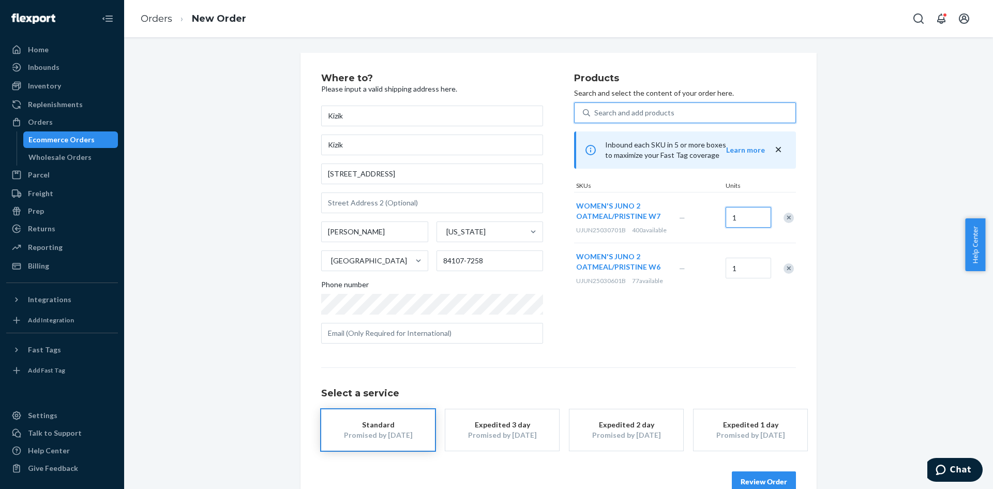
click at [732, 215] on input "1" at bounding box center [747, 217] width 45 height 21
type input "2"
click at [615, 118] on div "Search and add products" at bounding box center [692, 112] width 205 height 19
click at [595, 118] on input "Search and add products" at bounding box center [594, 113] width 1 height 10
paste input "UJUN25030801B"
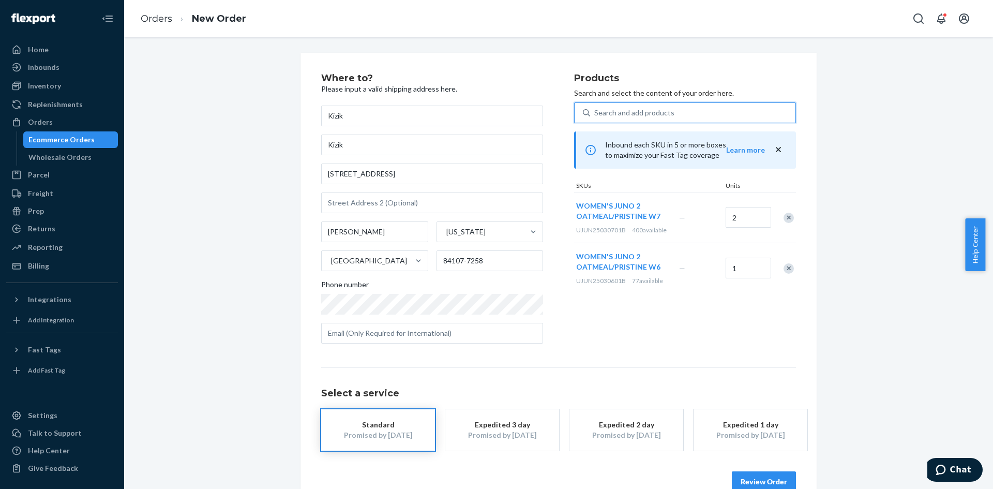
type input "UJUN25030801B"
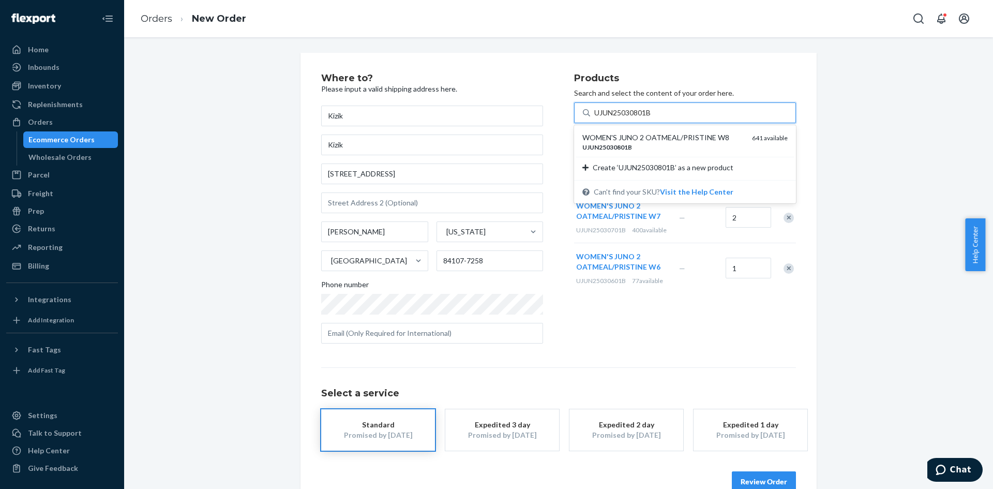
drag, startPoint x: 637, startPoint y: 143, endPoint x: 706, endPoint y: 169, distance: 72.8
click at [638, 144] on div "UJUN25030801B" at bounding box center [662, 147] width 161 height 9
click at [638, 118] on input "UJUN25030801B" at bounding box center [623, 113] width 58 height 10
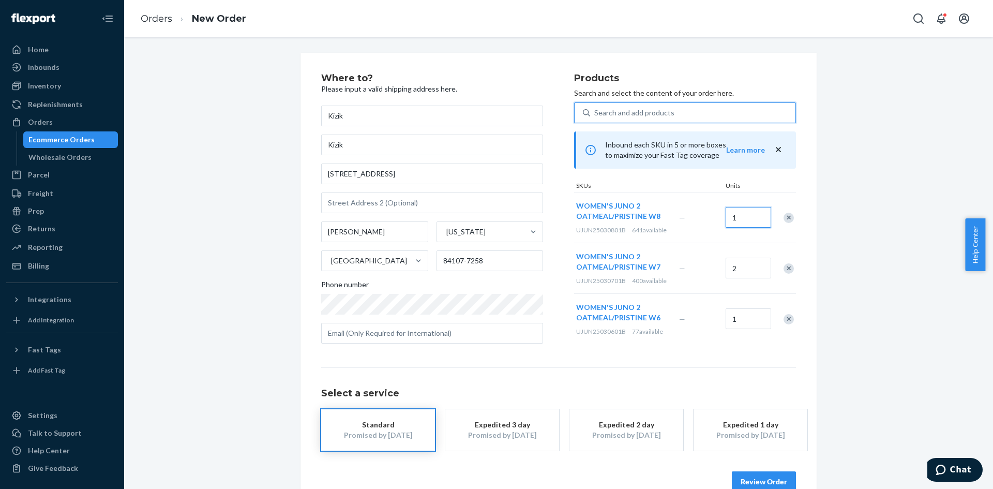
click at [734, 218] on input "1" at bounding box center [747, 217] width 45 height 21
type input "2"
click at [649, 116] on div "Search and add products" at bounding box center [634, 113] width 80 height 10
click at [595, 116] on input "Search and add products" at bounding box center [594, 113] width 1 height 10
paste input "UJUN25030901B"
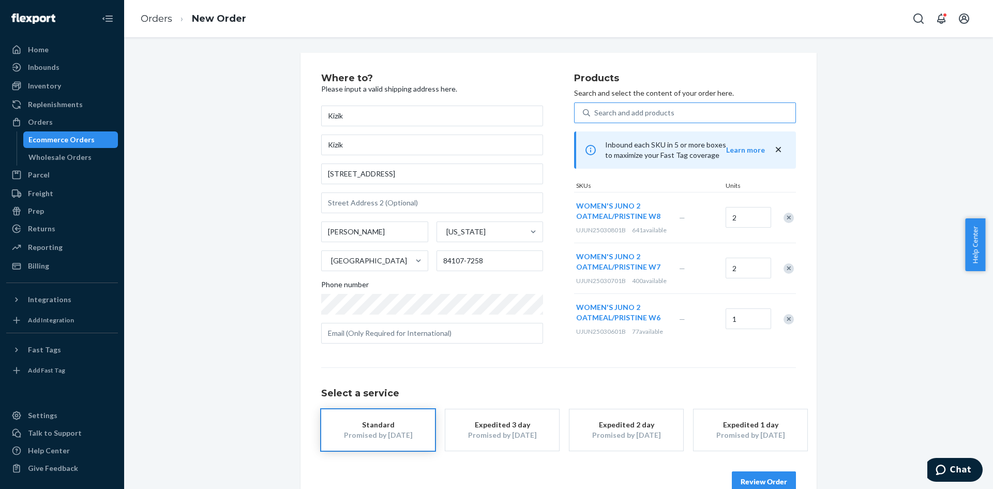
type input "UJUN25030901B"
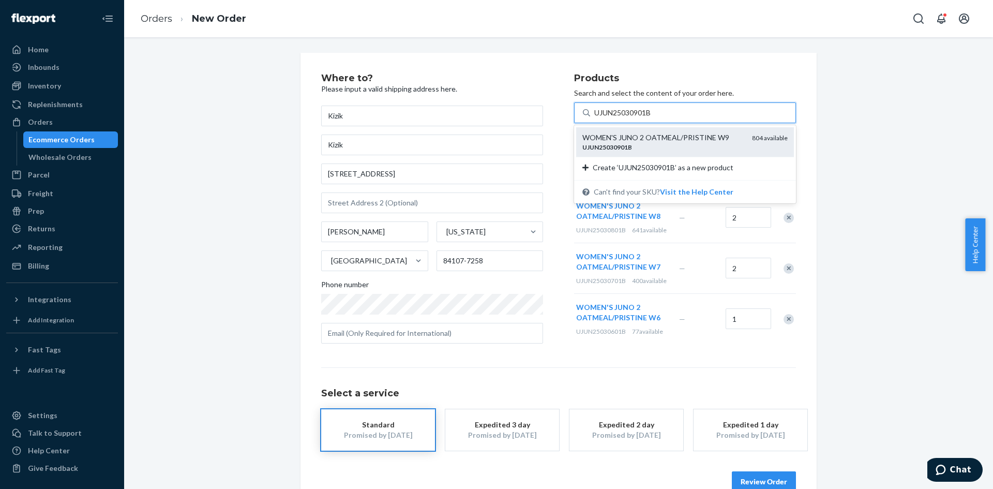
click at [642, 150] on div "UJUN25030901B" at bounding box center [662, 147] width 161 height 9
click at [642, 118] on input "UJUN25030901B" at bounding box center [623, 113] width 58 height 10
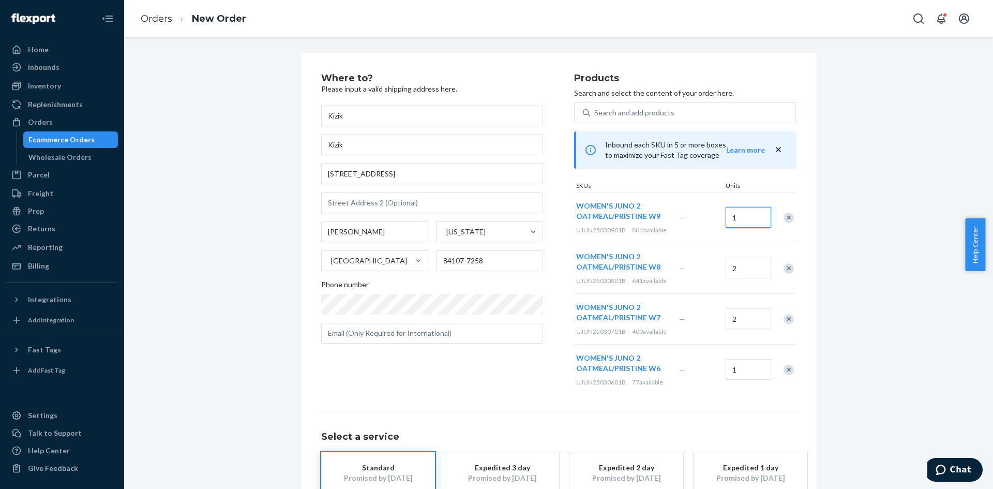
click at [739, 218] on input "1" at bounding box center [747, 217] width 45 height 21
type input "2"
click at [704, 112] on div "Search and add products" at bounding box center [692, 112] width 205 height 19
click at [595, 112] on input "Search and add products" at bounding box center [594, 113] width 1 height 10
paste input "UJUN25031001B"
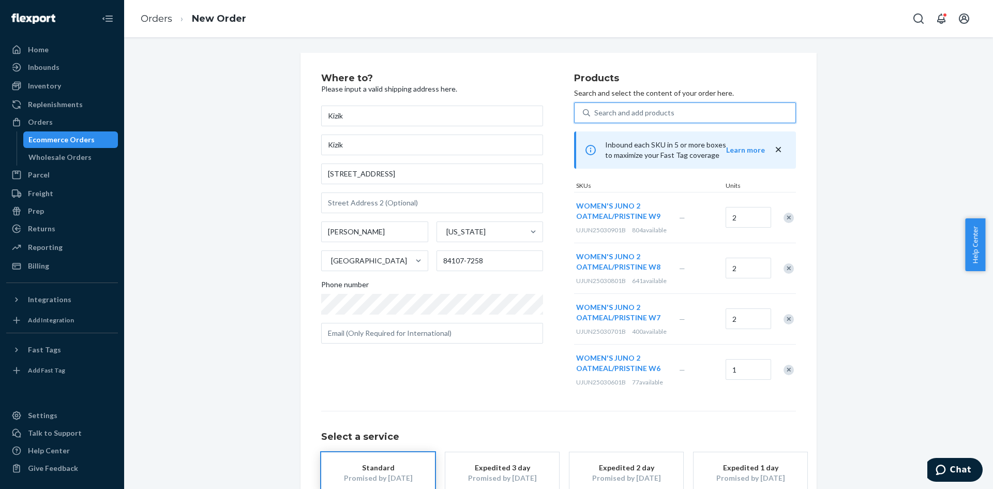
type input "UJUN25031001B"
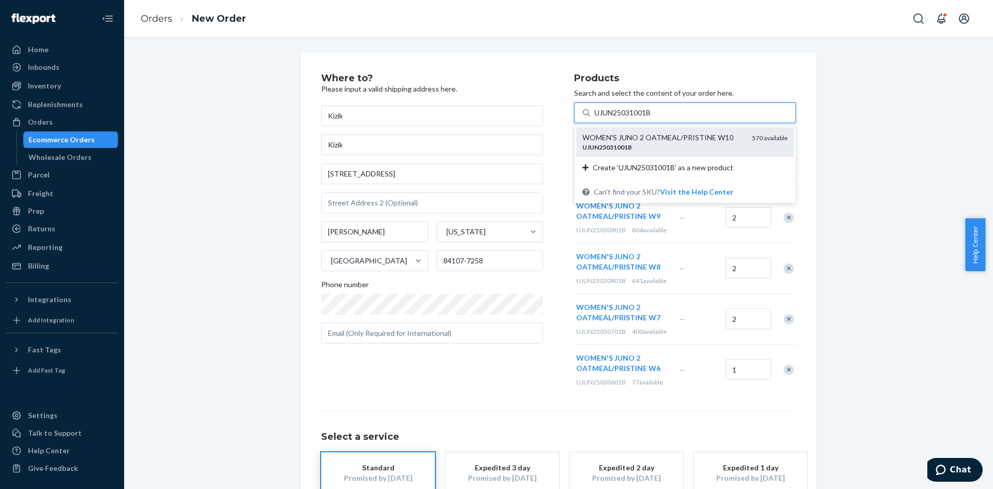
click at [647, 146] on div "UJUN25031001B" at bounding box center [662, 147] width 161 height 9
click at [647, 118] on input "UJUN25031001B" at bounding box center [623, 113] width 58 height 10
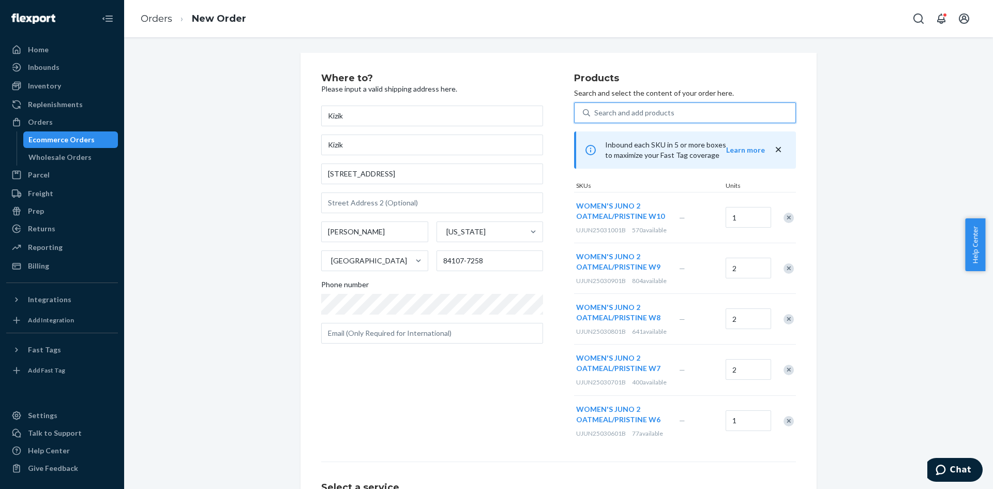
click at [624, 110] on div "Search and add products" at bounding box center [634, 113] width 80 height 10
click at [595, 110] on input "0 results available. Use Up and Down to choose options, press Enter to select t…" at bounding box center [594, 113] width 1 height 10
paste input "UJUN25031101B"
type input "UJUN25031101B"
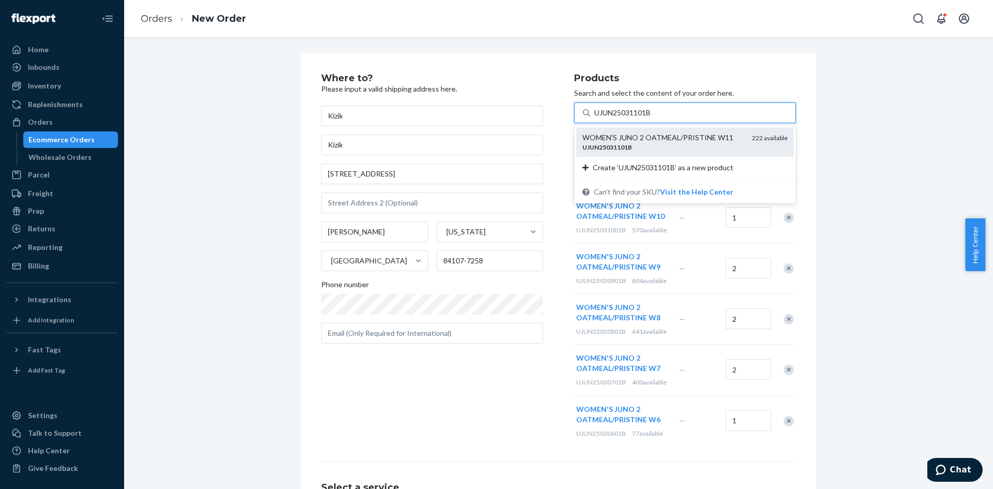
click at [648, 143] on div "UJUN25031101B" at bounding box center [662, 147] width 161 height 9
click at [648, 118] on input "UJUN25031101B" at bounding box center [623, 113] width 58 height 10
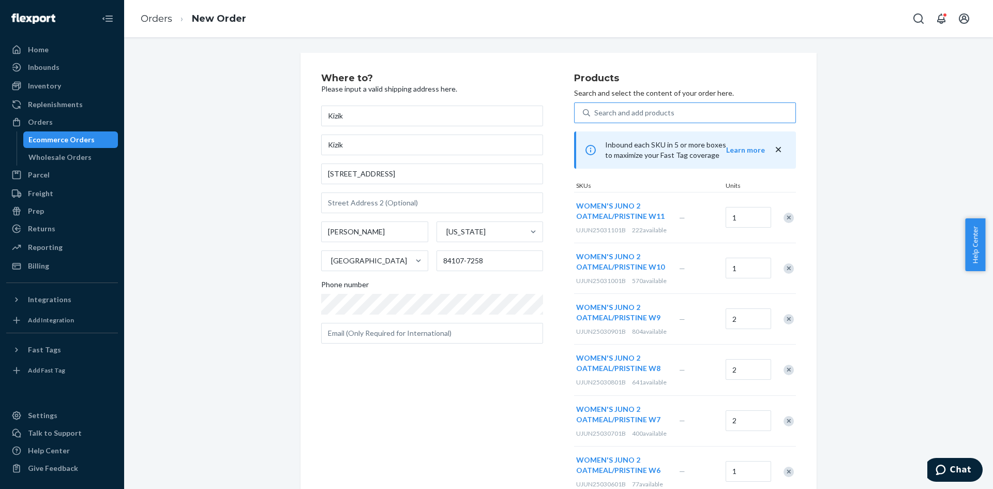
click at [615, 114] on div "Search and add products" at bounding box center [634, 113] width 80 height 10
click at [595, 114] on input "Search and add products" at bounding box center [594, 113] width 1 height 10
paste input "UJUN25031201B"
type input "UJUN25031201B"
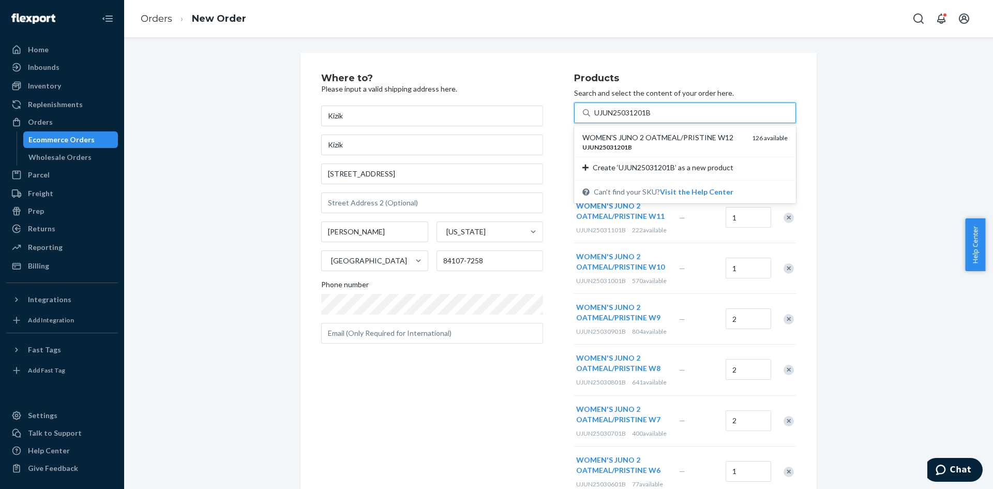
drag, startPoint x: 638, startPoint y: 147, endPoint x: 647, endPoint y: 148, distance: 9.3
click at [639, 147] on div "UJUN25031201B" at bounding box center [662, 147] width 161 height 9
click at [639, 118] on input "UJUN25031201B" at bounding box center [623, 113] width 58 height 10
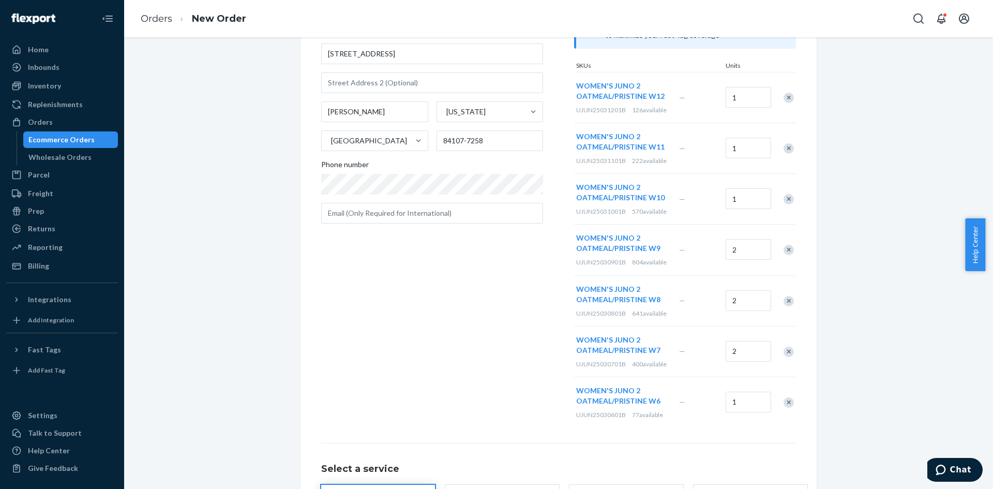
scroll to position [219, 0]
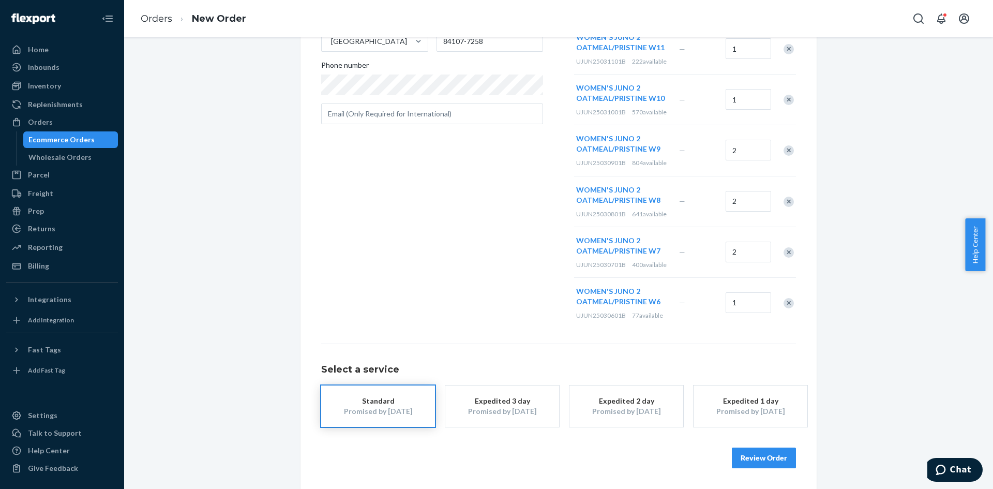
click at [776, 455] on button "Review Order" at bounding box center [764, 457] width 64 height 21
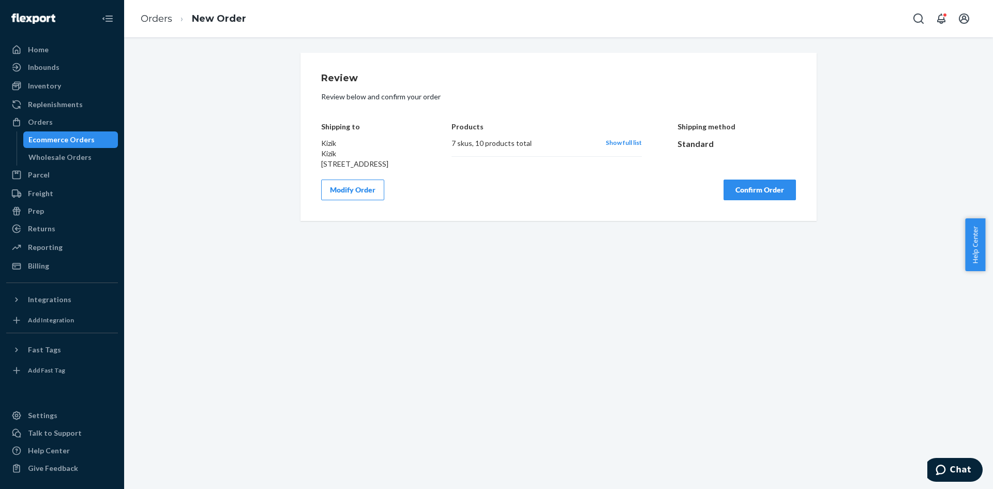
click at [742, 200] on button "Confirm Order" at bounding box center [759, 189] width 72 height 21
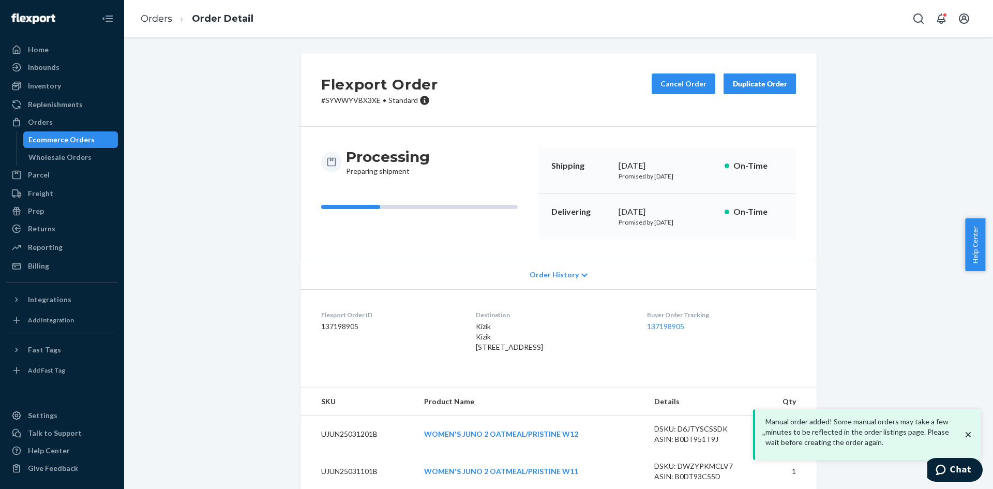
click at [349, 101] on p "# SYWWYVBX3XE • Standard" at bounding box center [379, 100] width 117 height 10
copy p "SYWWYVBX3XE"
click at [753, 85] on div "Duplicate Order" at bounding box center [759, 84] width 55 height 10
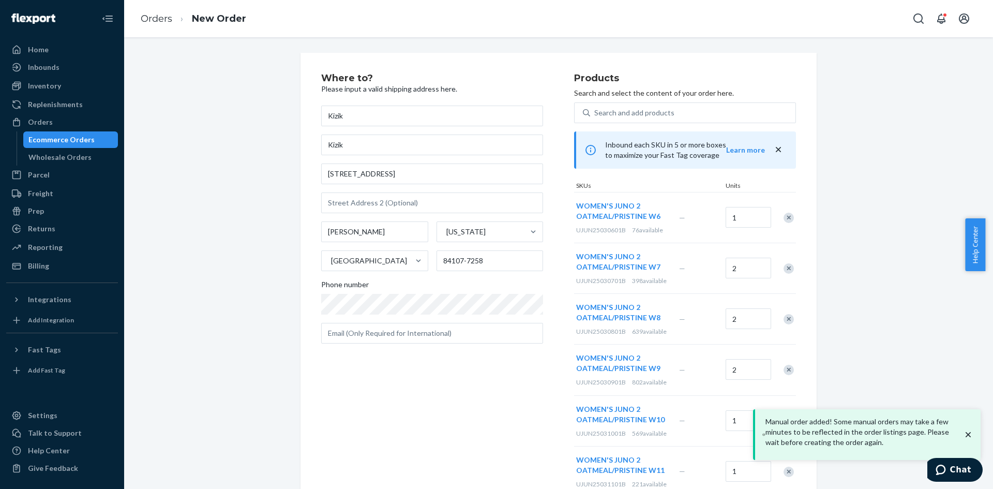
click at [783, 219] on div "Remove Item" at bounding box center [788, 217] width 10 height 10
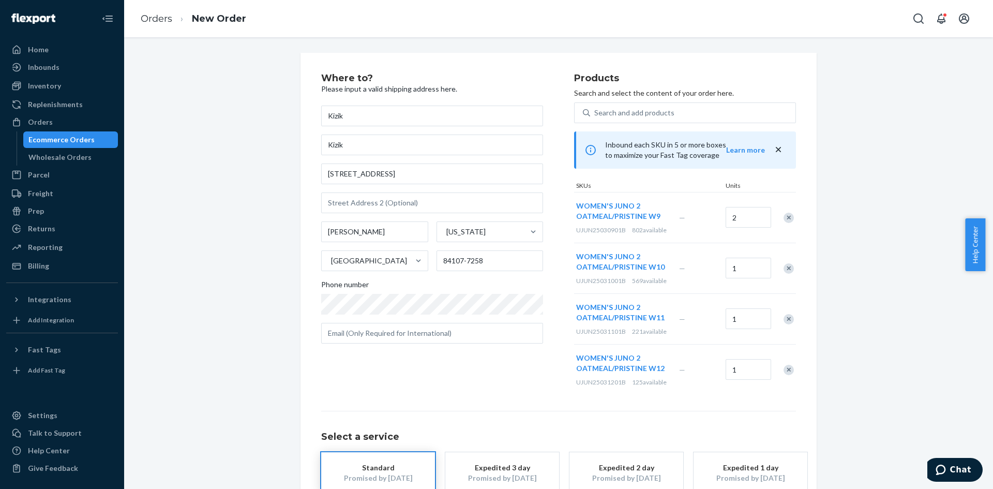
click at [783, 219] on div "Remove Item" at bounding box center [788, 217] width 10 height 10
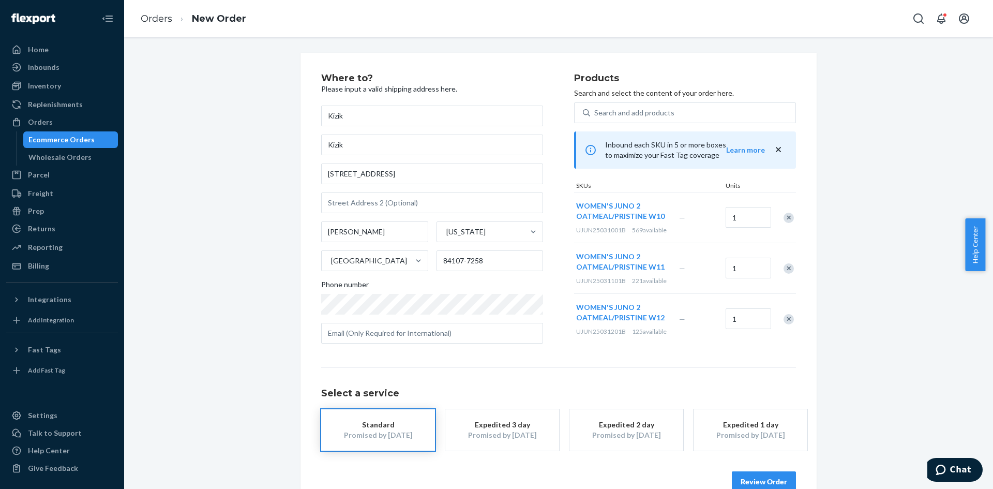
click at [783, 219] on div "Remove Item" at bounding box center [788, 217] width 10 height 10
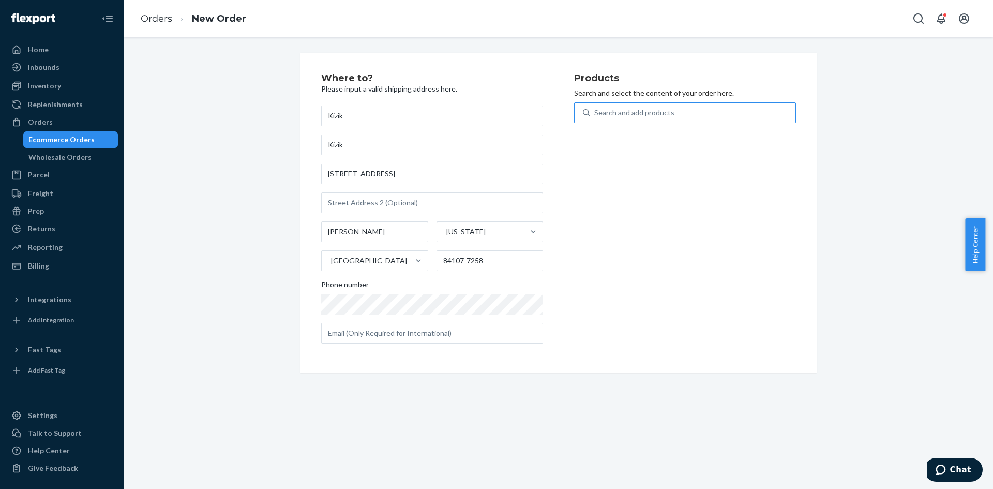
click at [622, 105] on div "Search and add products" at bounding box center [692, 112] width 205 height 19
click at [595, 108] on input "Search and add products" at bounding box center [594, 113] width 1 height 10
paste input "UJUN25050601B"
type input "UJUN25050601B"
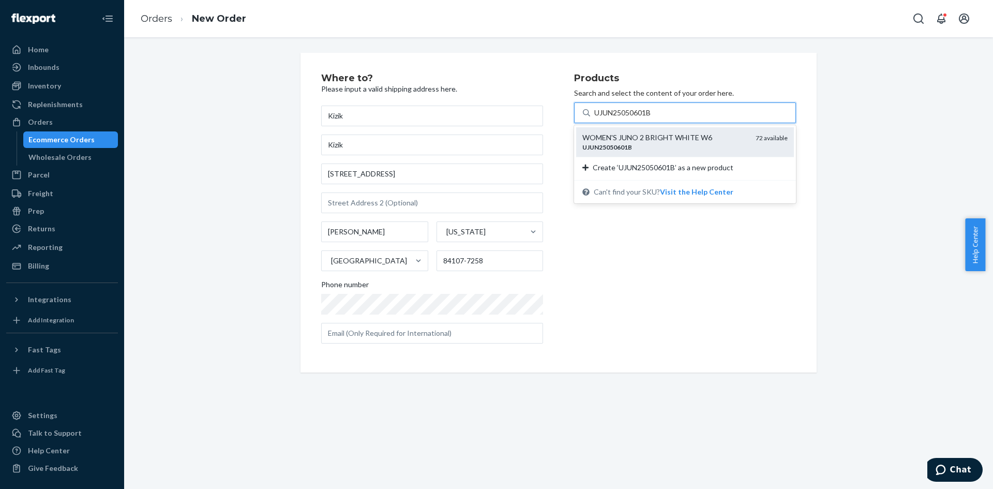
click at [653, 148] on div "UJUN25050601B" at bounding box center [664, 147] width 165 height 9
click at [652, 118] on input "UJUN25050601B" at bounding box center [623, 113] width 58 height 10
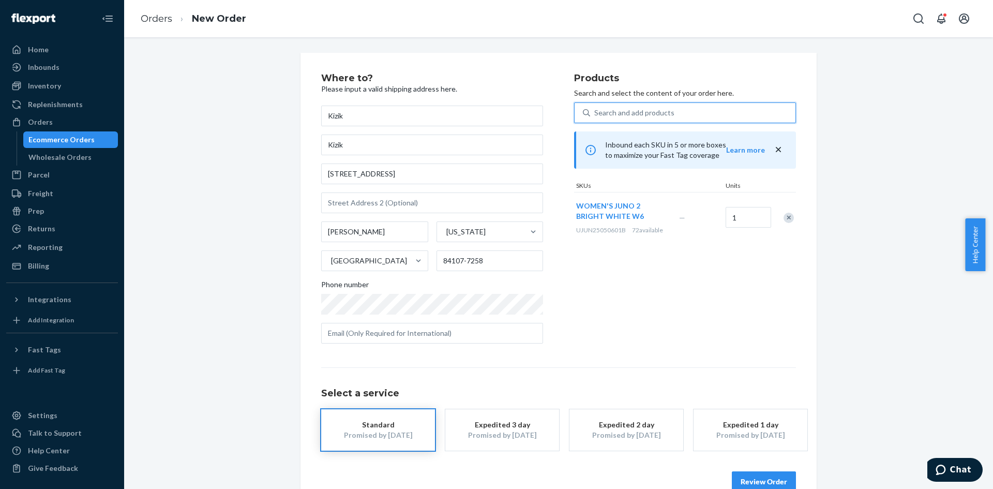
click at [660, 116] on div "Search and add products" at bounding box center [634, 113] width 80 height 10
click at [595, 116] on input "0 results available. Use Up and Down to choose options, press Enter to select t…" at bounding box center [594, 113] width 1 height 10
paste input "UJUN25050701B"
type input "UJUN25050701B"
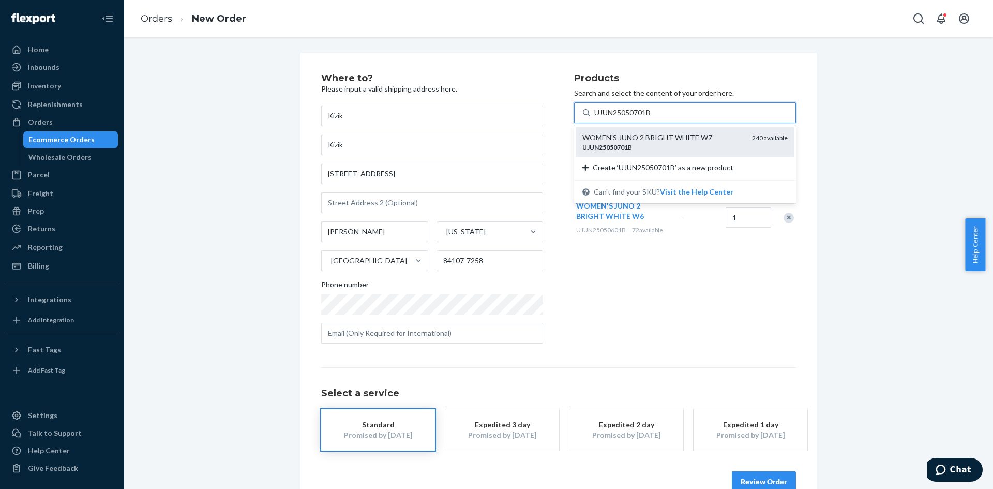
click at [644, 145] on div "UJUN25050701B" at bounding box center [662, 147] width 161 height 9
click at [644, 118] on input "UJUN25050701B" at bounding box center [623, 113] width 58 height 10
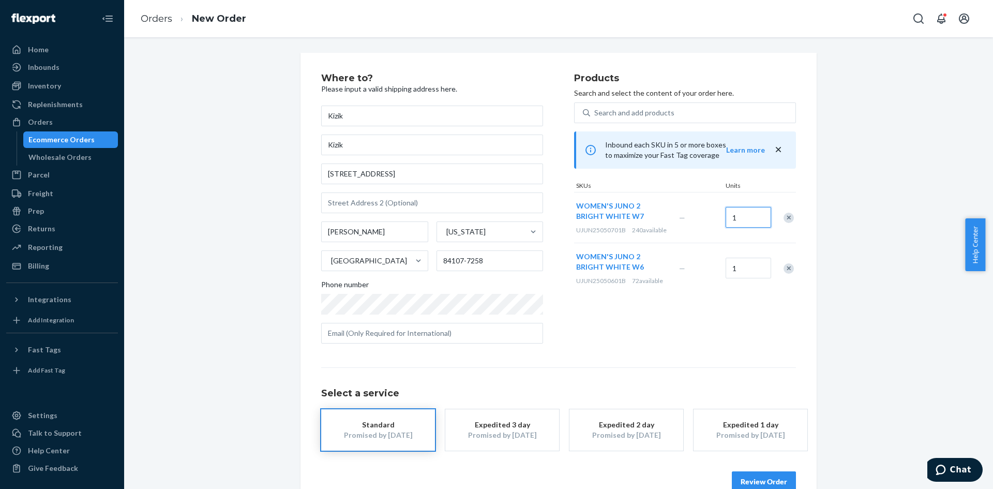
click at [747, 217] on input "1" at bounding box center [747, 217] width 45 height 21
type input "2"
click at [633, 115] on div "Search and add products" at bounding box center [634, 113] width 80 height 10
click at [595, 115] on input "0 results available. Use Up and Down to choose options, press Enter to select t…" at bounding box center [594, 113] width 1 height 10
paste input "UJUN25050801B"
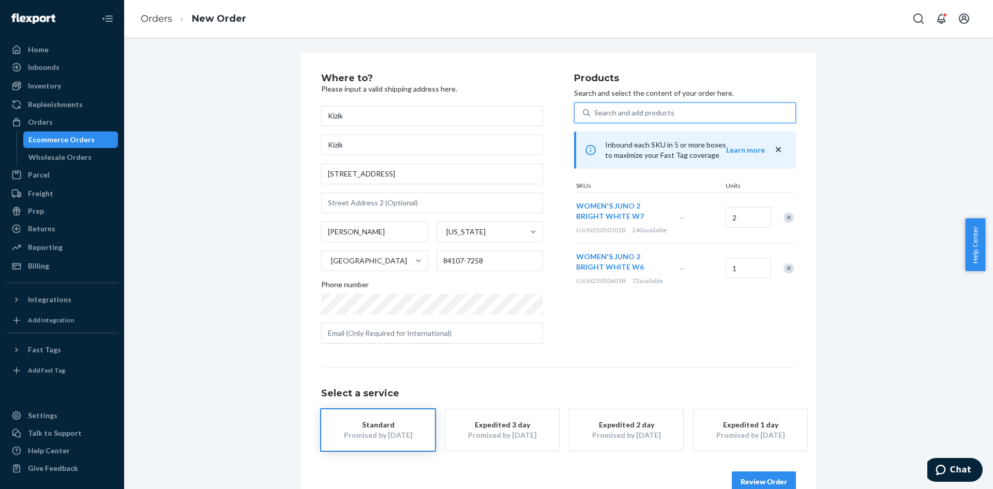
type input "UJUN25050801B"
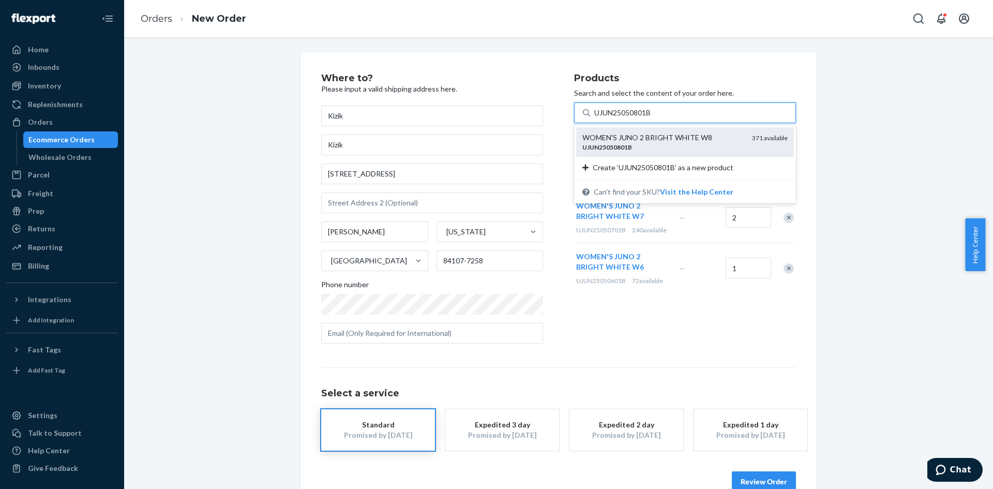
click at [651, 151] on div "UJUN25050801B" at bounding box center [662, 147] width 161 height 9
click at [651, 118] on input "UJUN25050801B" at bounding box center [623, 113] width 58 height 10
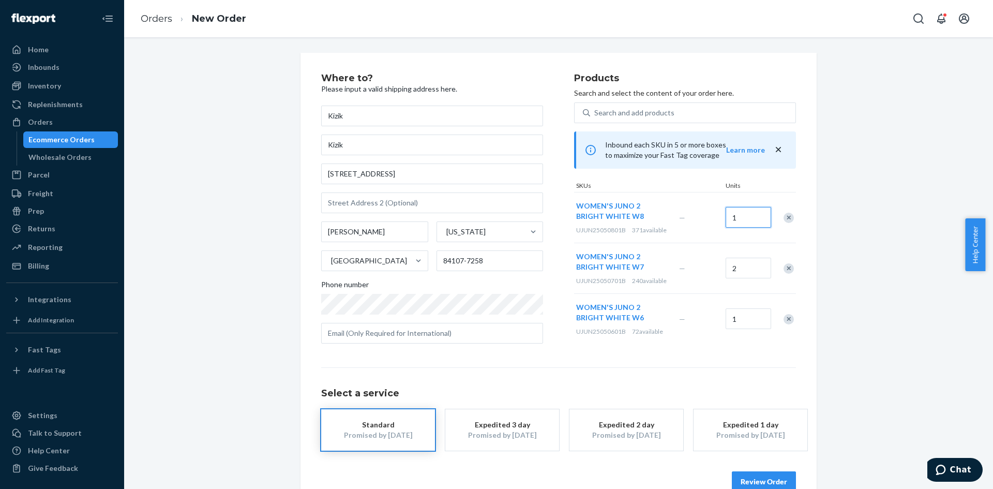
click at [751, 218] on input "1" at bounding box center [747, 217] width 45 height 21
type input "2"
click at [610, 111] on div "Search and add products" at bounding box center [634, 113] width 80 height 10
click at [595, 111] on input "Search and add products" at bounding box center [594, 113] width 1 height 10
paste input "UJUN25050901B"
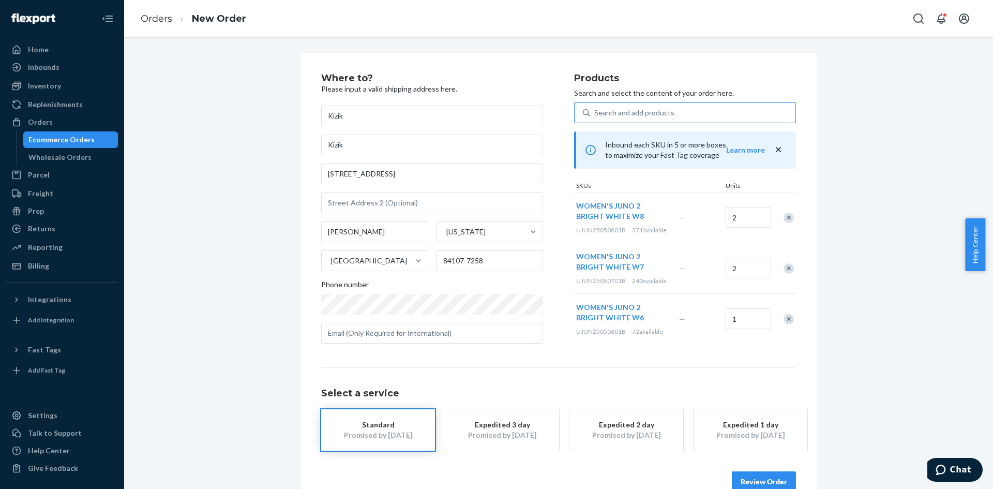
type input "UJUN25050901B"
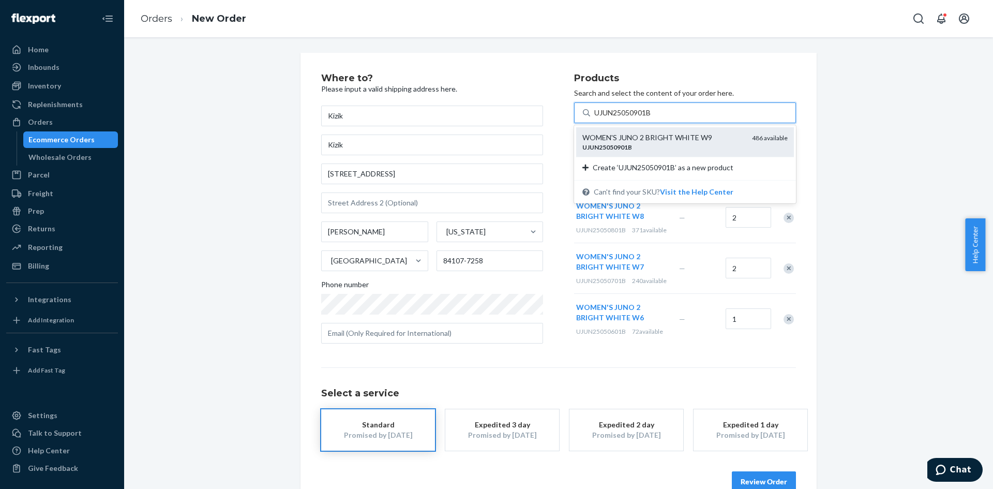
click at [678, 140] on div "WOMEN'S JUNO 2 BRIGHT WHITE W9" at bounding box center [662, 137] width 161 height 10
click at [652, 118] on input "UJUN25050901B" at bounding box center [623, 113] width 58 height 10
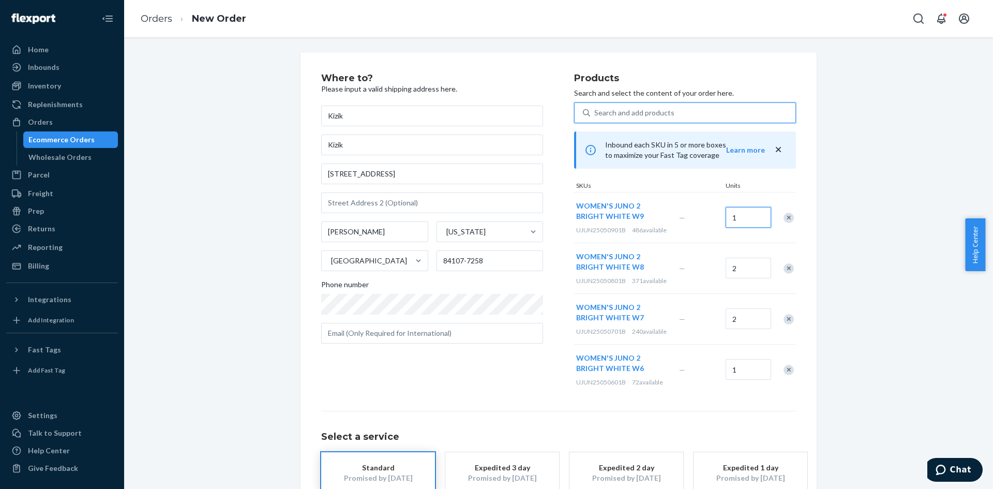
click at [745, 221] on input "1" at bounding box center [747, 217] width 45 height 21
type input "2"
click at [603, 108] on div "Search and add products" at bounding box center [634, 113] width 80 height 10
click at [595, 108] on input "Search and add products" at bounding box center [594, 113] width 1 height 10
paste input "UJUN25051001B"
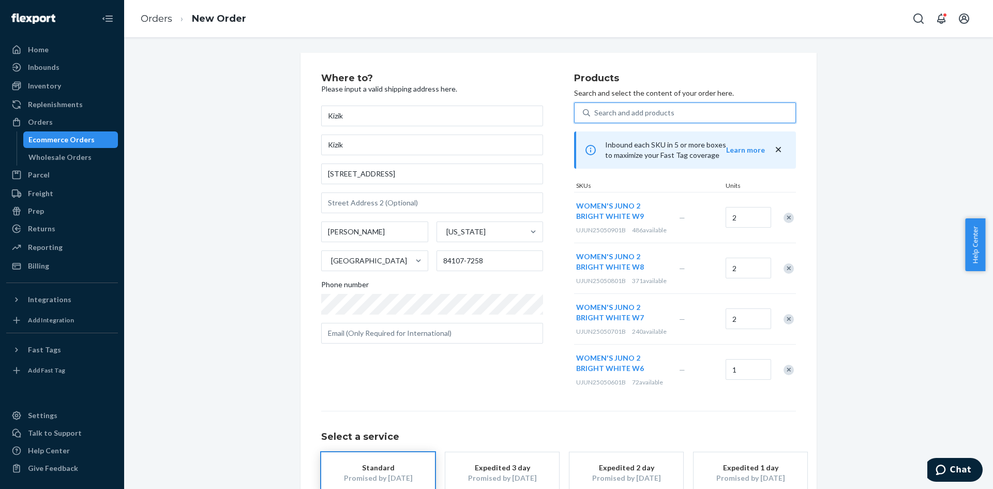
type input "UJUN25051001B"
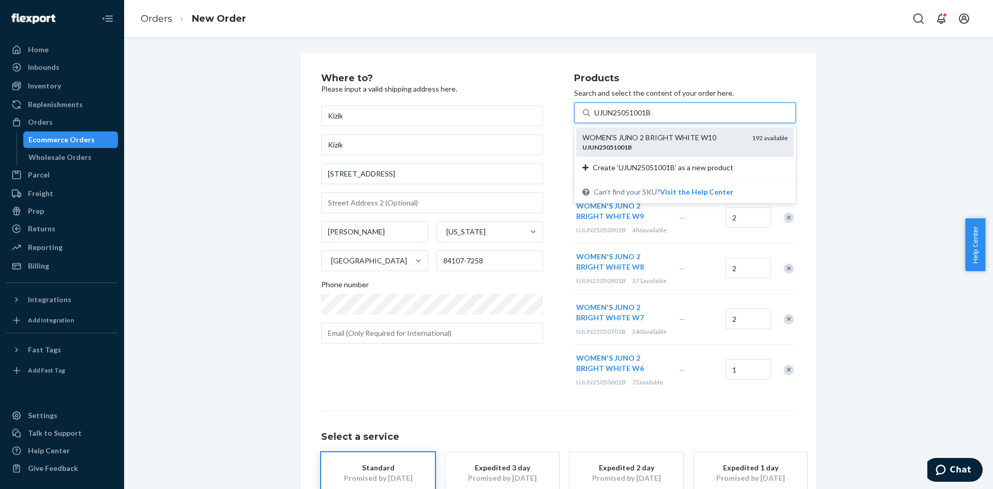
click at [632, 146] on div "UJUN25051001B" at bounding box center [662, 147] width 161 height 9
click at [632, 118] on input "UJUN25051001B" at bounding box center [623, 113] width 58 height 10
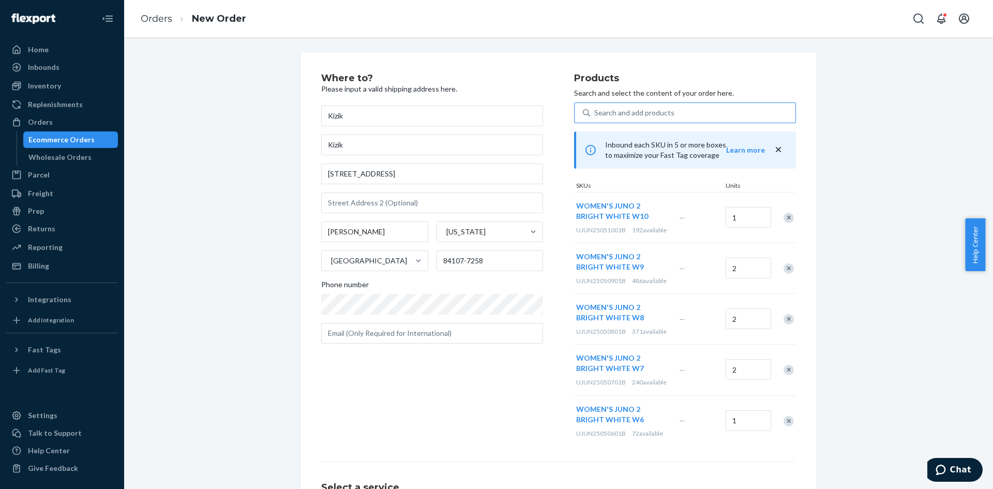
click at [644, 111] on div "Search and add products" at bounding box center [634, 113] width 80 height 10
click at [595, 111] on input "Search and add products" at bounding box center [594, 113] width 1 height 10
paste input "UJUN25051101B"
type input "UJUN25051101B"
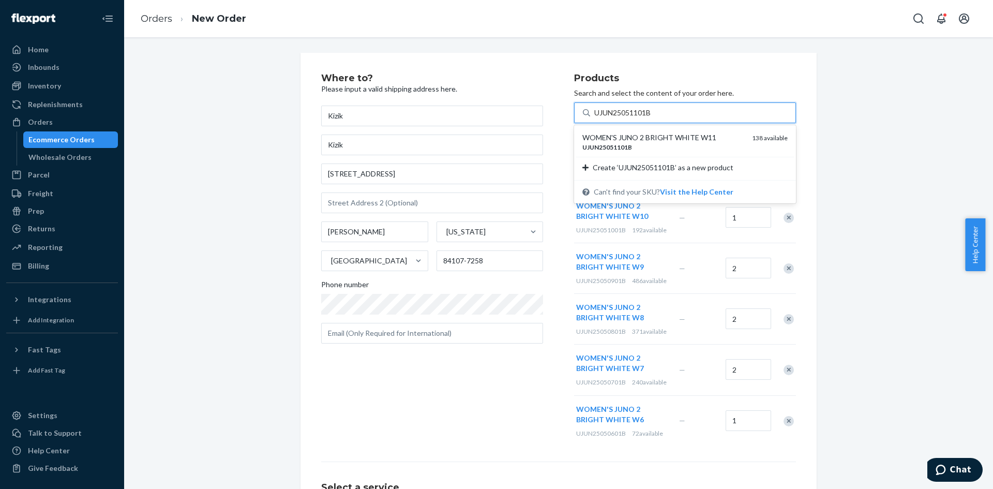
click at [650, 142] on div "WOMEN'S JUNO 2 BRIGHT WHITE W11" at bounding box center [662, 137] width 161 height 10
click at [650, 118] on input "UJUN25051101B" at bounding box center [623, 113] width 58 height 10
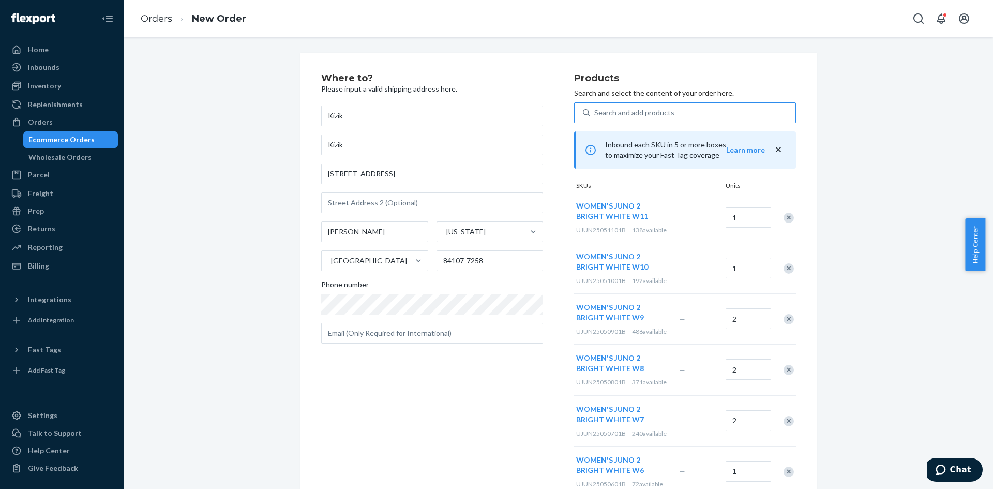
drag, startPoint x: 675, startPoint y: 106, endPoint x: 689, endPoint y: 112, distance: 15.3
click at [675, 106] on div "Search and add products" at bounding box center [692, 112] width 205 height 19
click at [595, 108] on input "Search and add products" at bounding box center [594, 113] width 1 height 10
paste input "UJUN25051201B"
type input "UJUN25051201B"
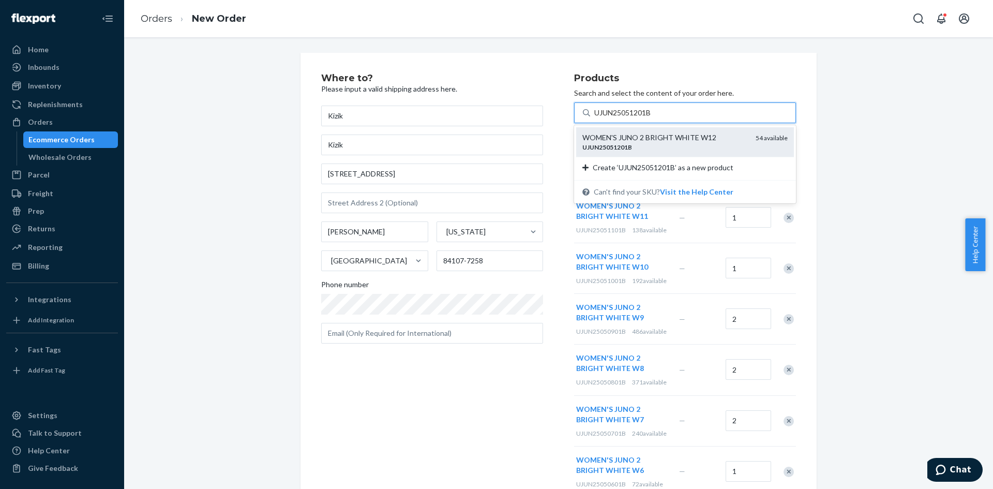
click at [657, 150] on div "UJUN25051201B" at bounding box center [664, 147] width 165 height 9
click at [652, 118] on input "UJUN25051201B" at bounding box center [623, 113] width 58 height 10
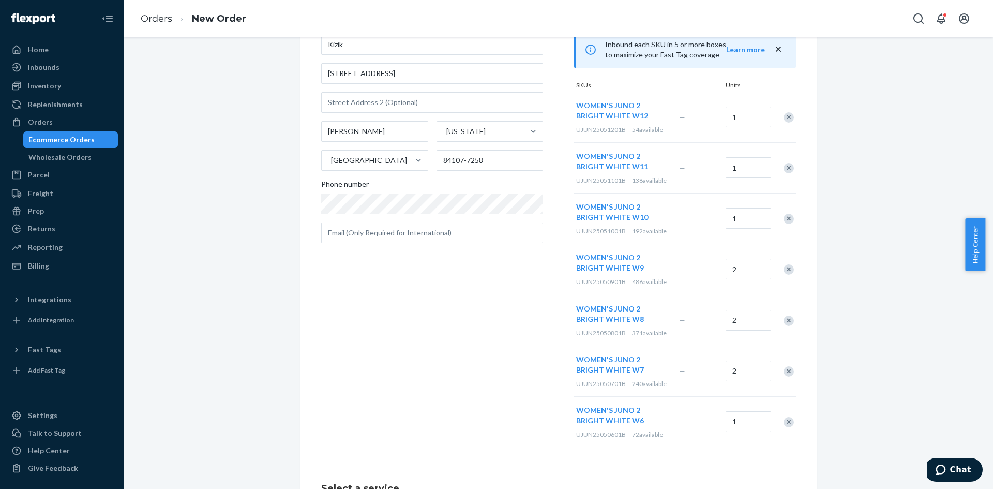
scroll to position [219, 0]
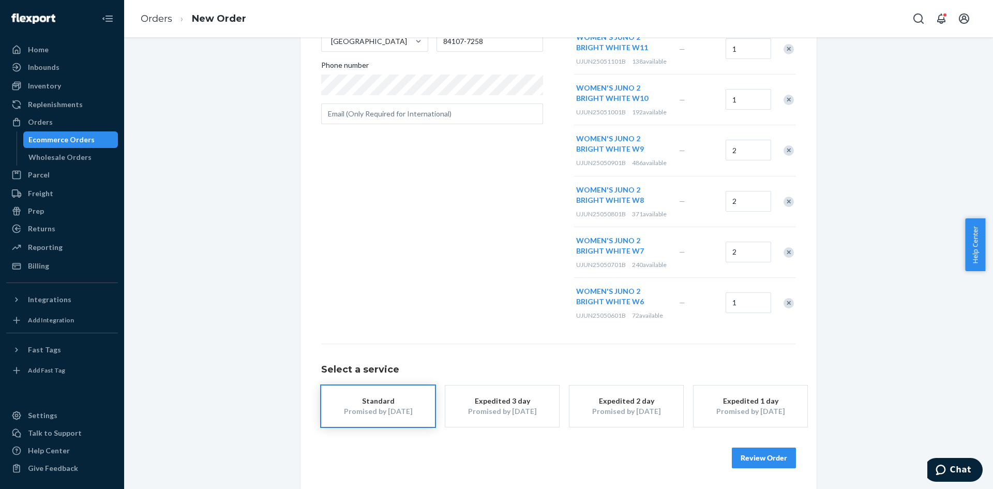
click at [772, 457] on button "Review Order" at bounding box center [764, 457] width 64 height 21
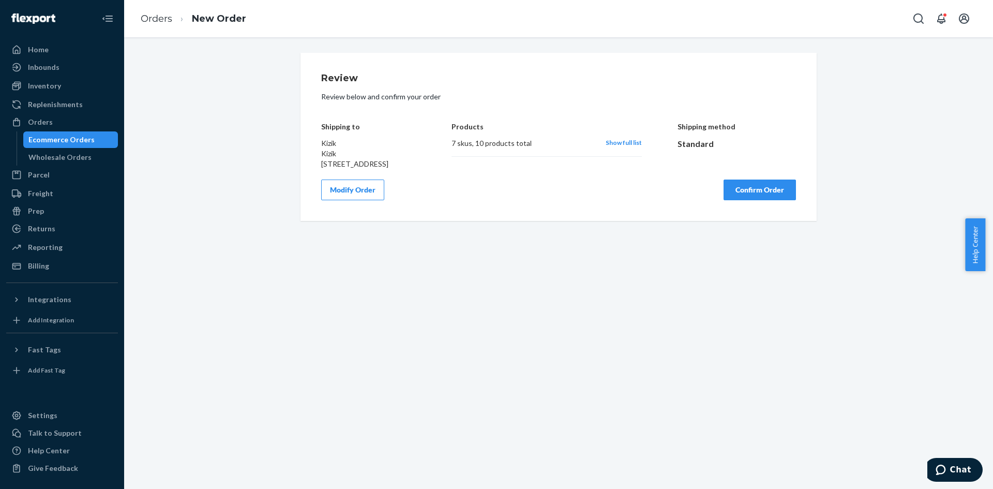
click at [754, 199] on button "Confirm Order" at bounding box center [759, 189] width 72 height 21
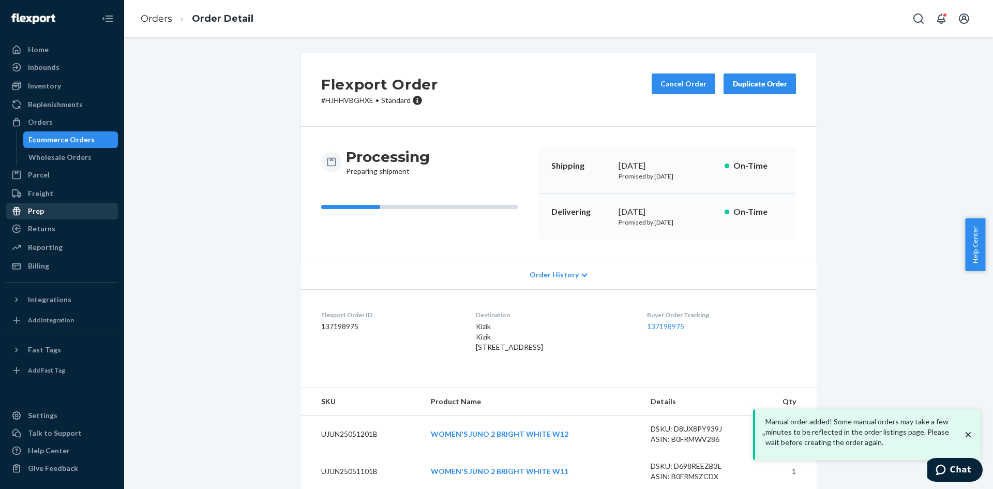
click at [353, 99] on p "# HJHHVBGHXE • Standard" at bounding box center [379, 100] width 117 height 10
copy p "HJHHVBGHXE"
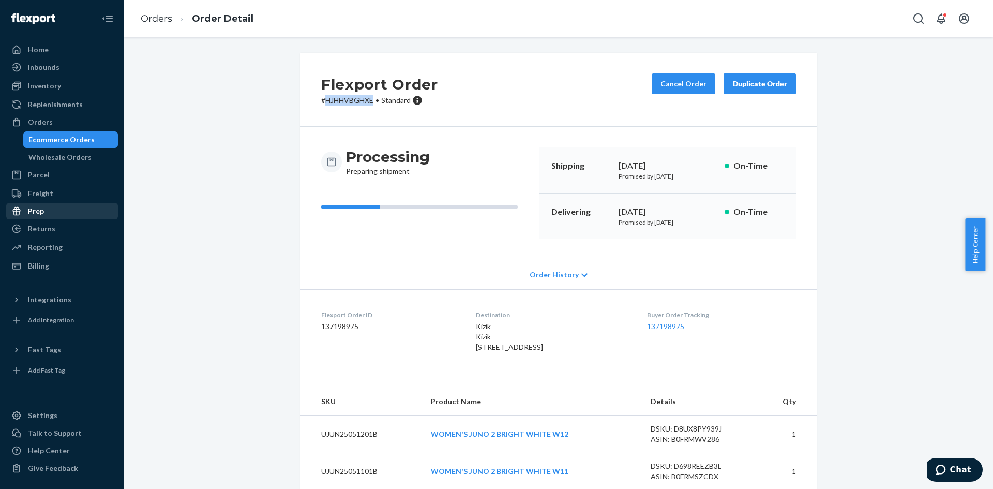
click at [748, 79] on div "Duplicate Order" at bounding box center [759, 84] width 55 height 10
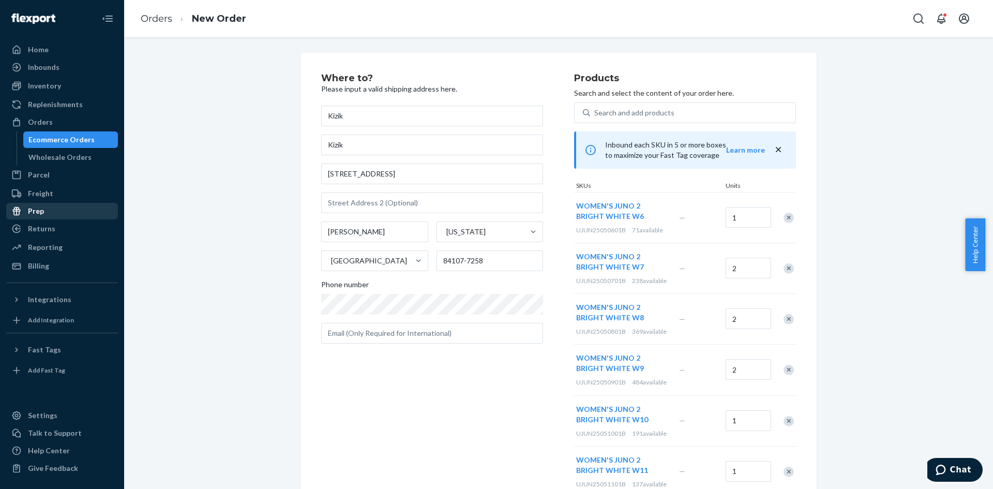
click at [783, 217] on div "Remove Item" at bounding box center [788, 217] width 10 height 10
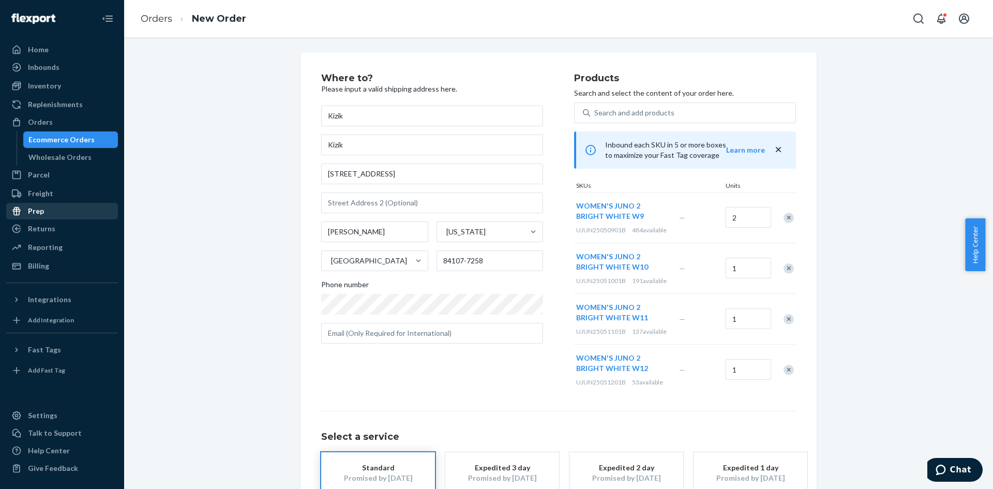
click at [783, 217] on div "Remove Item" at bounding box center [788, 217] width 10 height 10
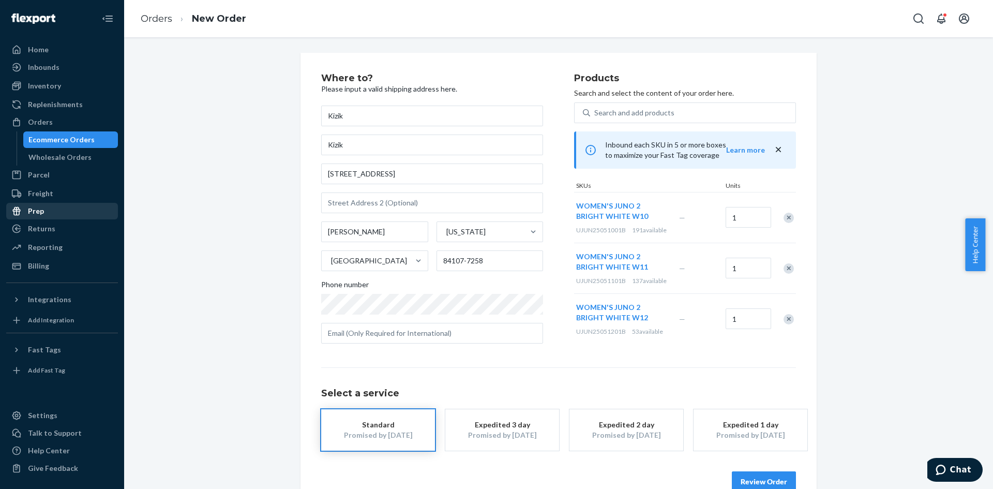
click at [783, 217] on div "Remove Item" at bounding box center [788, 217] width 10 height 10
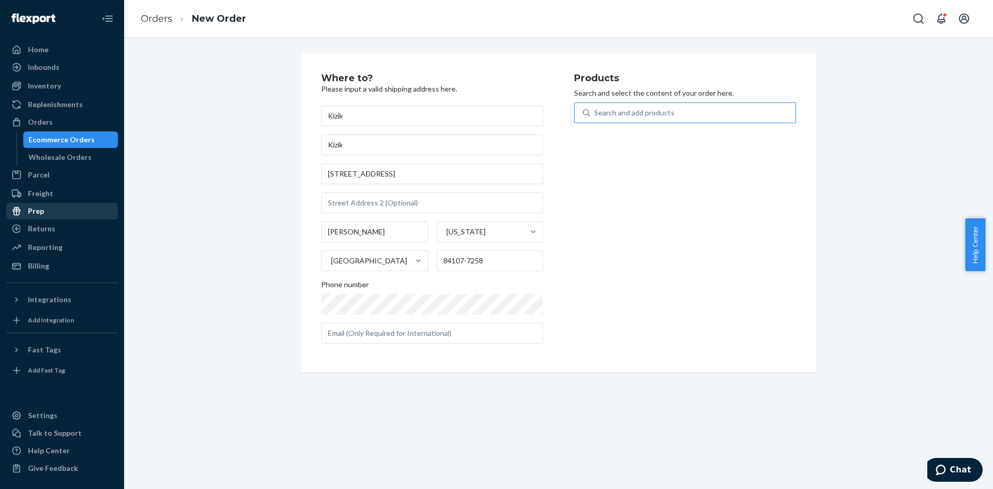
click at [613, 115] on div "Search and add products" at bounding box center [634, 113] width 80 height 10
click at [595, 115] on input "Search and add products" at bounding box center [594, 113] width 1 height 10
paste input "WJUL25010601B"
type input "WJUL25010601B"
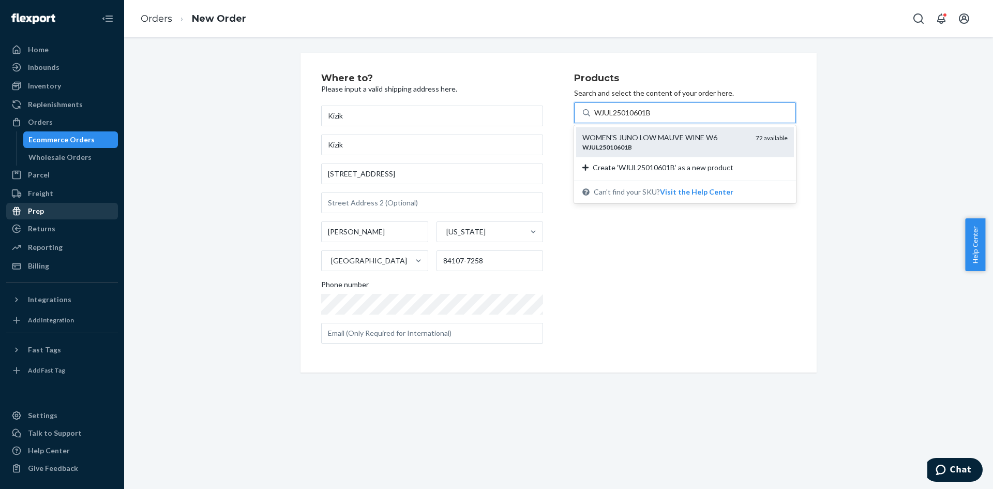
click at [643, 149] on div "WJUL25010601B" at bounding box center [664, 147] width 165 height 9
click at [643, 118] on input "WJUL25010601B" at bounding box center [623, 113] width 58 height 10
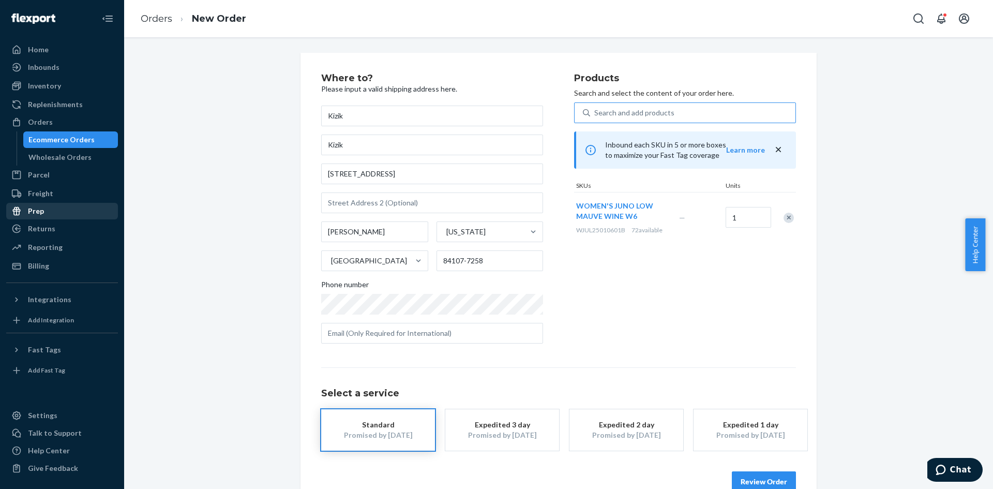
click at [598, 112] on div "Search and add products" at bounding box center [634, 113] width 80 height 10
click at [595, 112] on input "Search and add products" at bounding box center [594, 113] width 1 height 10
paste input "WJUL25010701B"
type input "WJUL25010701B"
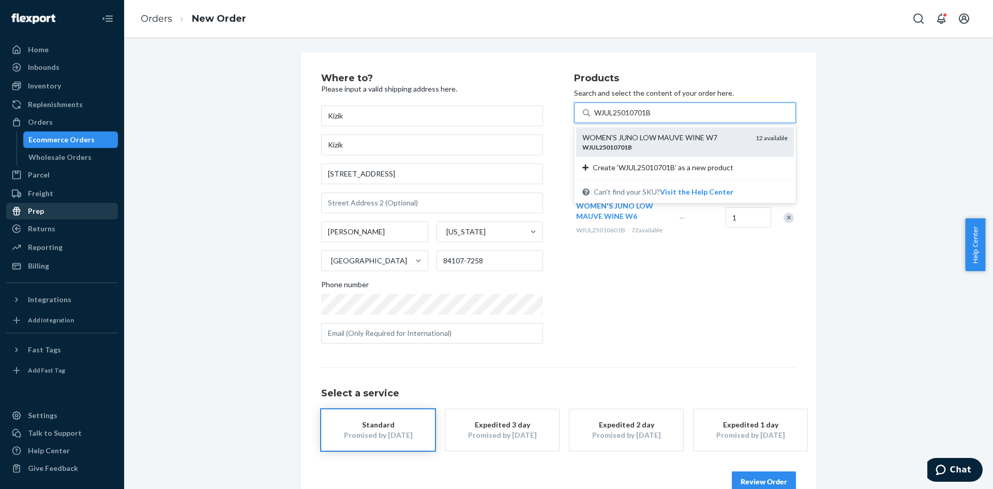
click at [642, 143] on div "WJUL25010701B" at bounding box center [664, 147] width 165 height 9
click at [642, 118] on input "WJUL25010701B" at bounding box center [623, 113] width 58 height 10
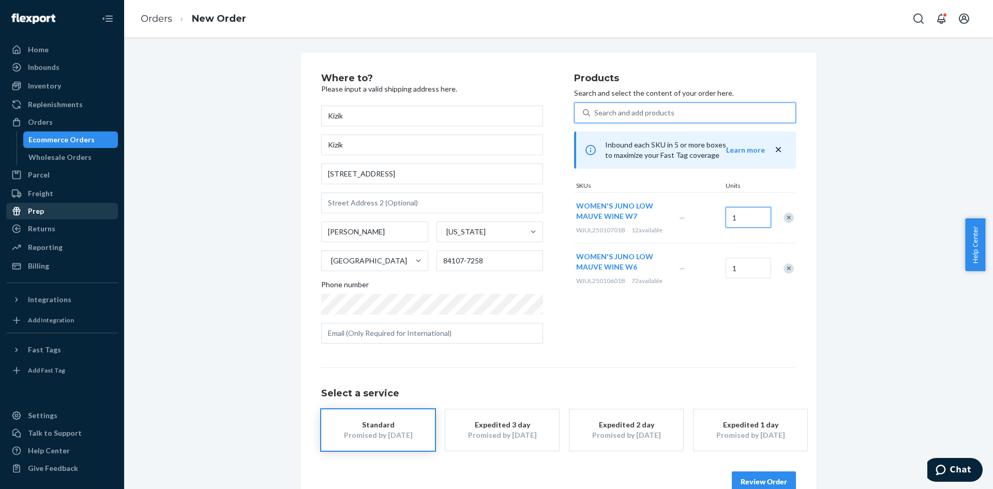
click at [740, 216] on input "1" at bounding box center [747, 217] width 45 height 21
type input "2"
click at [643, 115] on div "Search and add products" at bounding box center [634, 113] width 80 height 10
click at [595, 115] on input "Search and add products" at bounding box center [594, 113] width 1 height 10
paste input "WJUL25010801B"
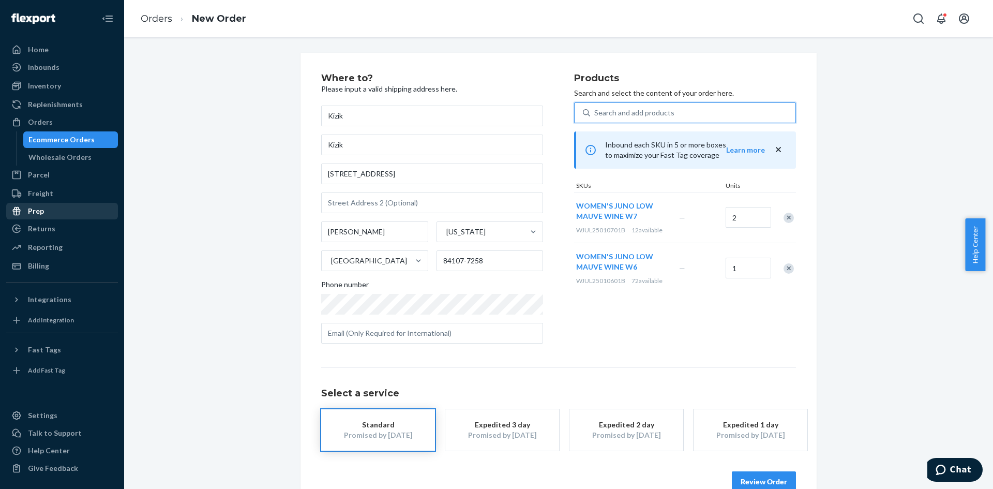
type input "WJUL25010801B"
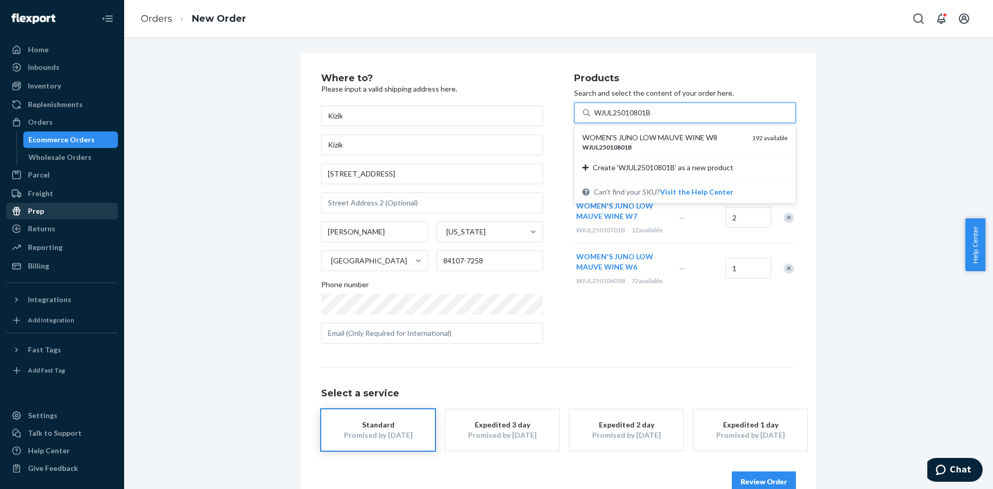
click at [653, 144] on div "WJUL25010801B" at bounding box center [662, 147] width 161 height 9
click at [652, 118] on input "WJUL25010801B" at bounding box center [623, 113] width 58 height 10
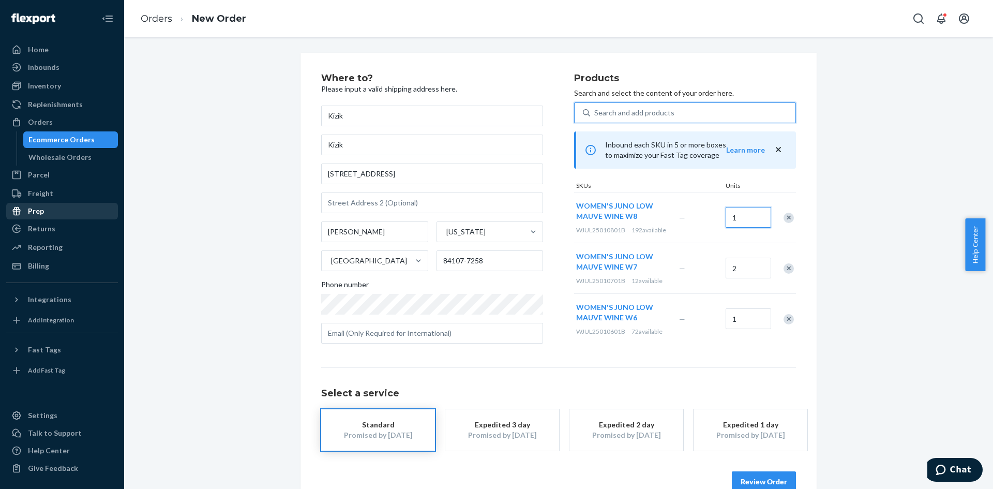
click at [750, 215] on input "1" at bounding box center [747, 217] width 45 height 21
type input "2"
click at [651, 115] on div "Search and add products" at bounding box center [634, 113] width 80 height 10
click at [595, 115] on input "Search and add products" at bounding box center [594, 113] width 1 height 10
paste input "WJUL25010901B"
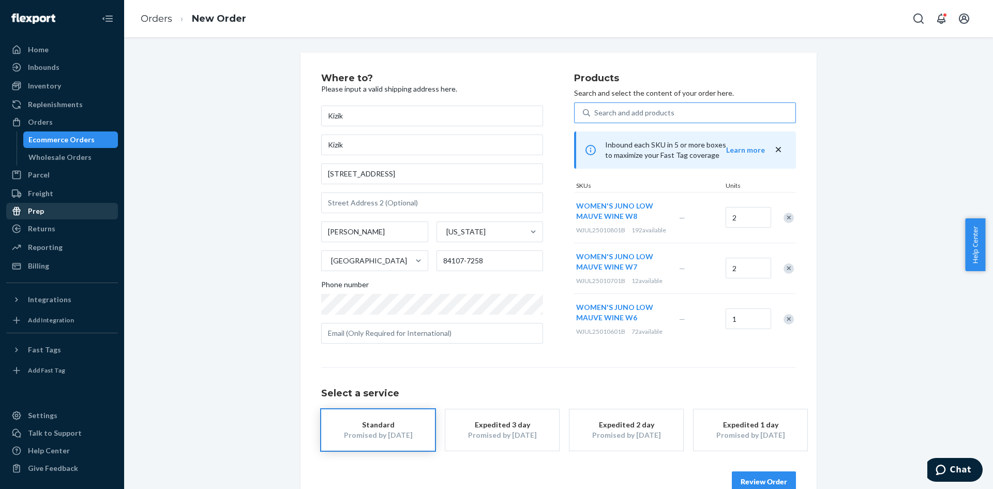
type input "WJUL25010901B"
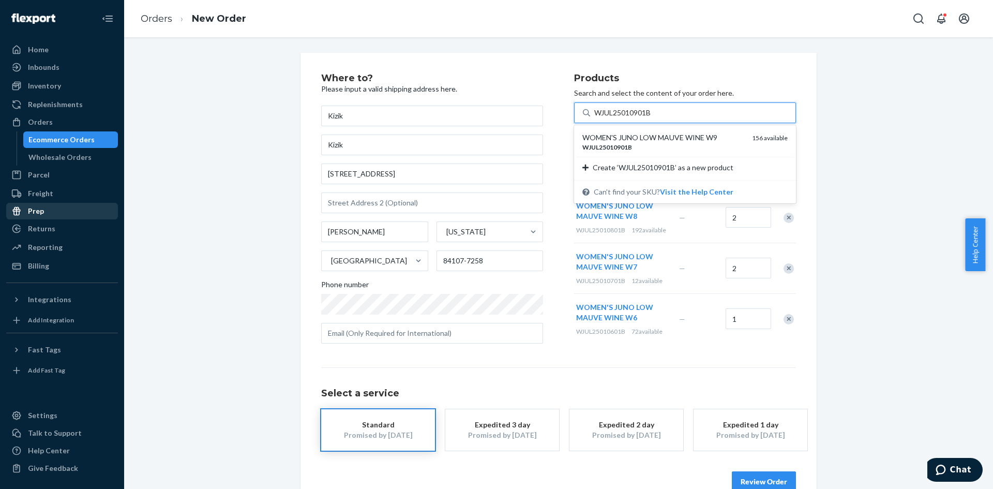
drag, startPoint x: 645, startPoint y: 138, endPoint x: 751, endPoint y: 155, distance: 106.8
click at [645, 139] on div "WOMEN'S JUNO LOW MAUVE WINE W9" at bounding box center [662, 137] width 161 height 10
click at [645, 118] on input "WJUL25010901B" at bounding box center [623, 113] width 58 height 10
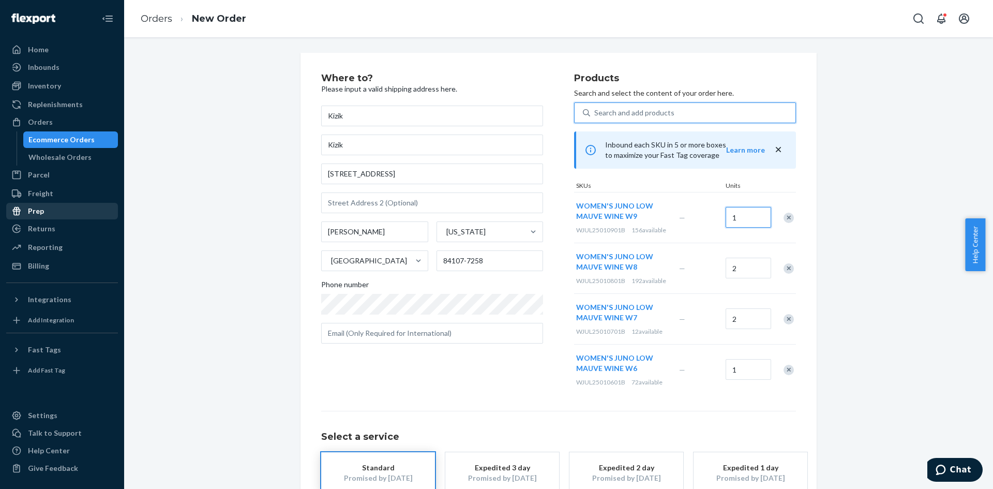
click at [738, 224] on input "1" at bounding box center [747, 217] width 45 height 21
type input "2"
click at [636, 110] on div "Search and add products" at bounding box center [634, 113] width 80 height 10
click at [595, 110] on input "Search and add products" at bounding box center [594, 113] width 1 height 10
paste input "WJUL25011001B"
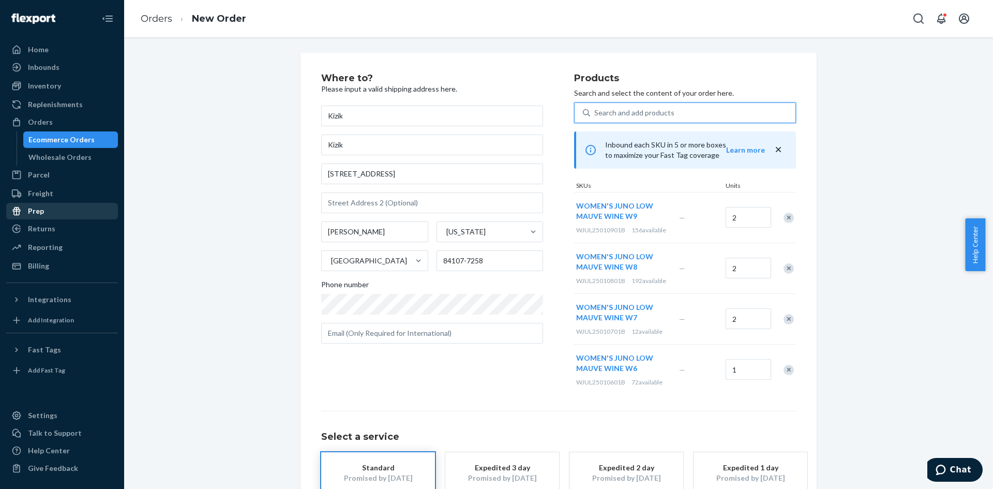
type input "WJUL25011001B"
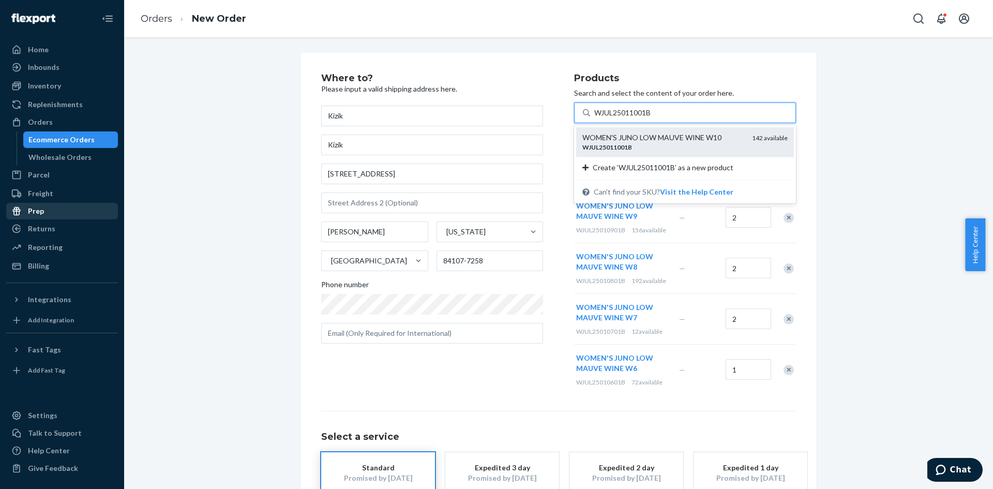
click at [640, 147] on div "WJUL25011001B" at bounding box center [662, 147] width 161 height 9
click at [640, 118] on input "WJUL25011001B" at bounding box center [623, 113] width 58 height 10
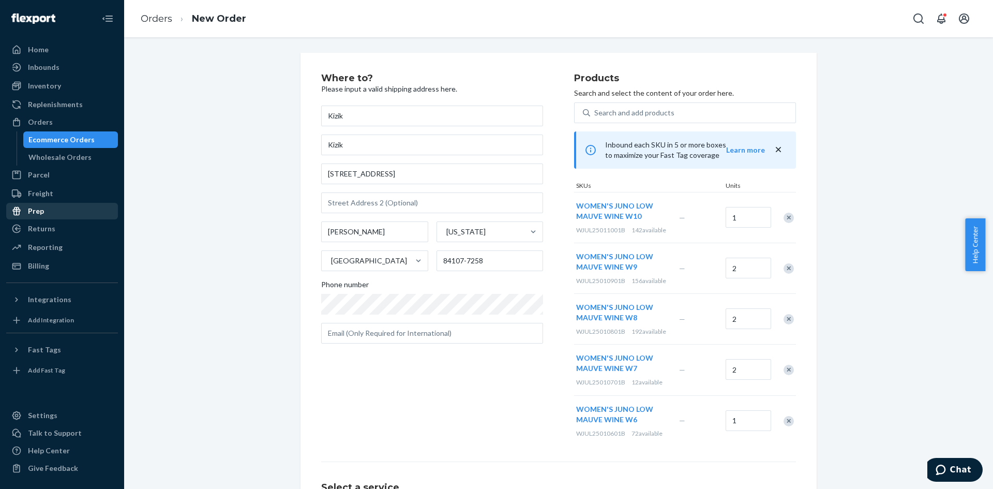
click at [681, 124] on div "Search and add products Inbound each SKU in 5 or more boxes to maximize your Fa…" at bounding box center [685, 273] width 222 height 343
click at [675, 109] on div "Search and add products" at bounding box center [692, 112] width 205 height 19
click at [595, 109] on input "Search and add products" at bounding box center [594, 113] width 1 height 10
paste input "WJUL25011101B"
type input "WJUL25011101B"
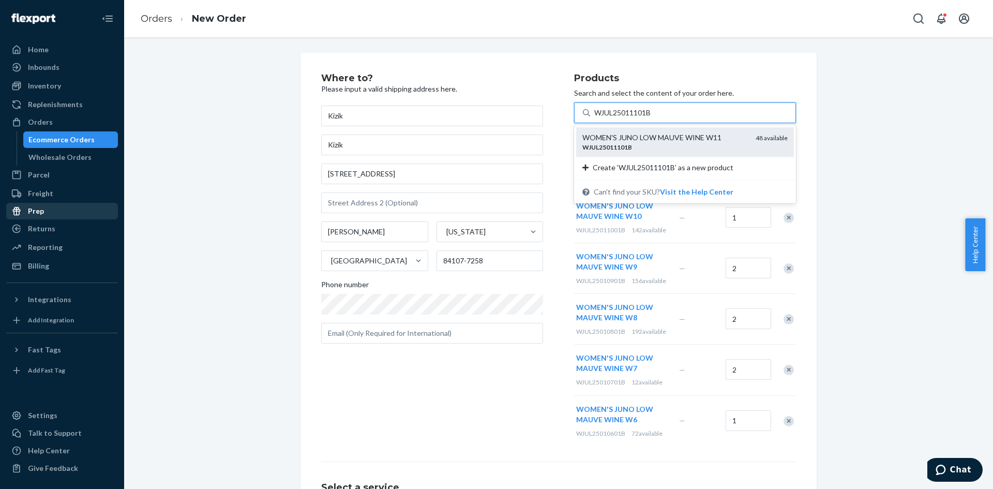
click at [628, 146] on div "WJUL25011101B" at bounding box center [664, 147] width 165 height 9
click at [628, 118] on input "WJUL25011101B" at bounding box center [623, 113] width 58 height 10
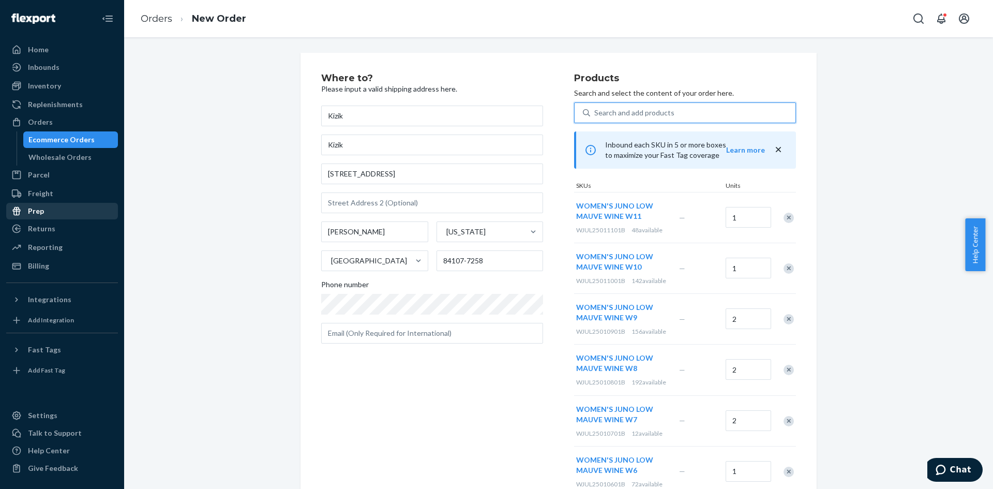
drag, startPoint x: 660, startPoint y: 106, endPoint x: 678, endPoint y: 110, distance: 17.9
click at [660, 106] on div "Search and add products" at bounding box center [692, 112] width 205 height 19
click at [595, 108] on input "0 results available. Use Up and Down to choose options, press Enter to select t…" at bounding box center [594, 113] width 1 height 10
paste input "WJUL25011201B"
type input "WJUL25011201B"
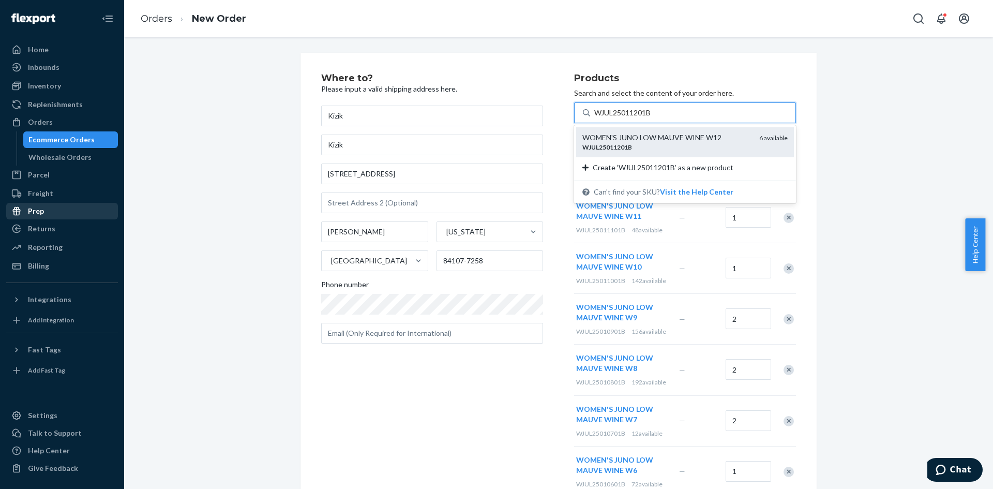
click at [649, 142] on div "WOMEN'S JUNO LOW MAUVE WINE W12" at bounding box center [666, 137] width 169 height 10
click at [649, 118] on input "WJUL25011201B" at bounding box center [623, 113] width 58 height 10
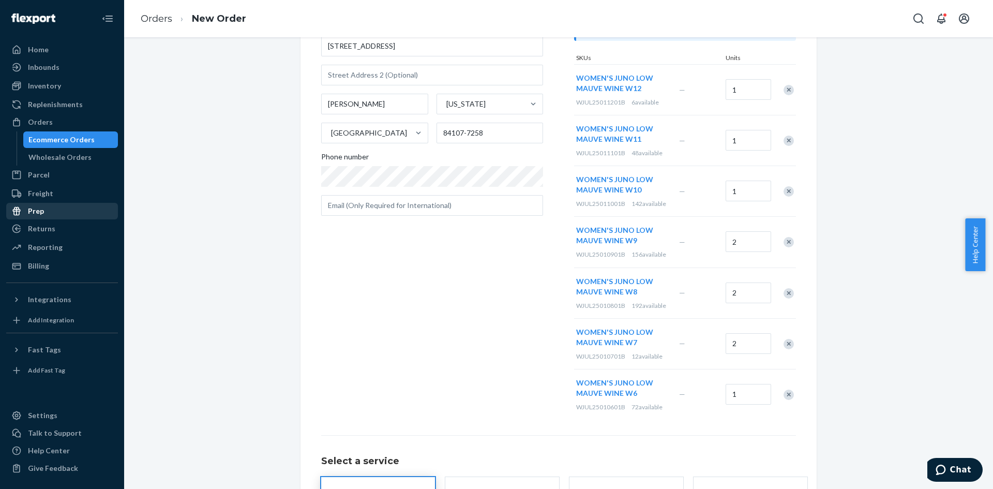
scroll to position [219, 0]
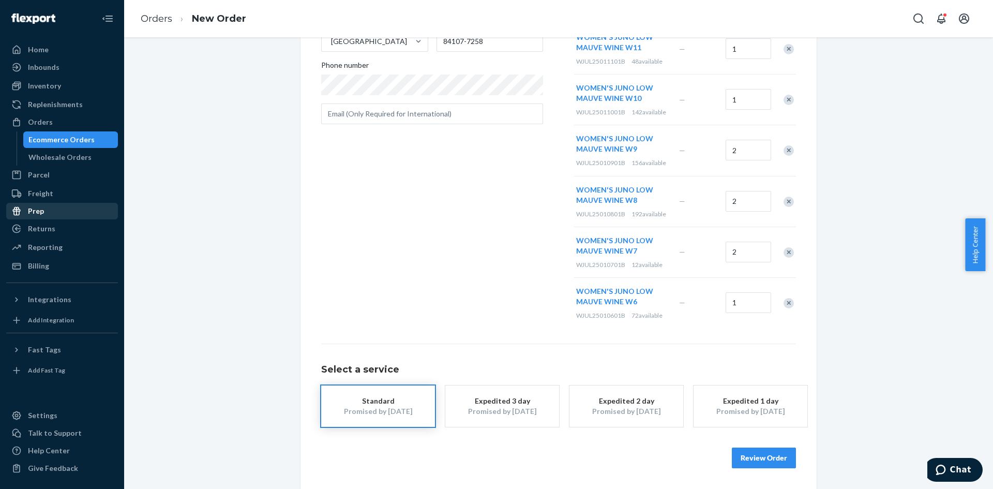
drag, startPoint x: 767, startPoint y: 462, endPoint x: 773, endPoint y: 436, distance: 26.6
click at [767, 462] on button "Review Order" at bounding box center [764, 457] width 64 height 21
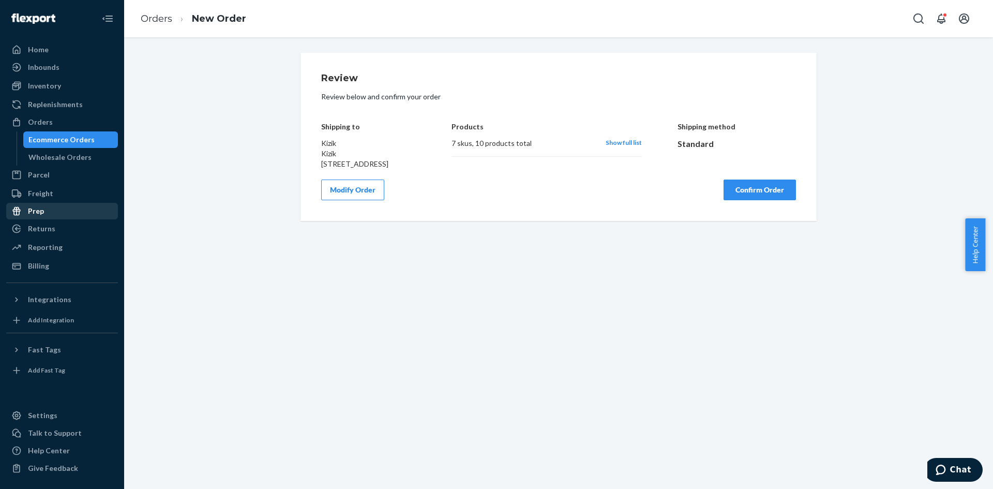
scroll to position [0, 0]
click at [743, 195] on button "Confirm Order" at bounding box center [759, 189] width 72 height 21
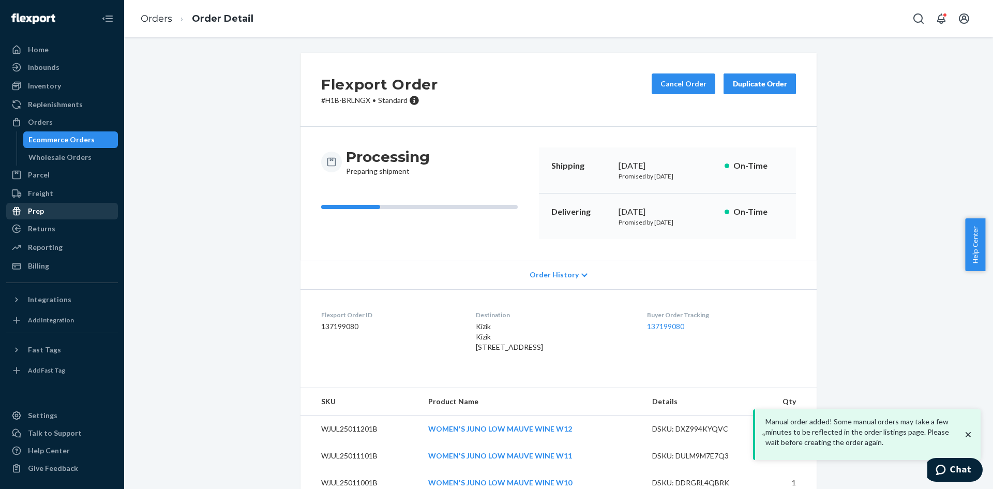
click at [763, 82] on div "Duplicate Order" at bounding box center [759, 84] width 55 height 10
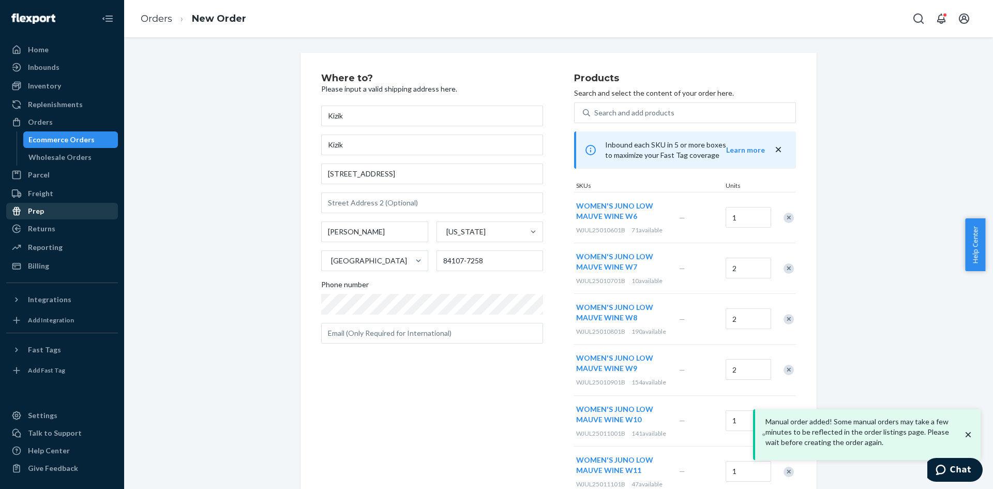
click at [787, 219] on div "Remove Item" at bounding box center [788, 217] width 10 height 10
click at [785, 219] on div "Remove Item" at bounding box center [788, 217] width 10 height 10
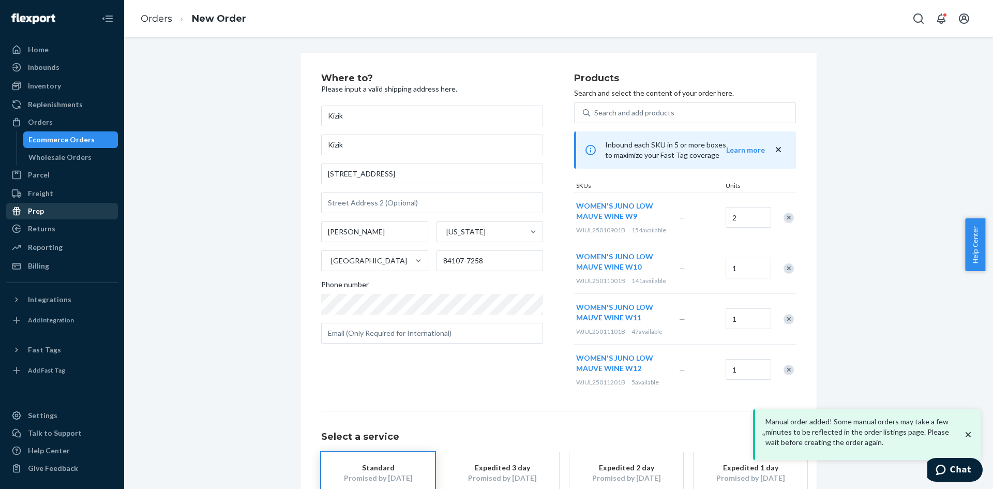
click at [785, 219] on div "Remove Item" at bounding box center [788, 217] width 10 height 10
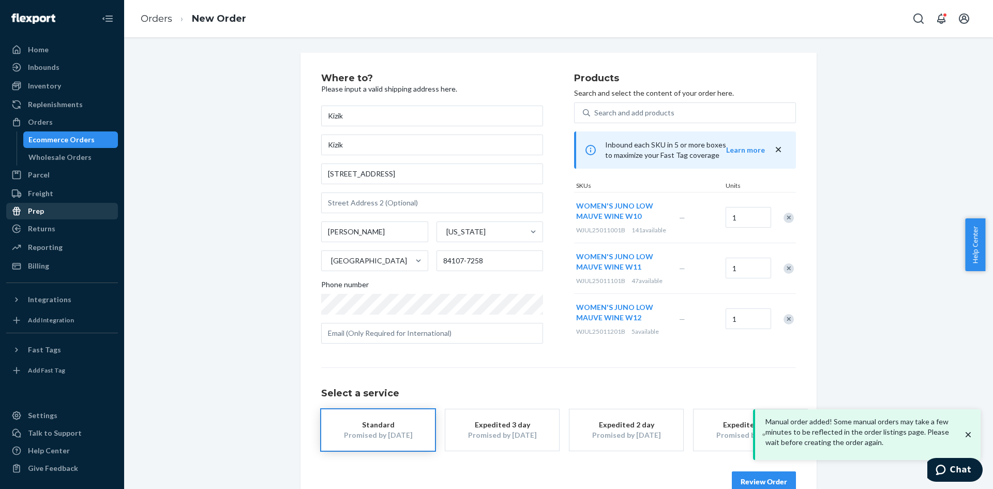
click at [785, 219] on div "Remove Item" at bounding box center [788, 217] width 10 height 10
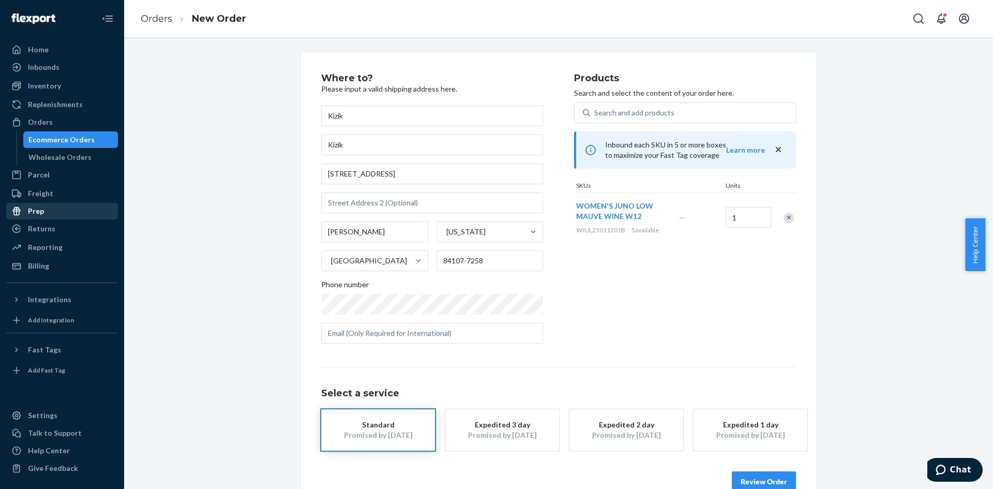
click at [785, 219] on div "Remove Item" at bounding box center [788, 217] width 10 height 10
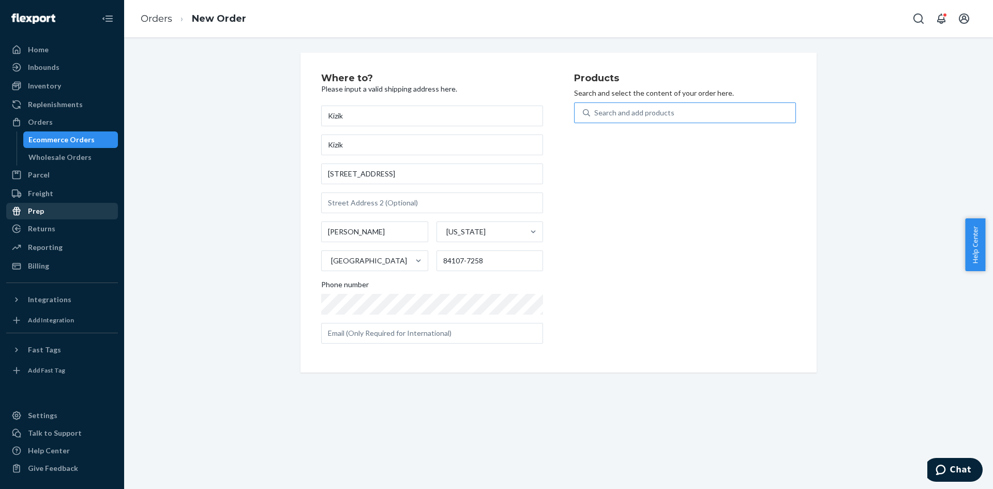
click at [637, 110] on div "Search and add products" at bounding box center [634, 113] width 80 height 10
click at [595, 110] on input "Search and add products" at bounding box center [594, 113] width 1 height 10
paste input "WJUL25030601B"
type input "WJUL25030601B"
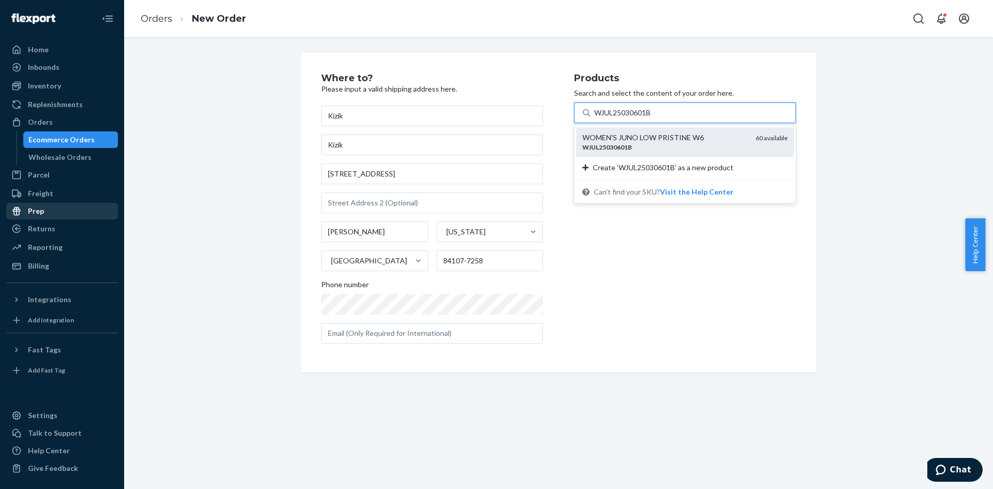
click at [634, 147] on div "WJUL25030601B" at bounding box center [664, 147] width 165 height 9
click at [634, 118] on input "WJUL25030601B" at bounding box center [623, 113] width 58 height 10
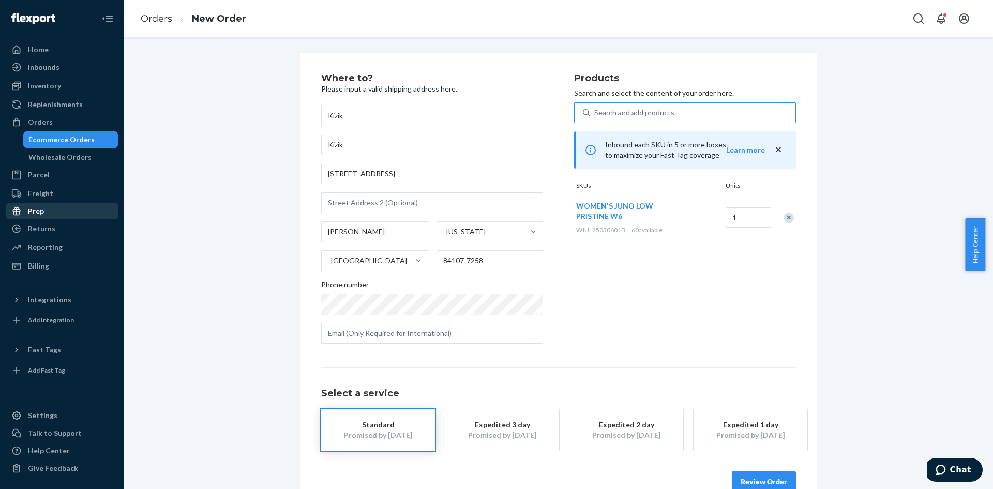
click at [645, 108] on div "Search and add products" at bounding box center [634, 113] width 80 height 10
click at [595, 108] on input "Search and add products" at bounding box center [594, 113] width 1 height 10
paste input "WJUL25030701B"
type input "WJUL25030701B"
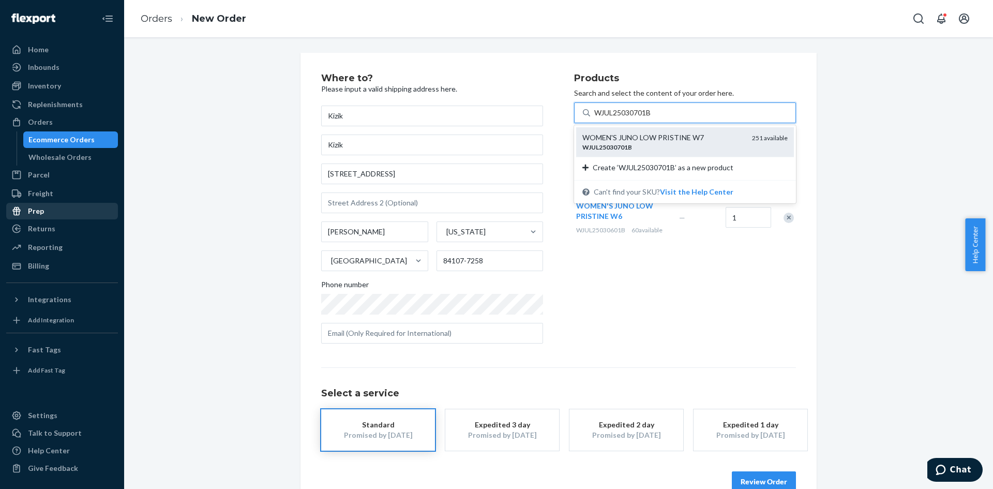
drag, startPoint x: 648, startPoint y: 146, endPoint x: 726, endPoint y: 159, distance: 79.6
click at [652, 146] on div "WJUL25030701B" at bounding box center [662, 147] width 161 height 9
click at [652, 118] on input "WJUL25030701B" at bounding box center [623, 113] width 58 height 10
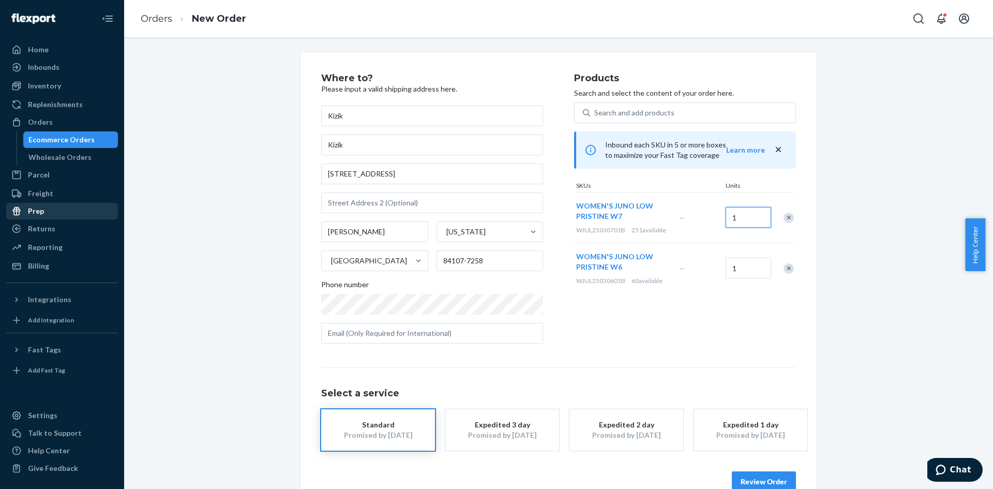
click at [740, 220] on input "1" at bounding box center [747, 217] width 45 height 21
type input "2"
drag, startPoint x: 612, startPoint y: 111, endPoint x: 664, endPoint y: 118, distance: 52.6
click at [612, 112] on div "Search and add products" at bounding box center [634, 113] width 80 height 10
click at [595, 112] on input "0 results available. Use Up and Down to choose options, press Enter to select t…" at bounding box center [594, 113] width 1 height 10
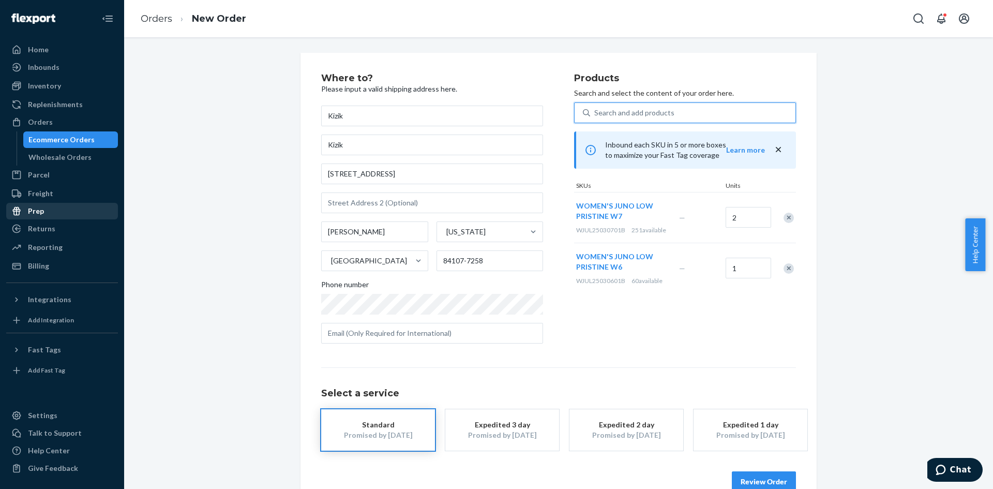
paste input "WJUL25030801B"
type input "WJUL25030801B"
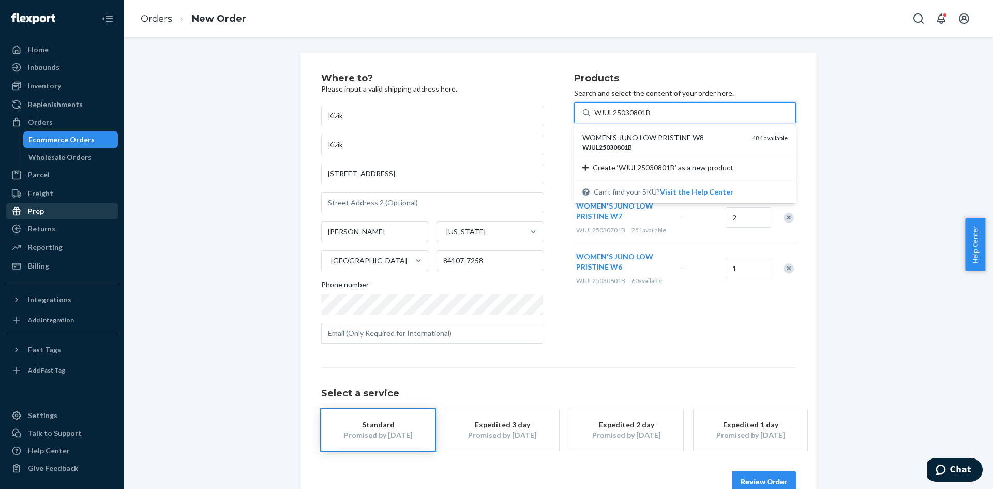
drag, startPoint x: 651, startPoint y: 148, endPoint x: 692, endPoint y: 154, distance: 41.2
click at [656, 149] on div "WJUL25030801B" at bounding box center [662, 147] width 161 height 9
click at [652, 118] on input "WJUL25030801B" at bounding box center [623, 113] width 58 height 10
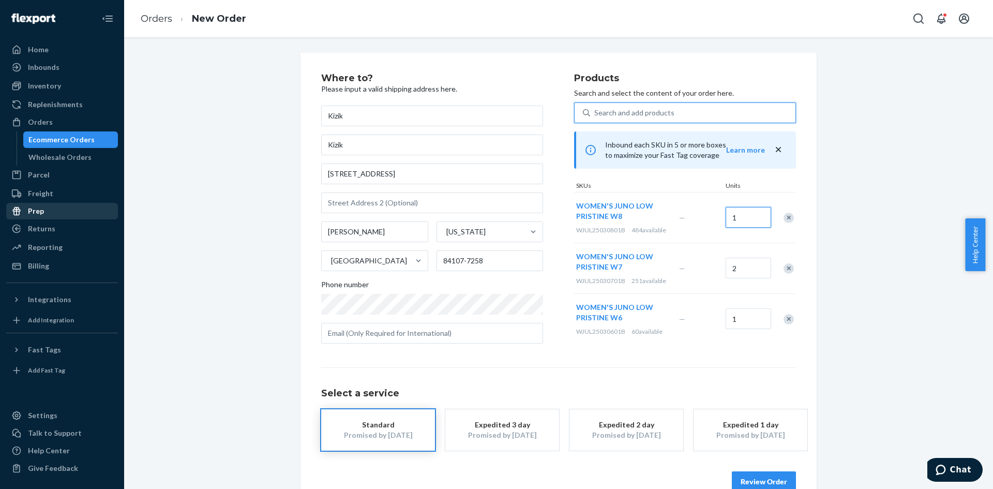
click at [742, 213] on input "1" at bounding box center [747, 217] width 45 height 21
type input "2"
click at [636, 112] on div "Search and add products" at bounding box center [634, 113] width 80 height 10
click at [595, 112] on input "Search and add products" at bounding box center [594, 113] width 1 height 10
paste input "WJUL25030901B"
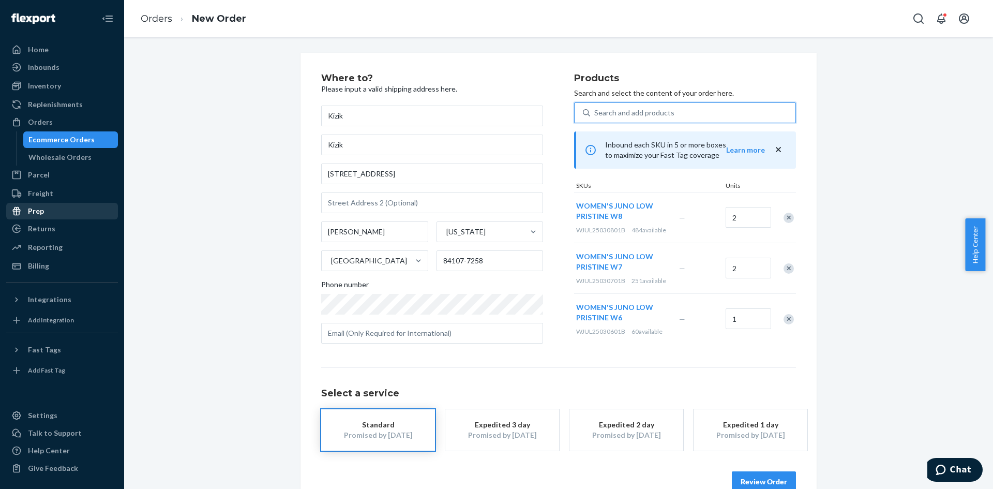
type input "WJUL25030901B"
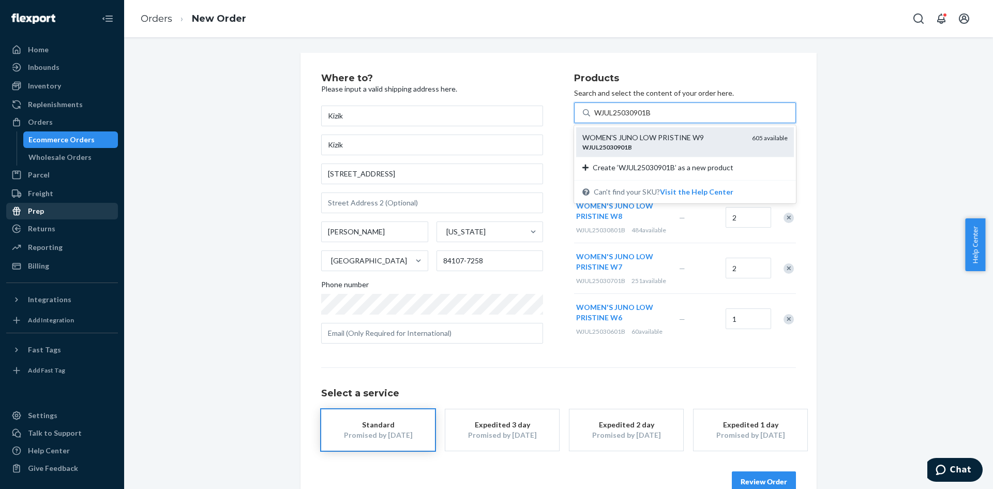
click at [651, 148] on div "WJUL25030901B" at bounding box center [662, 147] width 161 height 9
click at [651, 118] on input "WJUL25030901B" at bounding box center [623, 113] width 58 height 10
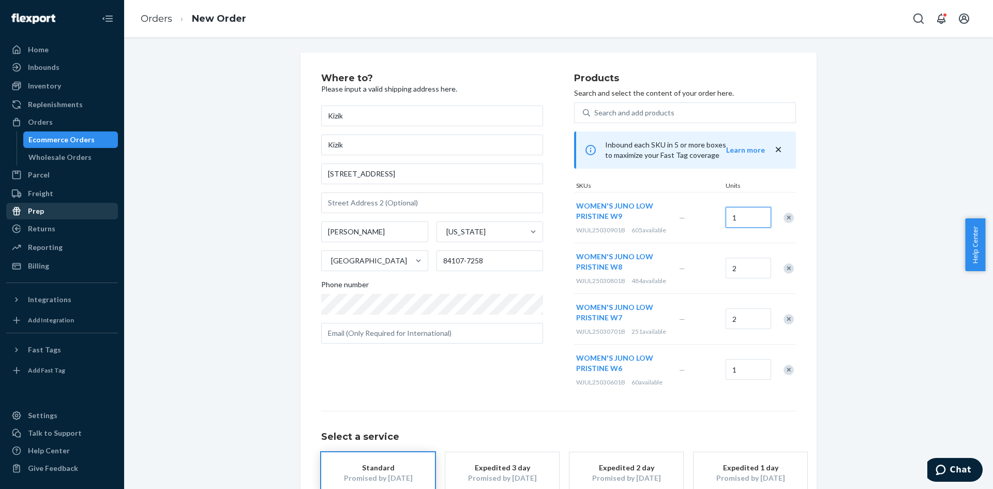
click at [738, 224] on input "1" at bounding box center [747, 217] width 45 height 21
type input "2"
click at [600, 109] on div "Search and add products" at bounding box center [634, 113] width 80 height 10
click at [595, 109] on input "Search and add products" at bounding box center [594, 113] width 1 height 10
paste input "WJUL25031001B"
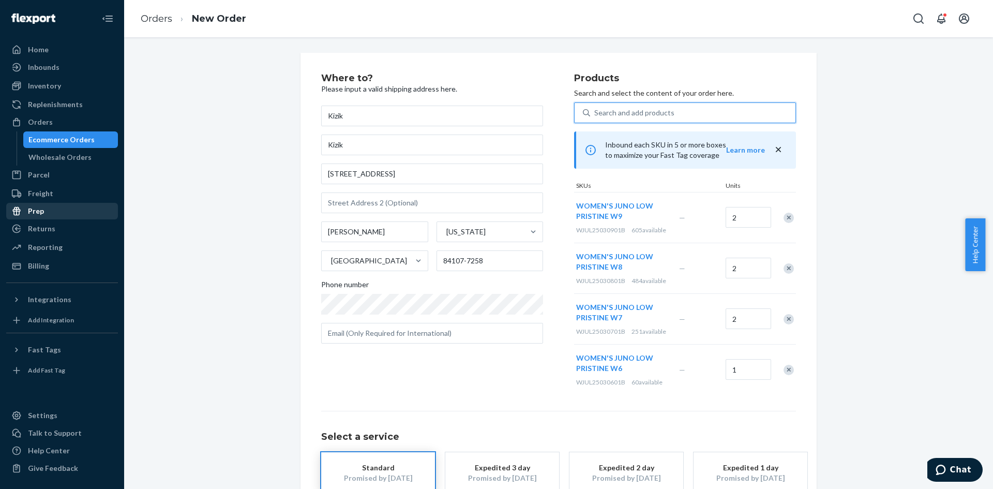
type input "WJUL25031001B"
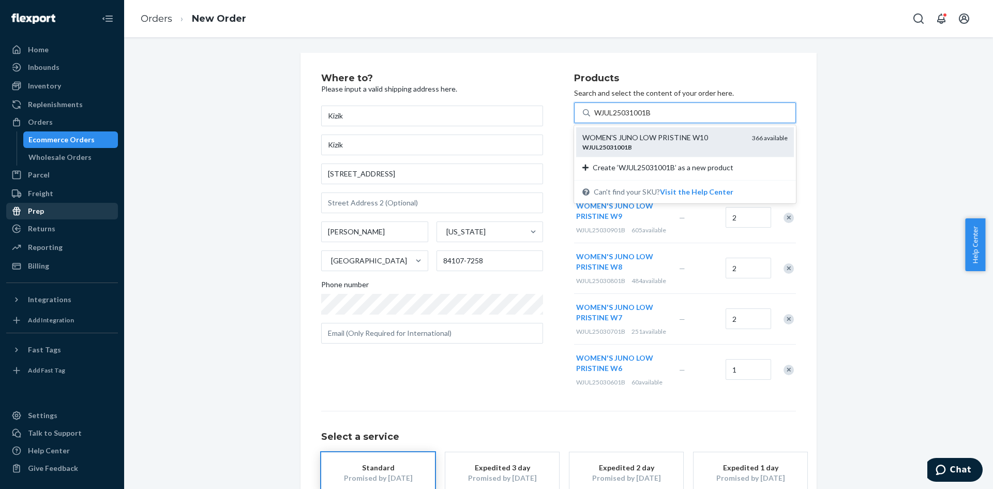
click at [649, 145] on div "WJUL25031001B" at bounding box center [662, 147] width 161 height 9
click at [649, 118] on input "WJUL25031001B" at bounding box center [623, 113] width 58 height 10
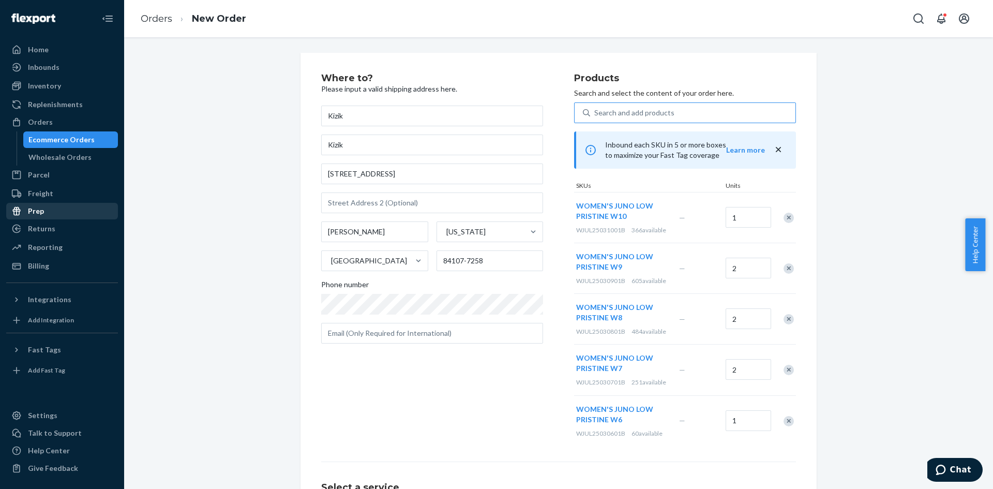
click at [613, 110] on div "Search and add products" at bounding box center [634, 113] width 80 height 10
click at [595, 110] on input "Search and add products" at bounding box center [594, 113] width 1 height 10
paste input "WJUL25031101B"
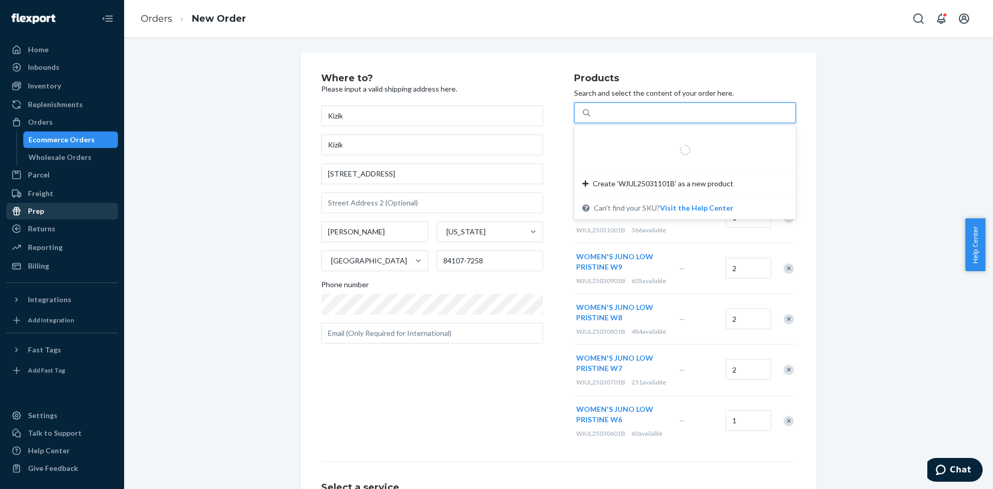
type input "WJUL25031101B"
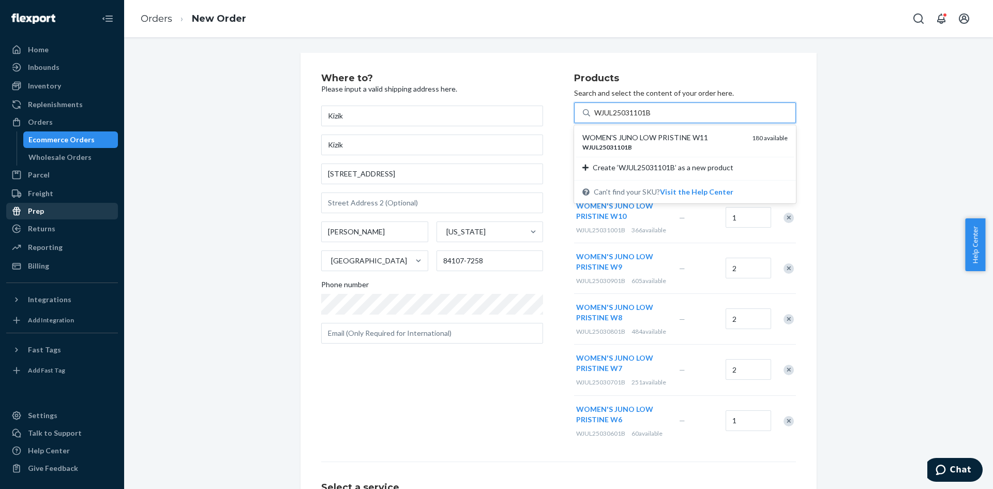
click at [634, 147] on div "WJUL25031101B" at bounding box center [662, 147] width 161 height 9
click at [634, 118] on input "WJUL25031101B" at bounding box center [623, 113] width 58 height 10
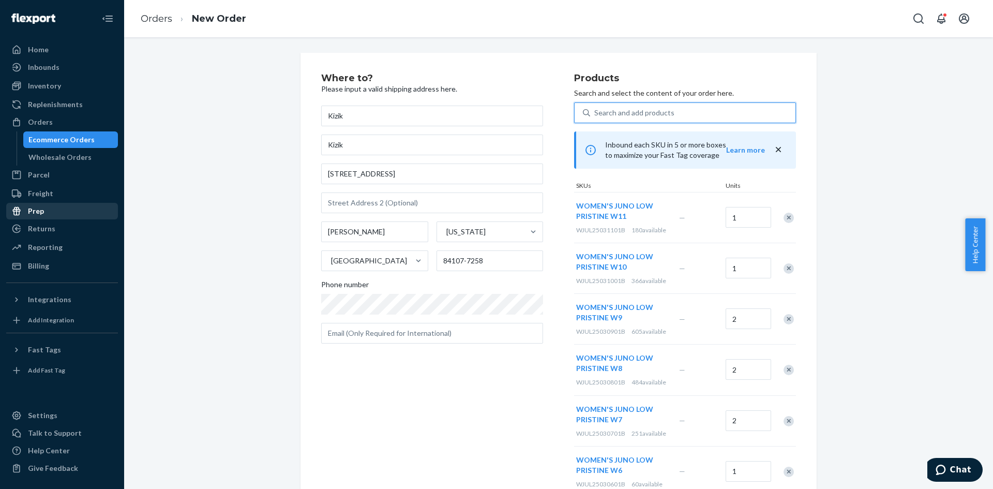
click at [646, 108] on div "Search and add products" at bounding box center [634, 113] width 80 height 10
click at [595, 108] on input "0 results available. Use Up and Down to choose options, press Enter to select t…" at bounding box center [594, 113] width 1 height 10
paste input "WJUL25031201B"
type input "WJUL25031201B"
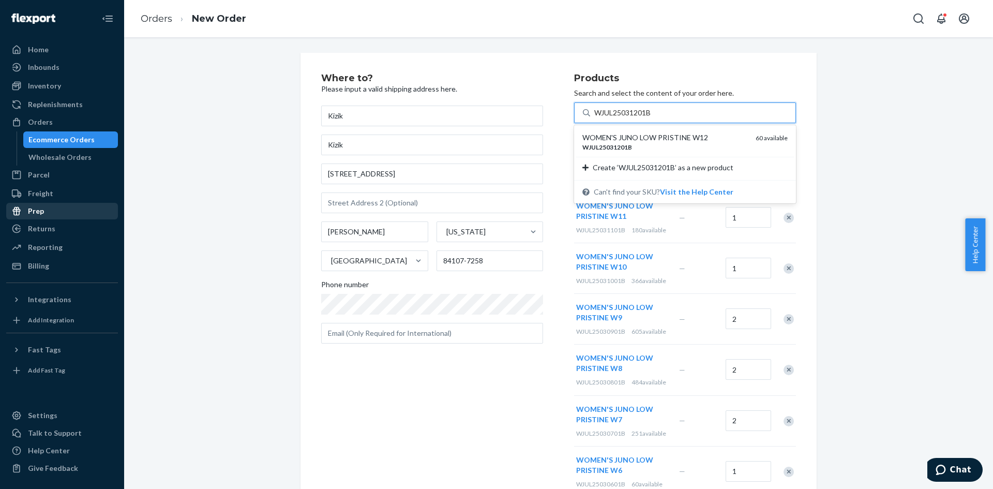
drag, startPoint x: 635, startPoint y: 143, endPoint x: 655, endPoint y: 146, distance: 19.9
click at [636, 143] on div "WJUL25031201B" at bounding box center [664, 147] width 165 height 9
click at [636, 118] on input "WJUL25031201B" at bounding box center [623, 113] width 58 height 10
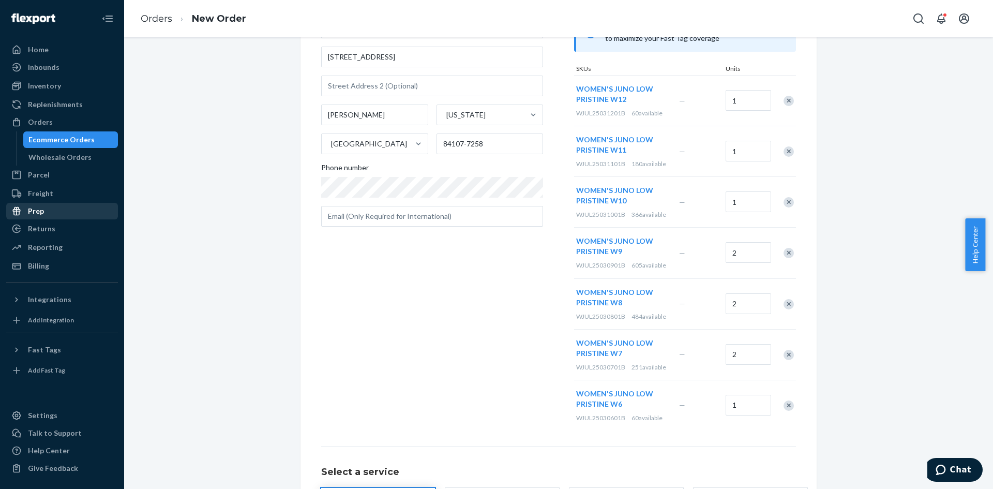
scroll to position [219, 0]
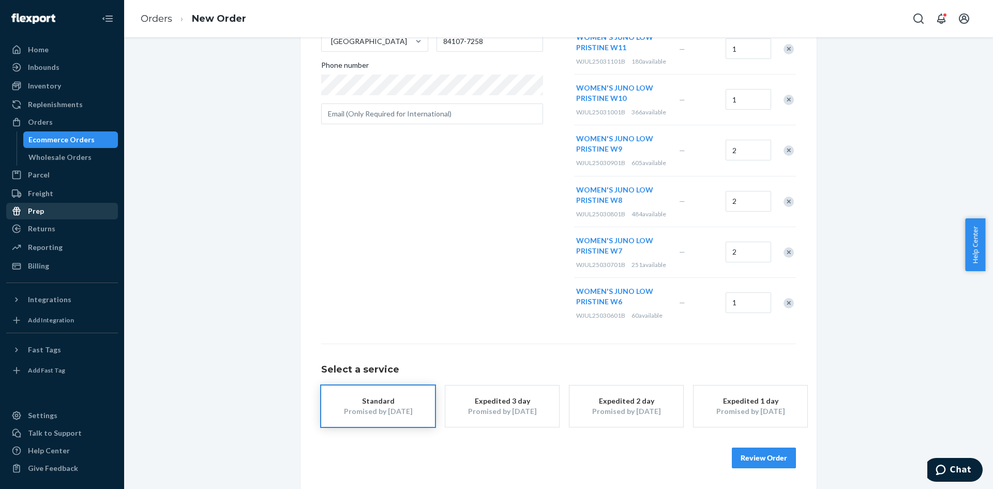
click at [744, 457] on button "Review Order" at bounding box center [764, 457] width 64 height 21
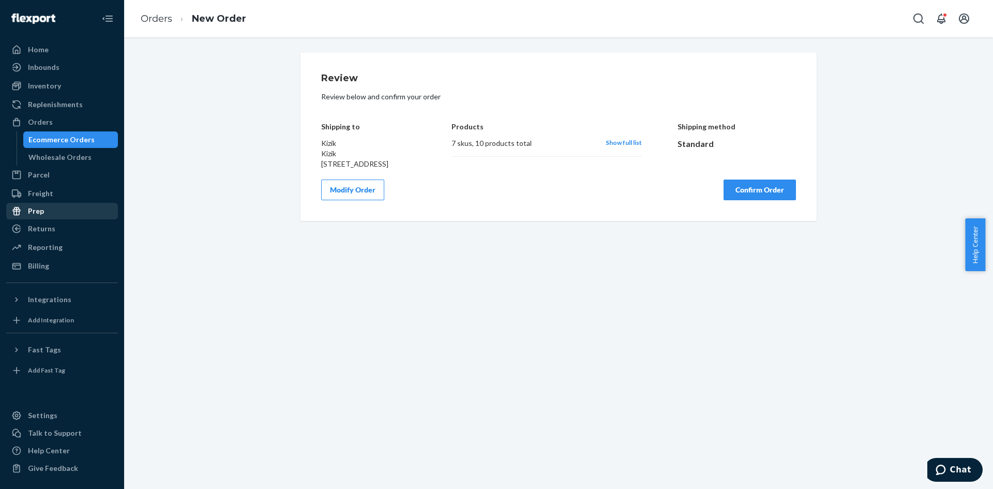
click at [737, 200] on button "Confirm Order" at bounding box center [759, 189] width 72 height 21
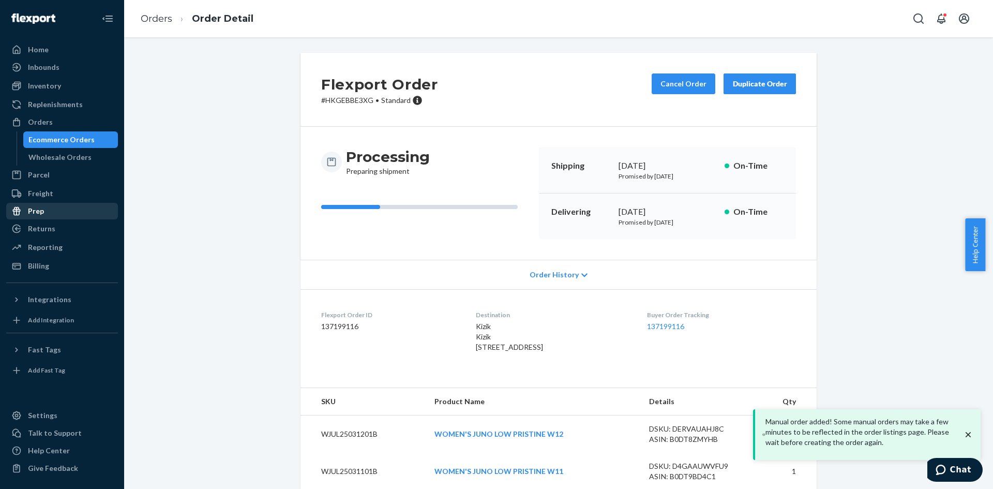
drag, startPoint x: 774, startPoint y: 80, endPoint x: 804, endPoint y: 84, distance: 30.8
click at [773, 80] on div "Duplicate Order" at bounding box center [759, 84] width 55 height 10
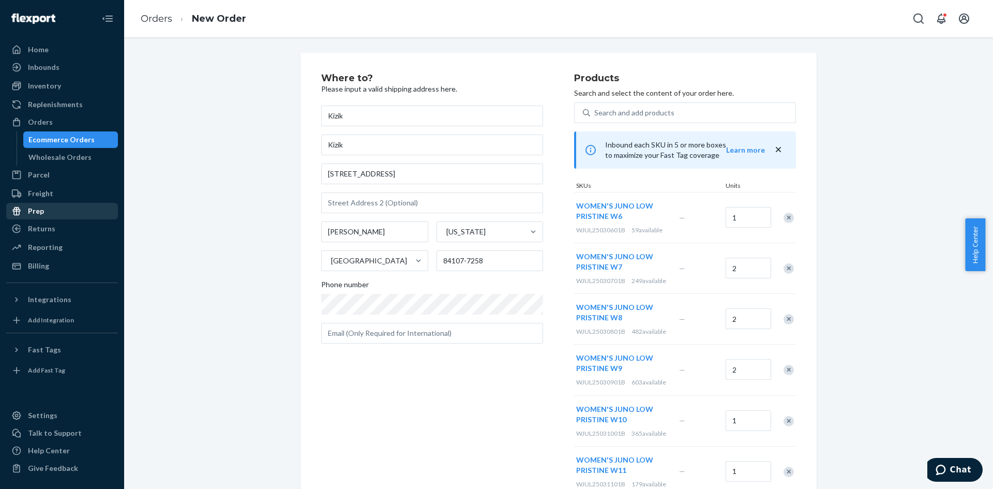
click at [787, 220] on div "Remove Item" at bounding box center [788, 217] width 10 height 10
click at [786, 220] on div "Remove Item" at bounding box center [788, 217] width 10 height 10
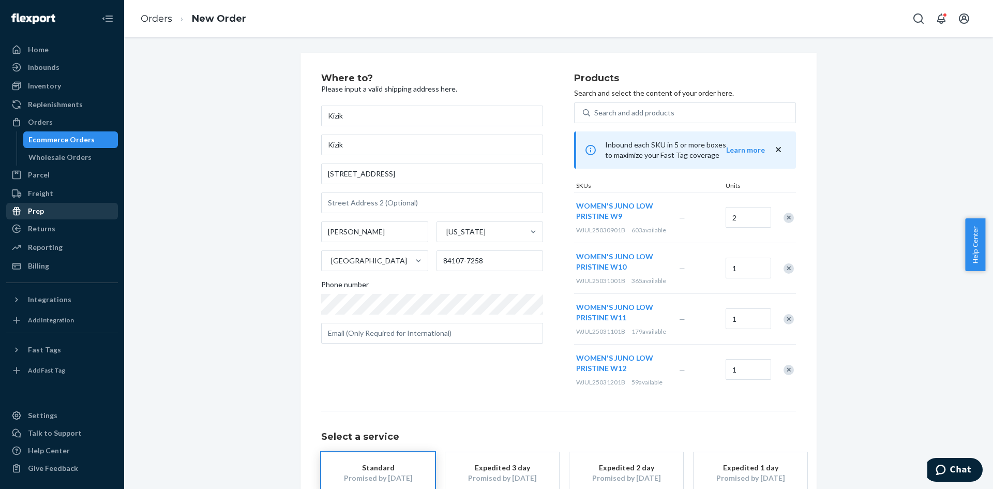
click at [786, 220] on div "Remove Item" at bounding box center [788, 217] width 10 height 10
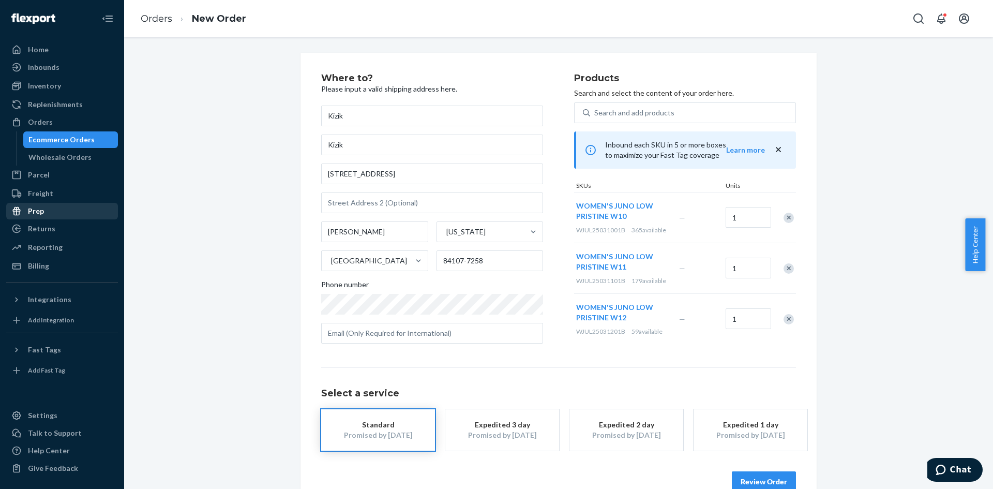
click at [786, 220] on div "Remove Item" at bounding box center [788, 217] width 10 height 10
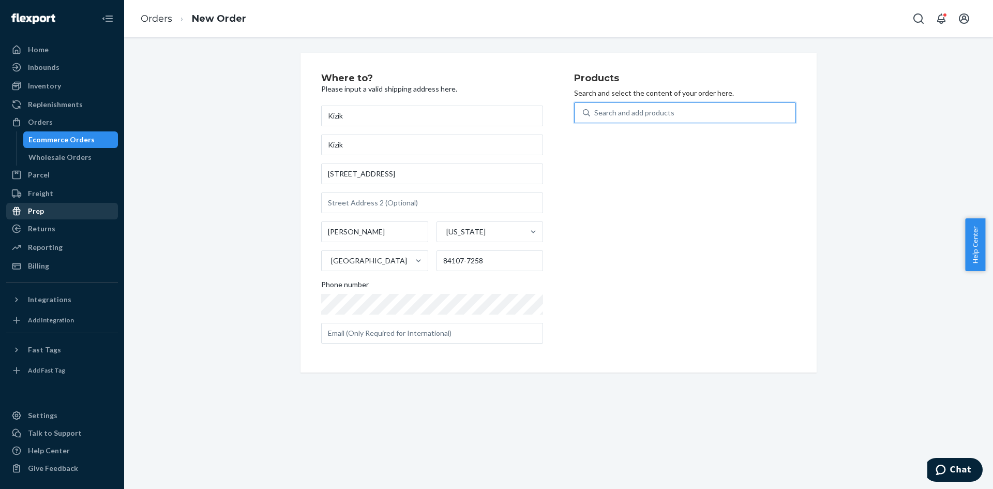
click at [623, 111] on div "Search and add products" at bounding box center [634, 113] width 80 height 10
click at [595, 111] on input "0 results available. Use Up and Down to choose options, press Enter to select t…" at bounding box center [594, 113] width 1 height 10
paste input "WJUL25031201B"
type input "WJUL25031201B"
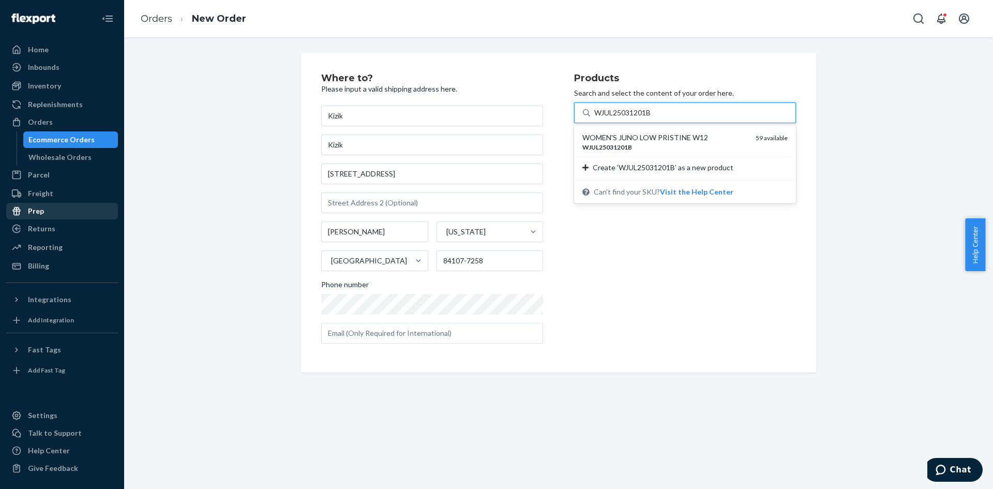
drag, startPoint x: 667, startPoint y: 139, endPoint x: 903, endPoint y: 161, distance: 236.8
click at [660, 145] on div "WJUL25031201B" at bounding box center [664, 147] width 165 height 9
click at [652, 118] on input "WJUL25031201B" at bounding box center [623, 113] width 58 height 10
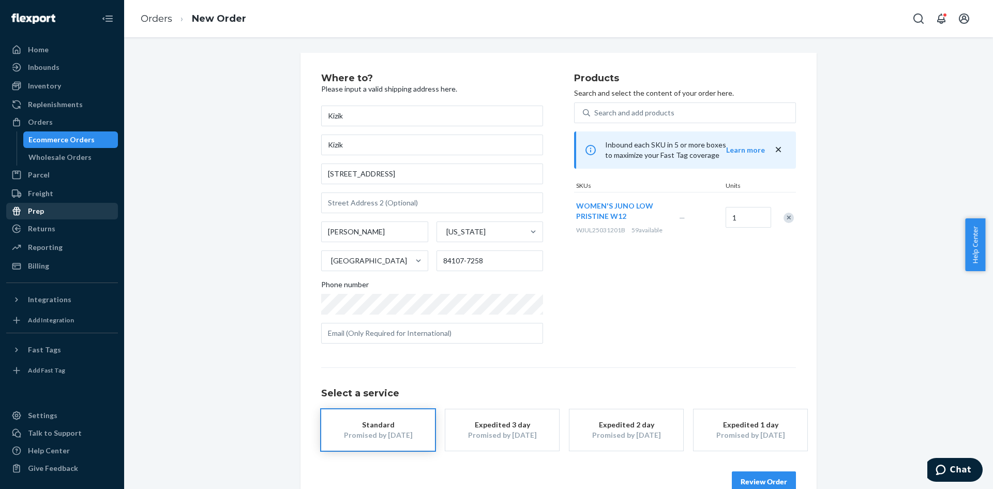
drag, startPoint x: 787, startPoint y: 218, endPoint x: 671, endPoint y: 214, distance: 116.9
click at [787, 218] on div "Remove Item" at bounding box center [788, 217] width 10 height 10
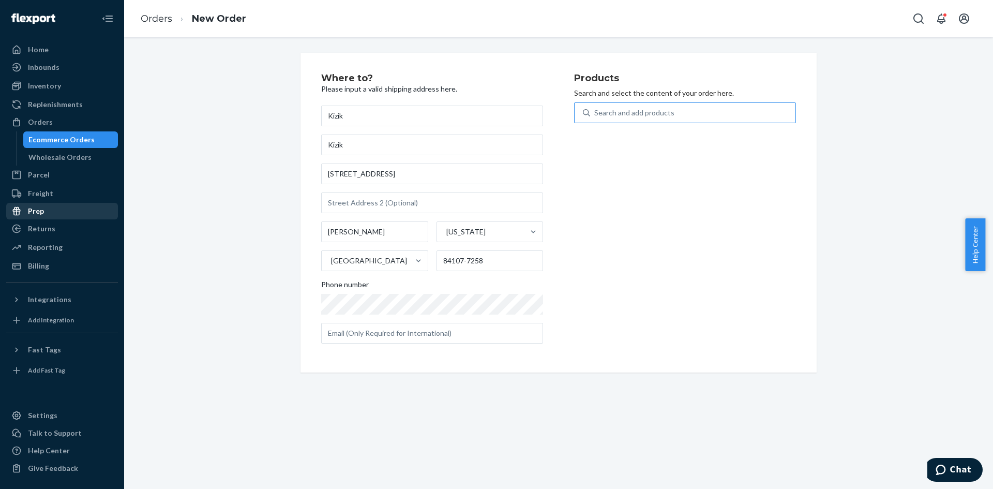
click at [689, 116] on div "Search and add products" at bounding box center [692, 112] width 205 height 19
click at [595, 116] on input "Search and add products" at bounding box center [594, 113] width 1 height 10
paste input "WJUL25050601B"
type input "WJUL25050601B"
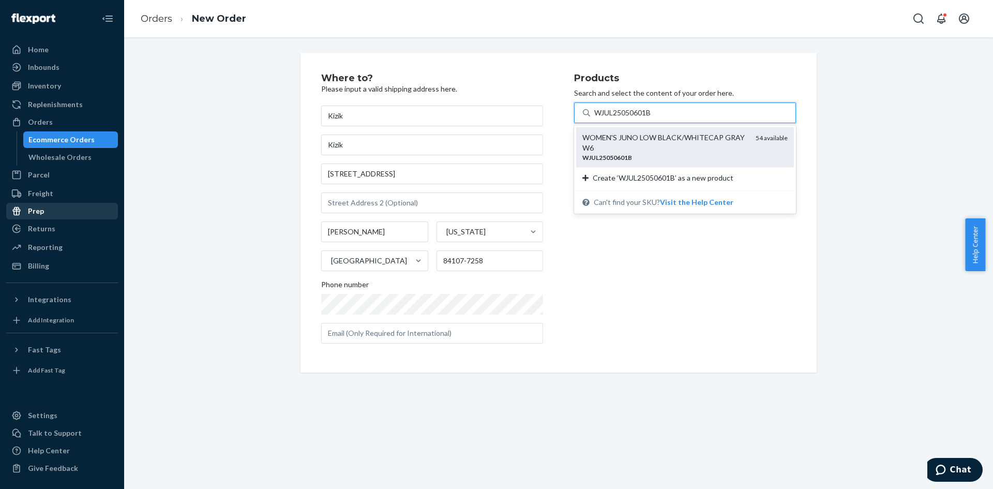
click at [649, 147] on div "WOMEN'S JUNO LOW BLACK/WHITECAP GRAY W6" at bounding box center [664, 142] width 165 height 21
click at [649, 118] on input "WJUL25050601B" at bounding box center [623, 113] width 58 height 10
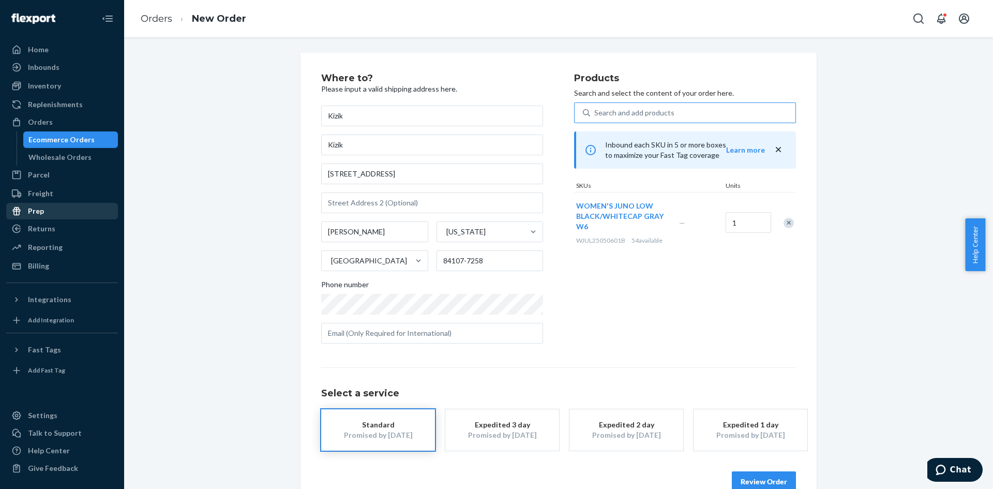
click at [625, 106] on div "Search and add products" at bounding box center [692, 112] width 205 height 19
click at [595, 108] on input "Search and add products" at bounding box center [594, 113] width 1 height 10
paste input "WJUL25050701B"
type input "WJUL25050701B"
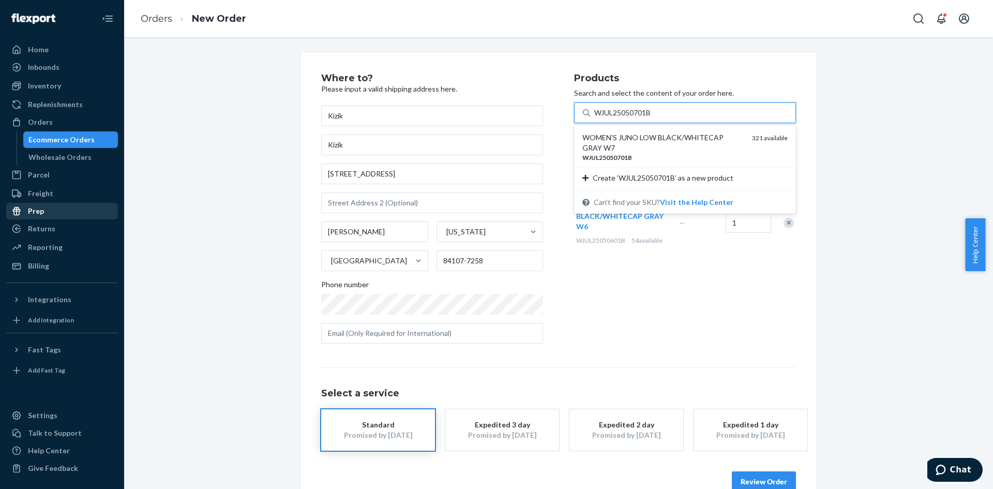
drag, startPoint x: 648, startPoint y: 148, endPoint x: 706, endPoint y: 158, distance: 58.8
click at [649, 148] on div "WOMEN'S JUNO LOW BLACK/WHITECAP GRAY W7" at bounding box center [662, 142] width 161 height 21
click at [649, 118] on input "WJUL25050701B" at bounding box center [623, 113] width 58 height 10
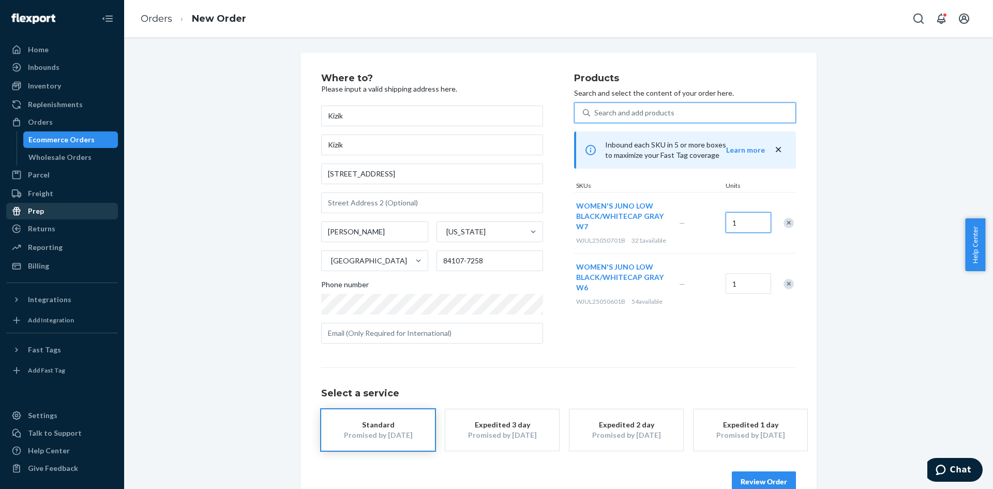
click at [745, 222] on input "1" at bounding box center [747, 222] width 45 height 21
type input "2"
drag, startPoint x: 604, startPoint y: 115, endPoint x: 636, endPoint y: 116, distance: 31.6
click at [604, 115] on div "Search and add products" at bounding box center [634, 113] width 80 height 10
click at [595, 115] on input "Search and add products" at bounding box center [594, 113] width 1 height 10
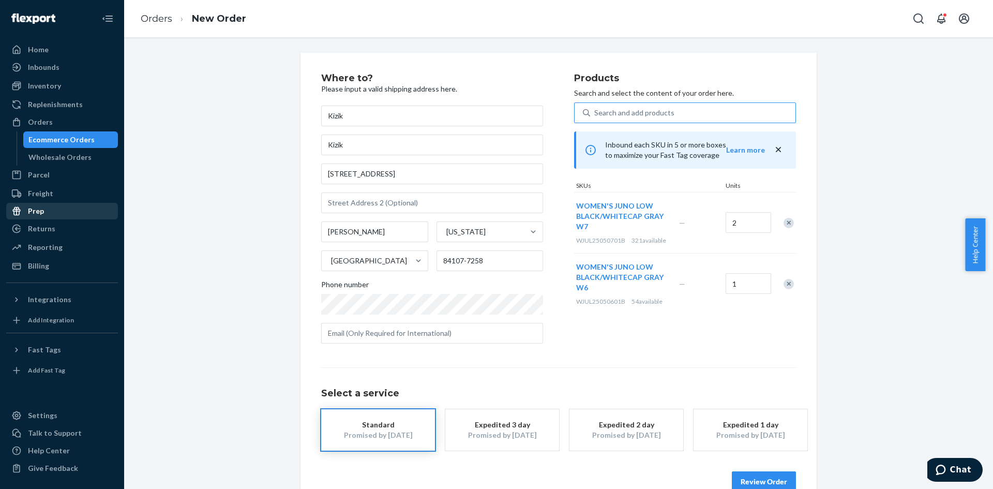
paste input "WJUL25050801B"
type input "WJUL25050801B"
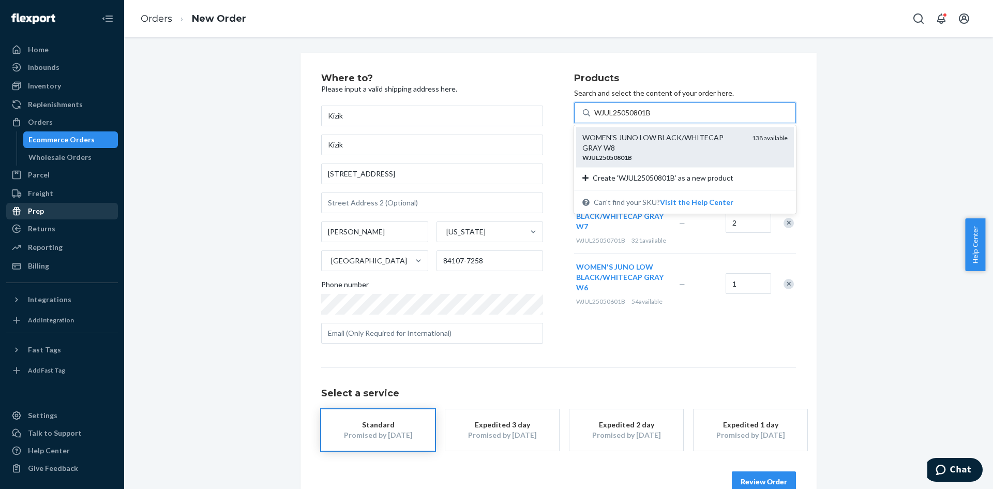
drag, startPoint x: 658, startPoint y: 142, endPoint x: 694, endPoint y: 153, distance: 37.8
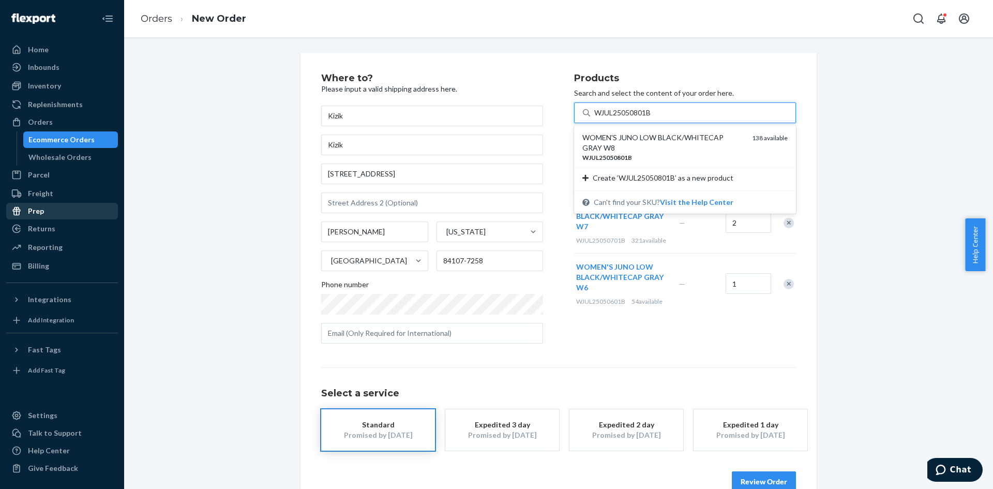
click at [660, 142] on div "WOMEN'S JUNO LOW BLACK/WHITECAP GRAY W8" at bounding box center [662, 142] width 161 height 21
click at [652, 118] on input "WJUL25050801B" at bounding box center [623, 113] width 58 height 10
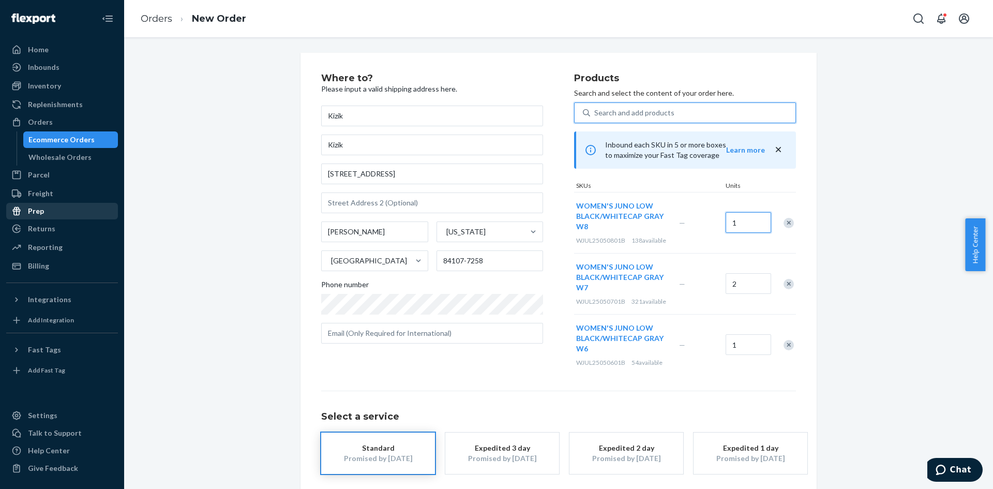
click at [742, 218] on input "1" at bounding box center [747, 222] width 45 height 21
type input "2"
click at [626, 118] on div "Search and add products" at bounding box center [692, 112] width 205 height 19
click at [595, 118] on input "Search and add products" at bounding box center [594, 113] width 1 height 10
paste input "WJUL25050901B"
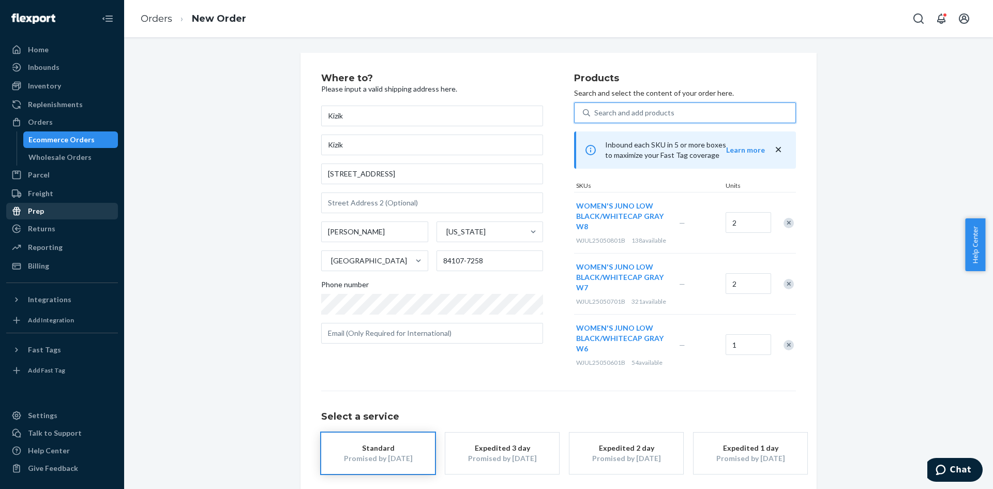
type input "WJUL25050901B"
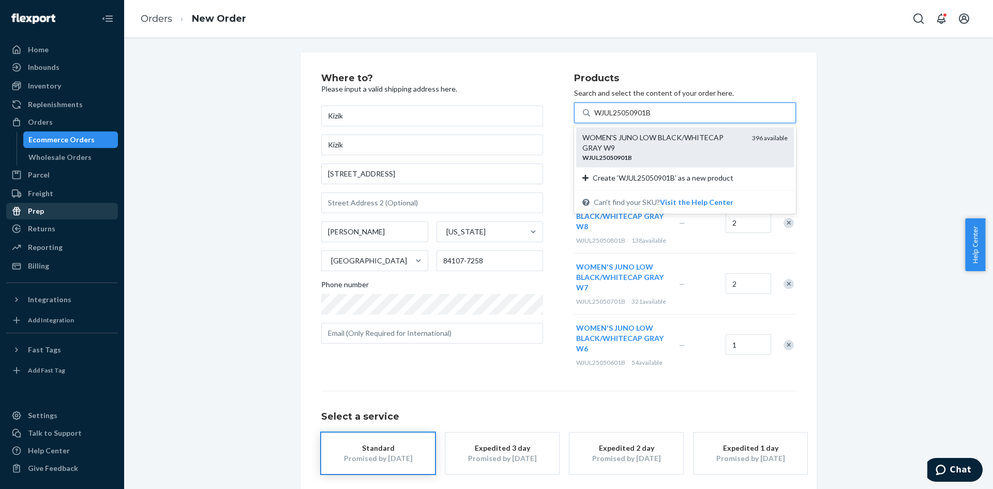
click at [641, 157] on div "WJUL25050901B" at bounding box center [662, 157] width 161 height 9
click at [641, 118] on input "WJUL25050901B" at bounding box center [623, 113] width 58 height 10
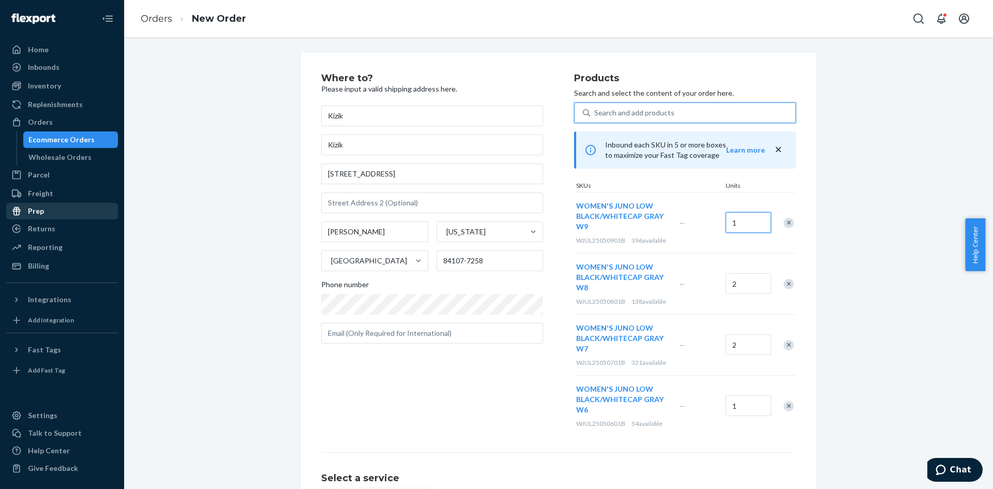
click at [740, 221] on input "1" at bounding box center [747, 222] width 45 height 21
type input "2"
click at [636, 111] on div "Search and add products" at bounding box center [634, 113] width 80 height 10
click at [595, 111] on input "0 results available. Use Up and Down to choose options, press Enter to select t…" at bounding box center [594, 113] width 1 height 10
paste input "WJUL25051001B"
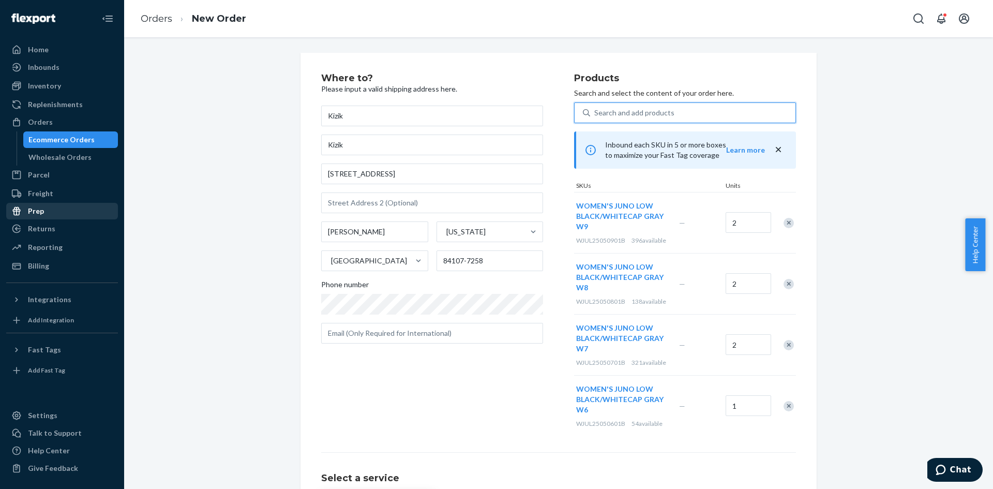
type input "WJUL25051001B"
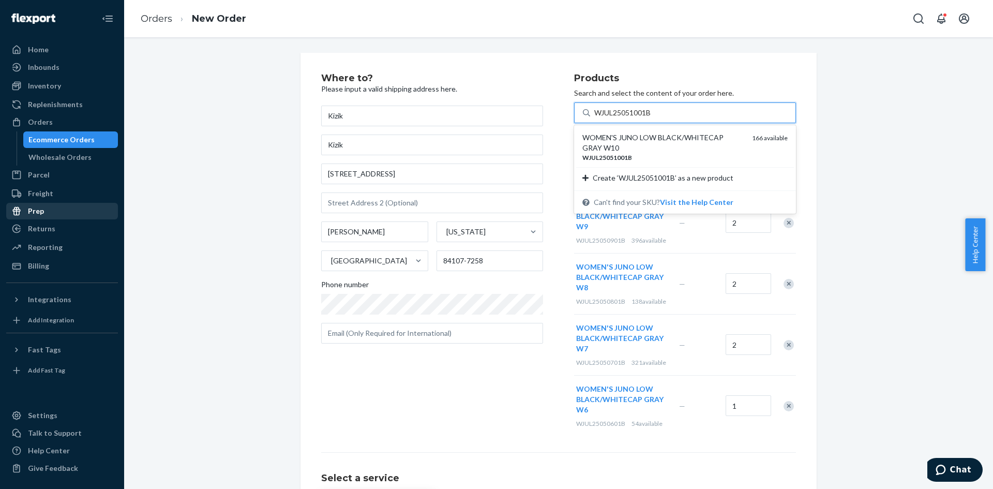
click at [636, 147] on div "WOMEN'S JUNO LOW BLACK/WHITECAP GRAY W10" at bounding box center [662, 142] width 161 height 21
click at [636, 118] on input "WJUL25051001B" at bounding box center [623, 113] width 58 height 10
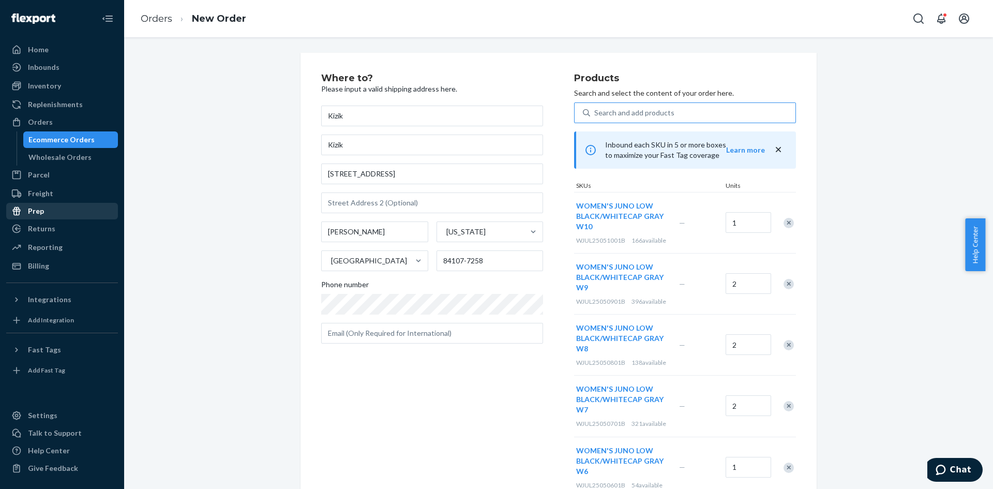
click at [656, 106] on div "Search and add products" at bounding box center [692, 112] width 205 height 19
click at [595, 108] on input "Search and add products" at bounding box center [594, 113] width 1 height 10
paste input "WJUL25051101B"
type input "WJUL25051101B"
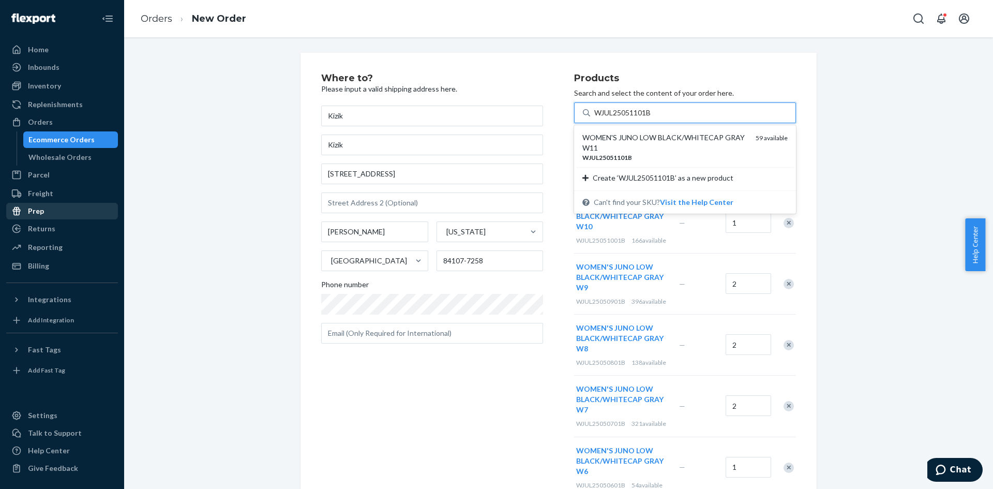
drag, startPoint x: 635, startPoint y: 150, endPoint x: 597, endPoint y: 152, distance: 38.3
click at [635, 150] on div "WOMEN'S JUNO LOW BLACK/WHITECAP GRAY W11" at bounding box center [664, 142] width 165 height 21
click at [635, 118] on input "WJUL25051101B" at bounding box center [623, 113] width 58 height 10
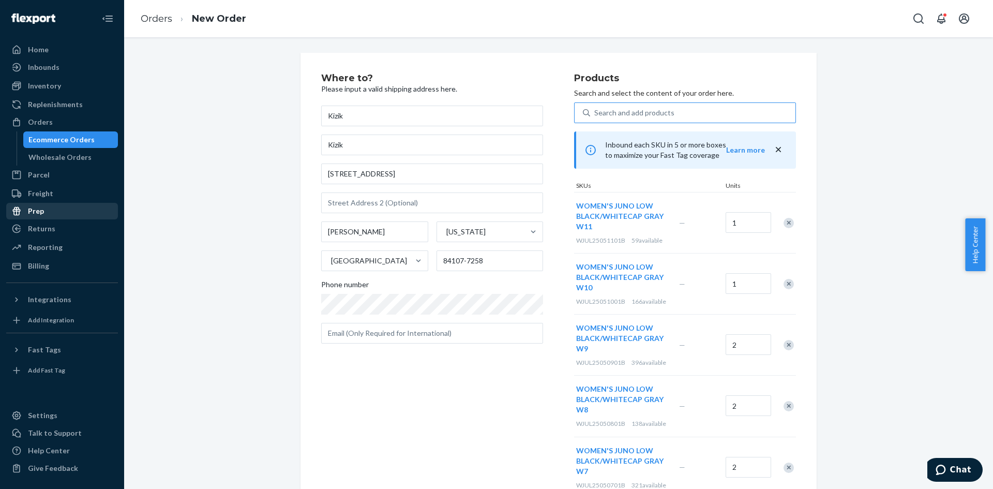
drag, startPoint x: 616, startPoint y: 114, endPoint x: 685, endPoint y: 117, distance: 69.3
click at [616, 114] on div "Search and add products" at bounding box center [634, 113] width 80 height 10
click at [595, 114] on input "Search and add products" at bounding box center [594, 113] width 1 height 10
paste input "WJUL25051201B"
type input "WJUL25051201B"
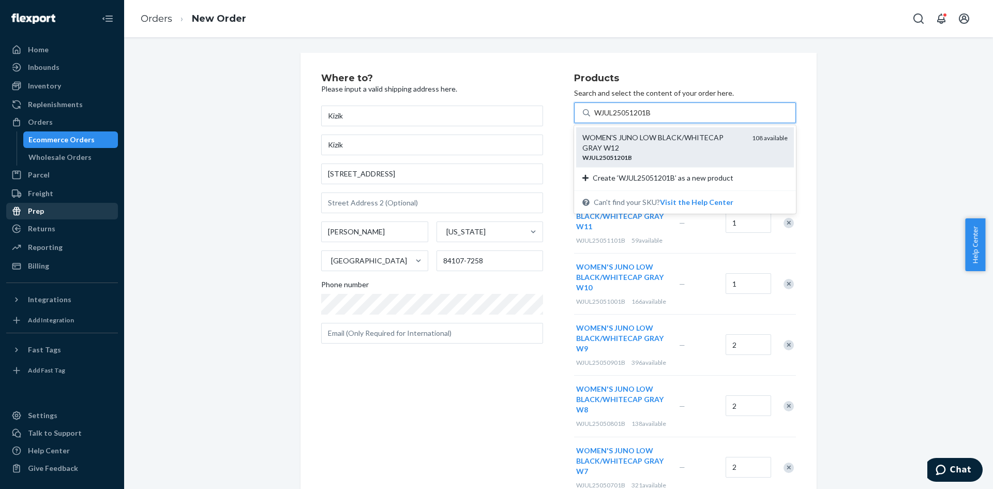
click at [641, 153] on div "WJUL25051201B" at bounding box center [662, 157] width 161 height 9
click at [641, 118] on input "WJUL25051201B" at bounding box center [623, 113] width 58 height 10
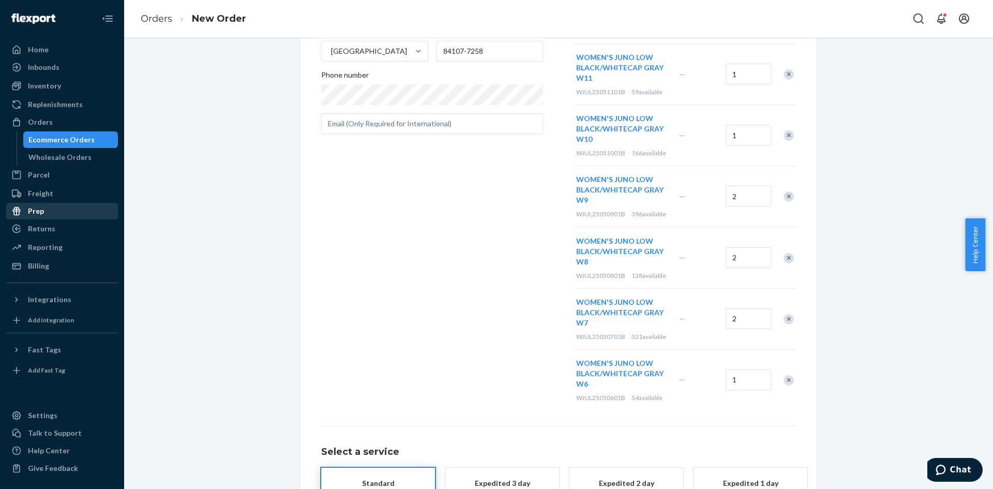
scroll to position [292, 0]
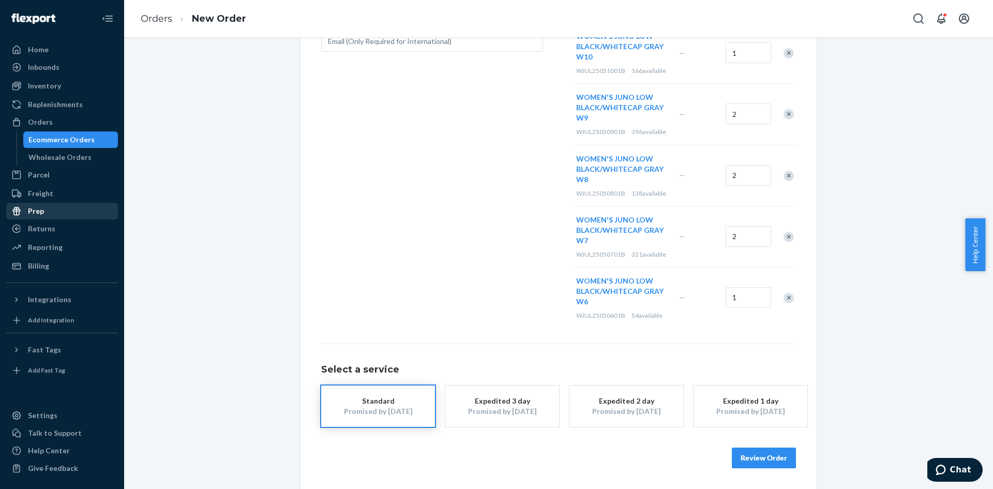
click at [773, 452] on button "Review Order" at bounding box center [764, 457] width 64 height 21
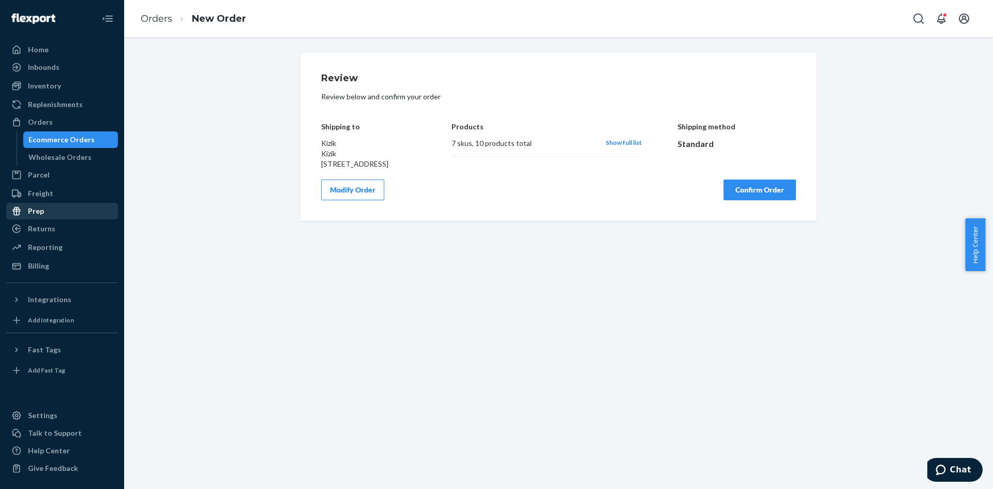
scroll to position [0, 0]
click at [739, 200] on button "Confirm Order" at bounding box center [759, 189] width 72 height 21
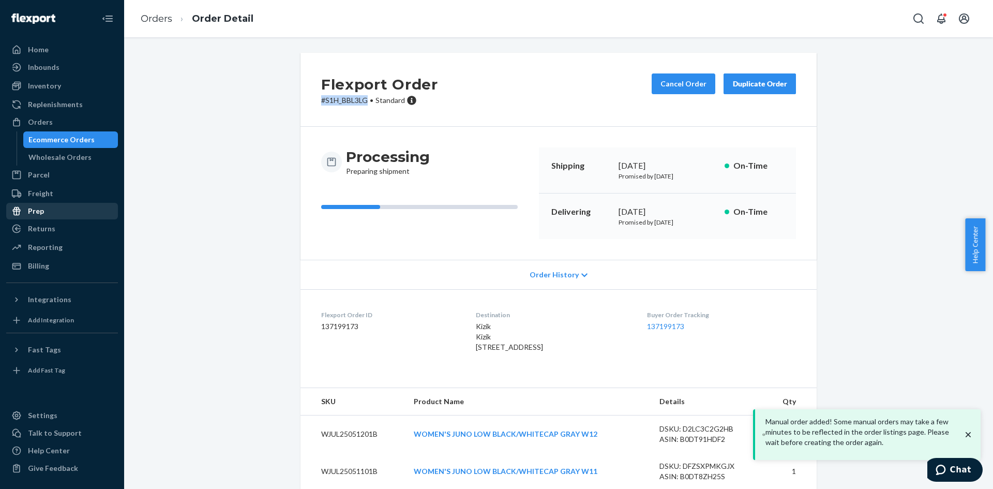
drag, startPoint x: 364, startPoint y: 99, endPoint x: 316, endPoint y: 104, distance: 48.3
click at [316, 104] on div "Flexport Order # S1H_BBL3LG • Standard Cancel Order Duplicate Order" at bounding box center [558, 90] width 516 height 74
click at [327, 104] on p "# S1H_BBL3LG • Standard" at bounding box center [379, 100] width 117 height 10
drag, startPoint x: 321, startPoint y: 99, endPoint x: 362, endPoint y: 101, distance: 41.9
click at [362, 101] on p "# S1H_BBL3LG • Standard" at bounding box center [379, 100] width 117 height 10
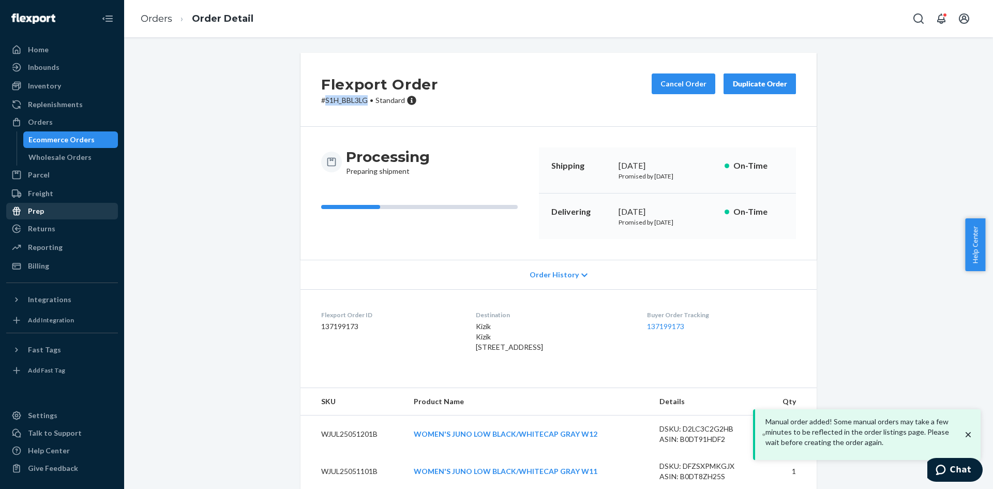
copy p "S1H_BBL3LG"
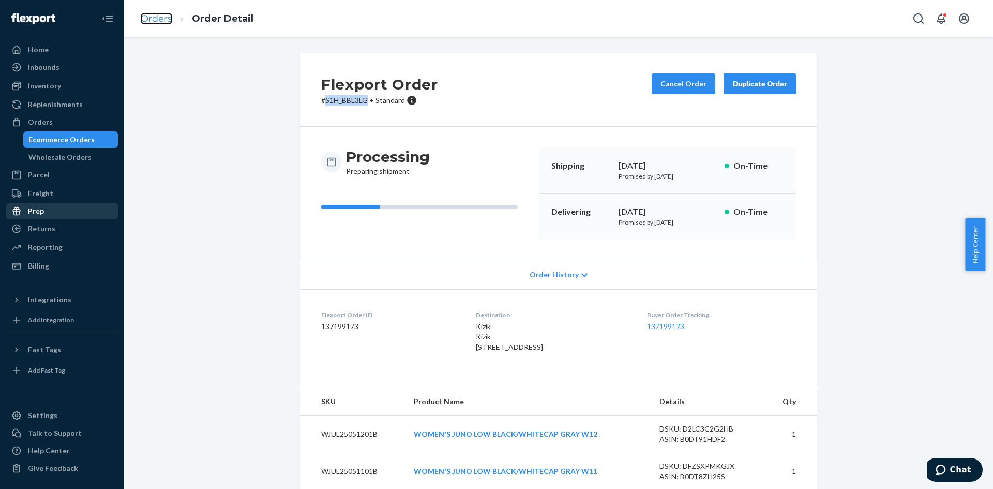
click at [162, 19] on link "Orders" at bounding box center [157, 18] width 32 height 11
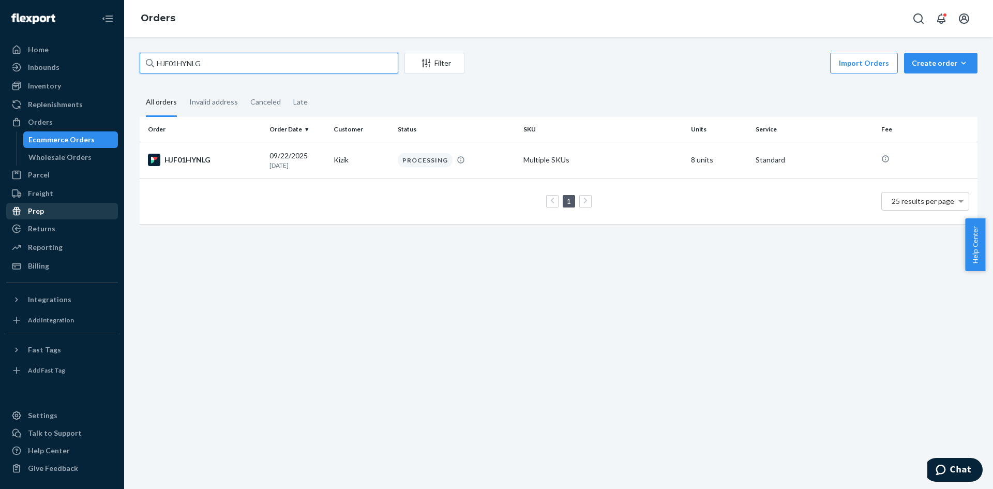
click at [183, 66] on input "HJF01HYNLG" at bounding box center [269, 63] width 258 height 21
paste input "R1PYT4Y3EX"
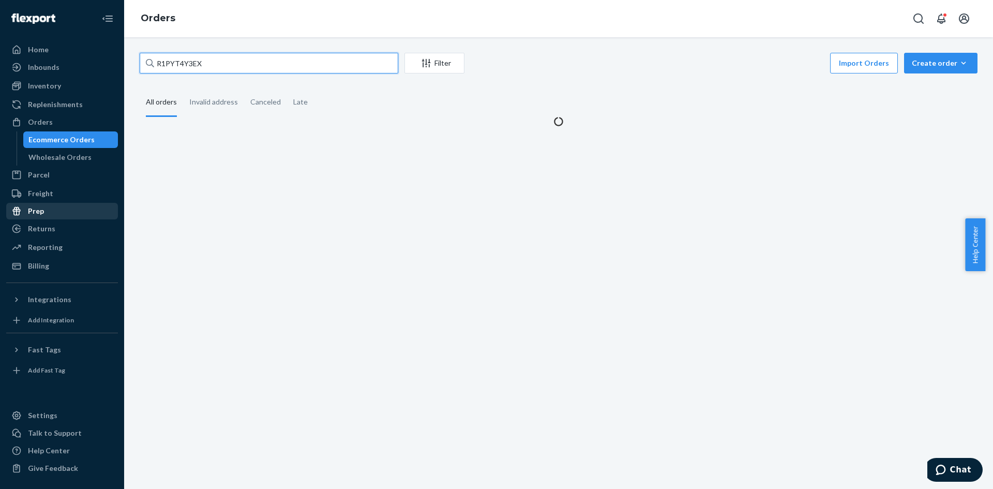
type input "R1PYT4Y3EX"
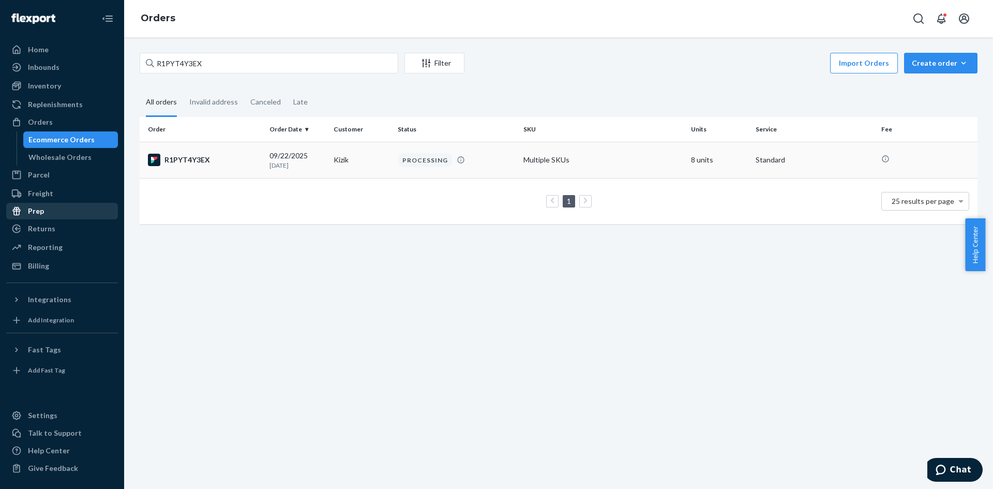
click at [177, 158] on div "R1PYT4Y3EX" at bounding box center [204, 160] width 113 height 12
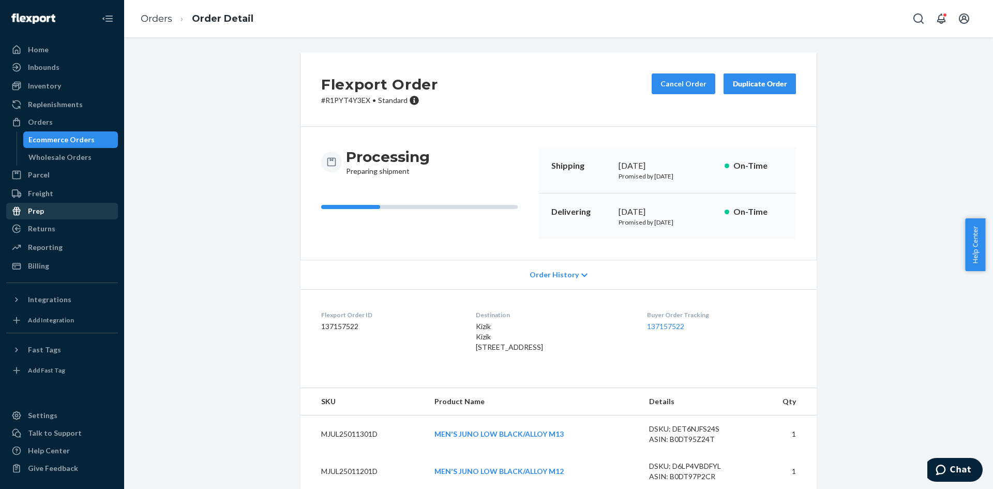
click at [773, 84] on div "Duplicate Order" at bounding box center [759, 84] width 55 height 10
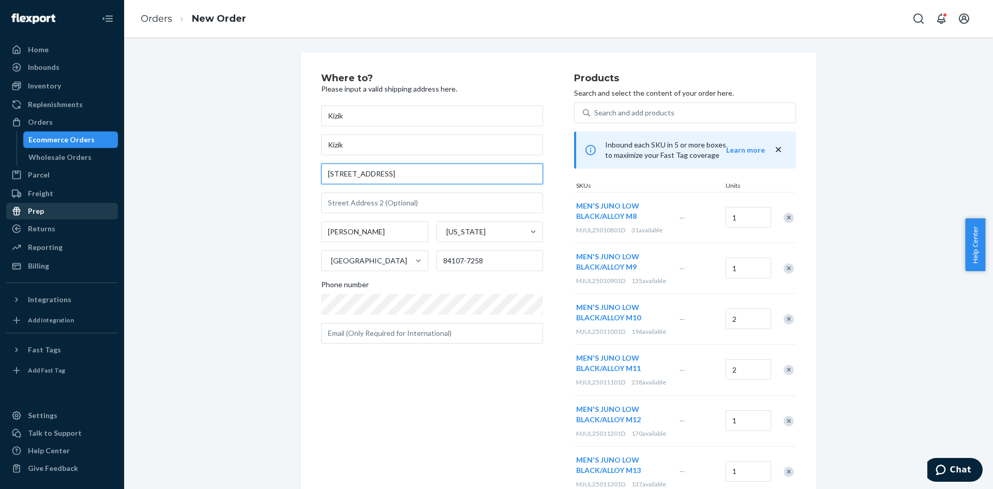
paste input "282 W MARKET STE W282 BLOOMINGTON, MN 5542"
drag, startPoint x: 321, startPoint y: 173, endPoint x: 418, endPoint y: 181, distance: 98.1
click at [414, 179] on input "282 W MARKET STE W282 BLOOMINGTON, MN 55425" at bounding box center [432, 173] width 222 height 21
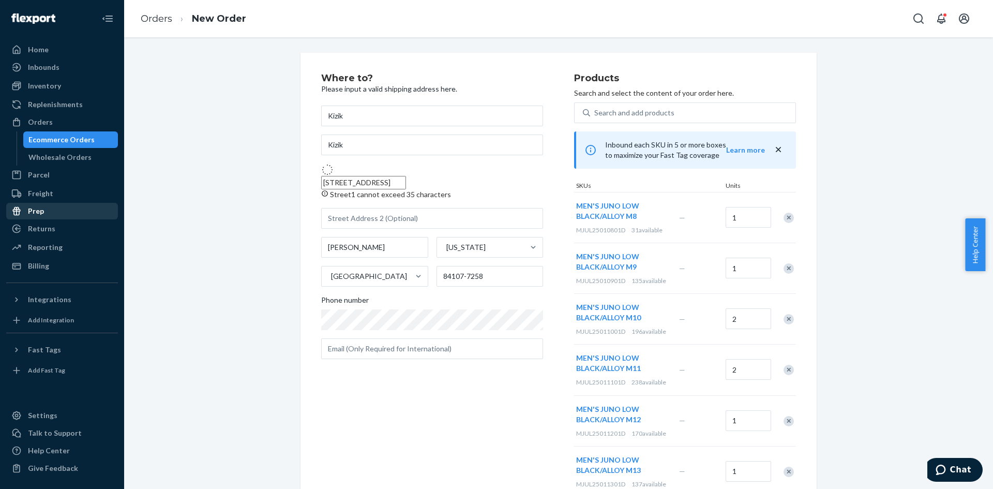
type input "282 West Market"
type input "w282"
type input "Bloomington"
type input "55425"
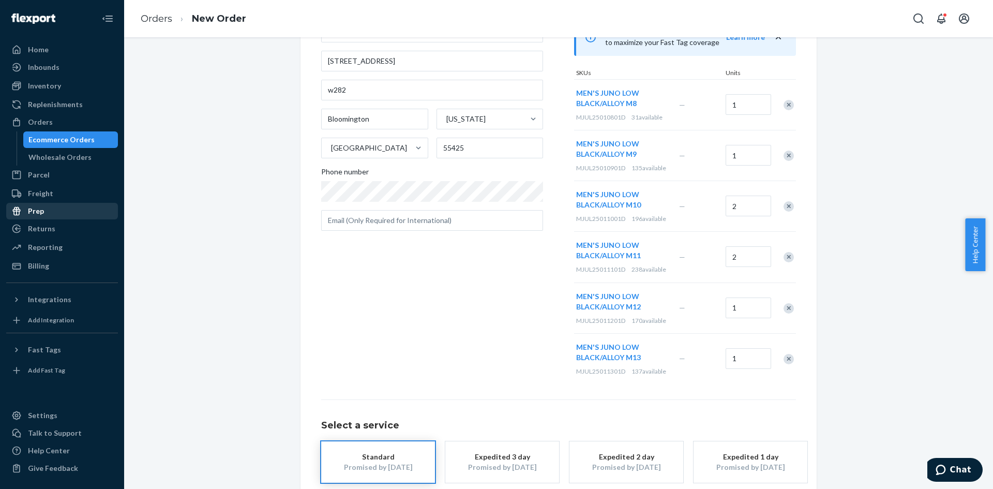
scroll to position [169, 0]
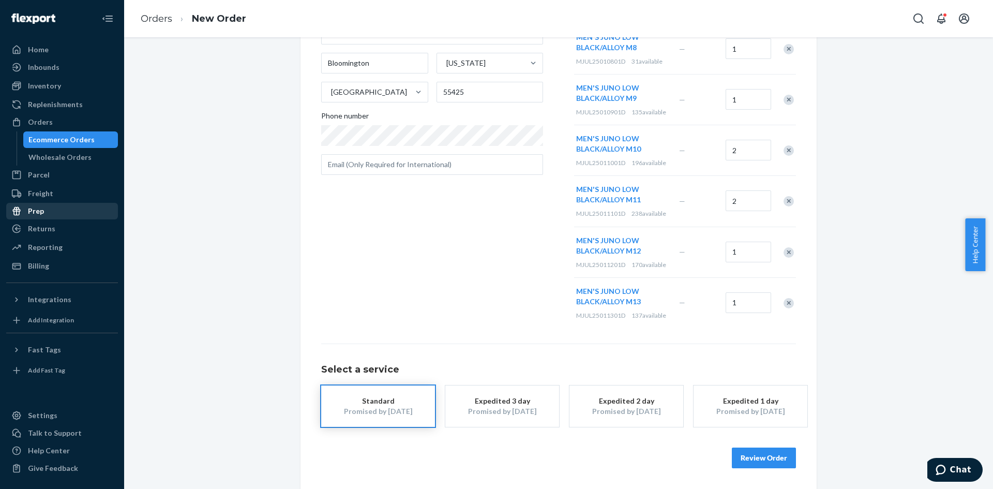
click at [758, 456] on button "Review Order" at bounding box center [764, 457] width 64 height 21
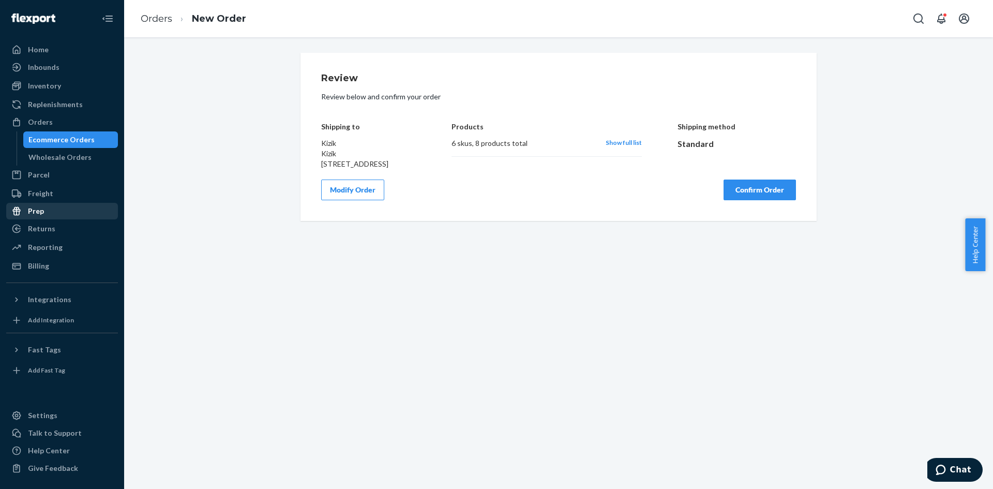
scroll to position [0, 0]
click at [755, 200] on button "Confirm Order" at bounding box center [759, 189] width 72 height 21
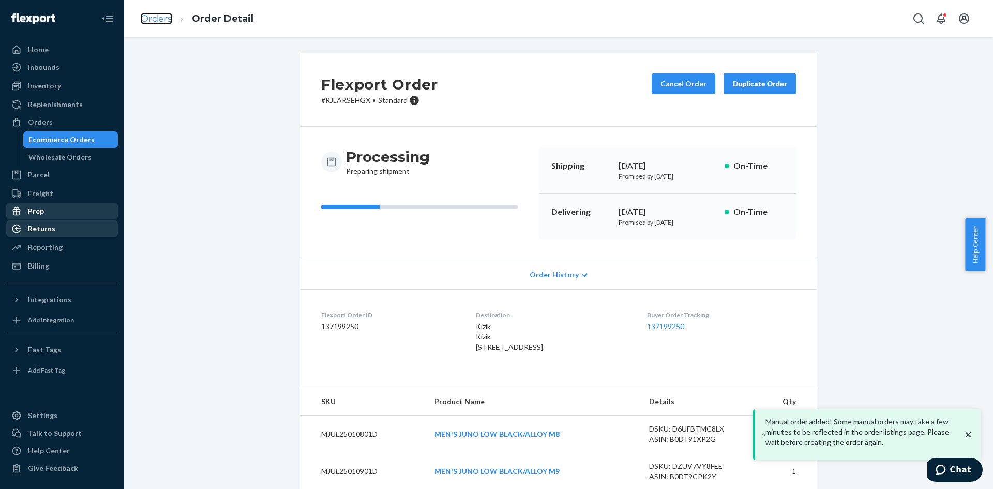
click at [154, 16] on link "Orders" at bounding box center [157, 18] width 32 height 11
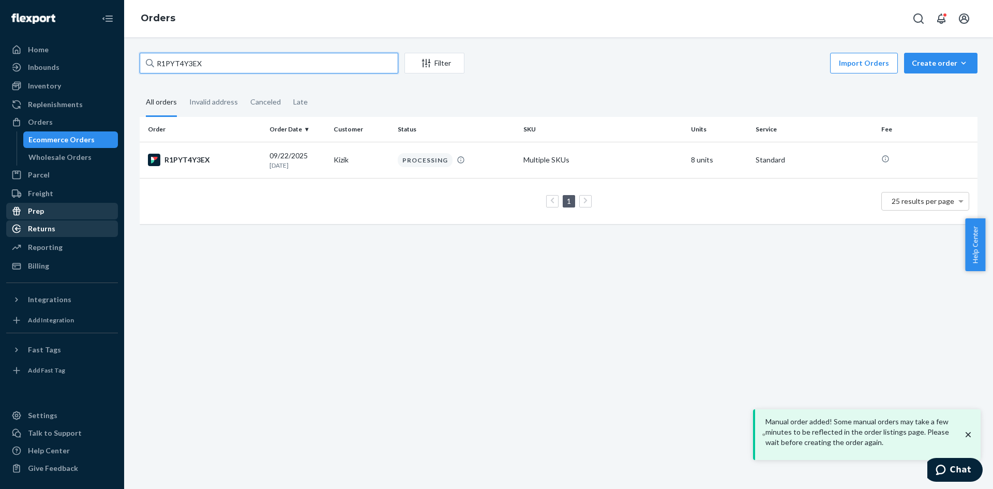
click at [178, 67] on input "R1PYT4Y3EX" at bounding box center [269, 63] width 258 height 21
paste input "HJF01HYNLG"
type input "HJF01HYNLG"
click at [191, 159] on div "HJF01HYNLG" at bounding box center [204, 160] width 113 height 12
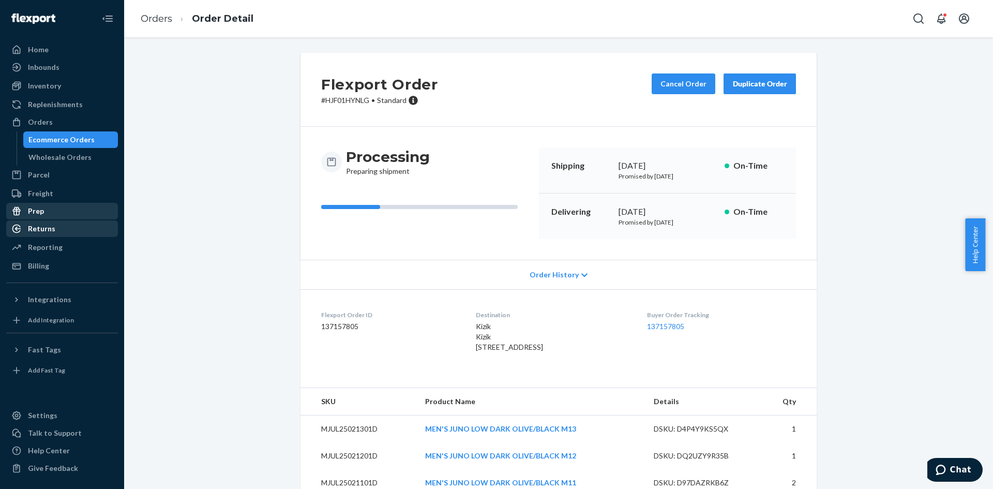
click at [761, 87] on div "Duplicate Order" at bounding box center [759, 84] width 55 height 10
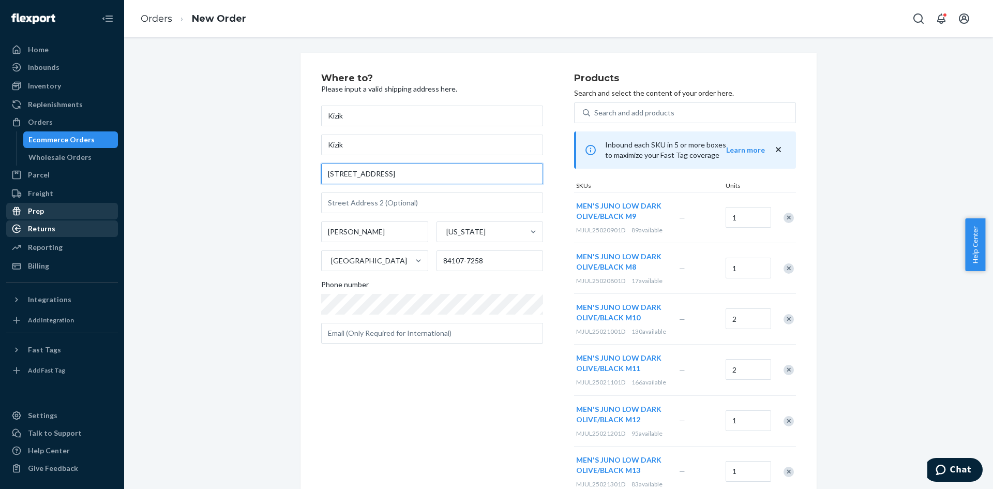
paste input "282 W MARKET STE W282 BLOOMINGTON, MN 5542"
drag, startPoint x: 409, startPoint y: 172, endPoint x: 235, endPoint y: 173, distance: 174.2
click at [235, 173] on div "Where to? Please input a valid shipping address here. Kizik Kizik 6191 S State …" at bounding box center [558, 355] width 853 height 604
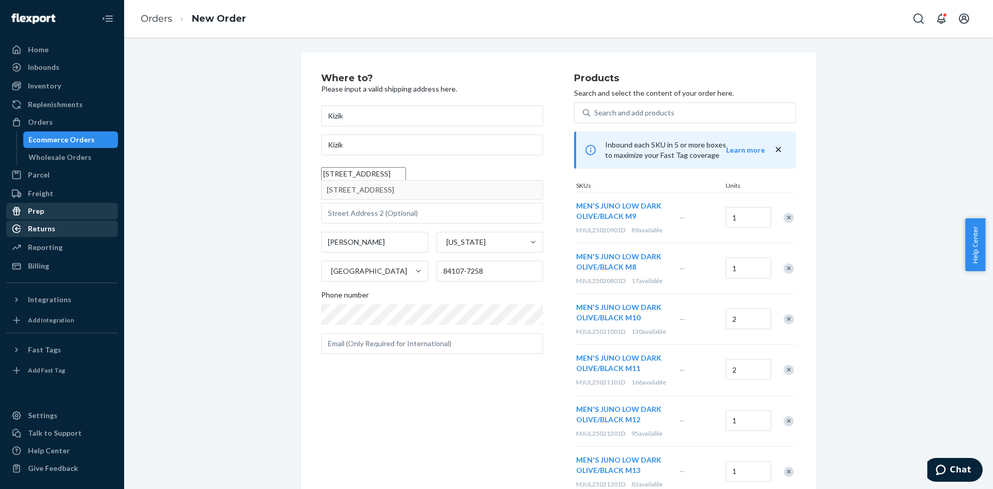
type input "282 West Market"
type input "w282"
type input "Bloomington"
type input "55425"
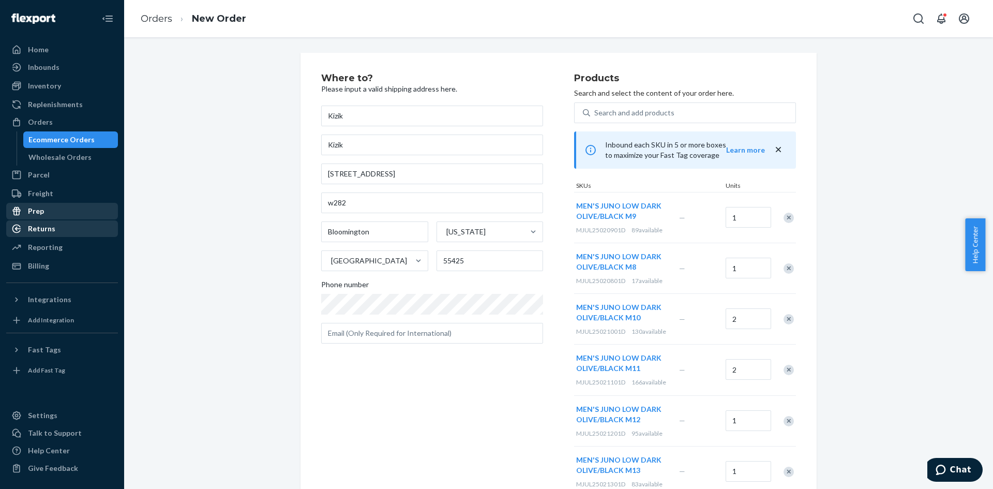
click at [265, 270] on div "Where to? Please input a valid shipping address here. Kizik Kizik 282 West Mark…" at bounding box center [558, 350] width 853 height 594
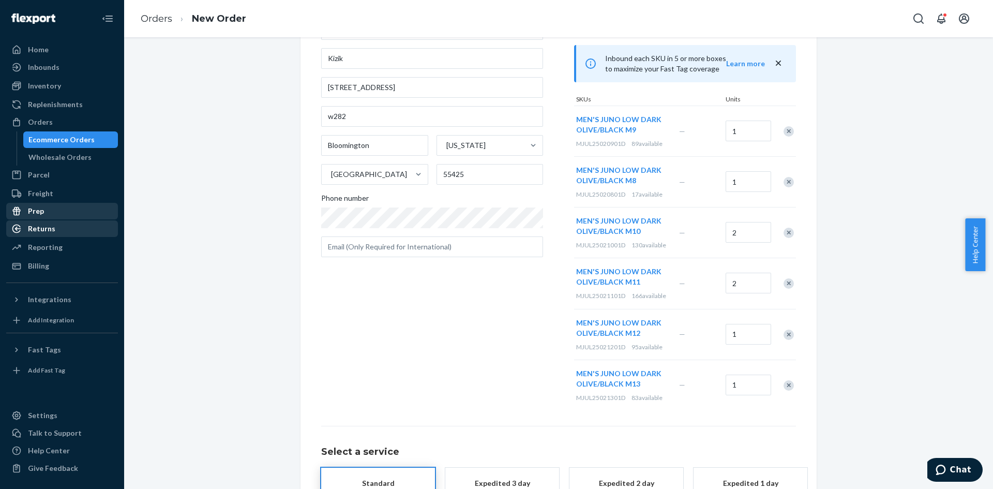
scroll to position [169, 0]
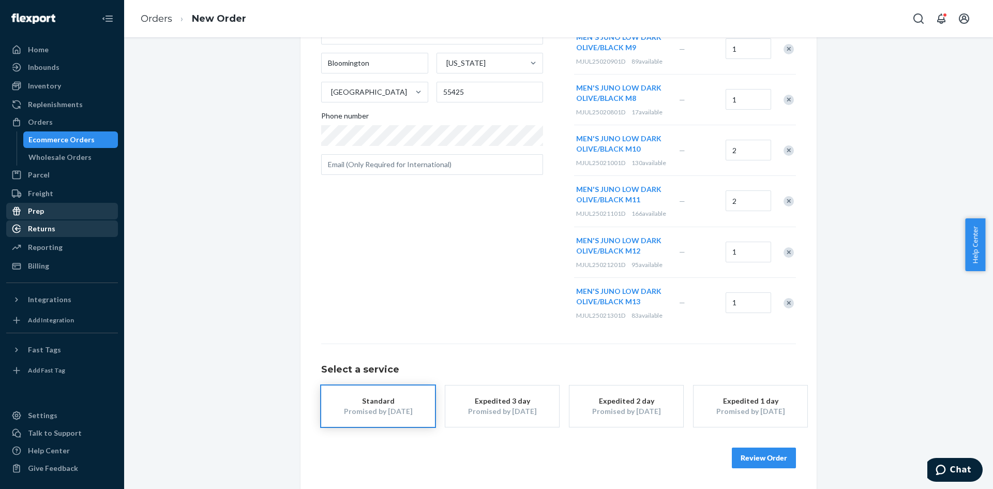
click at [755, 456] on button "Review Order" at bounding box center [764, 457] width 64 height 21
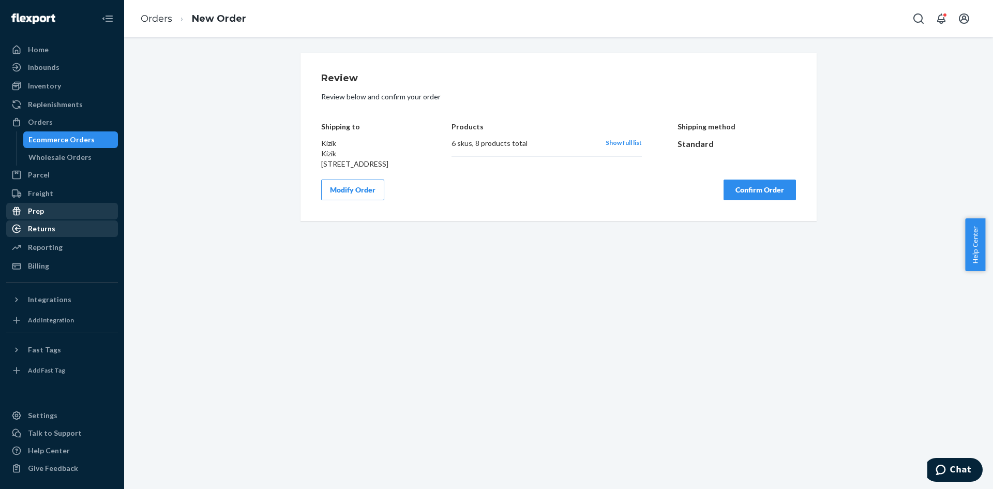
click at [744, 200] on button "Confirm Order" at bounding box center [759, 189] width 72 height 21
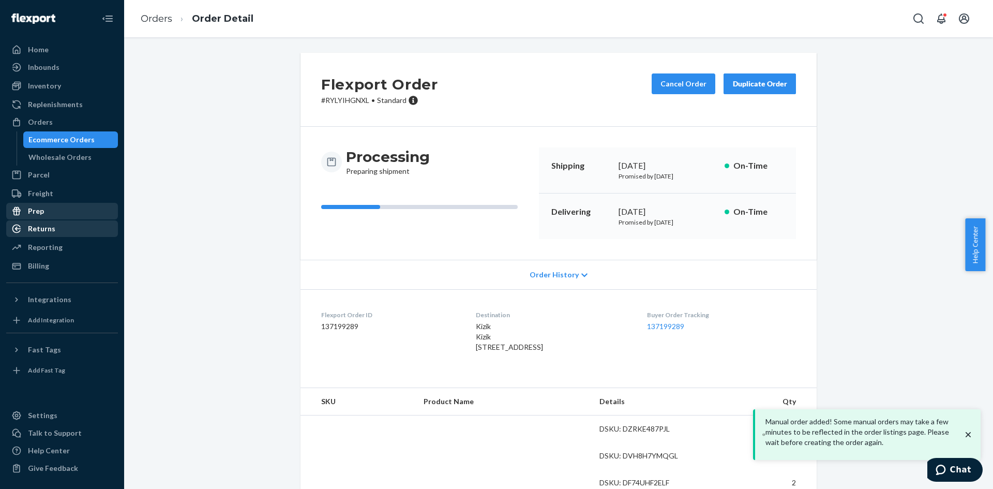
click at [153, 22] on link "Orders" at bounding box center [157, 18] width 32 height 11
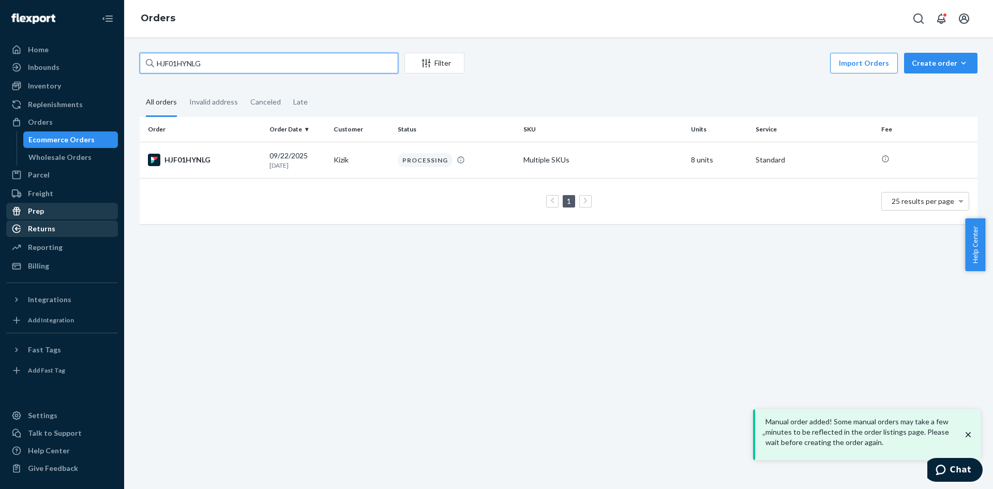
click at [172, 62] on input "HJF01HYNLG" at bounding box center [269, 63] width 258 height 21
paste input "BJHVEHENLE"
type input "BJHVEHENLE"
click at [198, 157] on div "BJHVEHENLE" at bounding box center [204, 160] width 113 height 12
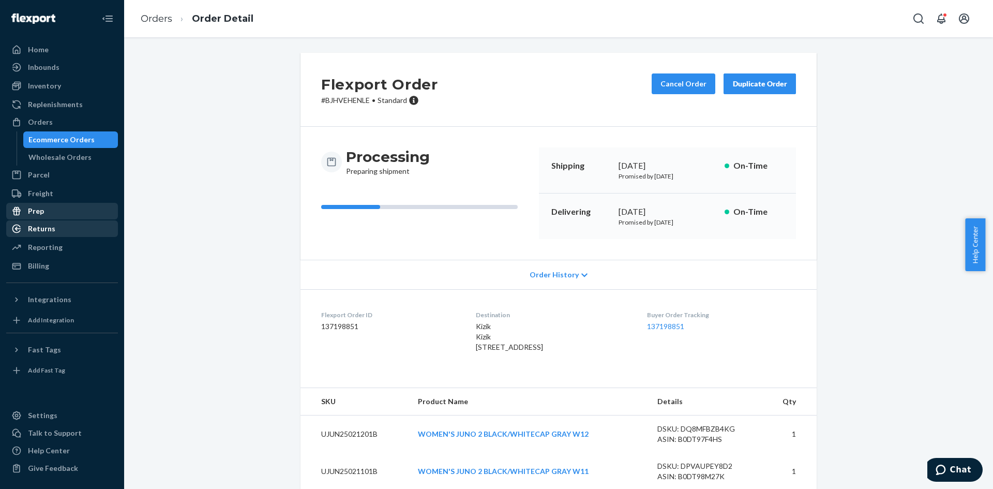
click at [754, 81] on div "Duplicate Order" at bounding box center [759, 84] width 55 height 10
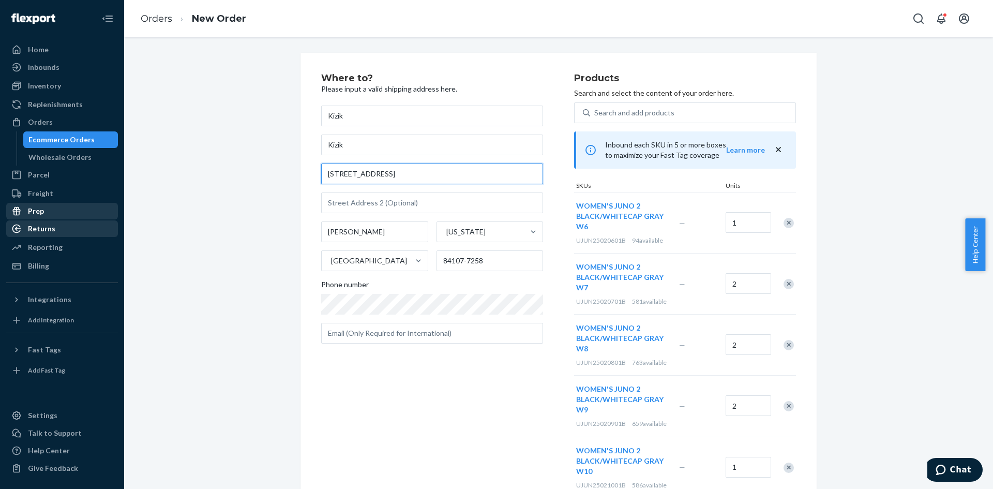
drag, startPoint x: 391, startPoint y: 176, endPoint x: 249, endPoint y: 179, distance: 142.7
click at [249, 179] on div "Where to? Please input a valid shipping address here. Kizik Kizik 6191 S State …" at bounding box center [558, 416] width 853 height 727
drag, startPoint x: 403, startPoint y: 172, endPoint x: 412, endPoint y: 175, distance: 9.0
click at [403, 172] on input "6191 S State St # 1815" at bounding box center [432, 173] width 222 height 21
paste input "282 W MARKET STE W282 BLOOMINGTON, MN 5542"
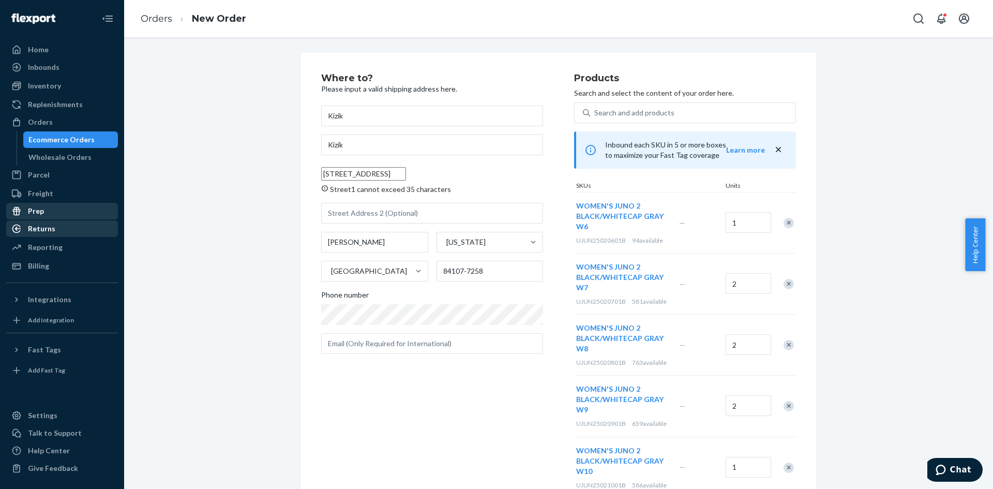
drag, startPoint x: 413, startPoint y: 177, endPoint x: 276, endPoint y: 183, distance: 137.1
click at [276, 183] on div "Where to? Please input a valid shipping address here. Kizik Kizik 282 W MARKET …" at bounding box center [558, 346] width 853 height 587
type input "282 West Market"
type input "w282"
type input "Bloomington"
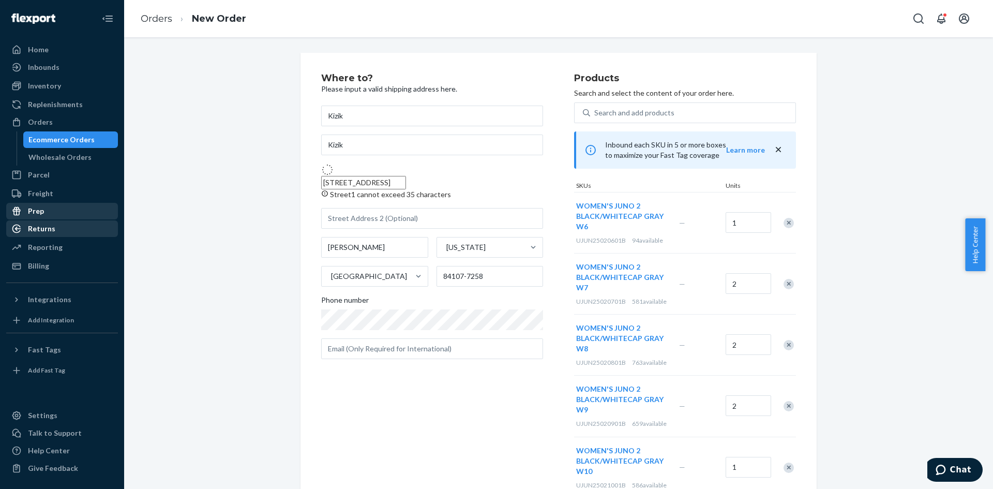
type input "55425"
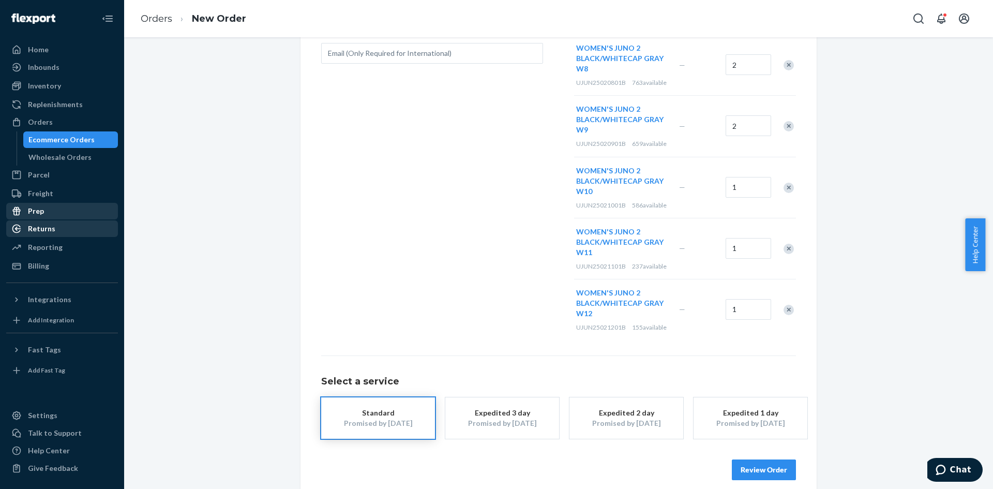
scroll to position [292, 0]
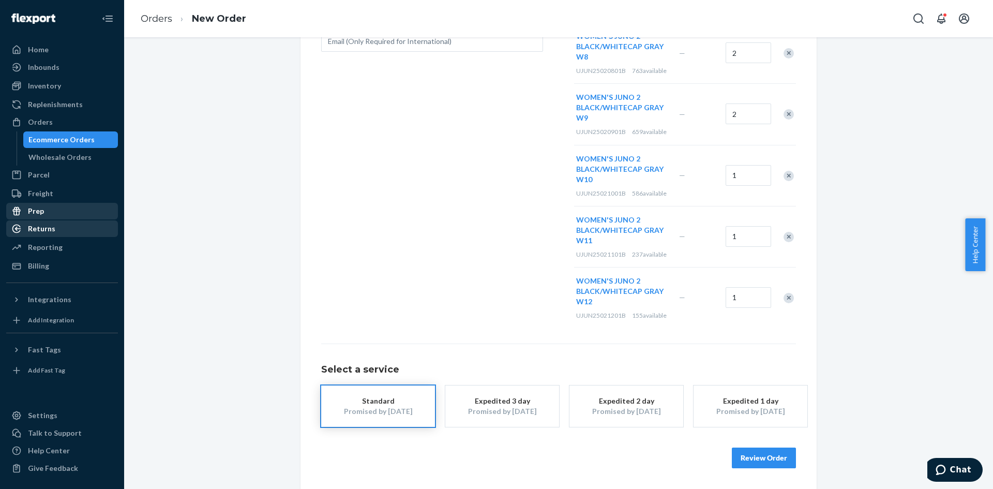
click at [741, 459] on button "Review Order" at bounding box center [764, 457] width 64 height 21
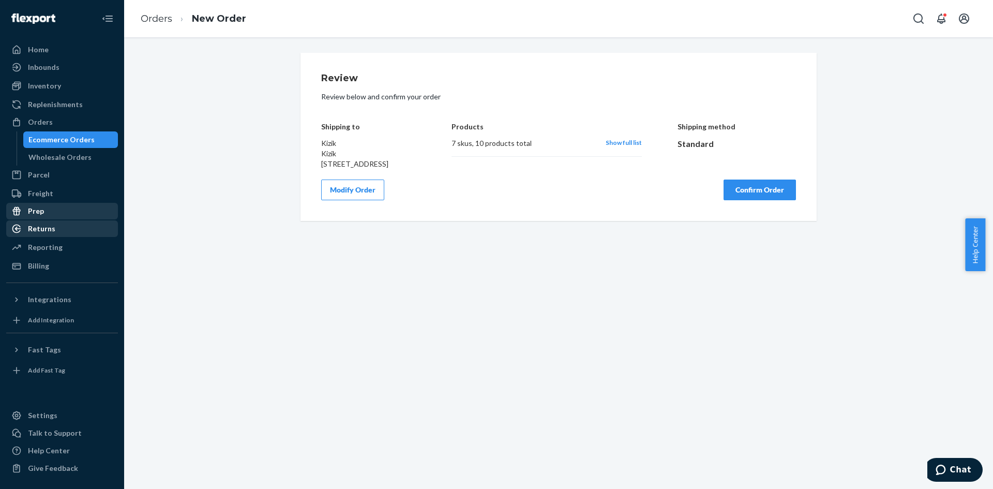
click at [768, 200] on button "Confirm Order" at bounding box center [759, 189] width 72 height 21
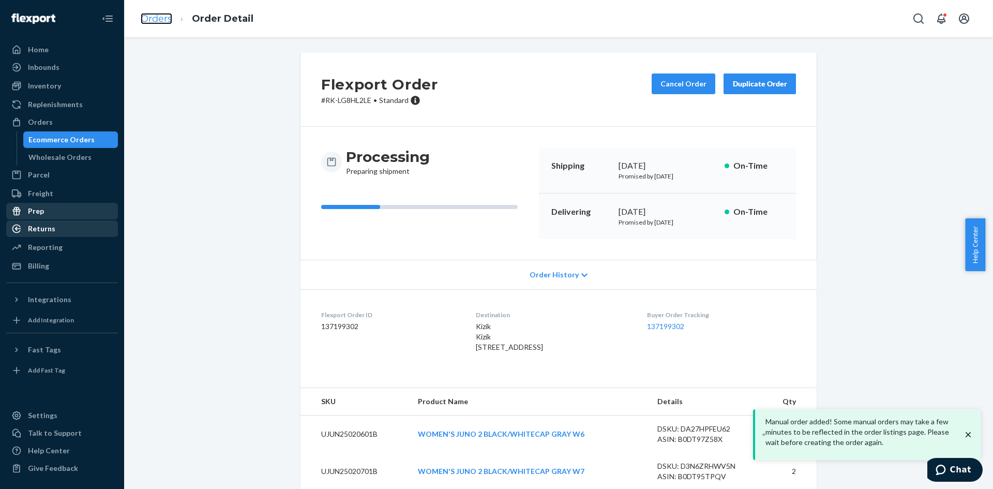
click at [153, 19] on link "Orders" at bounding box center [157, 18] width 32 height 11
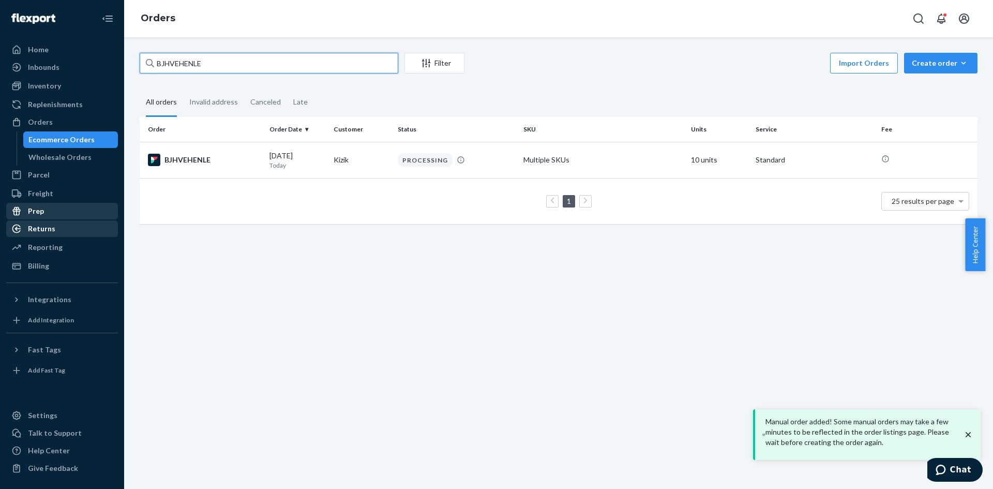
click at [179, 62] on input "BJHVEHENLE" at bounding box center [269, 63] width 258 height 21
paste input "SYWWYVBX3X"
type input "SYWWYVBX3XE"
click at [195, 150] on td "SYWWYVBX3XE" at bounding box center [203, 160] width 126 height 36
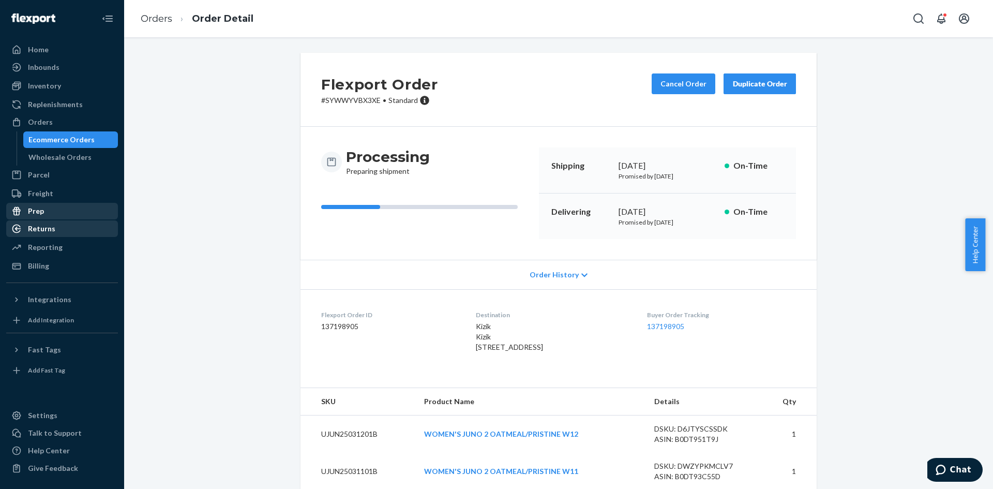
click at [761, 81] on div "Duplicate Order" at bounding box center [759, 84] width 55 height 10
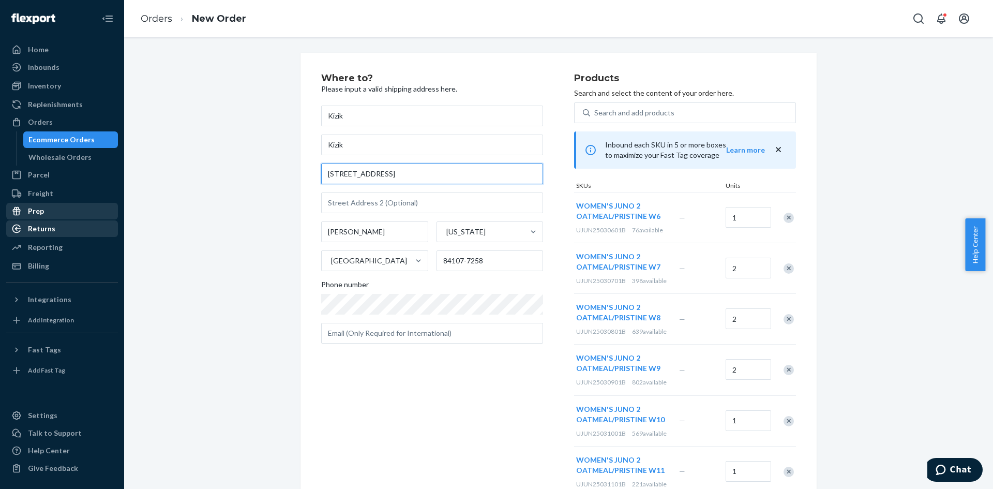
drag, startPoint x: 407, startPoint y: 176, endPoint x: 266, endPoint y: 169, distance: 141.8
click at [266, 169] on div "Where to? Please input a valid shipping address here. Kizik Kizik 6191 S State …" at bounding box center [558, 380] width 853 height 655
paste input "282 W MARKET STE W282 BLOOMINGTON, MN 5542"
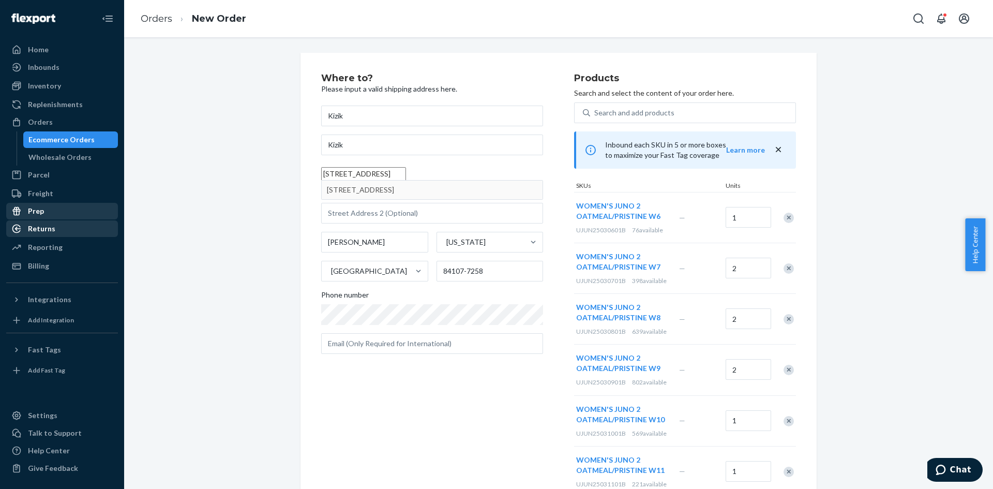
drag, startPoint x: 406, startPoint y: 195, endPoint x: 484, endPoint y: 201, distance: 78.8
type input "282 West Market"
type input "w282"
type input "Bloomington"
type input "55425"
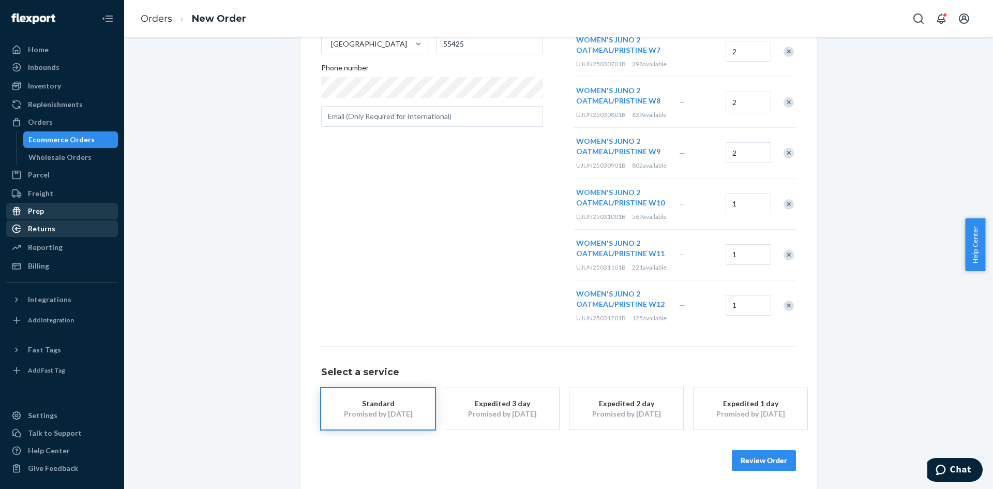
scroll to position [219, 0]
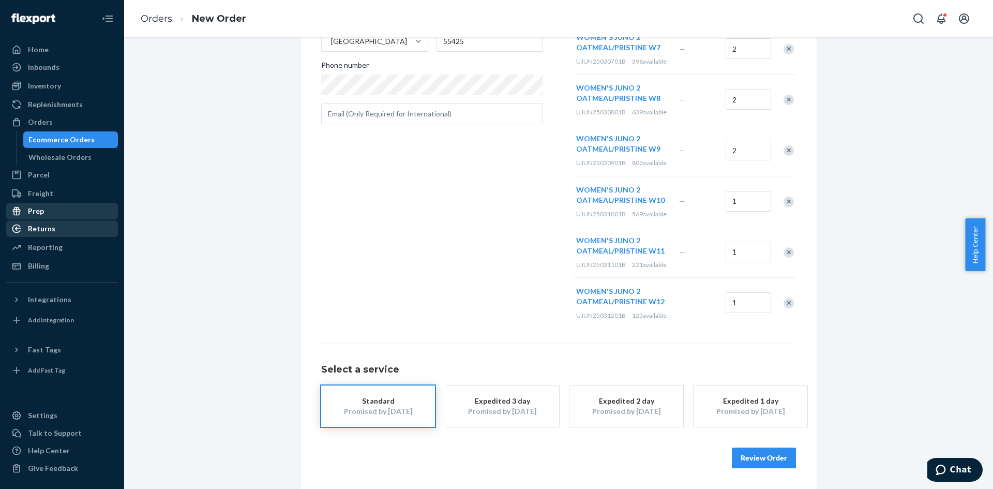
drag, startPoint x: 746, startPoint y: 453, endPoint x: 770, endPoint y: 417, distance: 43.5
click at [746, 453] on button "Review Order" at bounding box center [764, 457] width 64 height 21
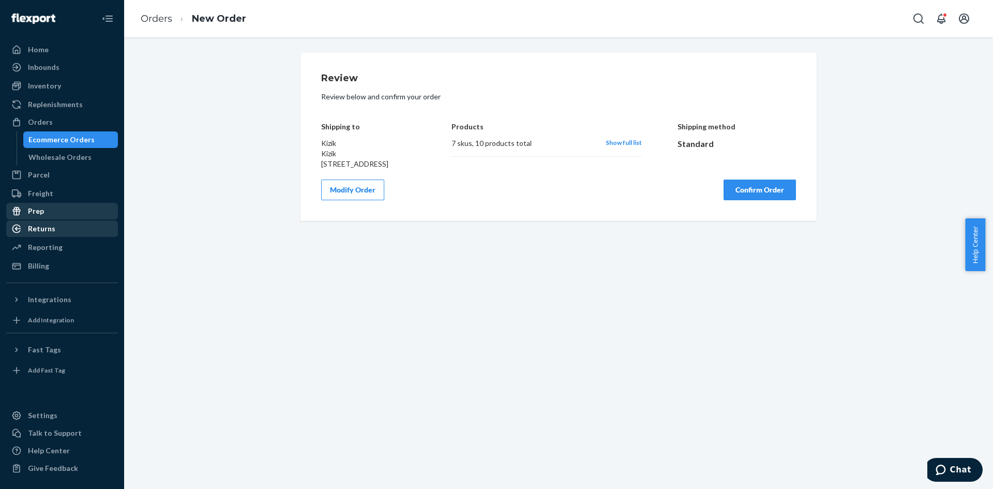
scroll to position [0, 0]
click at [754, 200] on button "Confirm Order" at bounding box center [759, 189] width 72 height 21
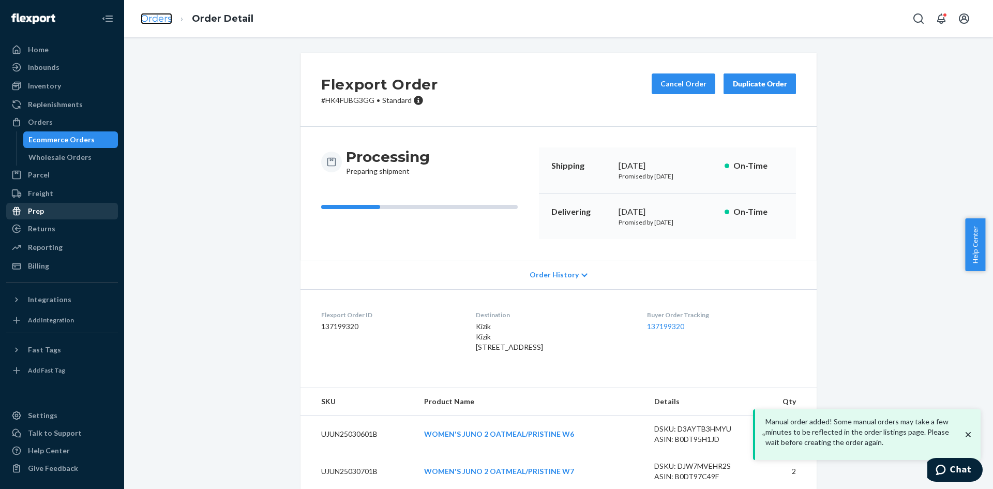
click at [161, 16] on link "Orders" at bounding box center [157, 18] width 32 height 11
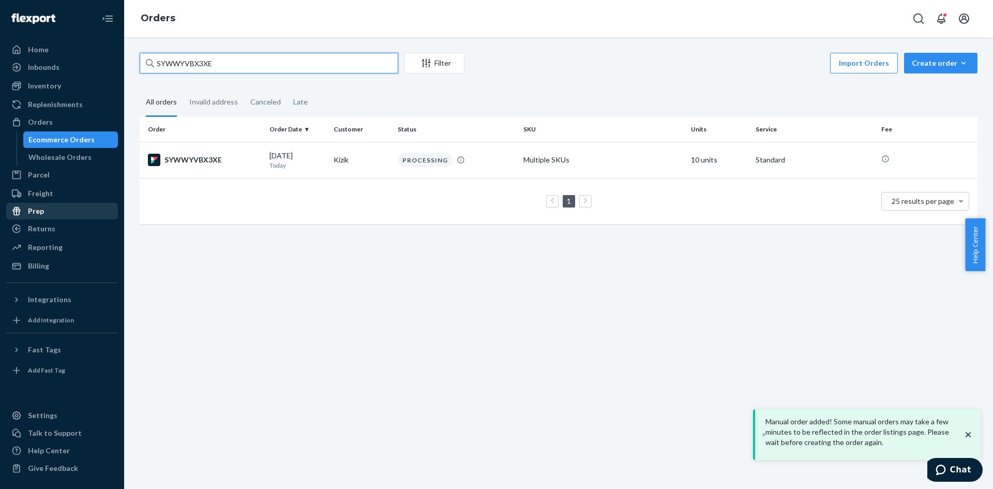
click at [197, 64] on input "SYWWYVBX3XE" at bounding box center [269, 63] width 258 height 21
paste input "HJHHVBGH"
type input "HJHHVBGHXE"
click at [196, 159] on div "HJHHVBGHXE" at bounding box center [204, 160] width 113 height 12
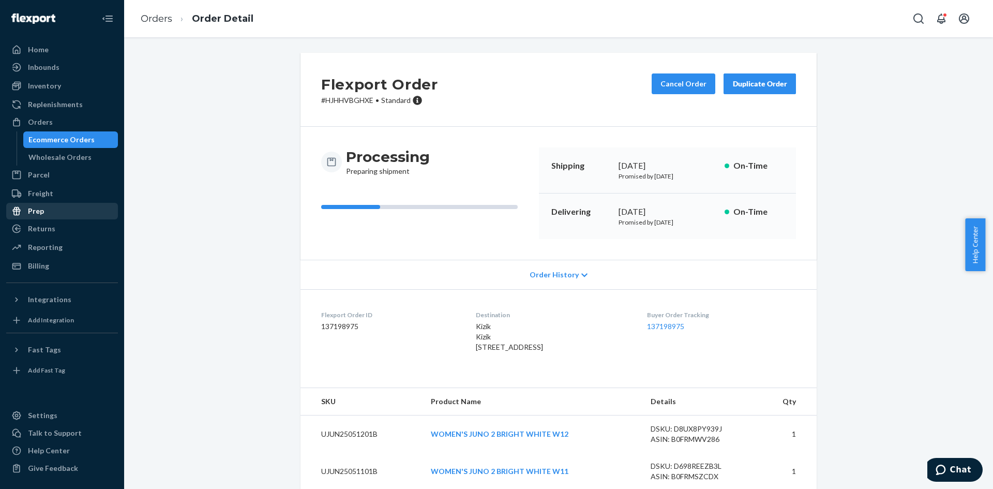
click at [741, 85] on div "Duplicate Order" at bounding box center [759, 84] width 55 height 10
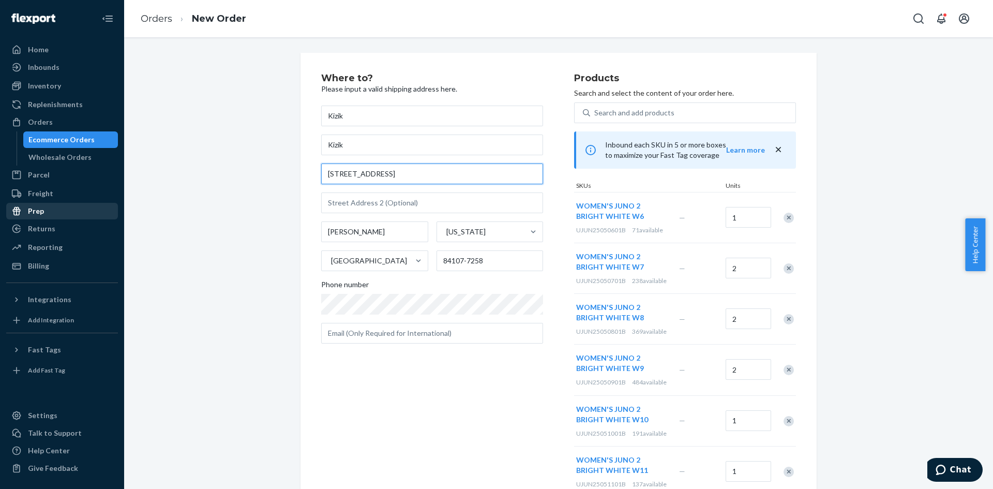
drag, startPoint x: 408, startPoint y: 178, endPoint x: 266, endPoint y: 174, distance: 142.2
click at [266, 174] on div "Where to? Please input a valid shipping address here. Kizik Kizik 6191 S State …" at bounding box center [558, 380] width 853 height 655
paste input "HJHHVBGHXE"
type input "HJHHVBGHXE"
drag, startPoint x: 387, startPoint y: 178, endPoint x: 264, endPoint y: 177, distance: 123.6
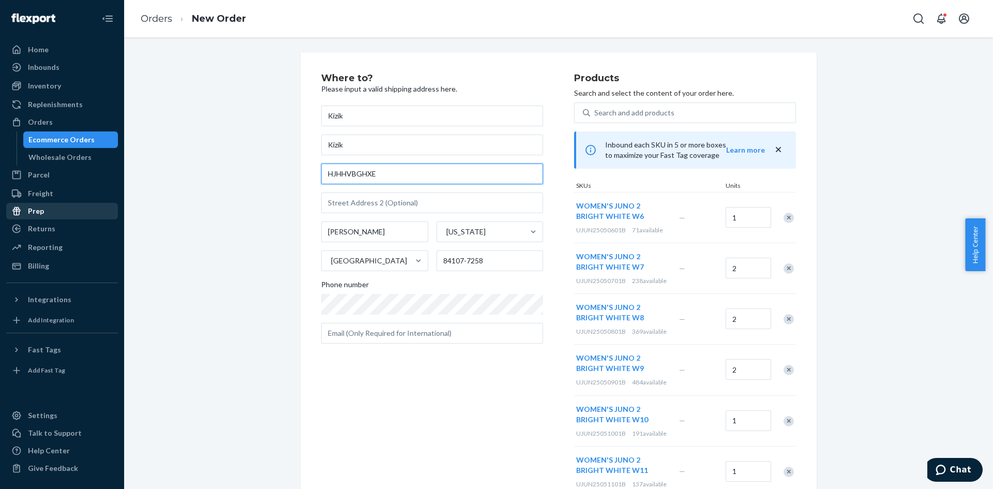
click at [264, 177] on div "Where to? Please input a valid shipping address here. Kizik Kizik HJHHVBGHXE Mu…" at bounding box center [558, 380] width 853 height 655
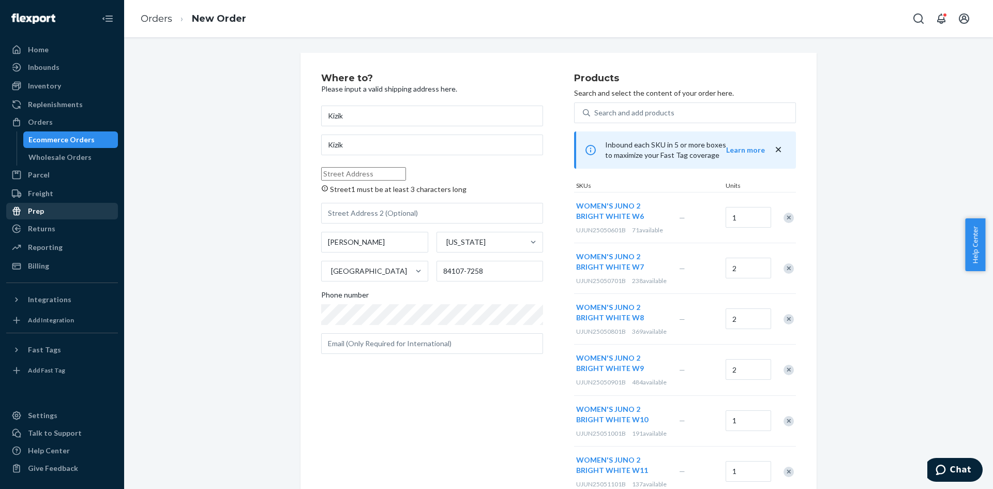
click at [361, 174] on input "Street1 must be at least 3 characters long" at bounding box center [363, 173] width 85 height 13
paste input "282 W MARKET STE W282 BLOOMINGTON, MN 55425"
type input "282 West Market"
type input "w282"
type input "Bloomington"
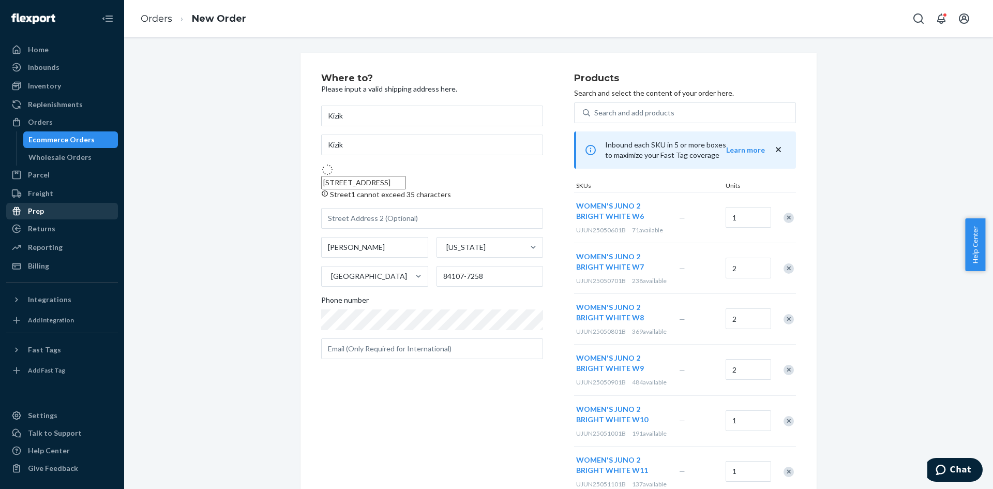
type input "55425"
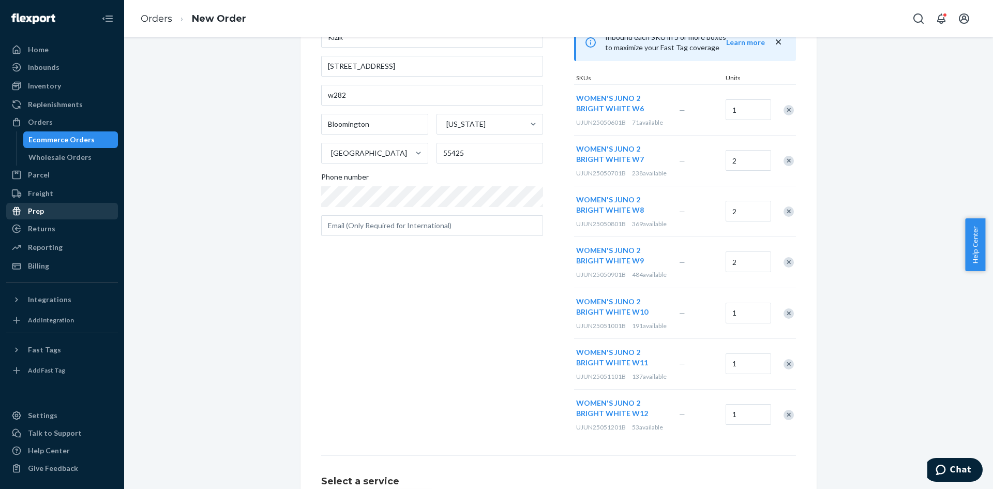
scroll to position [219, 0]
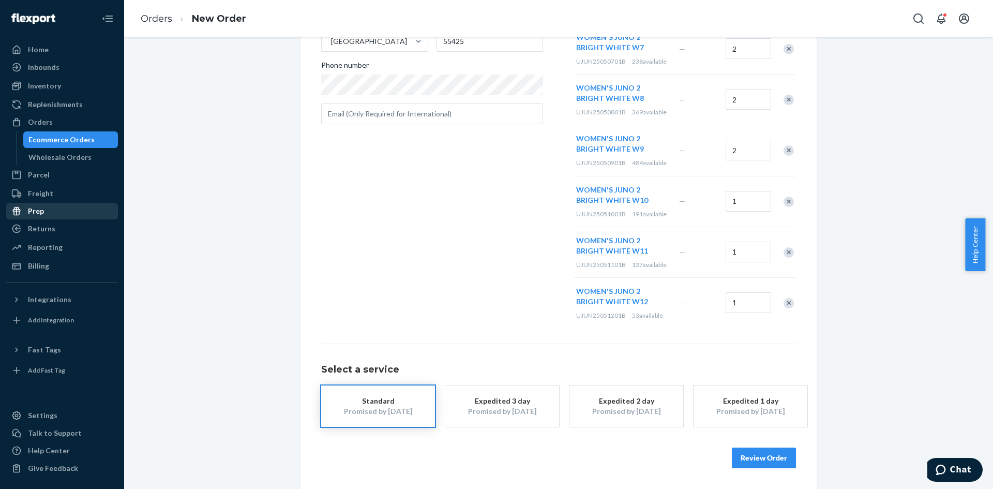
click at [771, 463] on button "Review Order" at bounding box center [764, 457] width 64 height 21
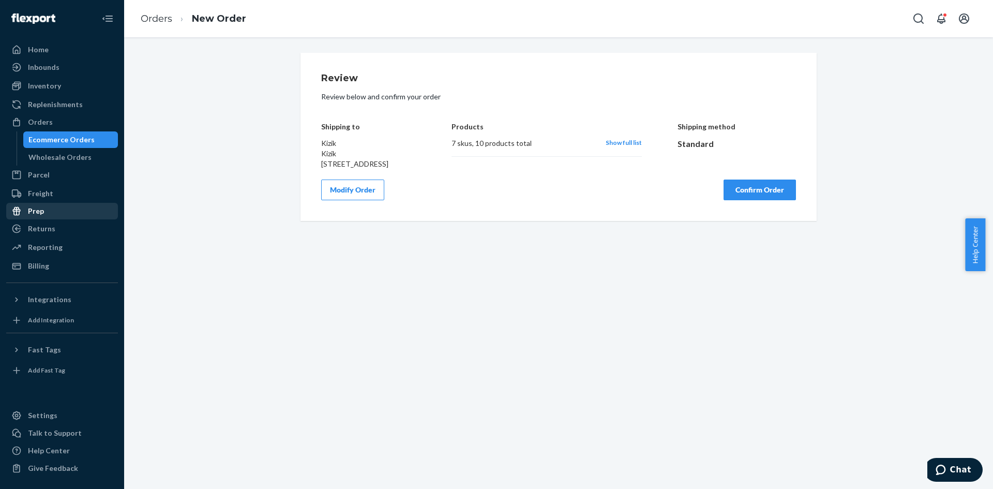
click at [762, 200] on button "Confirm Order" at bounding box center [759, 189] width 72 height 21
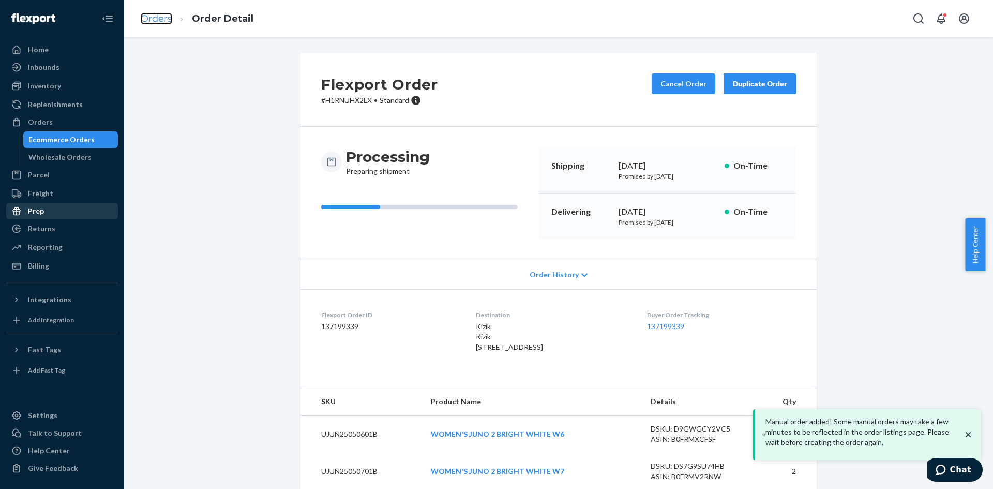
click at [153, 18] on link "Orders" at bounding box center [157, 18] width 32 height 11
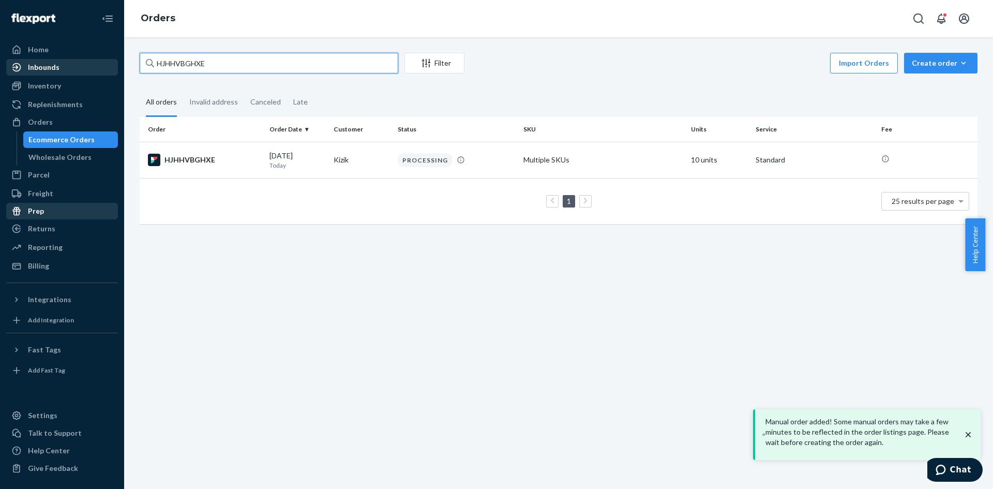
drag, startPoint x: 227, startPoint y: 64, endPoint x: 75, endPoint y: 67, distance: 151.5
click at [75, 67] on div "Home Inbounds Shipping Plans Problems Inventory Products Replenishments Orders …" at bounding box center [496, 244] width 993 height 489
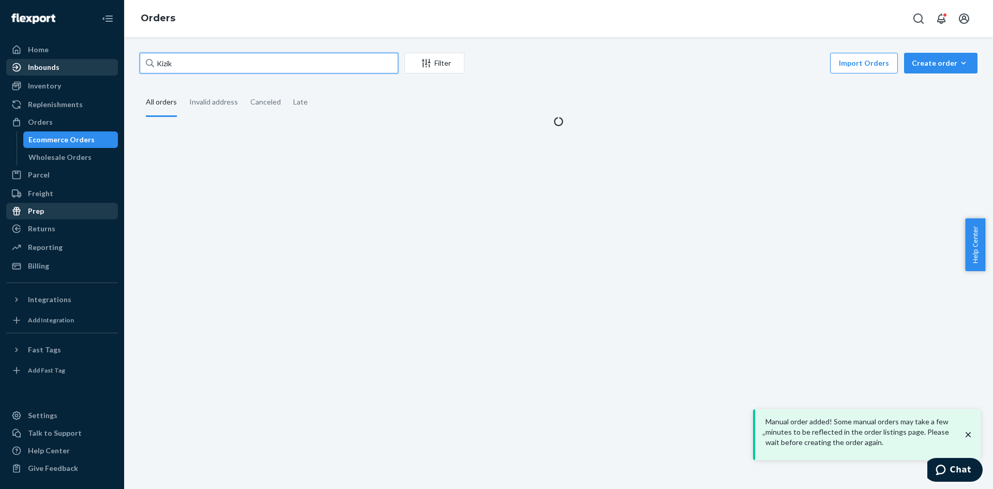
type input "Kizik"
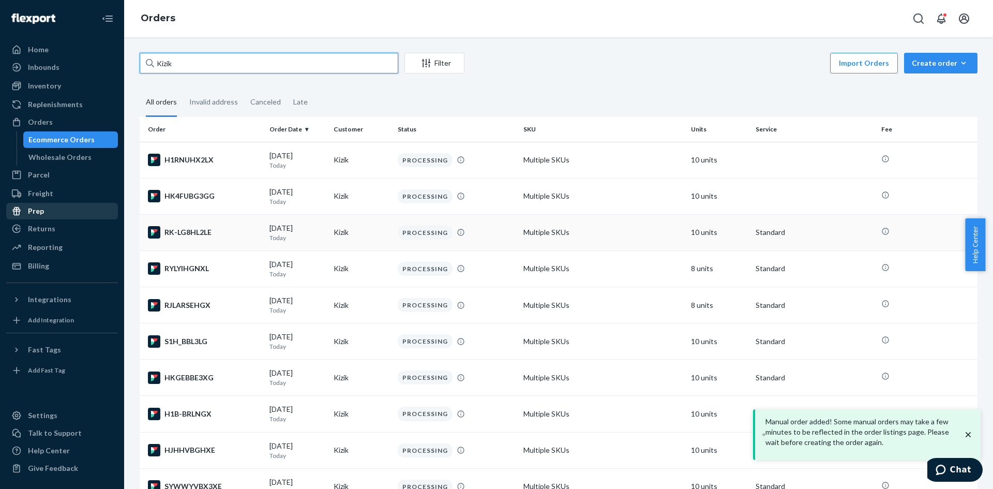
scroll to position [207, 0]
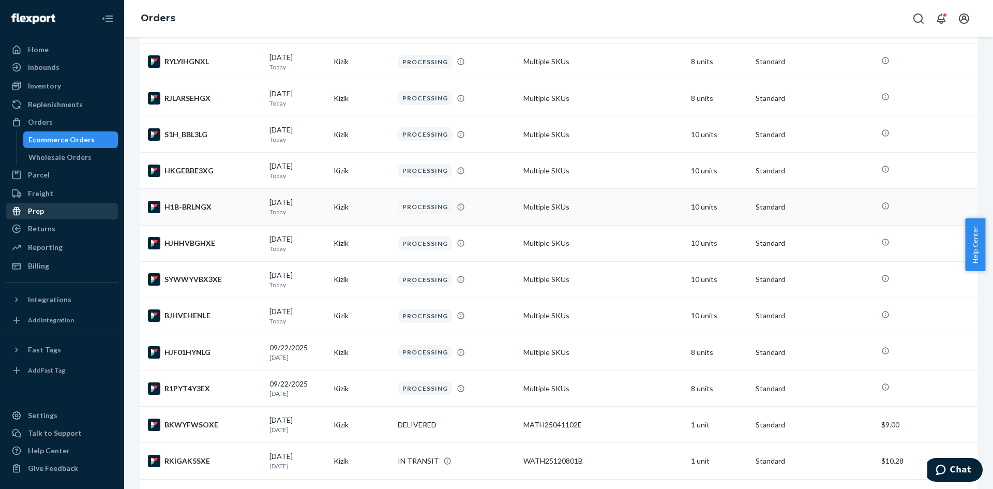
click at [199, 204] on div "H1B-BRLNGX" at bounding box center [204, 207] width 113 height 12
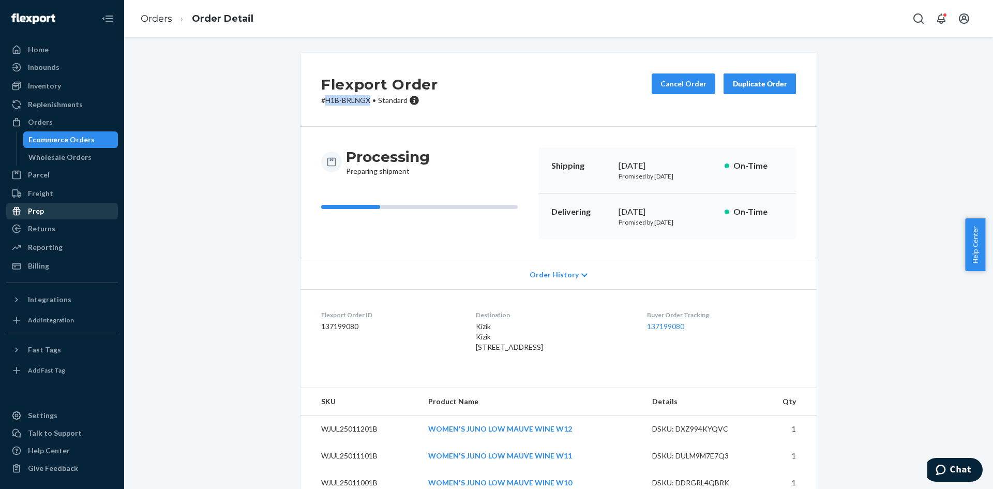
drag, startPoint x: 367, startPoint y: 102, endPoint x: 321, endPoint y: 99, distance: 45.6
click at [321, 99] on p "# H1B-BRLNGX • Standard" at bounding box center [379, 100] width 117 height 10
copy p "H1B-BRLNGX"
click at [746, 74] on button "Duplicate Order" at bounding box center [759, 83] width 72 height 21
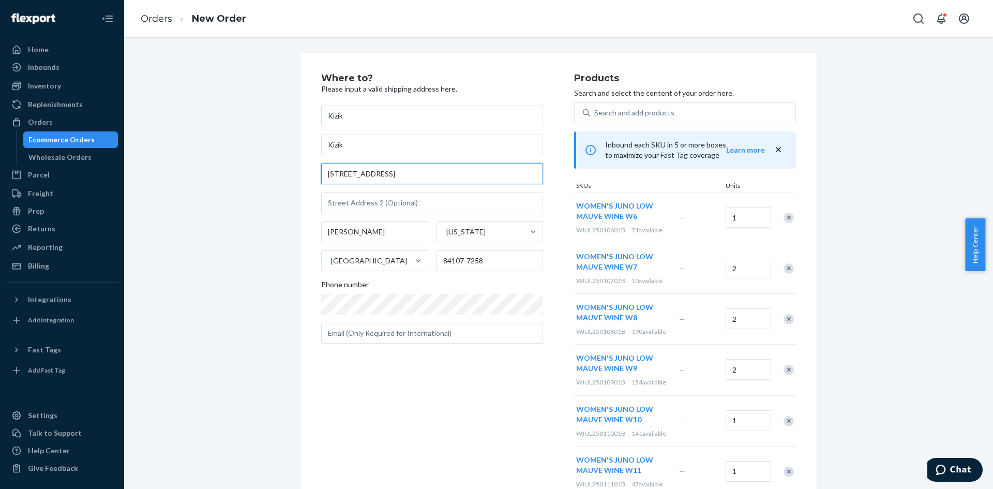
drag, startPoint x: 415, startPoint y: 174, endPoint x: 280, endPoint y: 169, distance: 134.5
click at [280, 169] on div "Where to? Please input a valid shipping address here. Kizik Kizik 6191 S State …" at bounding box center [558, 380] width 853 height 655
paste input "282 W MARKET STE W282 BLOOMINGTON, MN 5542"
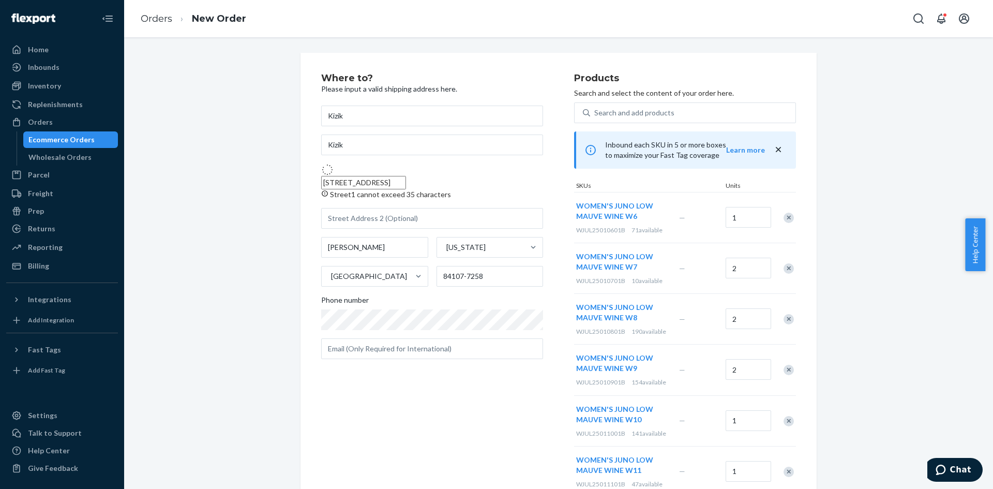
type input "282 West Market"
type input "w282"
type input "Bloomington"
type input "55425"
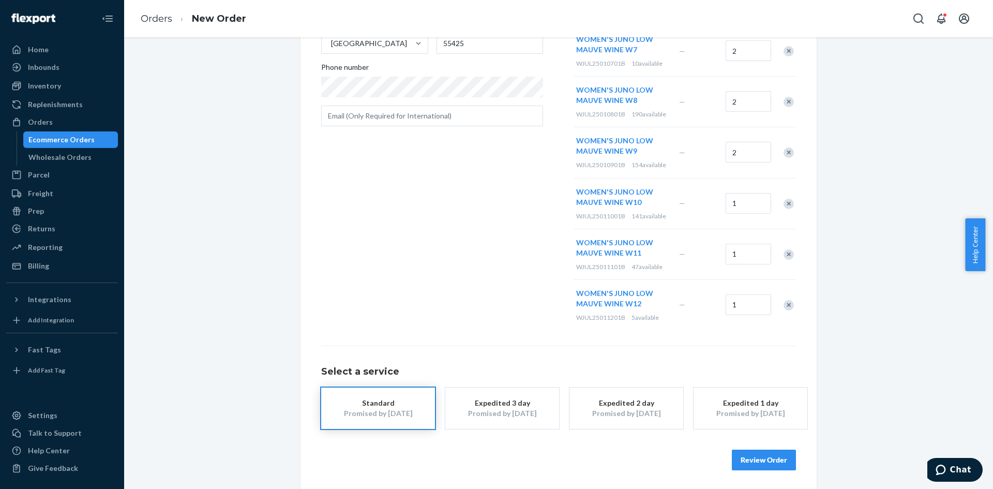
scroll to position [219, 0]
click at [765, 450] on button "Review Order" at bounding box center [764, 457] width 64 height 21
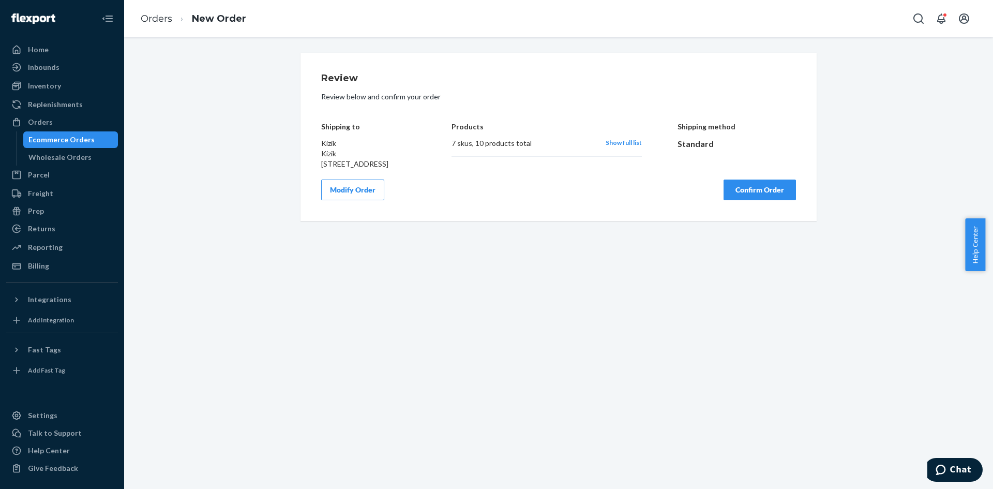
click at [737, 200] on button "Confirm Order" at bounding box center [759, 189] width 72 height 21
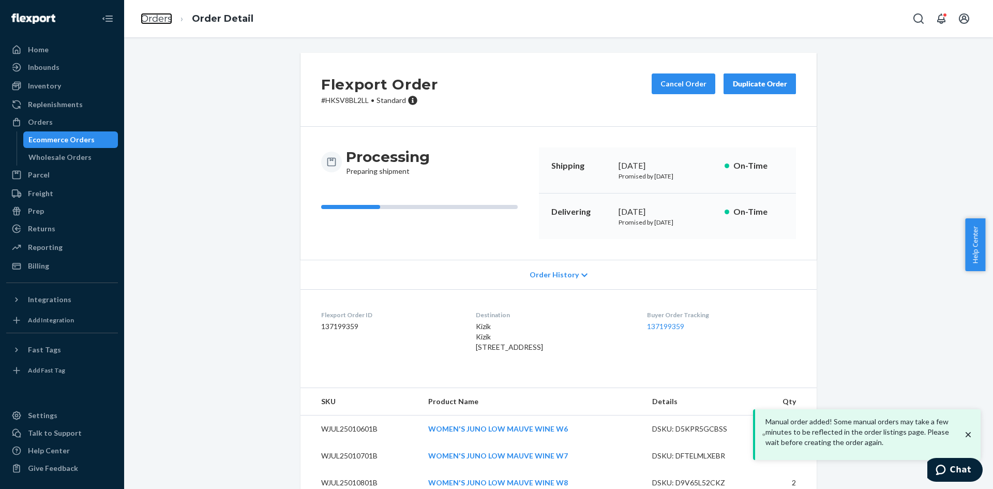
drag, startPoint x: 162, startPoint y: 18, endPoint x: 193, endPoint y: 40, distance: 37.7
click at [162, 18] on link "Orders" at bounding box center [157, 18] width 32 height 11
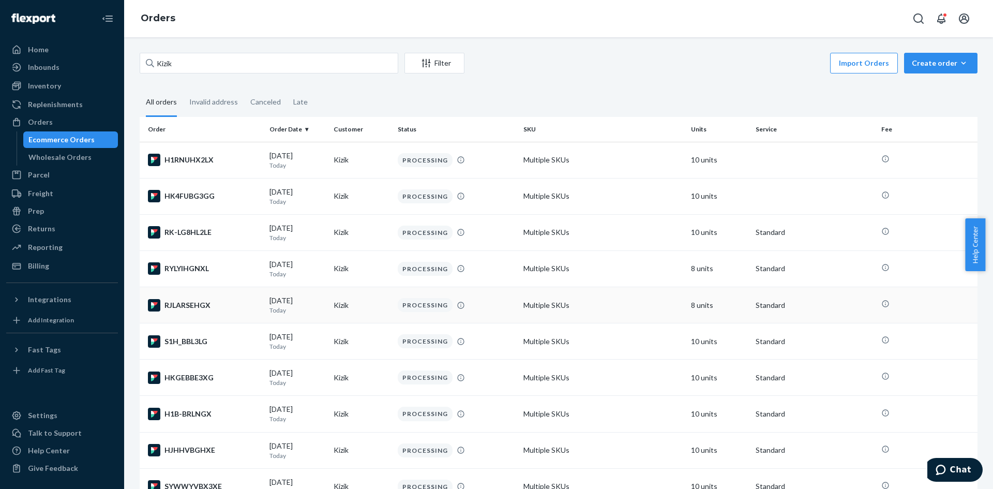
click at [195, 308] on div "RJLARSEHGX" at bounding box center [204, 305] width 113 height 12
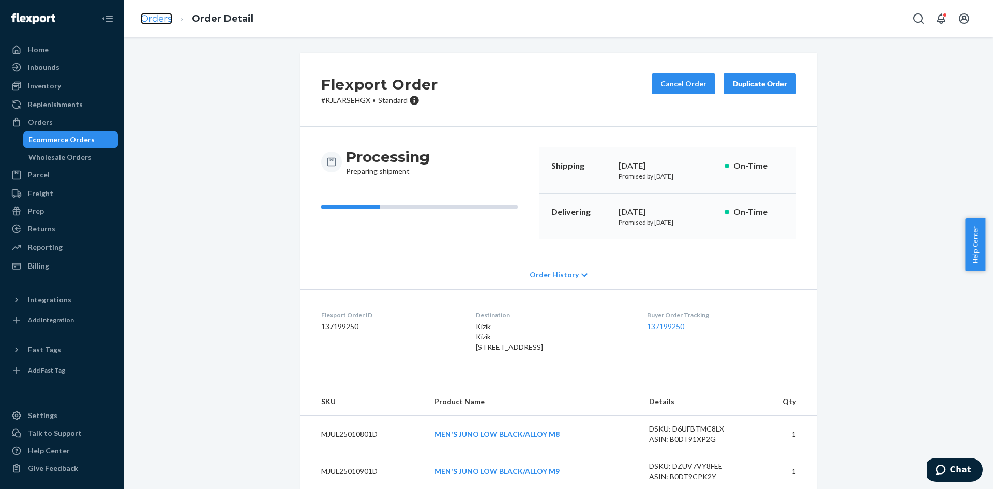
click at [165, 20] on link "Orders" at bounding box center [157, 18] width 32 height 11
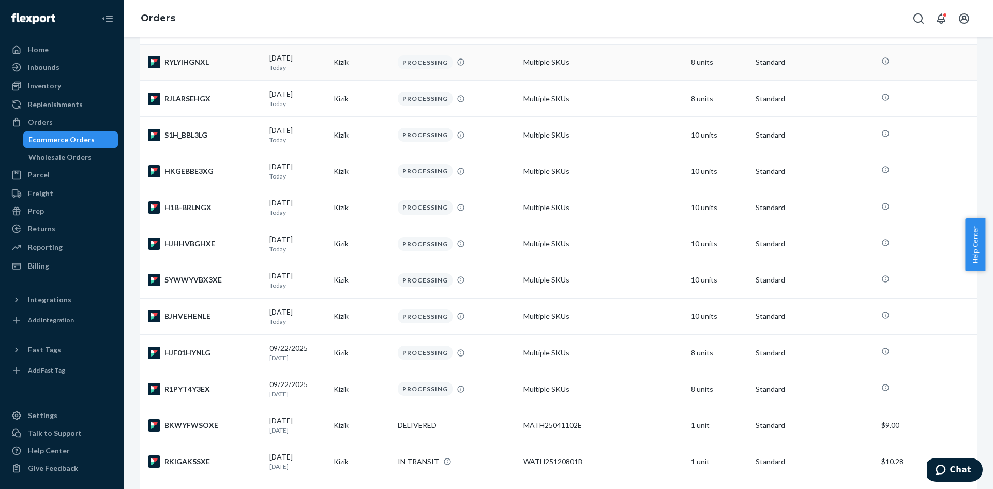
scroll to position [258, 0]
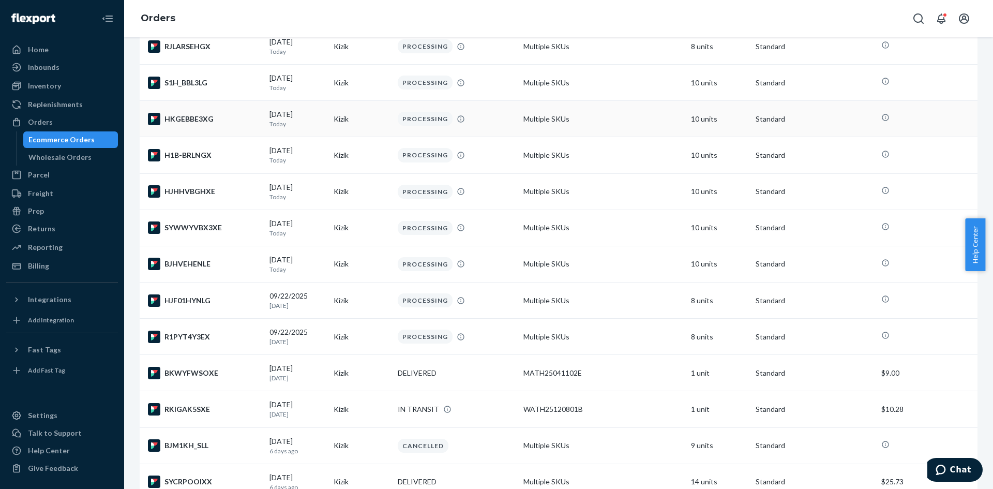
click at [202, 120] on div "HKGEBBE3XG" at bounding box center [204, 119] width 113 height 12
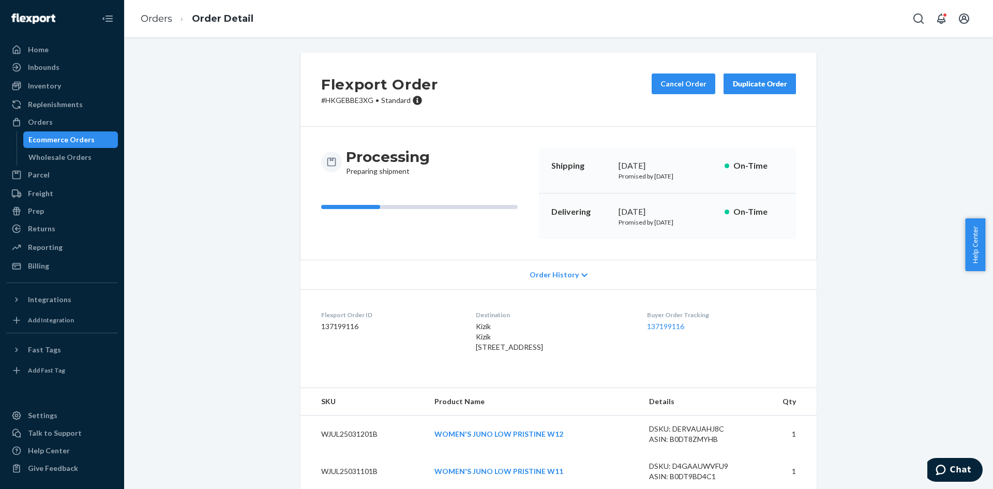
click at [325, 101] on p "# HKGEBBE3XG • Standard" at bounding box center [379, 100] width 117 height 10
copy p "HKGEBBE3XG"
click at [746, 80] on div "Duplicate Order" at bounding box center [759, 84] width 55 height 10
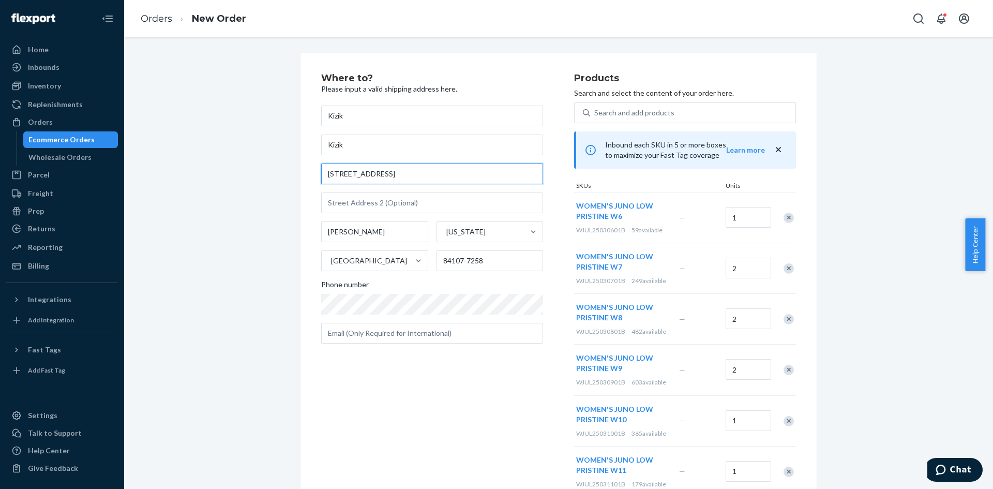
drag, startPoint x: 347, startPoint y: 174, endPoint x: 203, endPoint y: 181, distance: 143.9
click at [203, 181] on div "Where to? Please input a valid shipping address here. Kizik Kizik 6191 S State …" at bounding box center [558, 380] width 853 height 655
paste input "282 W MARKET STE W282 BLOOMINGTON, MN 5542"
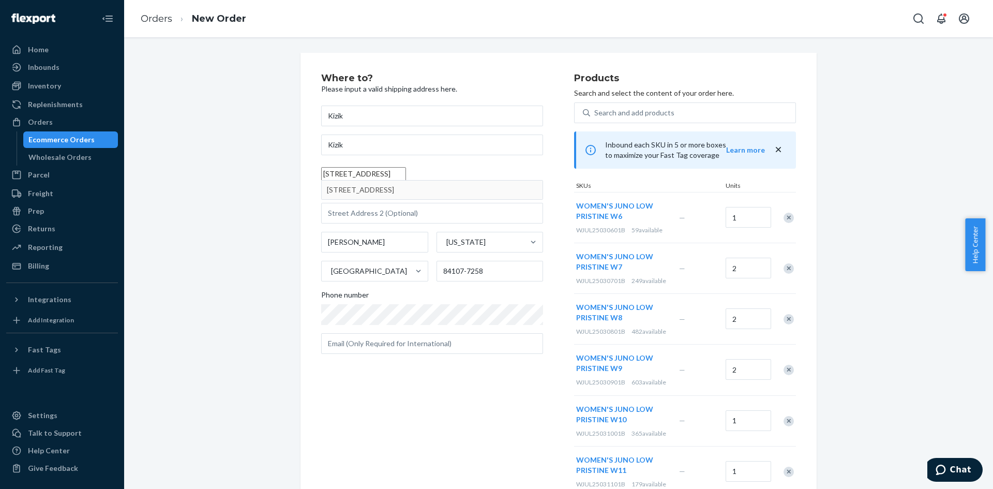
drag, startPoint x: 469, startPoint y: 192, endPoint x: 475, endPoint y: 195, distance: 6.9
type input "282 West Market"
type input "w282"
type input "Bloomington"
type input "55425"
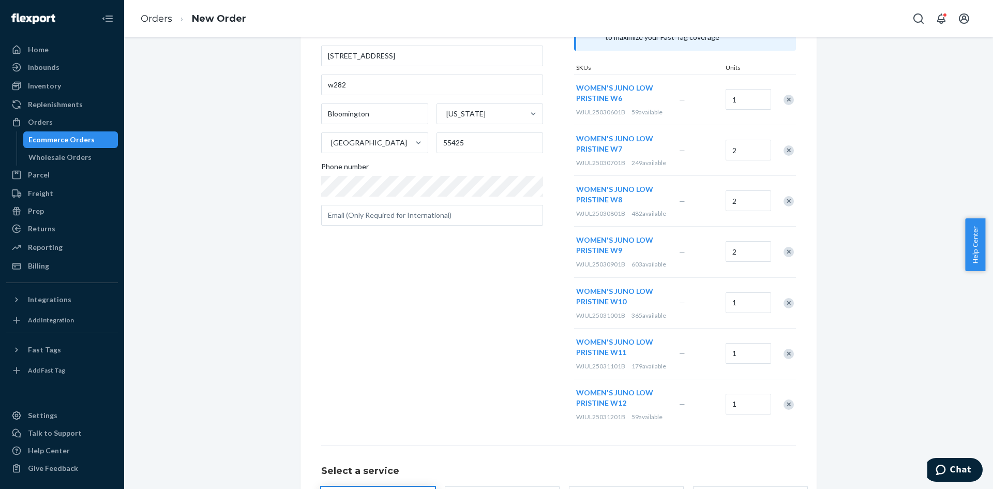
scroll to position [209, 0]
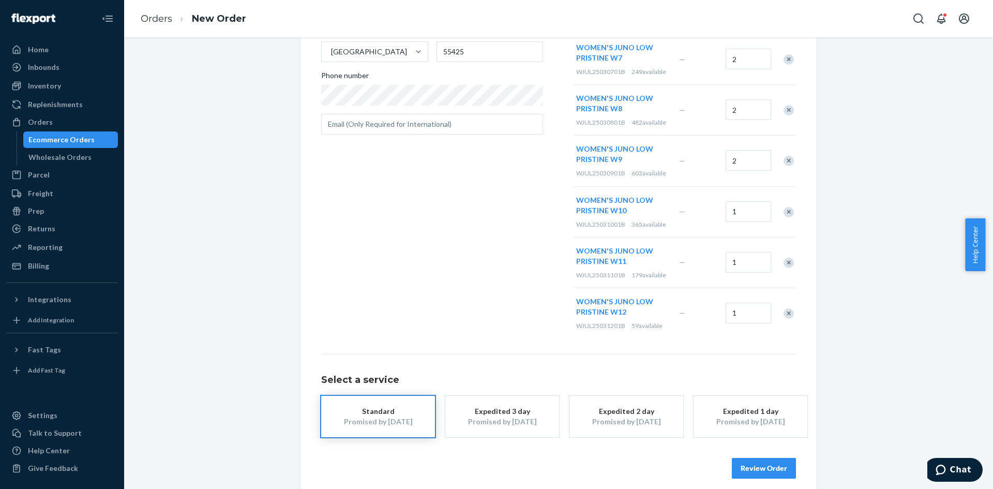
click at [757, 465] on button "Review Order" at bounding box center [764, 468] width 64 height 21
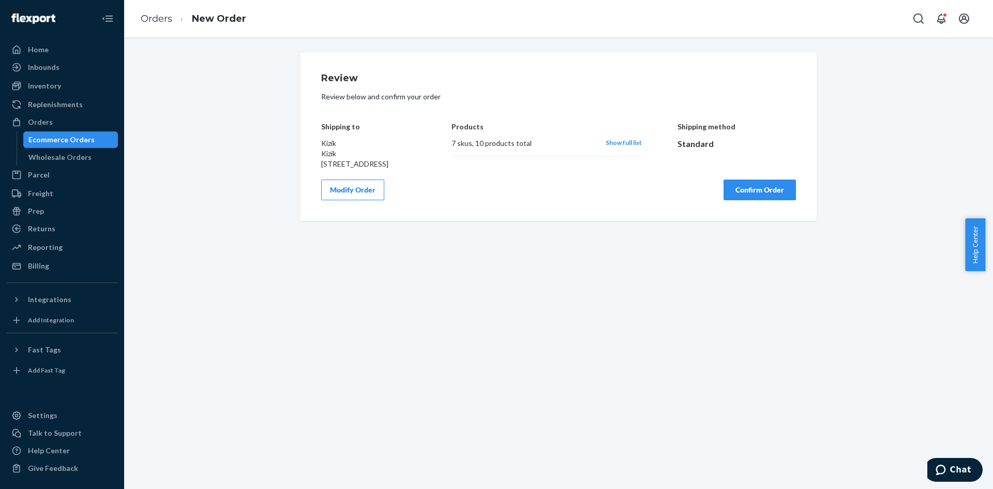
scroll to position [0, 0]
click at [738, 200] on button "Confirm Order" at bounding box center [759, 189] width 72 height 21
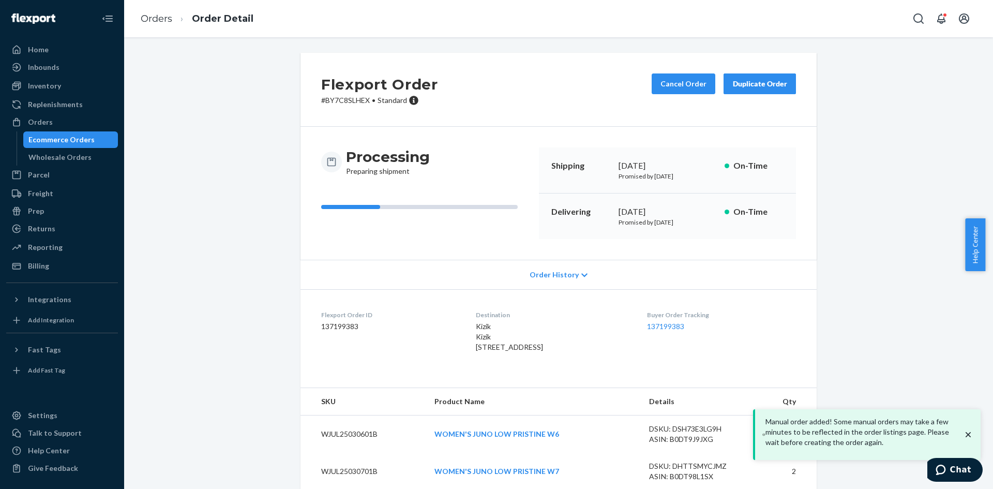
drag, startPoint x: 755, startPoint y: 81, endPoint x: 417, endPoint y: 113, distance: 339.6
click at [755, 81] on div "Duplicate Order" at bounding box center [759, 84] width 55 height 10
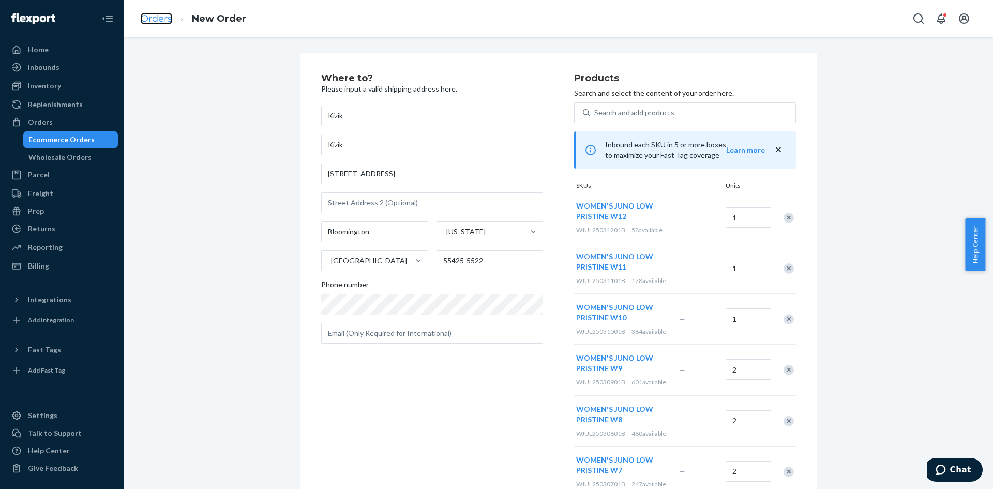
click at [160, 18] on link "Orders" at bounding box center [157, 18] width 32 height 11
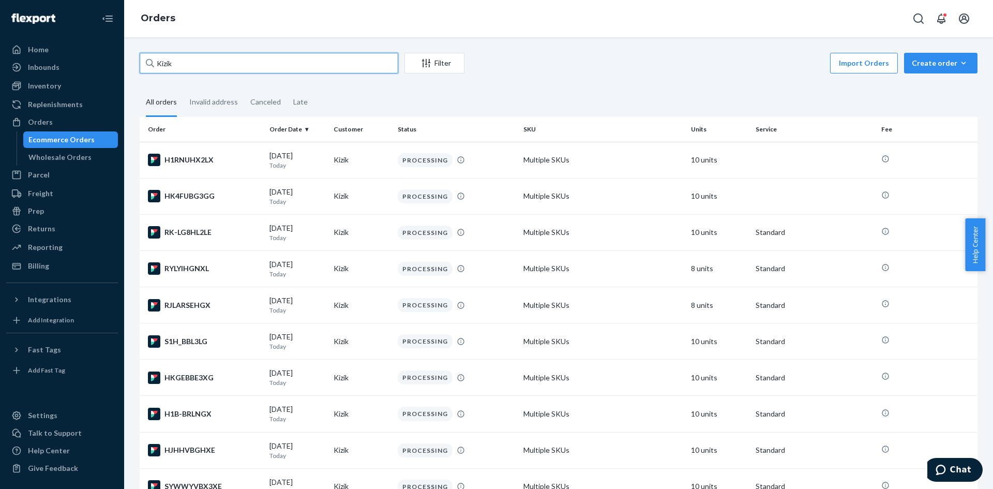
drag, startPoint x: 174, startPoint y: 64, endPoint x: 193, endPoint y: 64, distance: 19.1
click at [174, 63] on input "Kizik" at bounding box center [269, 63] width 258 height 21
paste input "S1H_BBL3LG"
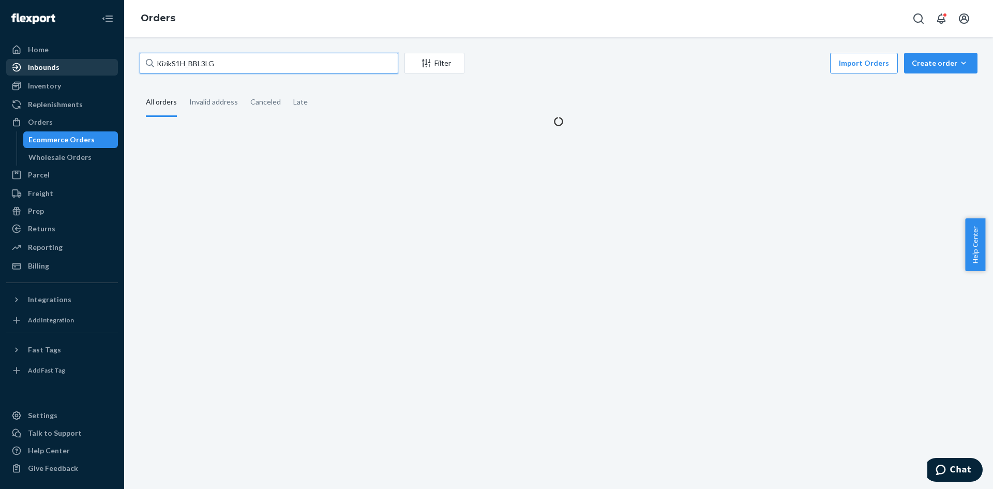
drag, startPoint x: 166, startPoint y: 69, endPoint x: 81, endPoint y: 72, distance: 85.4
click at [81, 72] on div "Home Inbounds Shipping Plans Problems Inventory Products Replenishments Orders …" at bounding box center [496, 244] width 993 height 489
paste input "text"
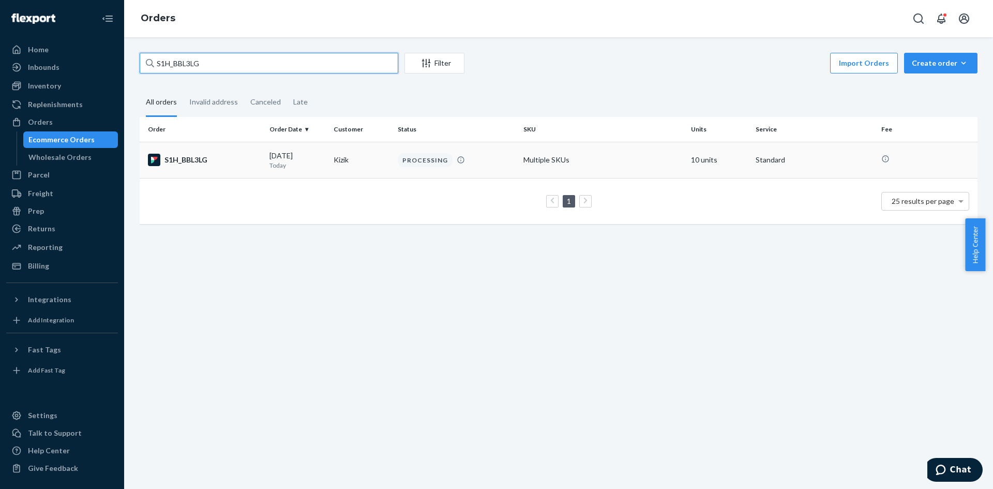
type input "S1H_BBL3LG"
click at [186, 159] on div "S1H_BBL3LG" at bounding box center [204, 160] width 113 height 12
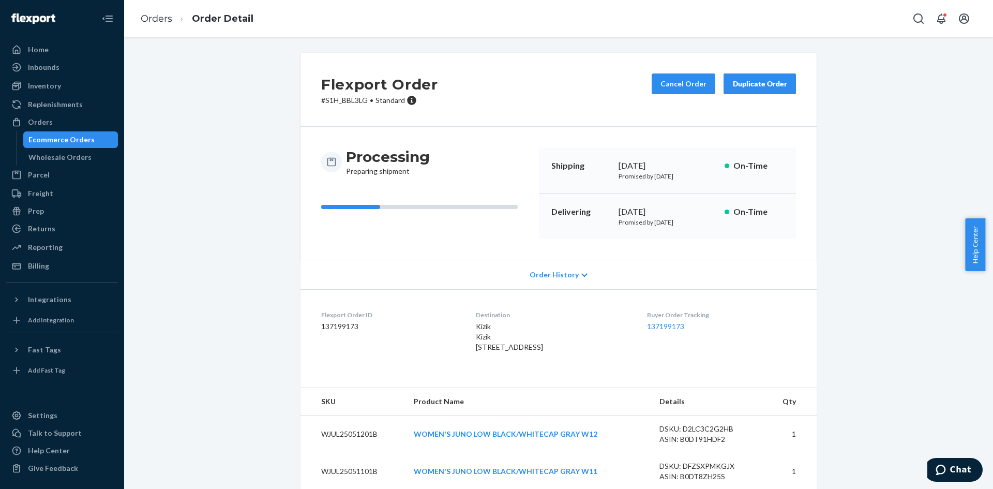
click at [763, 81] on div "Duplicate Order" at bounding box center [759, 84] width 55 height 10
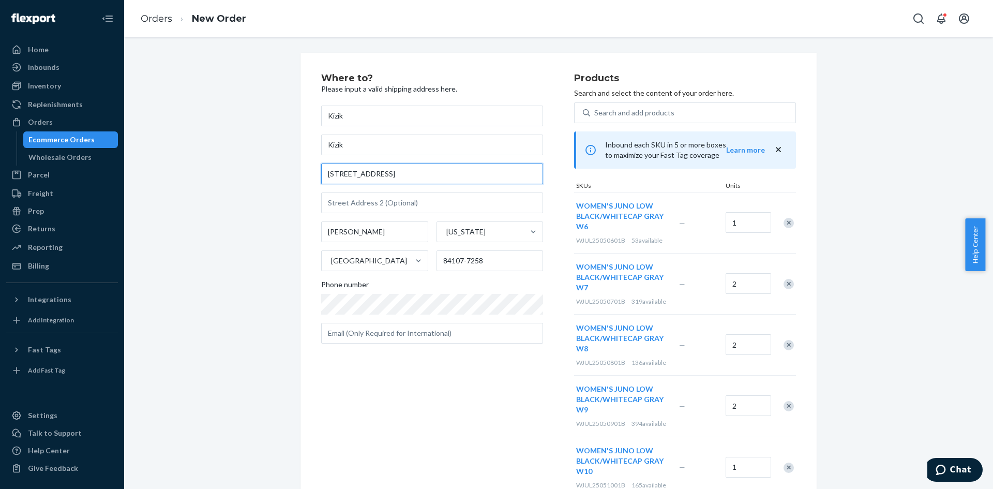
drag, startPoint x: 411, startPoint y: 170, endPoint x: 247, endPoint y: 176, distance: 164.0
click at [247, 176] on div "Where to? Please input a valid shipping address here. Kizik Kizik 6191 S State …" at bounding box center [558, 416] width 853 height 727
paste input "282 W MARKET STE W282 BLOOMINGTON, MN 5542"
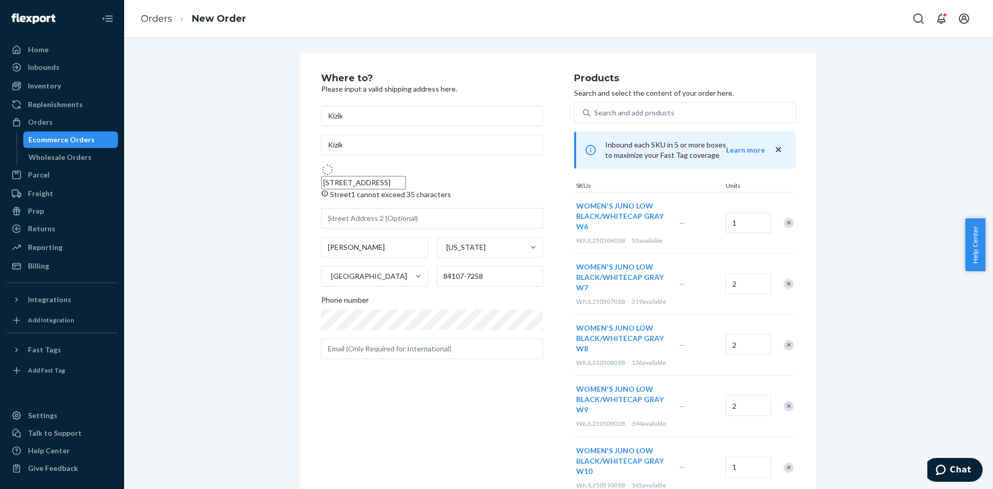
type input "282 West Market"
type input "w282"
type input "Bloomington"
type input "55425"
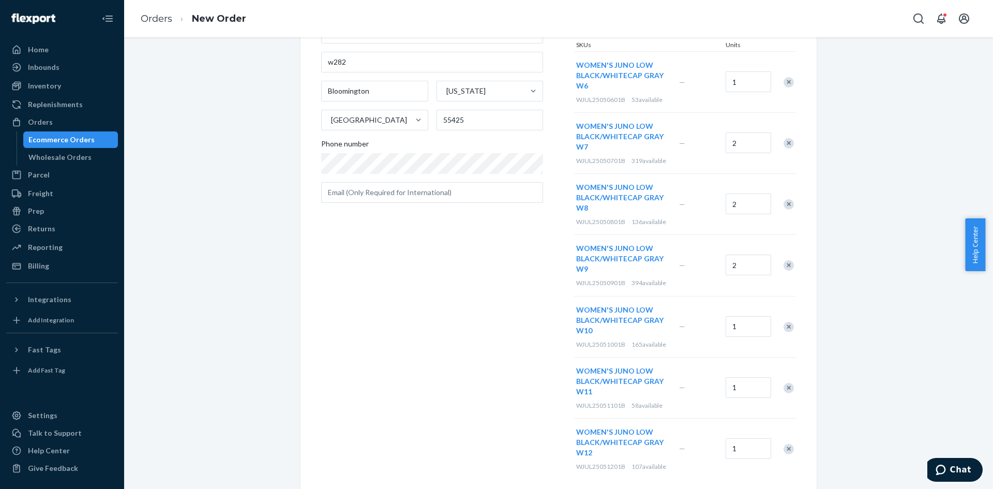
scroll to position [281, 0]
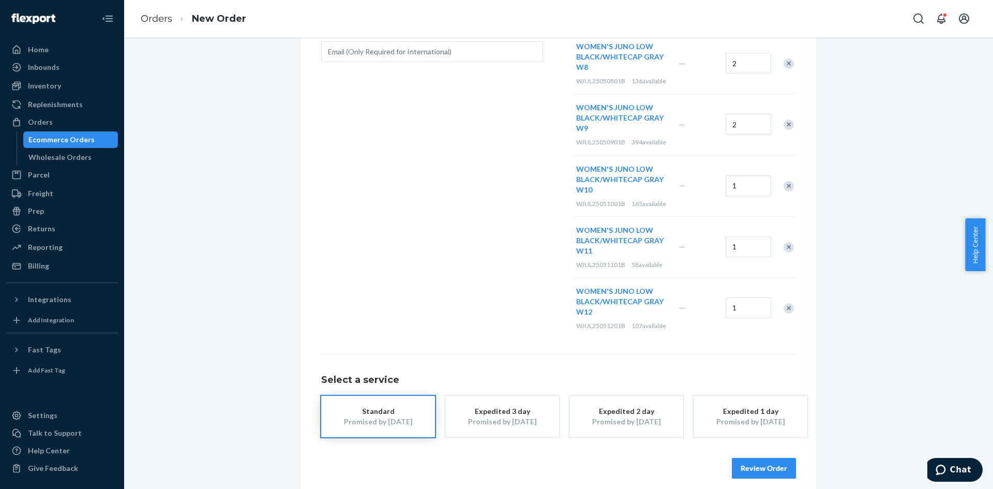
click at [756, 462] on button "Review Order" at bounding box center [764, 468] width 64 height 21
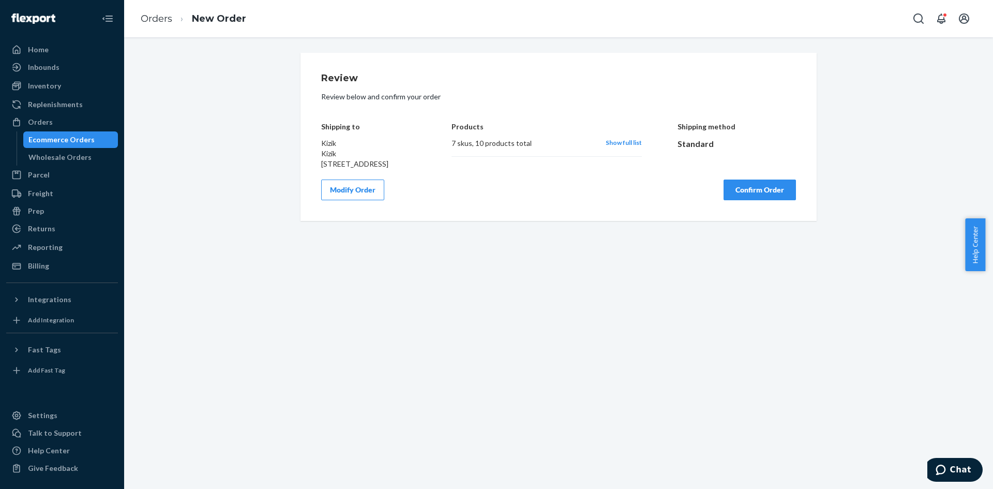
scroll to position [0, 0]
click at [749, 200] on button "Confirm Order" at bounding box center [759, 189] width 72 height 21
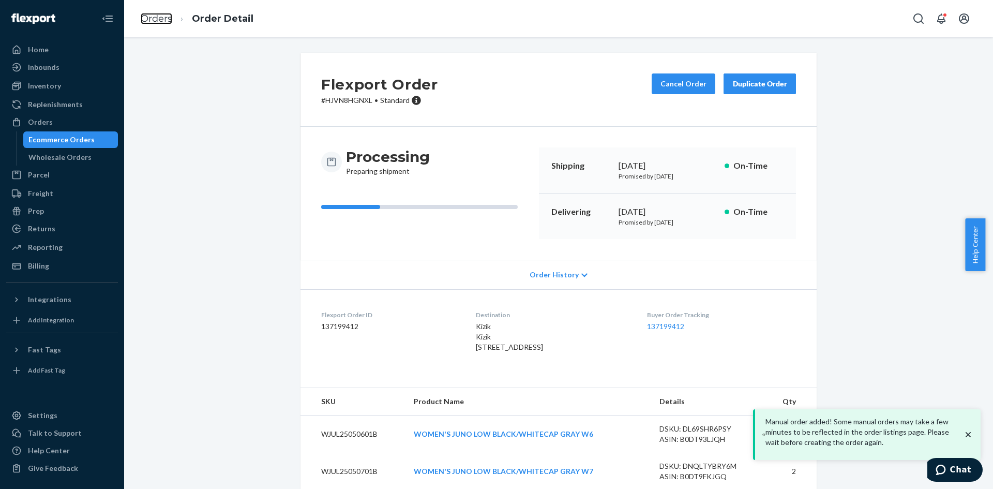
drag, startPoint x: 164, startPoint y: 21, endPoint x: 202, endPoint y: 49, distance: 46.8
click at [164, 21] on link "Orders" at bounding box center [157, 18] width 32 height 11
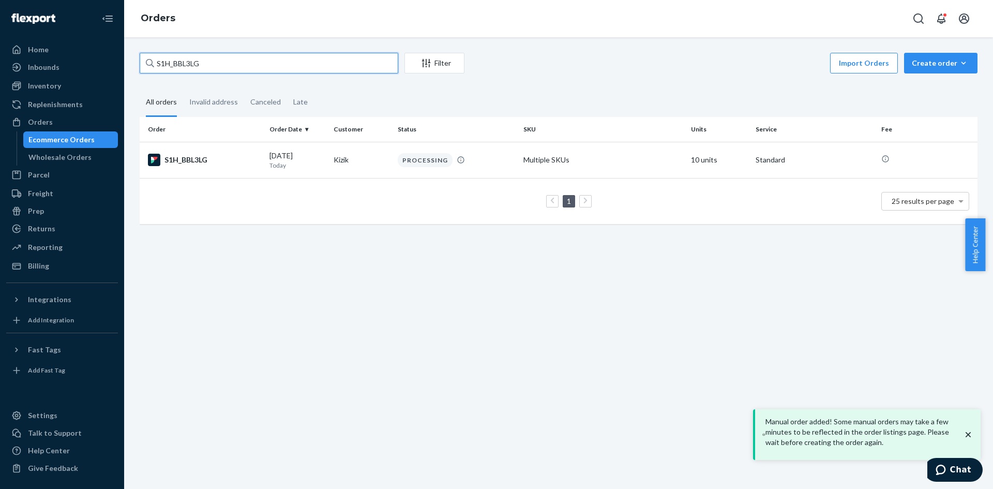
click at [177, 62] on input "S1H_BBL3LG" at bounding box center [269, 63] width 258 height 21
paste input "R1PYT4Y3EX"
type input "R1PYT4Y3EX"
click at [190, 154] on div "R1PYT4Y3EX" at bounding box center [204, 160] width 113 height 12
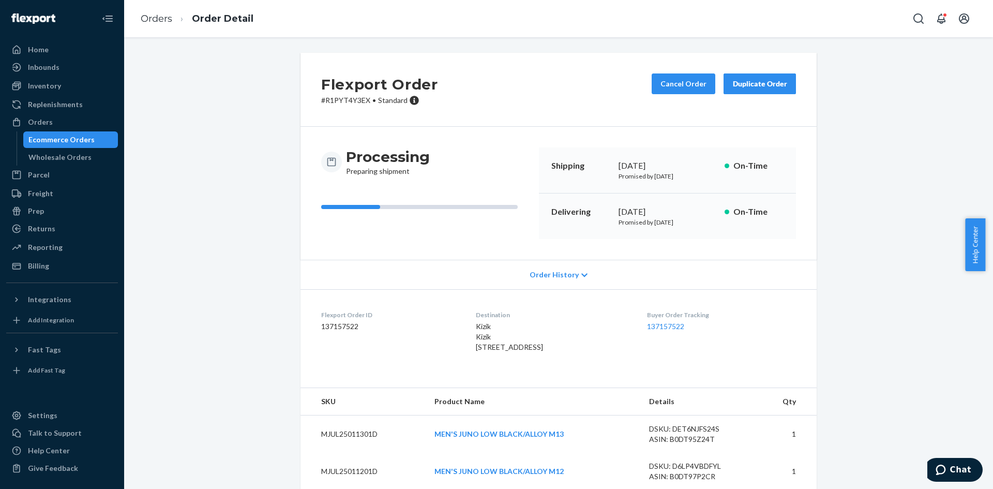
click at [740, 86] on div "Duplicate Order" at bounding box center [759, 84] width 55 height 10
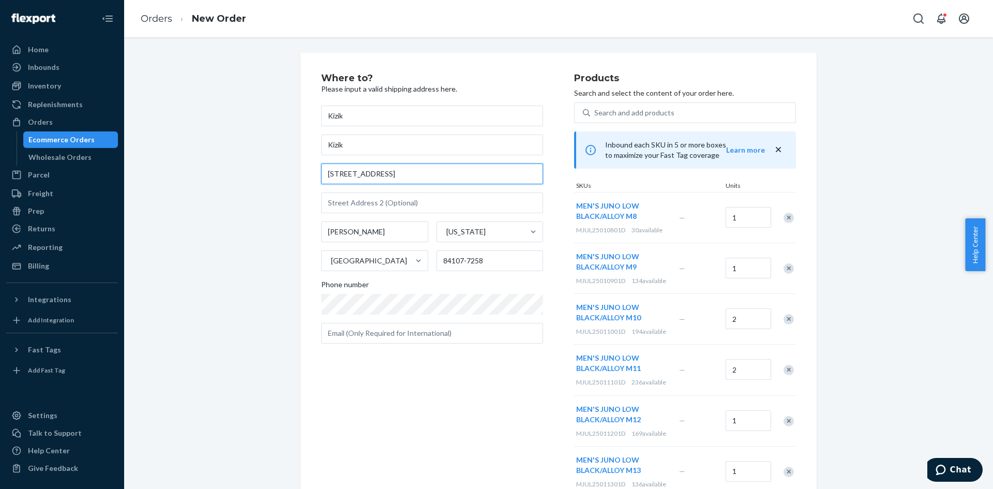
drag, startPoint x: 392, startPoint y: 178, endPoint x: 253, endPoint y: 180, distance: 139.1
click at [253, 180] on div "Where to? Please input a valid shipping address here. Kizik Kizik 6191 S State …" at bounding box center [558, 355] width 853 height 604
paste input "160 N GULPH RD STE 2344 KING OF PRUSSIA, PA 19406"
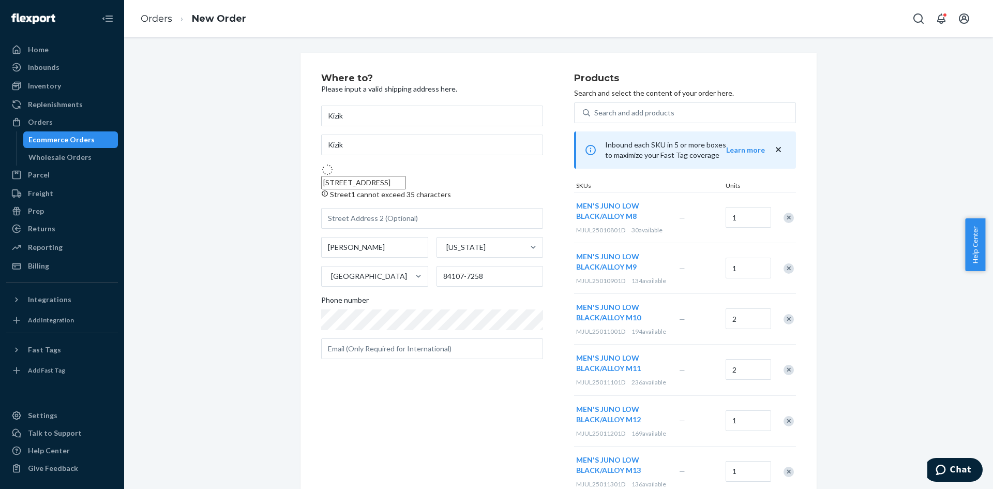
type input "160 N Gulph Rd"
type input "2344"
type input "King of Prussia"
type input "19406"
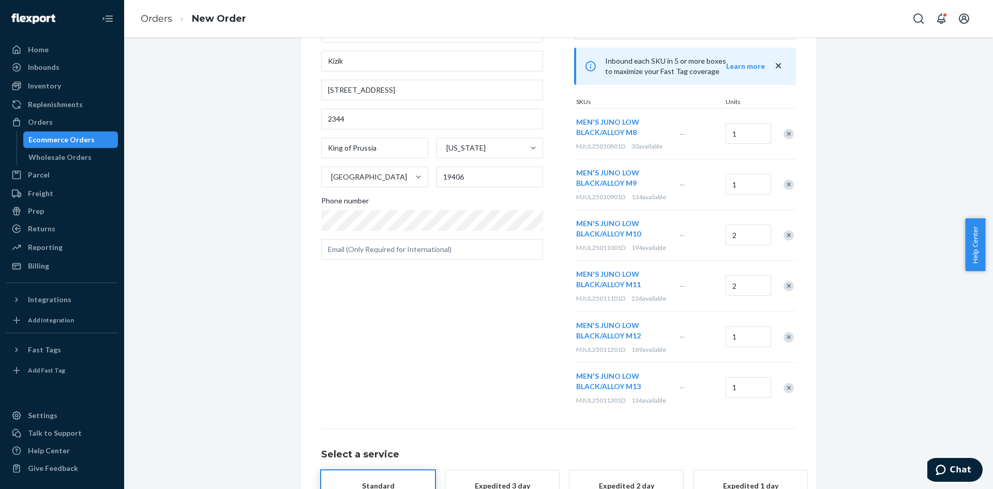
scroll to position [169, 0]
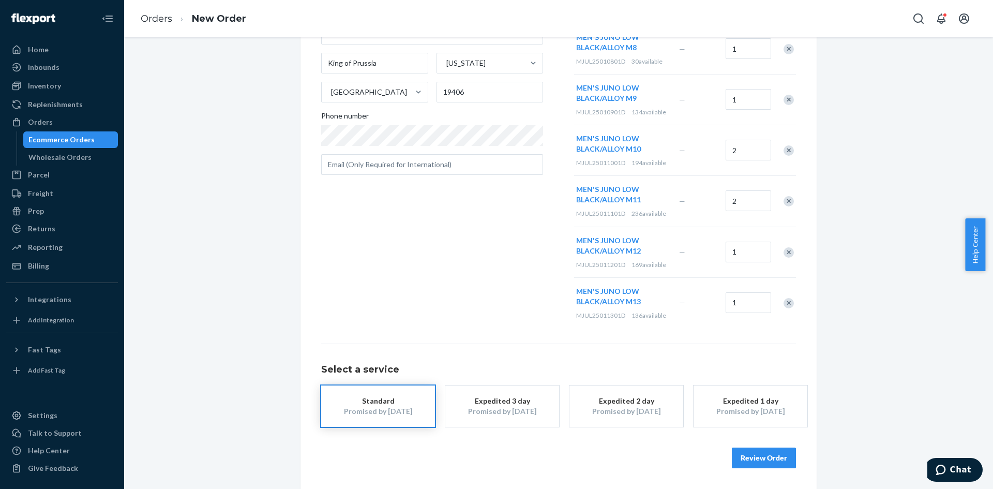
click at [752, 454] on button "Review Order" at bounding box center [764, 457] width 64 height 21
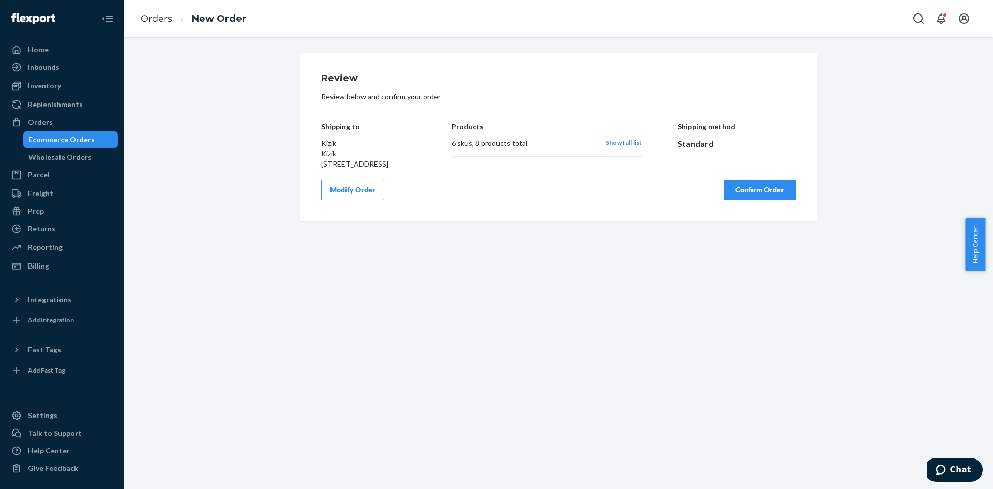
scroll to position [0, 0]
click at [745, 200] on button "Confirm Order" at bounding box center [759, 189] width 72 height 21
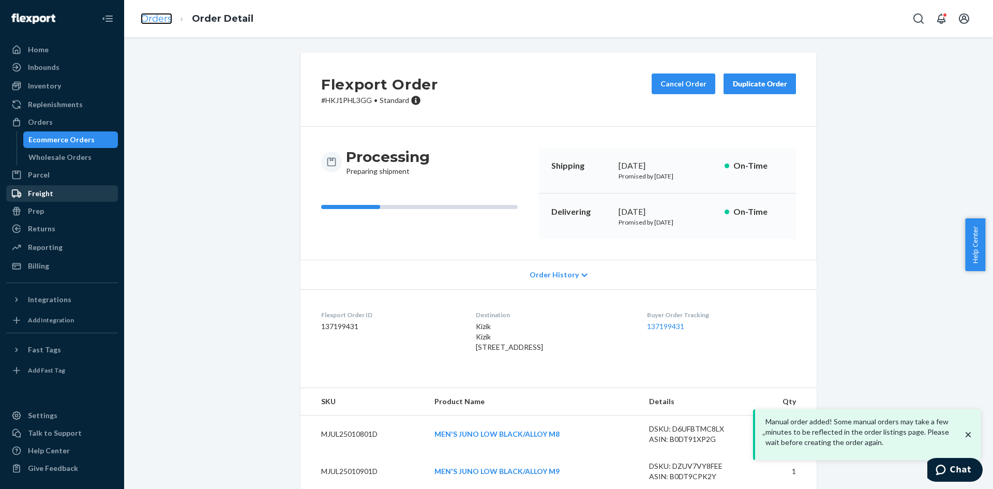
click at [155, 16] on link "Orders" at bounding box center [157, 18] width 32 height 11
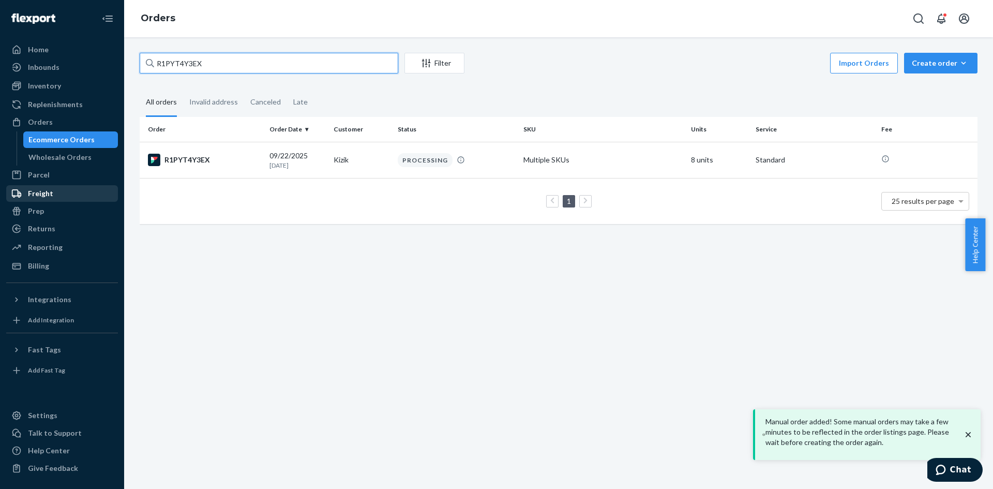
click at [190, 68] on input "R1PYT4Y3EX" at bounding box center [269, 63] width 258 height 21
paste input "HJF01HYNLG"
type input "HJF01HYNLG"
click at [199, 159] on div "HJF01HYNLG" at bounding box center [204, 160] width 113 height 12
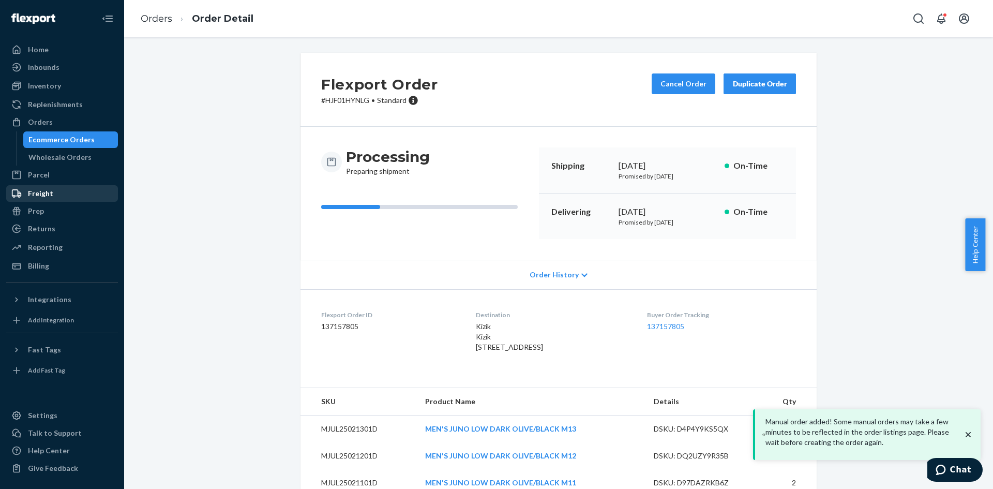
click at [739, 83] on div "Duplicate Order" at bounding box center [759, 84] width 55 height 10
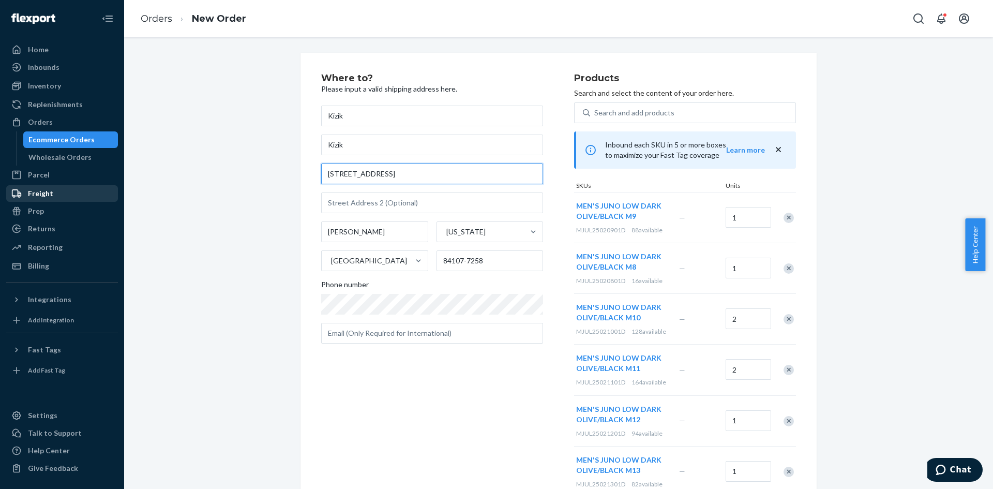
drag, startPoint x: 396, startPoint y: 178, endPoint x: 430, endPoint y: 179, distance: 33.6
click at [430, 179] on input "6191 S State St # 1815" at bounding box center [432, 173] width 222 height 21
paste input "160 N GULPH RD STE 2344 KING OF PRUSSIA, PA 19406"
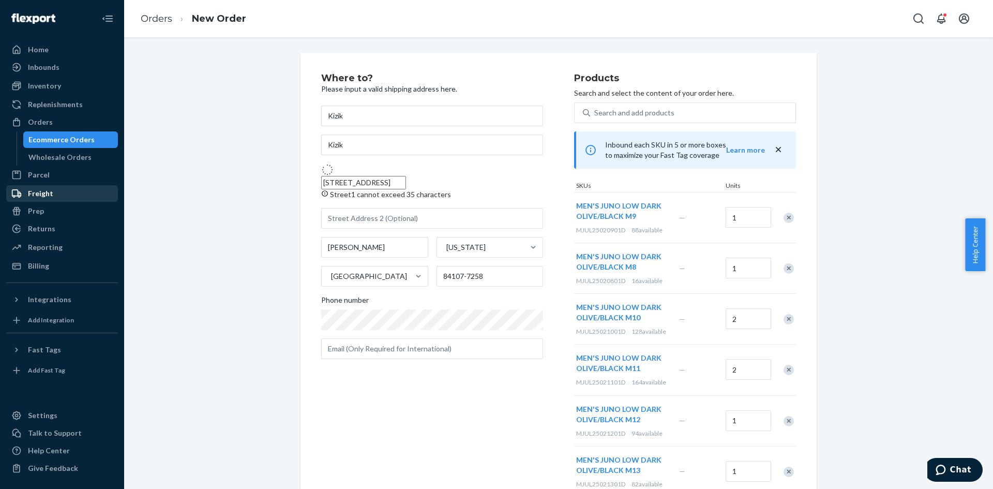
type input "160 N Gulph Rd"
type input "2344"
type input "King of Prussia"
type input "19406"
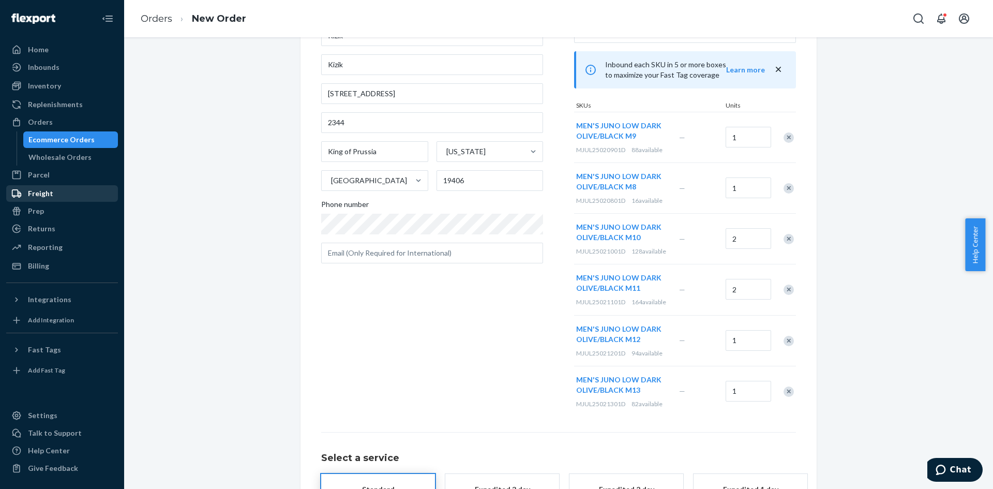
scroll to position [169, 0]
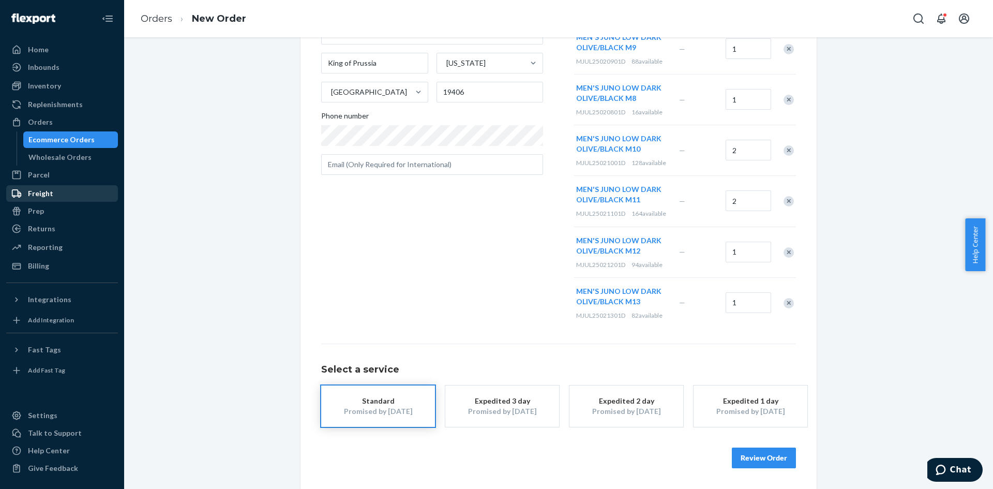
click at [766, 454] on button "Review Order" at bounding box center [764, 457] width 64 height 21
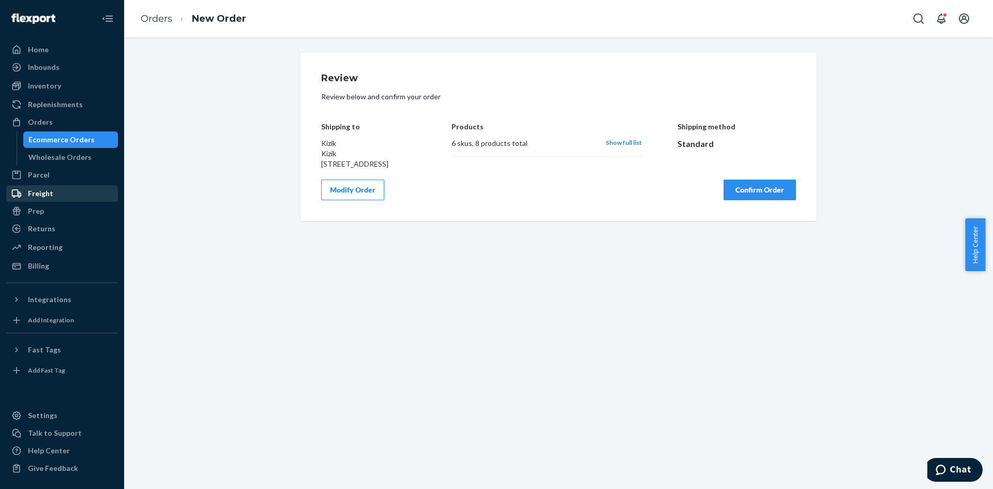
scroll to position [0, 0]
click at [752, 200] on button "Confirm Order" at bounding box center [759, 189] width 72 height 21
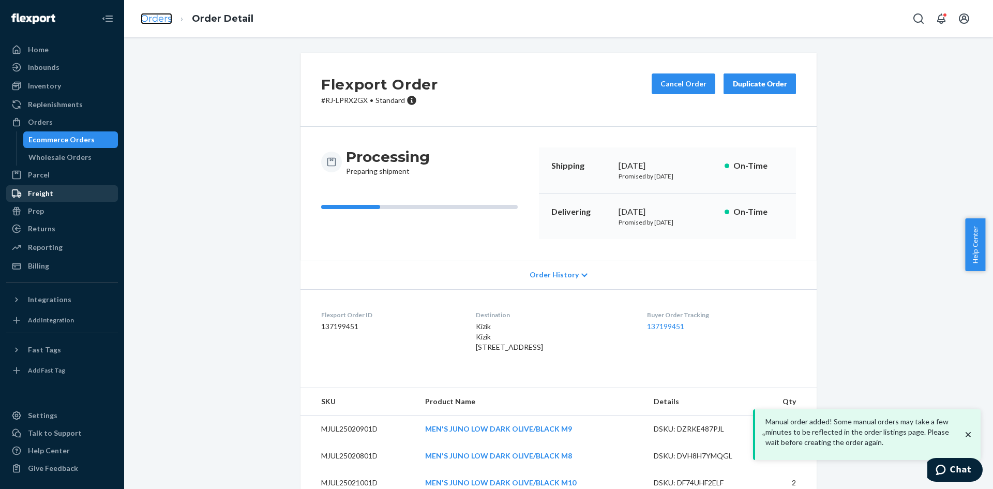
click at [158, 17] on link "Orders" at bounding box center [157, 18] width 32 height 11
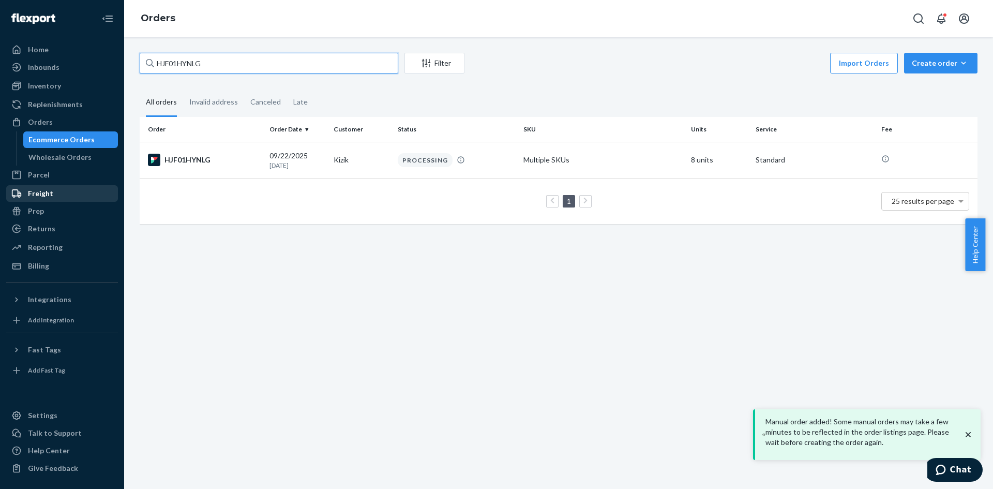
click at [180, 67] on input "HJF01HYNLG" at bounding box center [269, 63] width 258 height 21
paste input "BJHVEHENLE"
type input "BJHVEHENLE"
click at [196, 159] on div "BJHVEHENLE" at bounding box center [204, 160] width 113 height 12
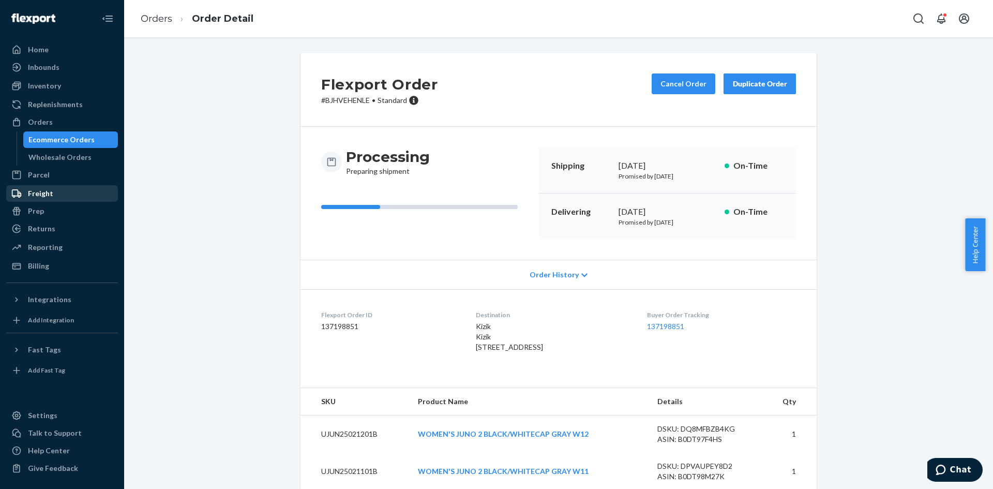
click at [746, 82] on div "Duplicate Order" at bounding box center [759, 84] width 55 height 10
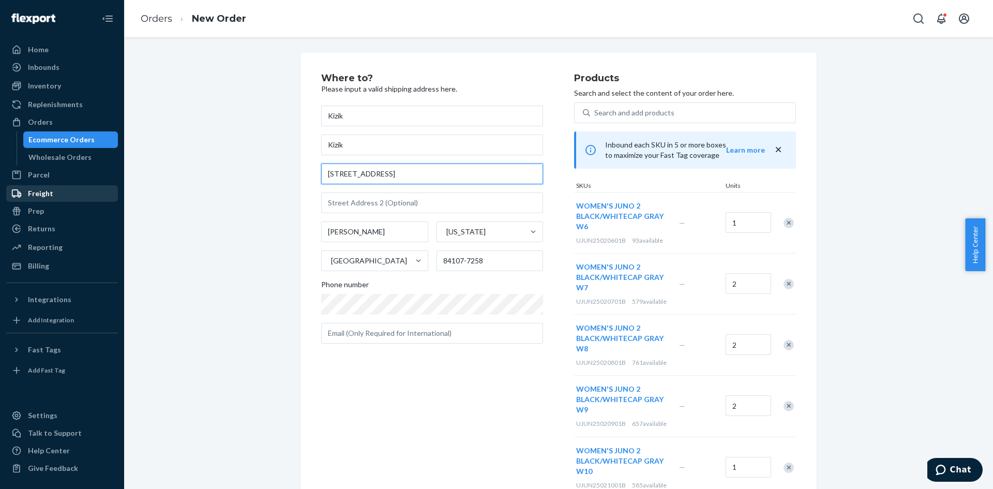
drag, startPoint x: 419, startPoint y: 172, endPoint x: 234, endPoint y: 174, distance: 185.1
click at [220, 173] on div "Where to? Please input a valid shipping address here. Kizik Kizik 6191 S State …" at bounding box center [558, 416] width 853 height 727
paste input "BJHVEHENLE"
type input "BJHVEHENLE"
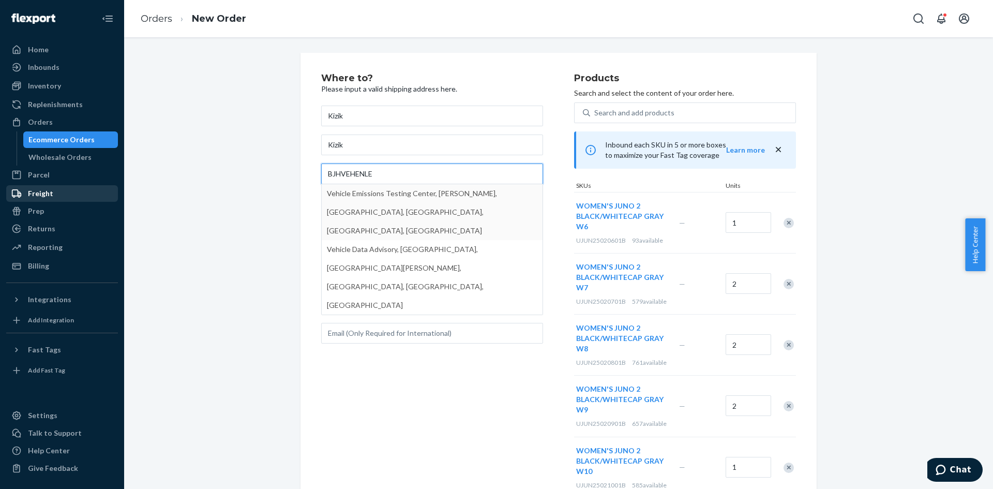
drag, startPoint x: 383, startPoint y: 173, endPoint x: 282, endPoint y: 179, distance: 101.5
click at [282, 179] on div "Where to? Please input a valid shipping address here. Kizik Kizik BJHVEHENLE Ve…" at bounding box center [558, 416] width 853 height 727
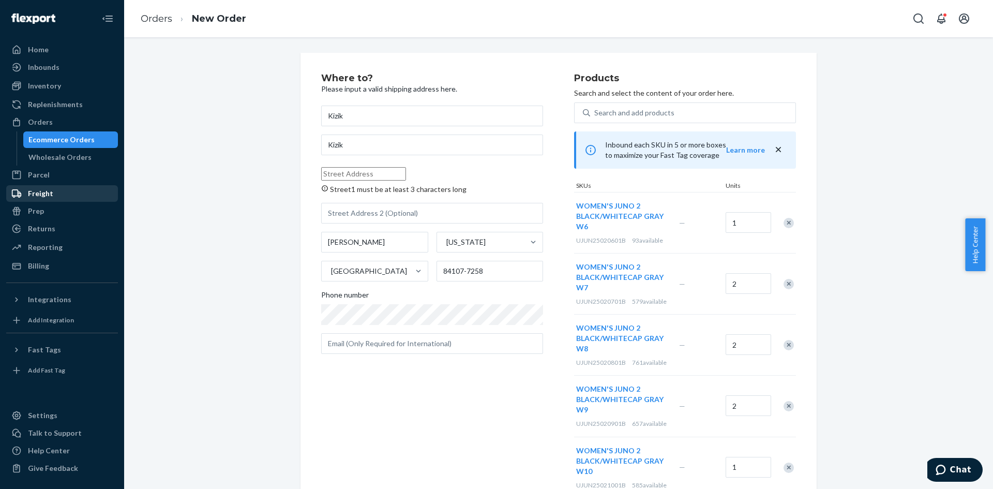
drag, startPoint x: 332, startPoint y: 172, endPoint x: 324, endPoint y: 171, distance: 8.3
click at [324, 171] on input "Street1 must be at least 3 characters long" at bounding box center [363, 173] width 85 height 13
paste input "160 N GULPH RD STE 2344 KING OF PRUSSIA, PA 19406"
type input "160 N Gulph Rd"
type input "2344"
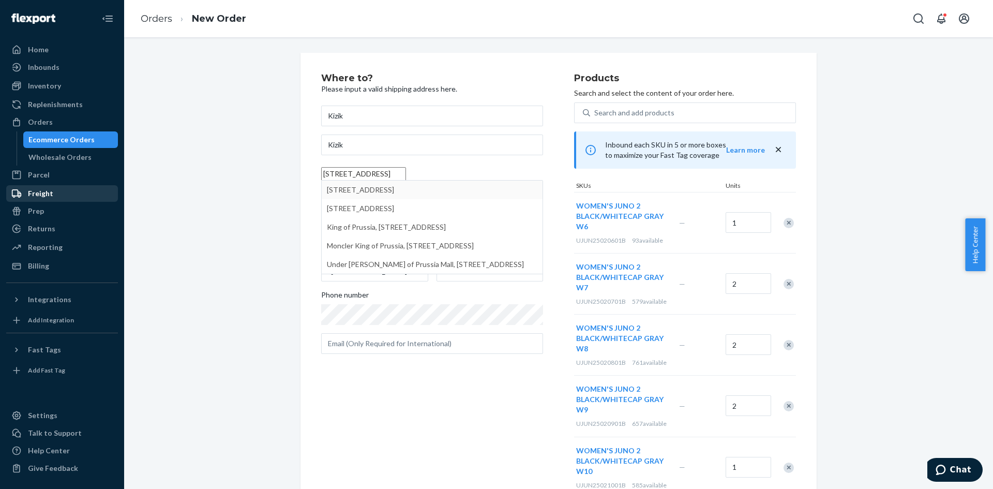
type input "King of Prussia"
type input "19406"
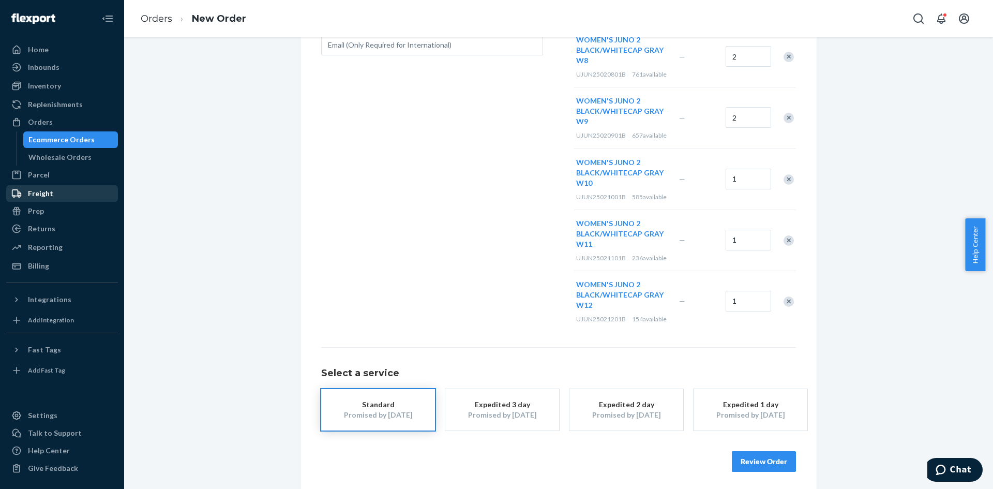
scroll to position [292, 0]
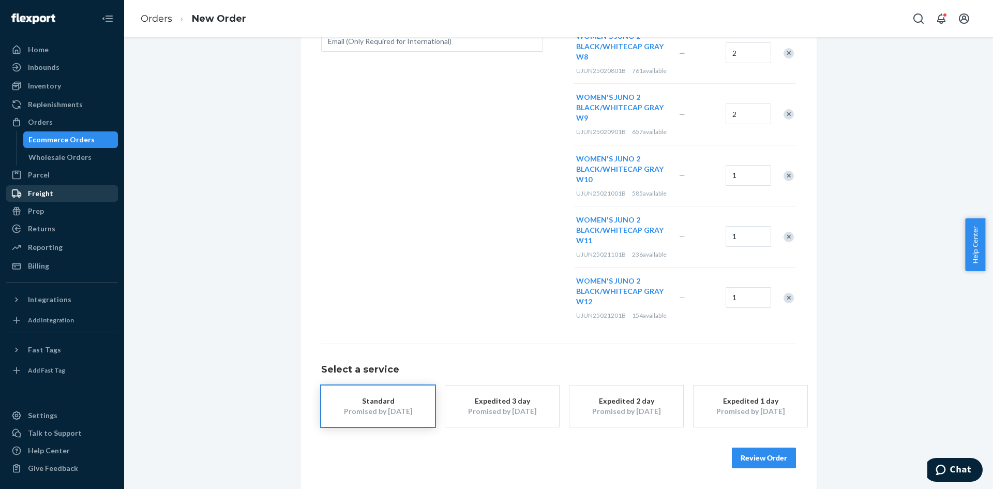
click at [770, 462] on button "Review Order" at bounding box center [764, 457] width 64 height 21
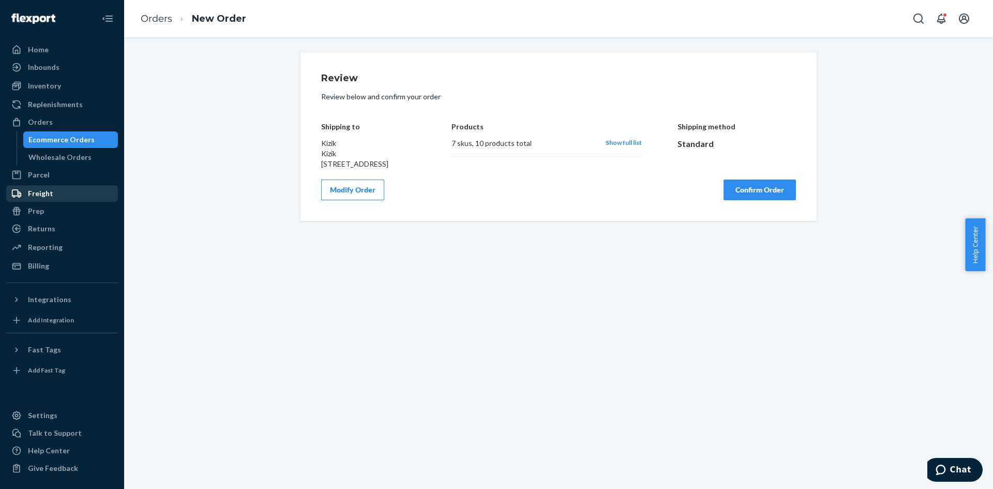
click at [756, 200] on button "Confirm Order" at bounding box center [759, 189] width 72 height 21
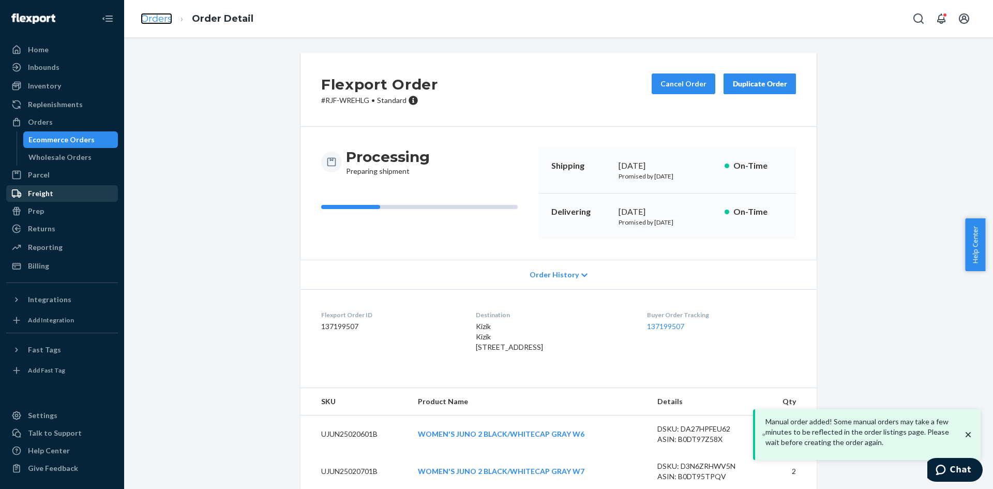
click at [159, 17] on link "Orders" at bounding box center [157, 18] width 32 height 11
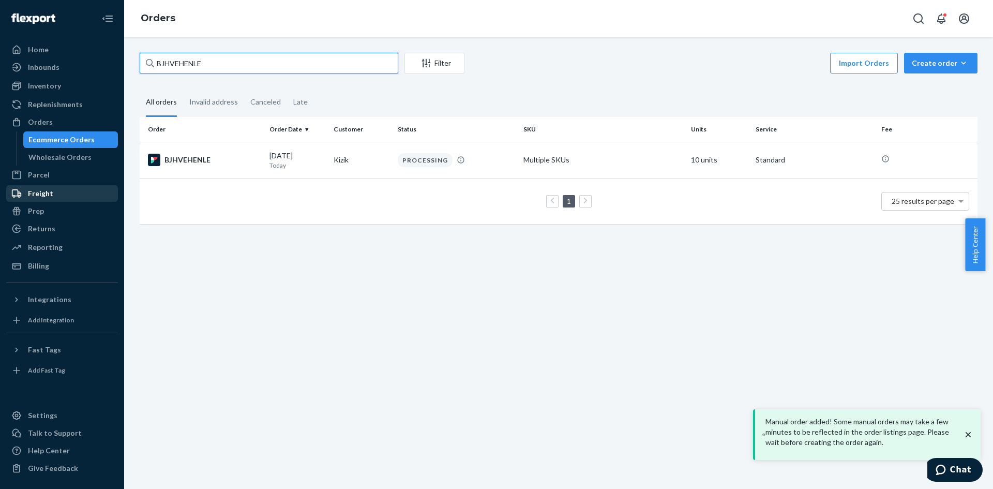
click at [177, 66] on input "BJHVEHENLE" at bounding box center [269, 63] width 258 height 21
paste input "SYWWYVBX3X"
type input "SYWWYVBX3XE"
click at [199, 160] on div "SYWWYVBX3XE" at bounding box center [204, 160] width 113 height 12
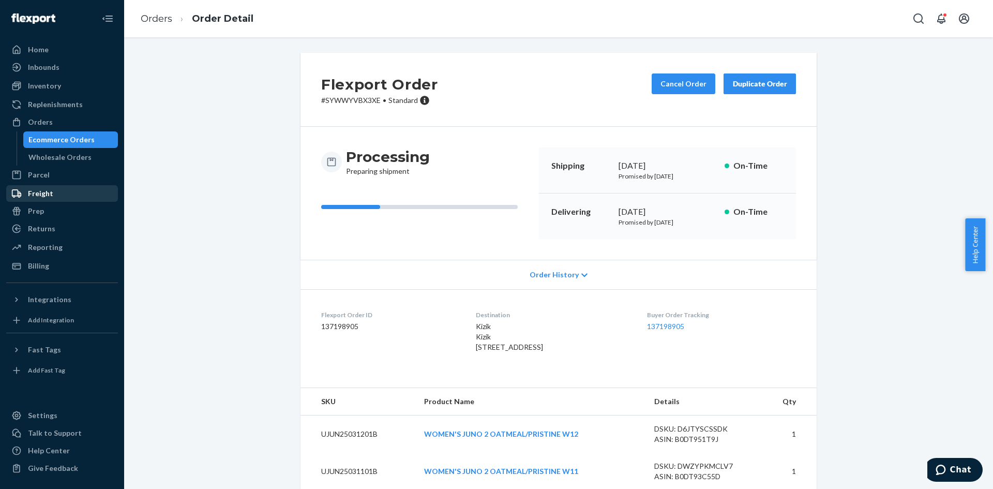
click at [773, 85] on div "Duplicate Order" at bounding box center [759, 84] width 55 height 10
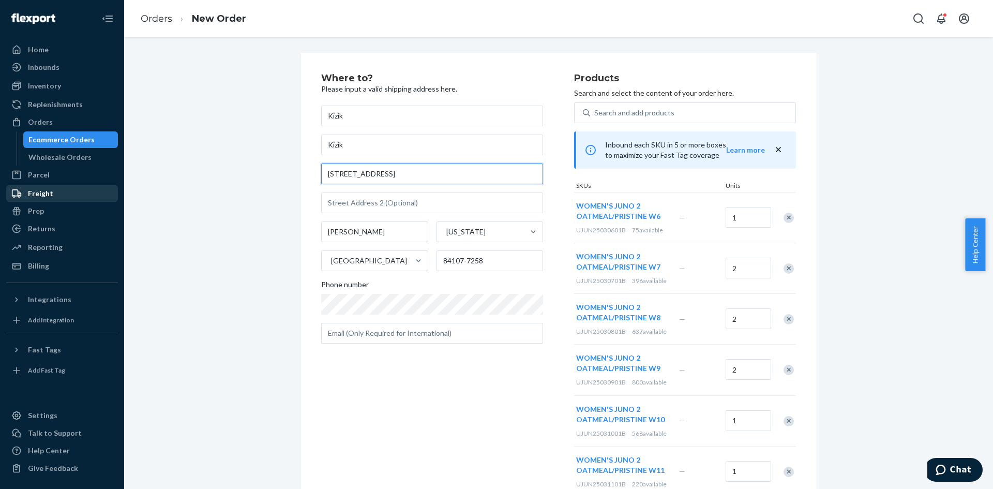
drag, startPoint x: 379, startPoint y: 177, endPoint x: 210, endPoint y: 177, distance: 169.0
click at [210, 177] on div "Where to? Please input a valid shipping address here. Kizik Kizik 6191 S State …" at bounding box center [558, 380] width 853 height 655
paste input "160 N GULPH RD STE 2344 KING OF PRUSSIA, PA 19406"
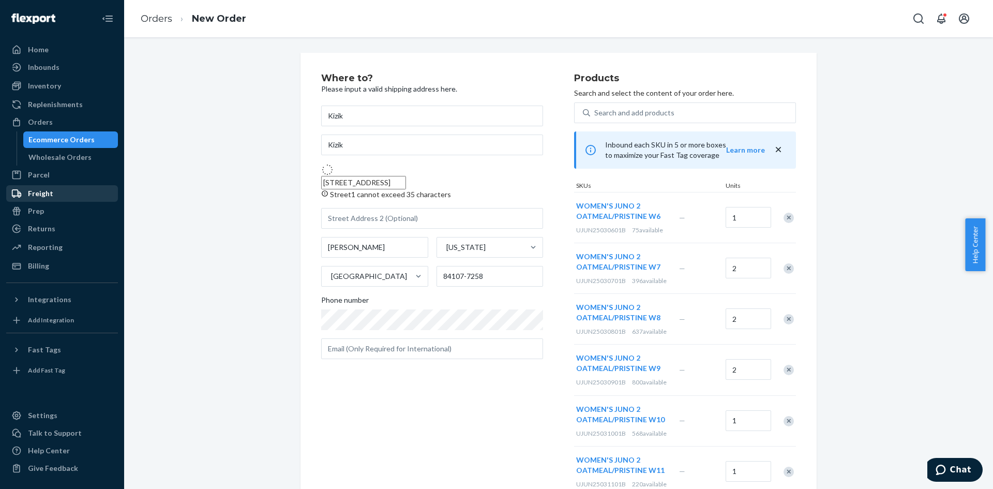
type input "160 N Gulph Rd"
type input "2344"
type input "King of Prussia"
type input "19406"
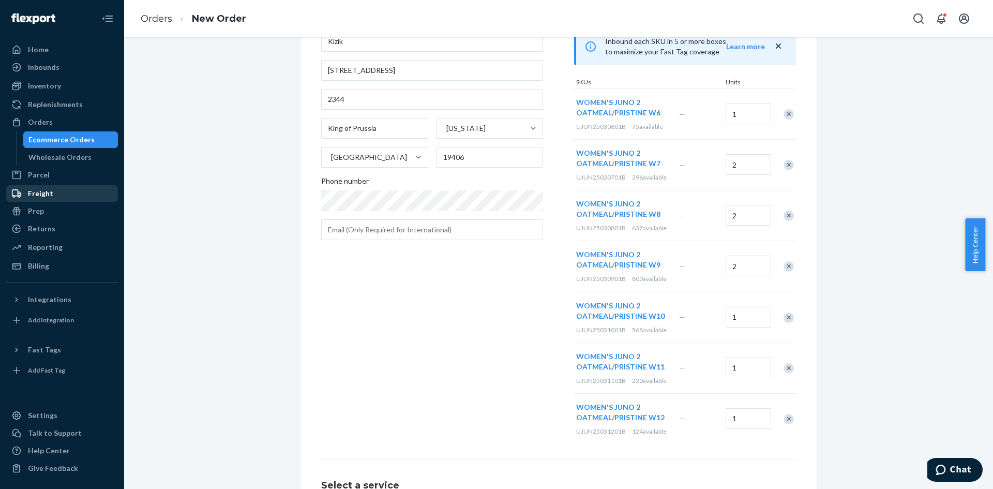
scroll to position [209, 0]
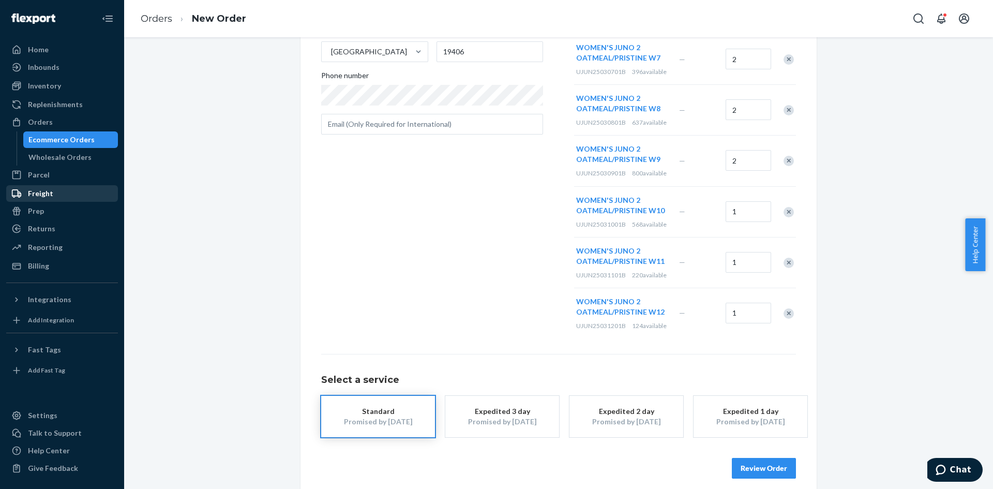
drag, startPoint x: 757, startPoint y: 456, endPoint x: 761, endPoint y: 463, distance: 8.3
click at [758, 456] on div "Review Order" at bounding box center [558, 462] width 475 height 31
click at [763, 469] on button "Review Order" at bounding box center [764, 468] width 64 height 21
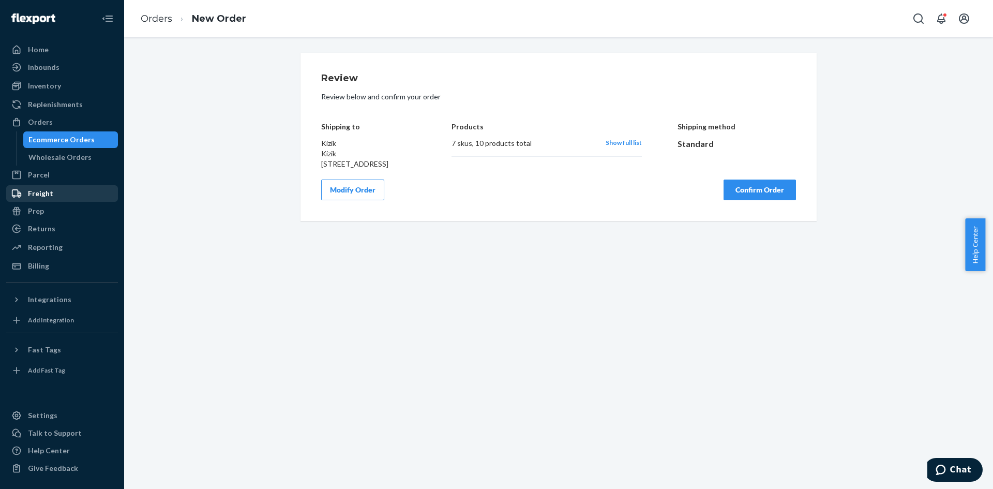
scroll to position [0, 0]
click at [765, 200] on button "Confirm Order" at bounding box center [759, 189] width 72 height 21
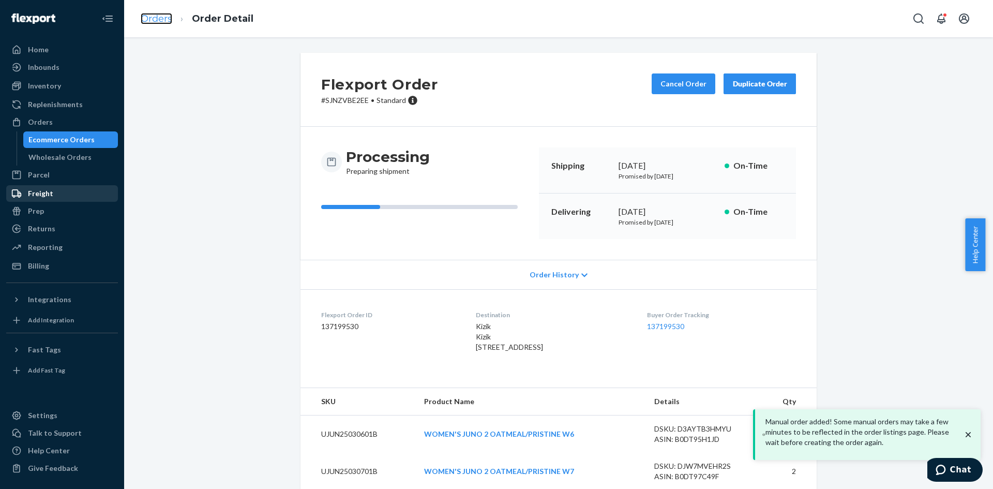
click at [160, 16] on link "Orders" at bounding box center [157, 18] width 32 height 11
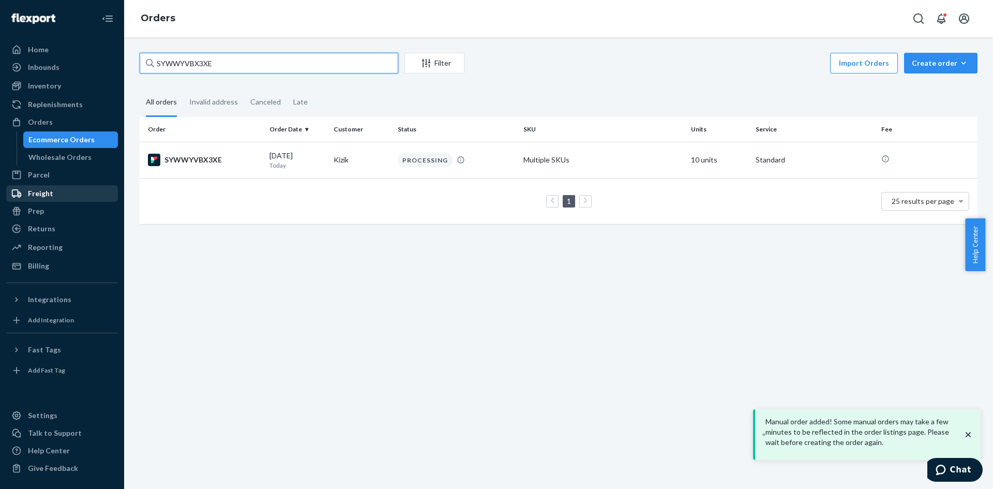
click at [178, 62] on input "SYWWYVBX3XE" at bounding box center [269, 63] width 258 height 21
paste input "HJHHVBGH"
type input "HJHHVBGHXE"
click at [205, 163] on div "HJHHVBGHXE" at bounding box center [204, 160] width 113 height 12
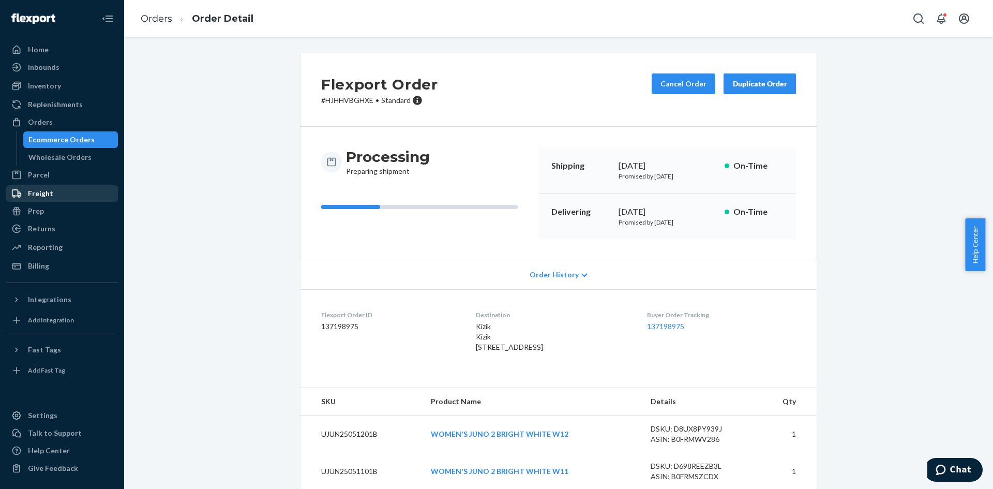
click at [773, 83] on div "Duplicate Order" at bounding box center [759, 84] width 55 height 10
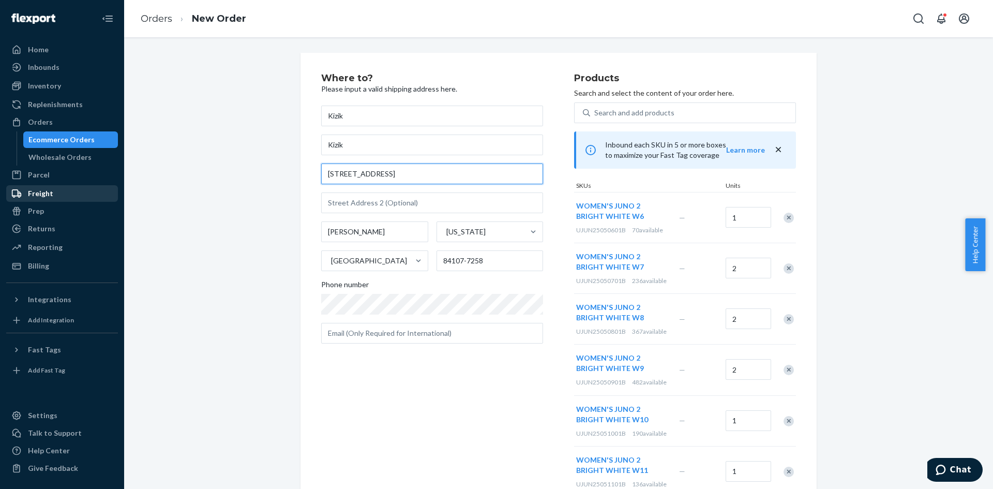
drag, startPoint x: 410, startPoint y: 174, endPoint x: 249, endPoint y: 171, distance: 161.3
click at [249, 171] on div "Where to? Please input a valid shipping address here. Kizik Kizik 6191 S State …" at bounding box center [558, 380] width 853 height 655
paste input "160 N GULPH RD STE 2344 KING OF PRUSSIA, PA 19406"
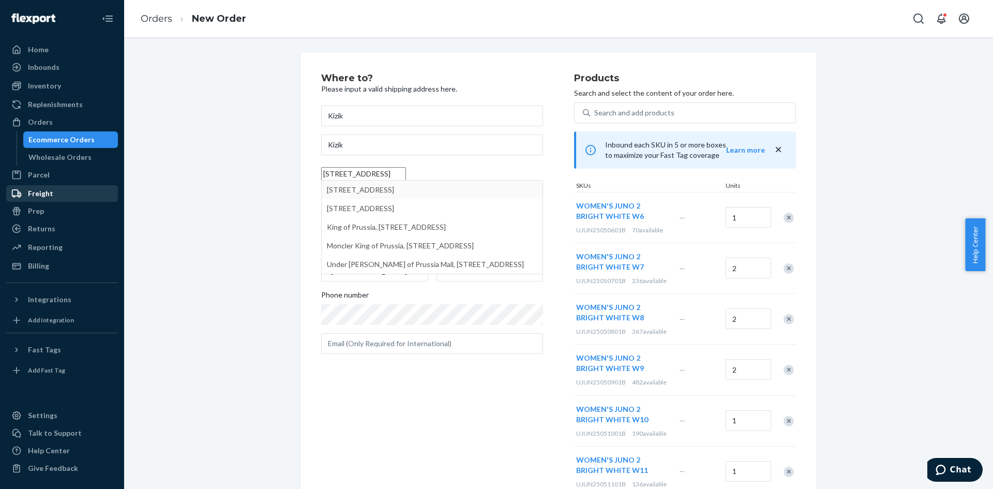
type input "160 N Gulph Rd"
type input "2344"
type input "King of Prussia"
type input "19406"
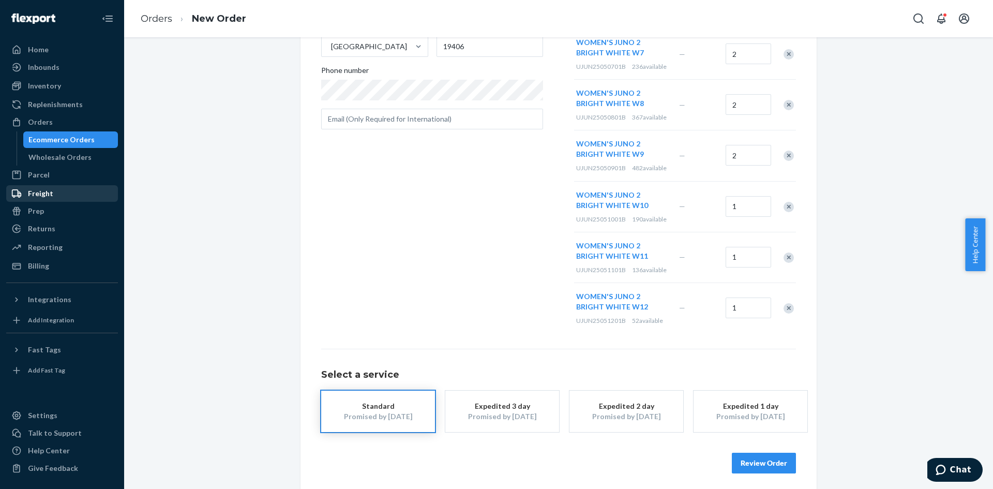
scroll to position [219, 0]
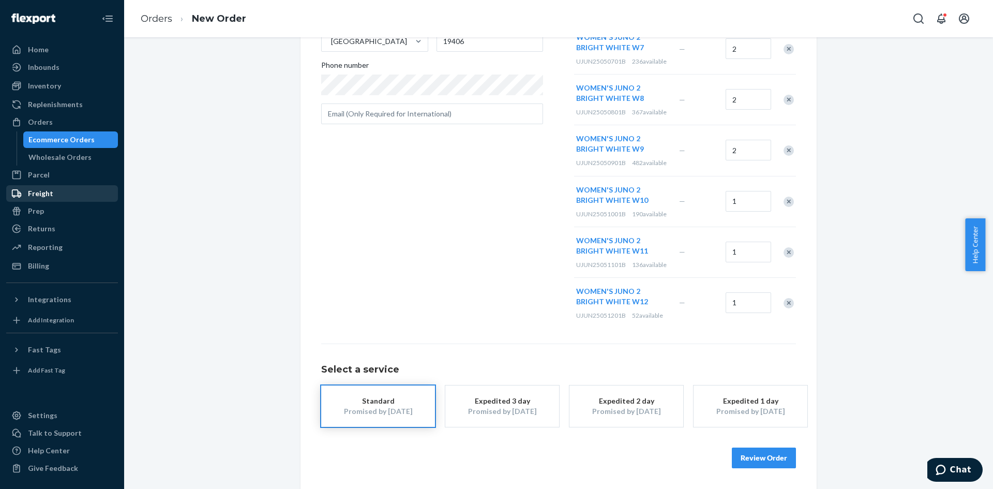
click at [771, 456] on button "Review Order" at bounding box center [764, 457] width 64 height 21
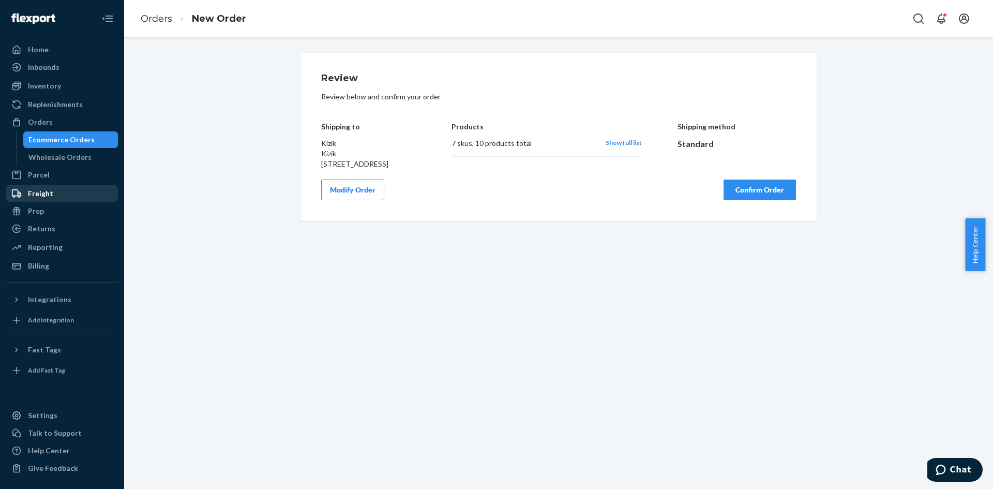
click at [742, 200] on button "Confirm Order" at bounding box center [759, 189] width 72 height 21
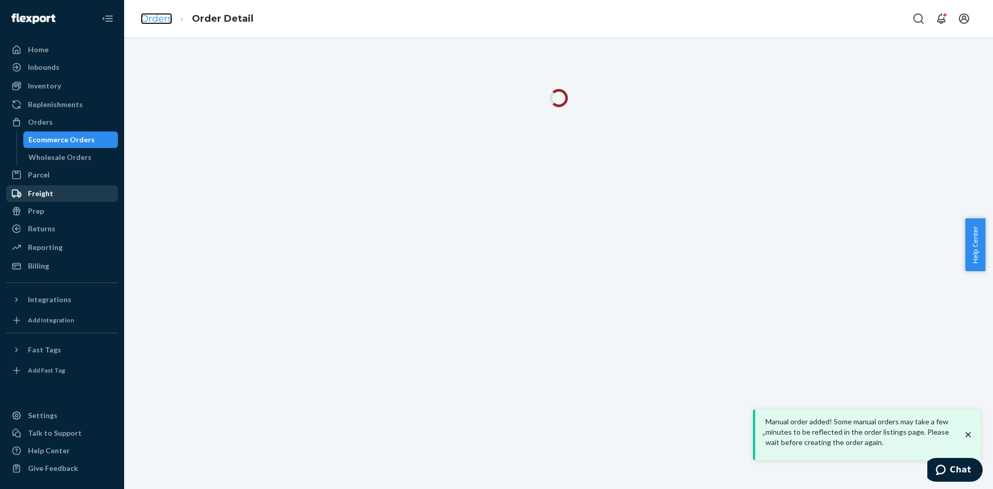
click at [153, 19] on link "Orders" at bounding box center [157, 18] width 32 height 11
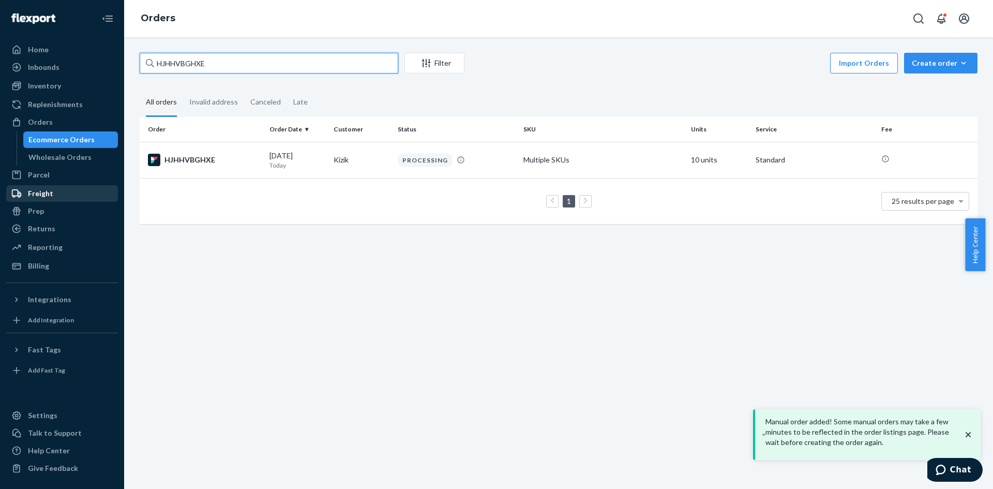
click at [180, 62] on input "HJHHVBGHXE" at bounding box center [269, 63] width 258 height 21
paste input "1B-BRLNGX"
type input "H1B-BRLNGX"
click at [189, 157] on div "H1B-BRLNGX" at bounding box center [204, 160] width 113 height 12
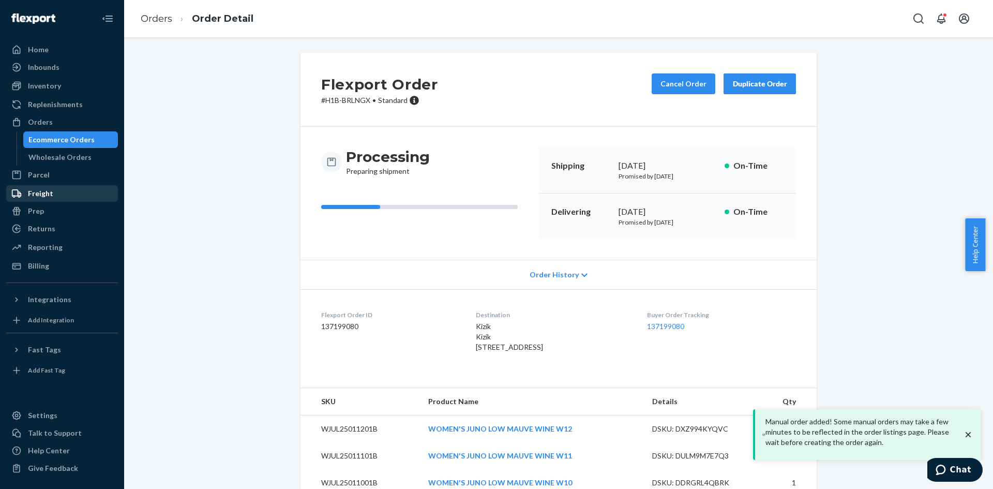
drag, startPoint x: 757, startPoint y: 80, endPoint x: 738, endPoint y: 82, distance: 18.7
click at [756, 80] on div "Duplicate Order" at bounding box center [759, 84] width 55 height 10
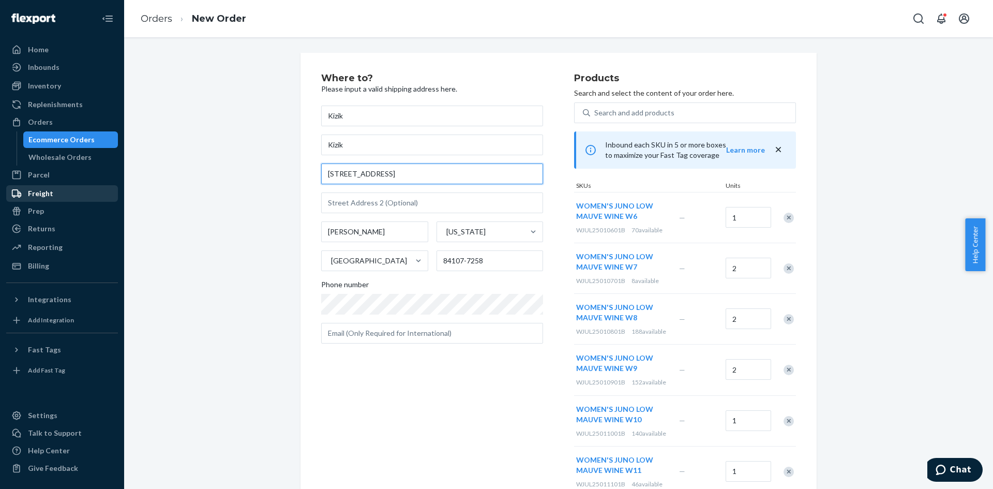
drag, startPoint x: 396, startPoint y: 175, endPoint x: 297, endPoint y: 175, distance: 98.7
click at [300, 175] on div "Where to? Please input a valid shipping address here. Kizik Kizik 6191 S State …" at bounding box center [558, 380] width 516 height 655
paste input "160 N GULPH RD STE 2344 KING OF PRUSSIA, PA 19406"
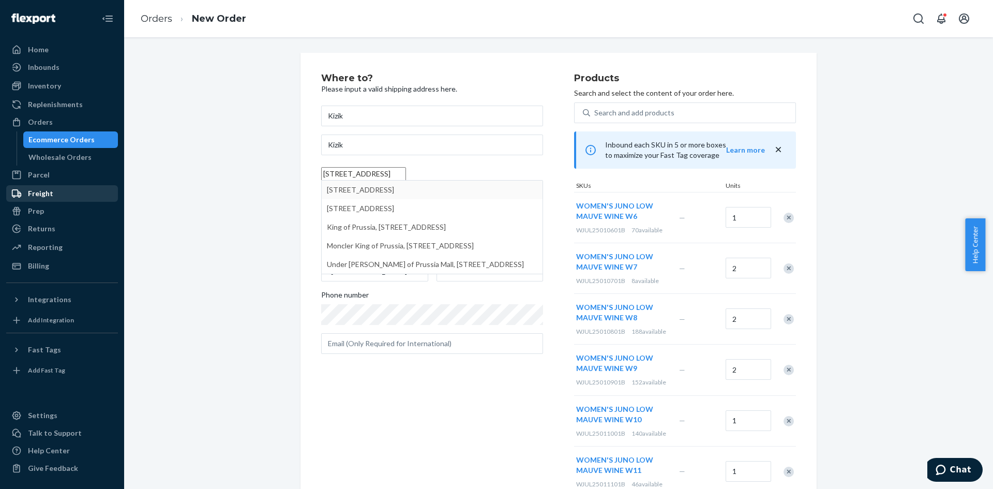
type input "160 N Gulph Rd"
type input "2344"
type input "King of Prussia"
type input "19406"
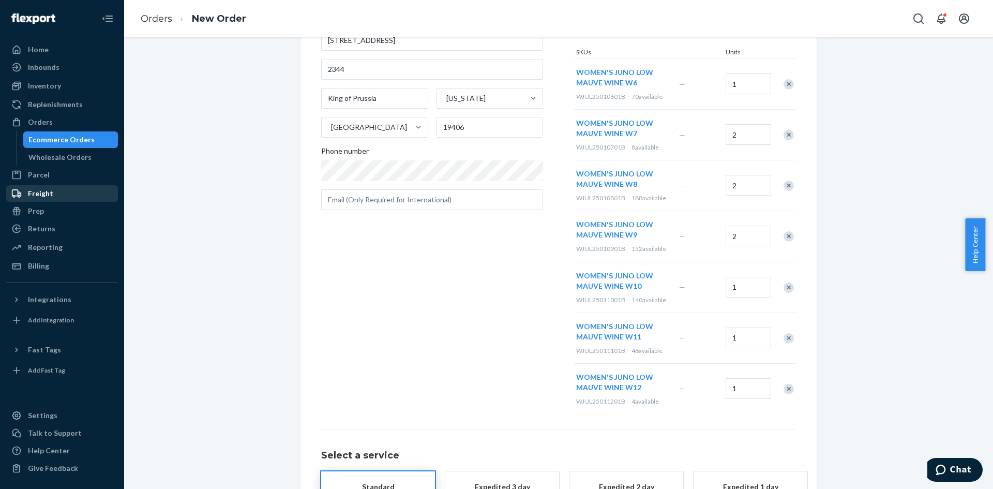
scroll to position [209, 0]
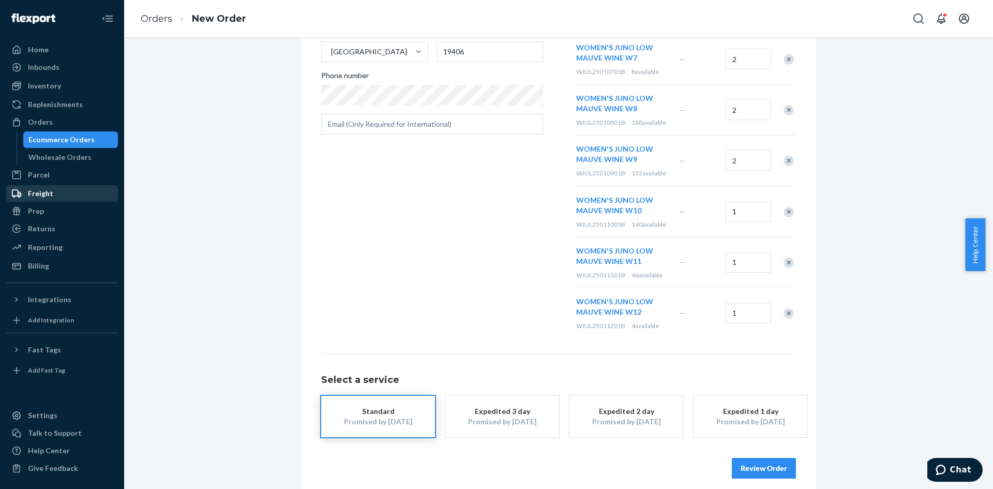
click at [779, 466] on button "Review Order" at bounding box center [764, 468] width 64 height 21
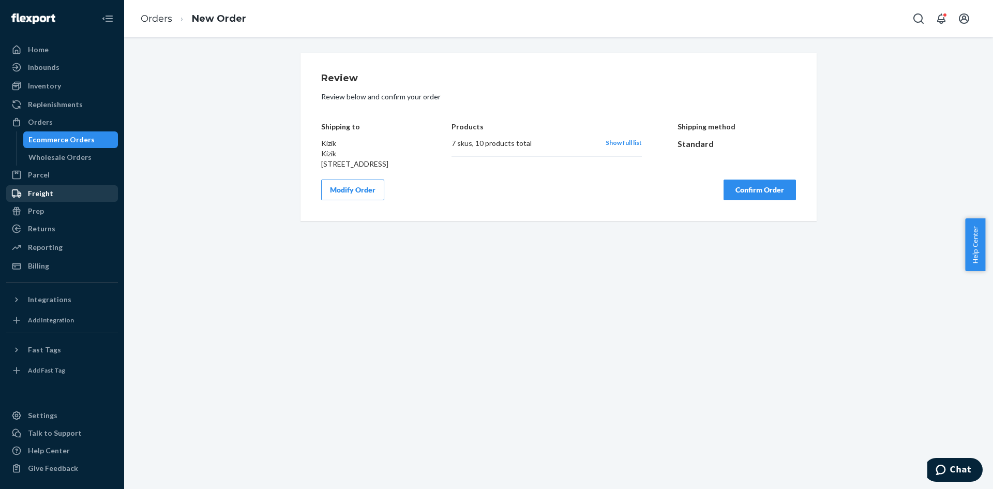
click at [764, 200] on button "Confirm Order" at bounding box center [759, 189] width 72 height 21
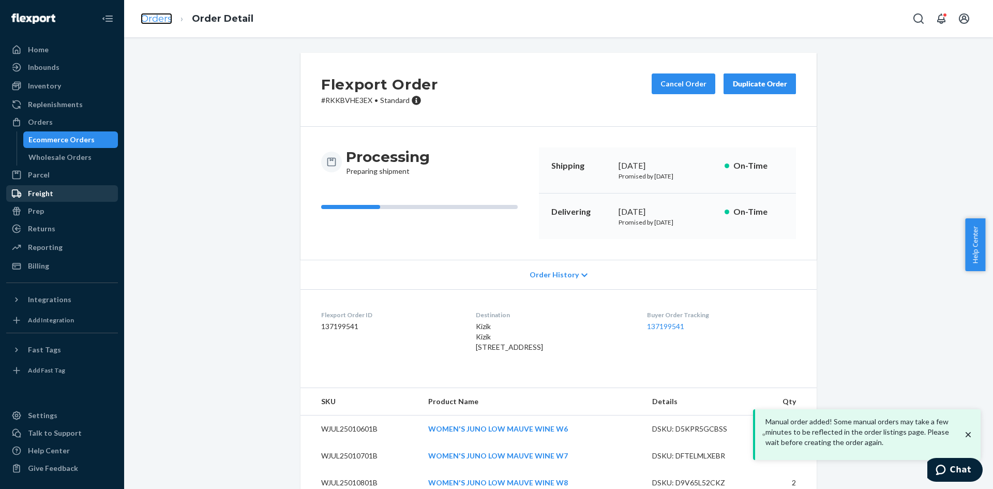
click at [166, 14] on link "Orders" at bounding box center [157, 18] width 32 height 11
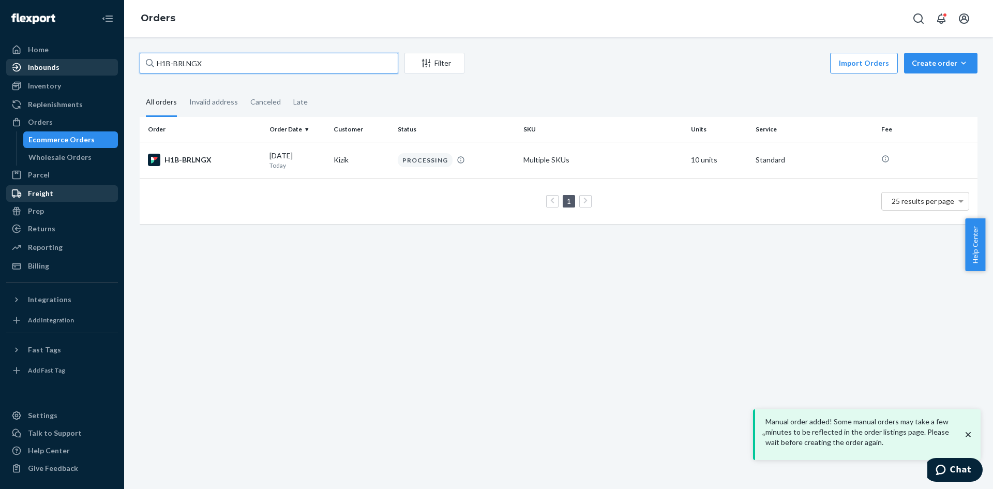
drag, startPoint x: 125, startPoint y: 63, endPoint x: 107, endPoint y: 63, distance: 17.6
click at [107, 63] on div "Home Inbounds Shipping Plans Problems Inventory Products Replenishments Orders …" at bounding box center [496, 244] width 993 height 489
paste input "KGEBBE3XG"
type input "HKGEBBE3XG"
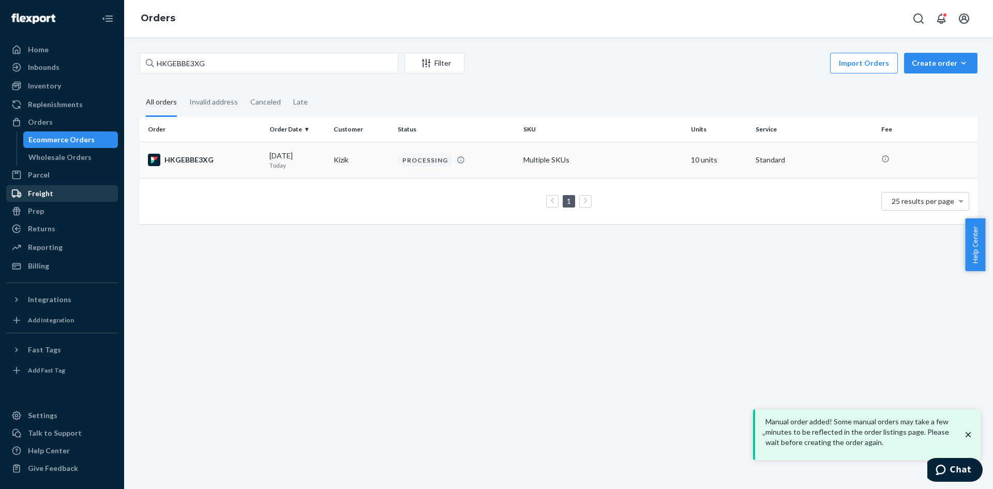
click at [186, 160] on div "HKGEBBE3XG" at bounding box center [204, 160] width 113 height 12
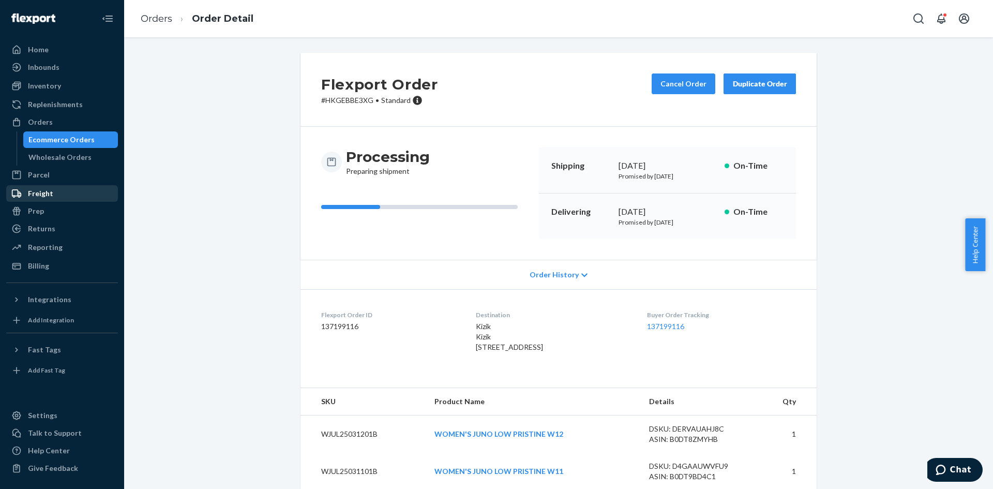
click at [743, 88] on div "Duplicate Order" at bounding box center [759, 84] width 55 height 10
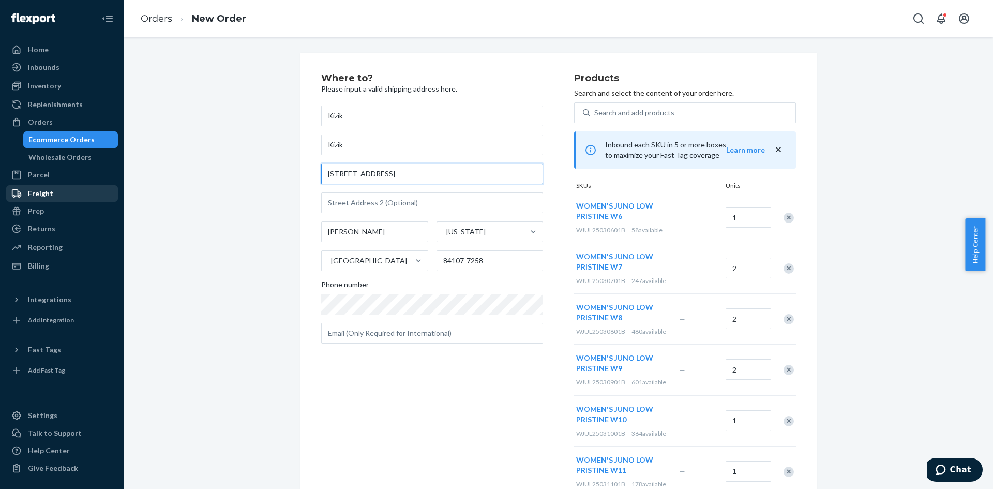
drag, startPoint x: 409, startPoint y: 170, endPoint x: 168, endPoint y: 180, distance: 241.1
click at [169, 180] on div "Where to? Please input a valid shipping address here. Kizik Kizik 6191 S State …" at bounding box center [558, 380] width 853 height 655
paste input "160 N GULPH RD STE 2344 KING OF PRUSSIA, PA 19406"
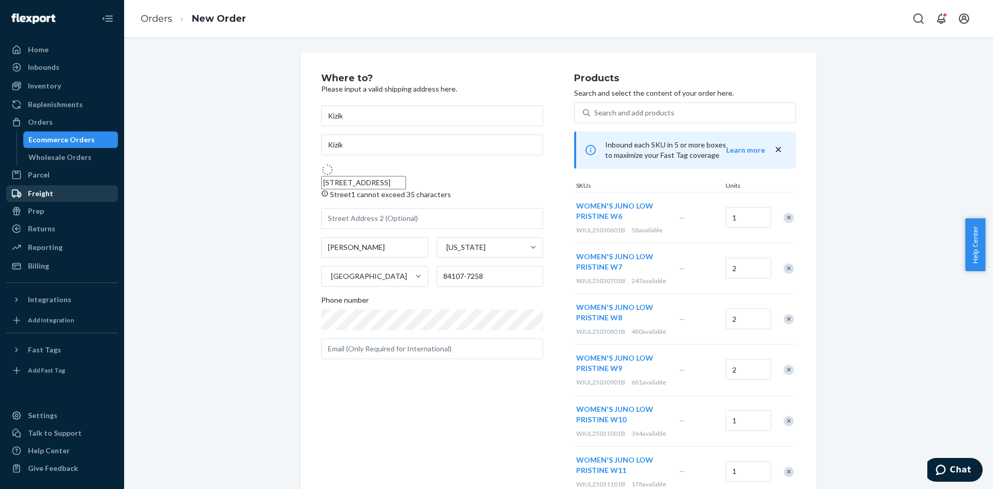
drag, startPoint x: 425, startPoint y: 192, endPoint x: 600, endPoint y: 236, distance: 179.8
type input "160 N Gulph Rd"
type input "2344"
type input "King of Prussia"
type input "19406"
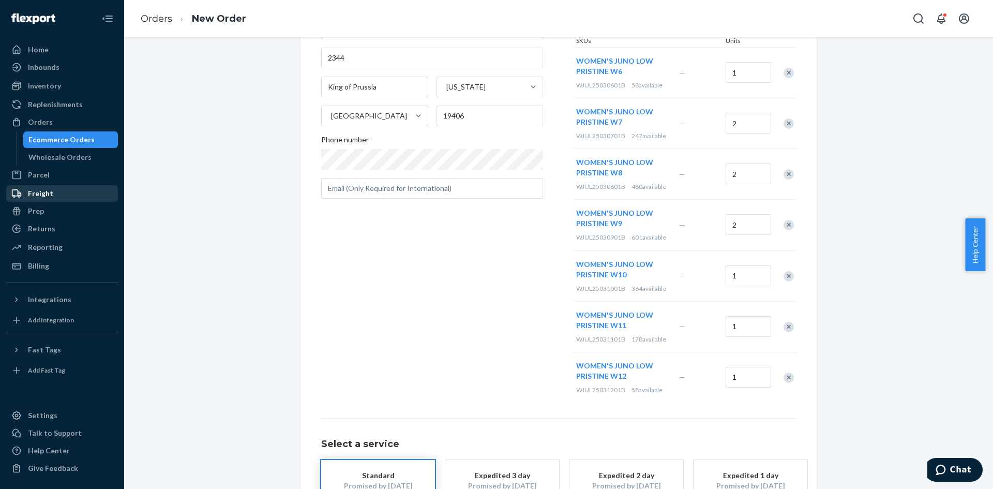
scroll to position [219, 0]
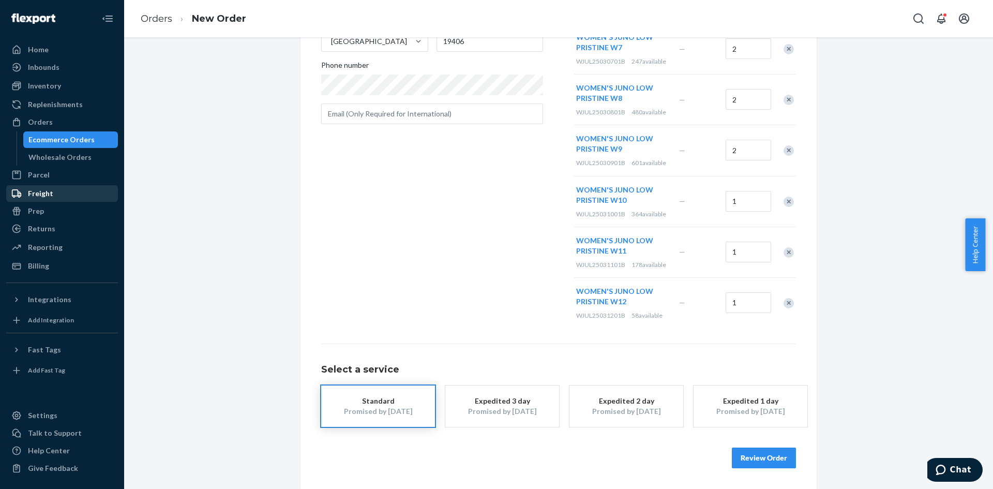
click at [767, 465] on button "Review Order" at bounding box center [764, 457] width 64 height 21
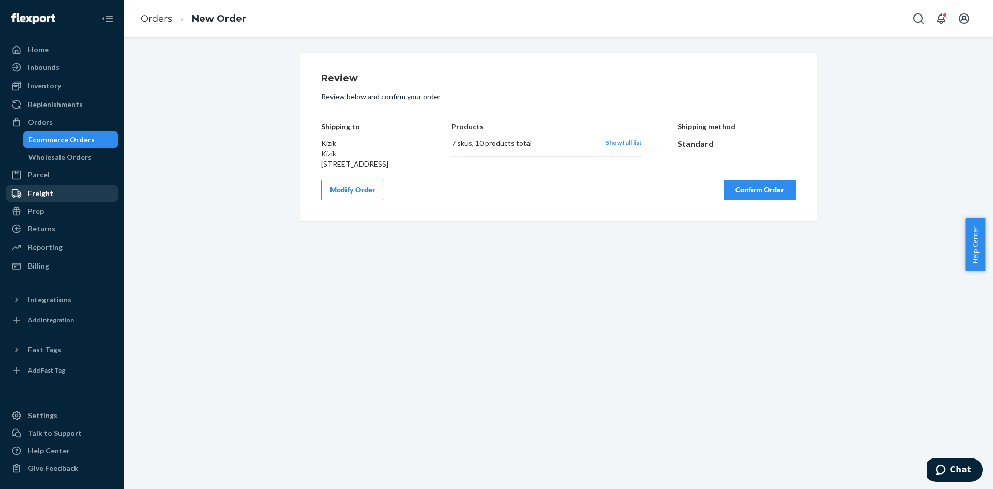
scroll to position [0, 0]
click at [742, 200] on button "Confirm Order" at bounding box center [759, 189] width 72 height 21
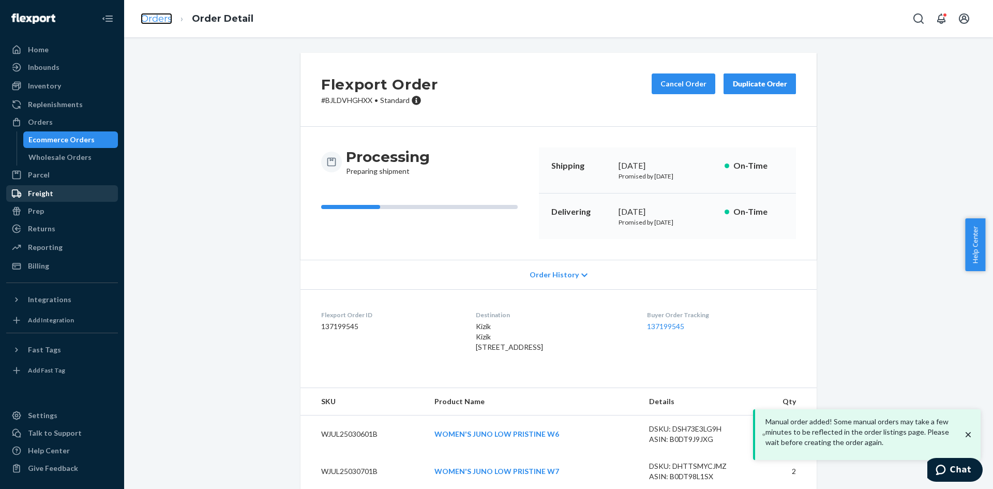
click at [150, 14] on link "Orders" at bounding box center [157, 18] width 32 height 11
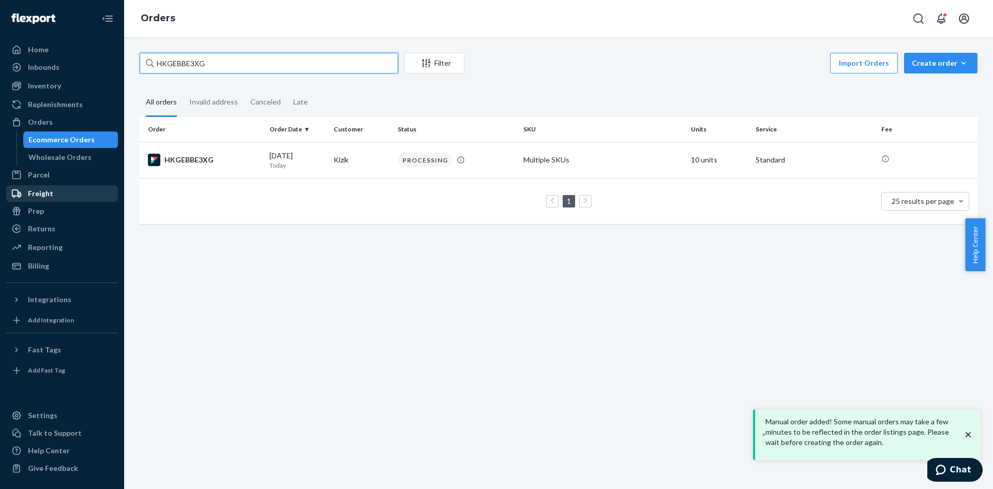
click at [188, 65] on input "HKGEBBE3XG" at bounding box center [269, 63] width 258 height 21
paste input "S1H_BBL3L"
type input "S1H_BBL3LG"
click at [194, 161] on div "S1H_BBL3LG" at bounding box center [204, 160] width 113 height 12
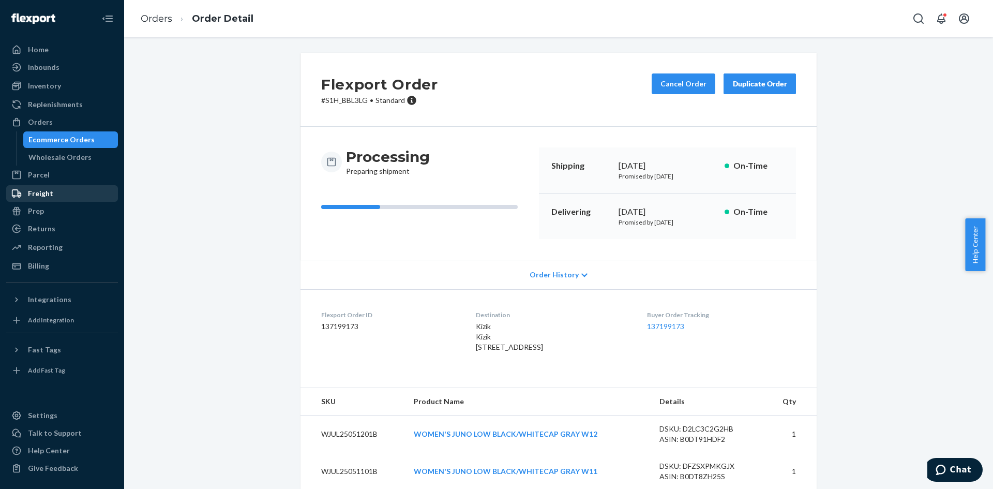
click at [753, 81] on div "Duplicate Order" at bounding box center [759, 84] width 55 height 10
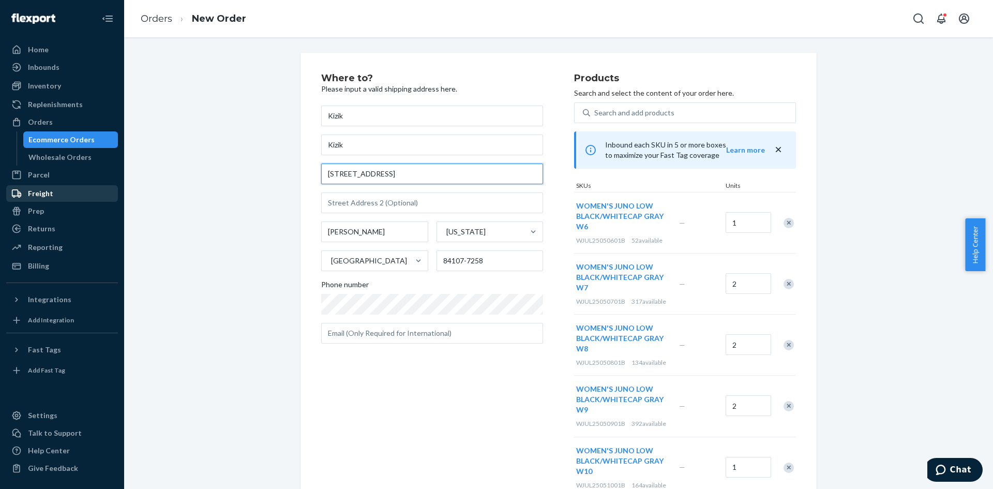
drag, startPoint x: 358, startPoint y: 173, endPoint x: 240, endPoint y: 166, distance: 118.1
click at [229, 169] on div "Where to? Please input a valid shipping address here. Kizik Kizik 6191 S State …" at bounding box center [558, 416] width 853 height 727
paste input "160 N GULPH RD STE 2344 KING OF PRUSSIA, PA 19406"
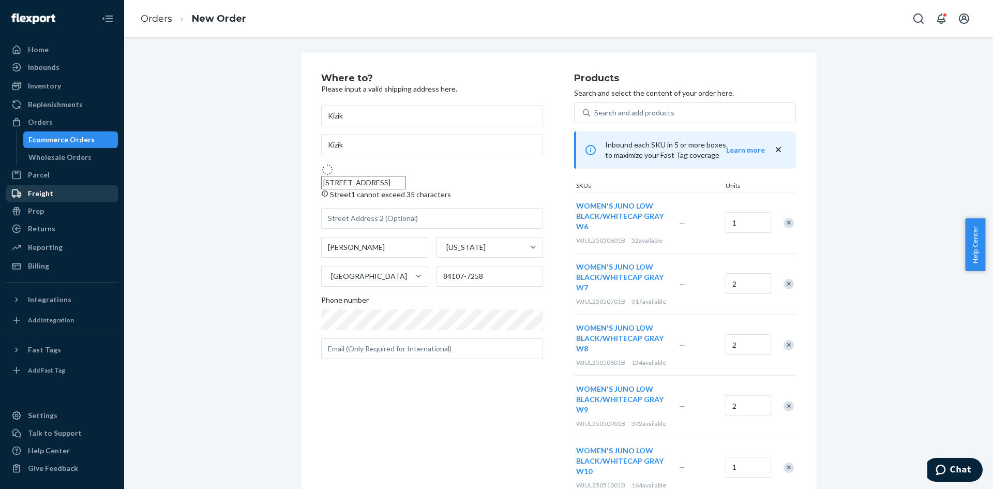
drag, startPoint x: 473, startPoint y: 188, endPoint x: 513, endPoint y: 201, distance: 42.3
type input "160 N Gulph Rd"
type input "2344"
type input "King of Prussia"
type input "19406"
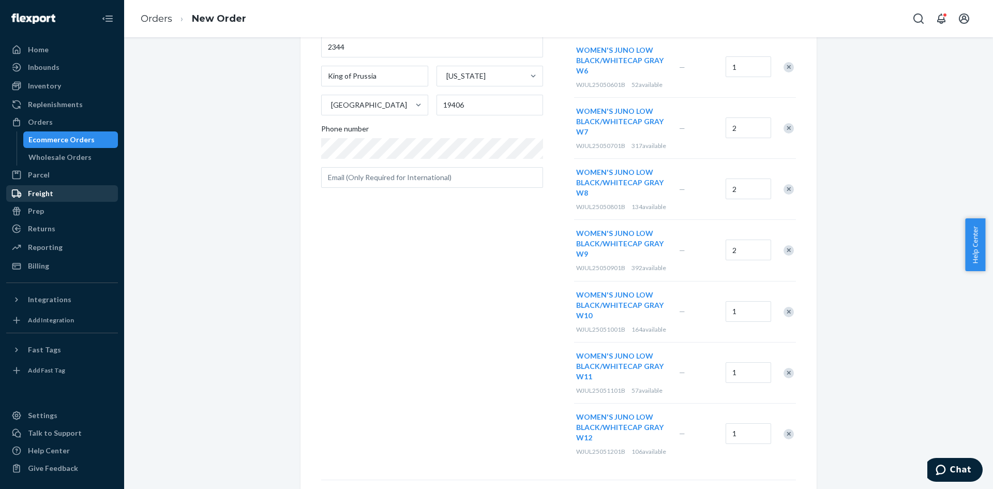
scroll to position [281, 0]
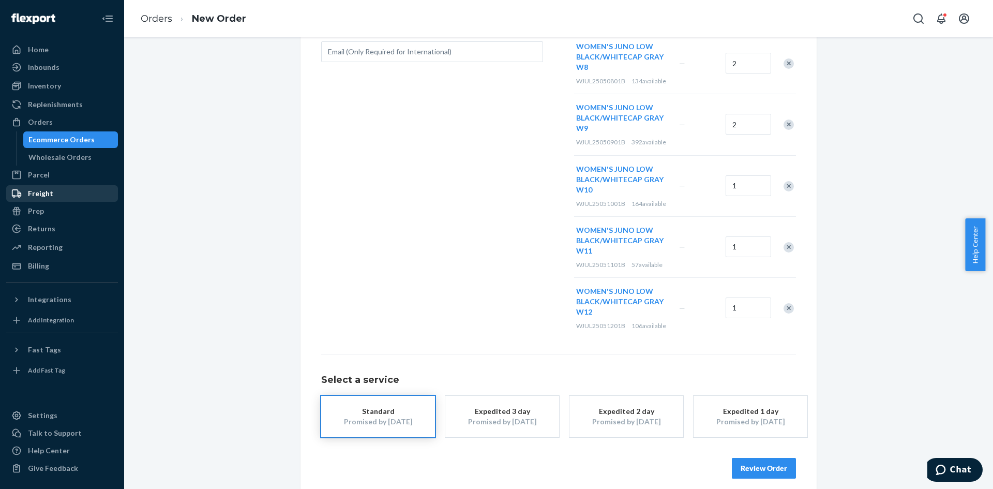
drag, startPoint x: 760, startPoint y: 465, endPoint x: 770, endPoint y: 446, distance: 21.7
click at [760, 465] on button "Review Order" at bounding box center [764, 468] width 64 height 21
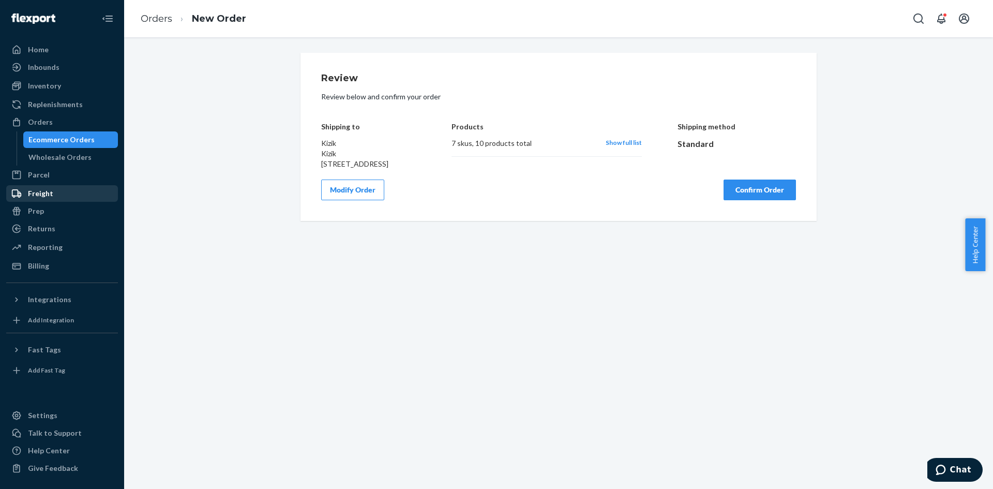
click at [756, 200] on button "Confirm Order" at bounding box center [759, 189] width 72 height 21
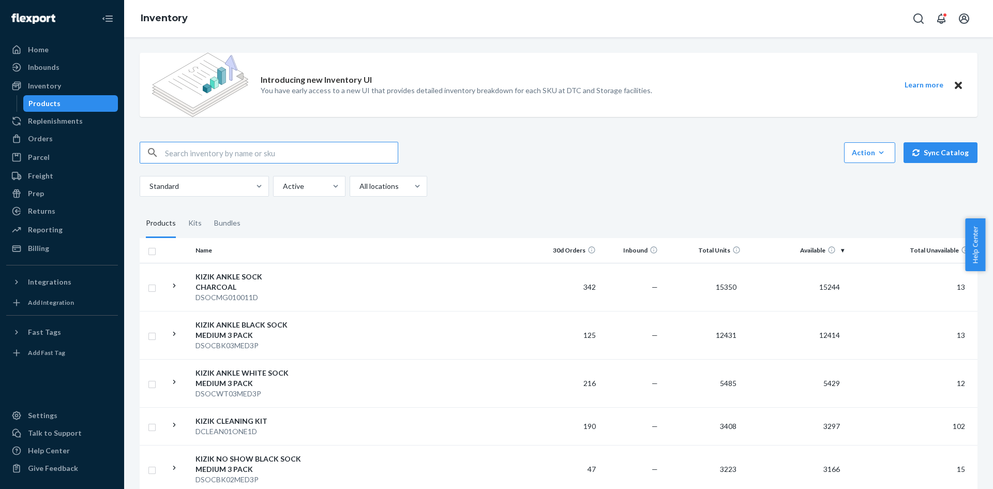
click at [218, 151] on input "text" at bounding box center [281, 152] width 233 height 21
type input "UJUN25020701B"
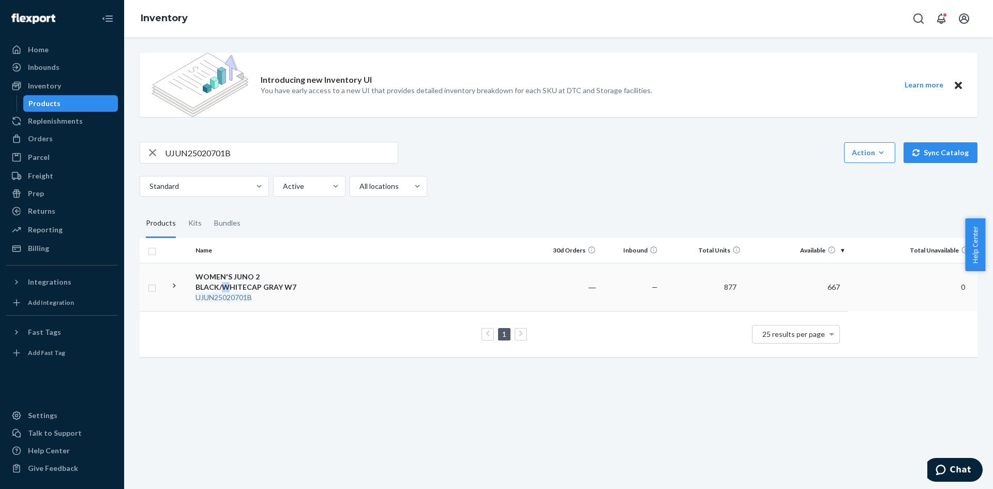
click at [225, 291] on div "WOMEN'S JUNO 2 BLACK/WHITECAP GRAY W7" at bounding box center [249, 281] width 108 height 21
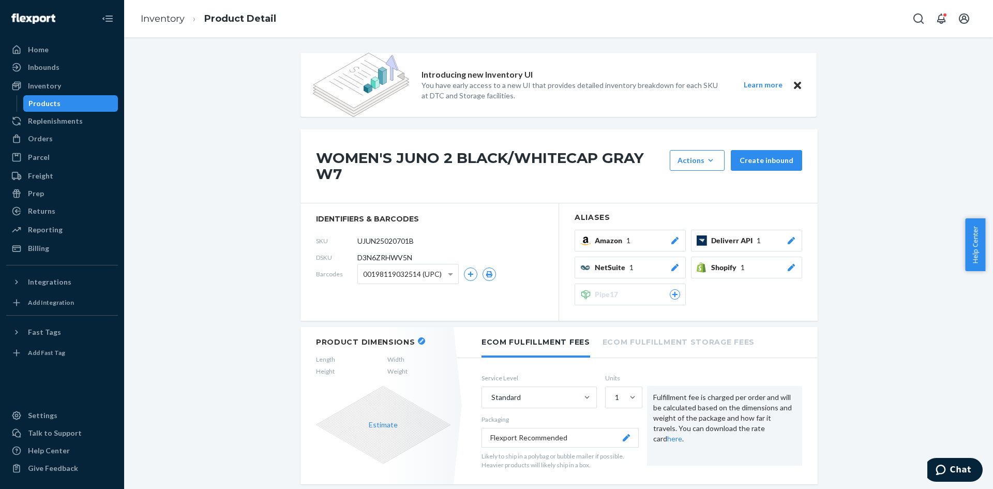
click at [419, 339] on icon "button" at bounding box center [421, 341] width 4 height 4
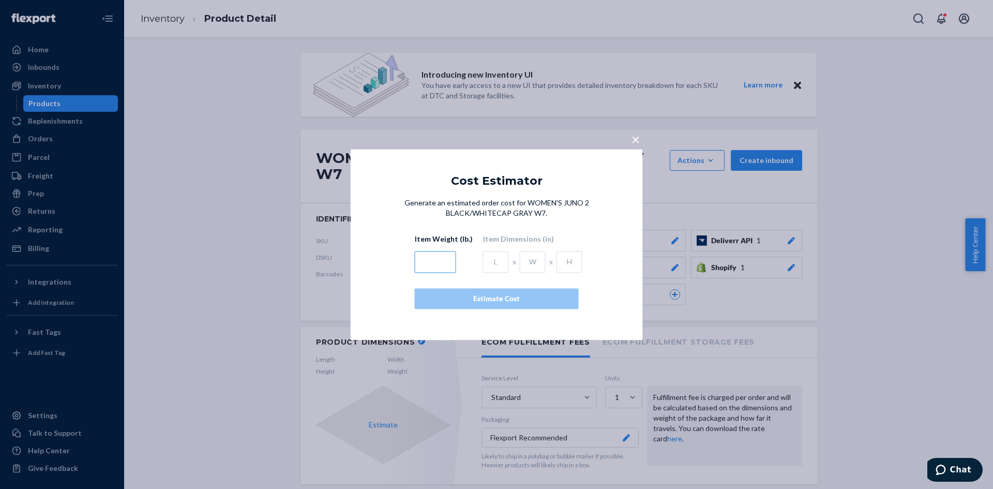
click at [422, 261] on input "text" at bounding box center [435, 262] width 41 height 22
type input "3.5"
type input "14.4"
type input "13.8"
type input "4.7"
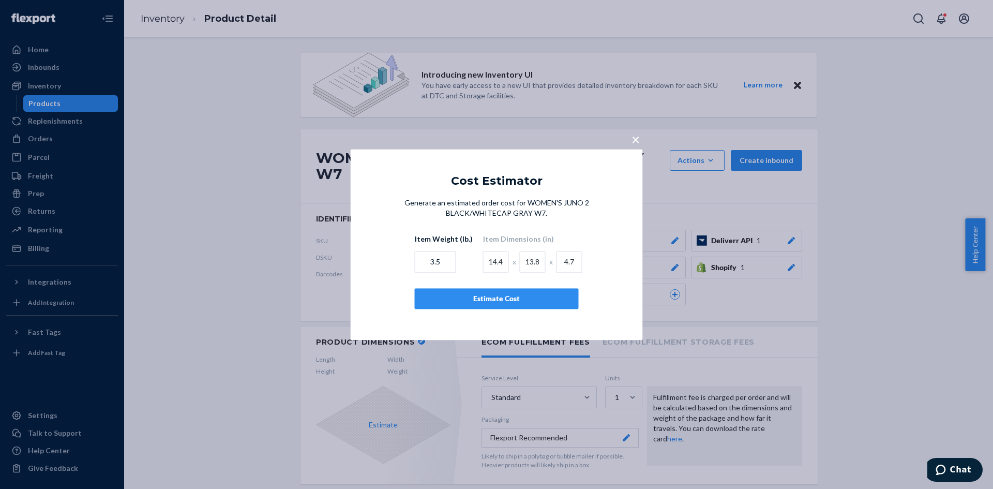
click at [462, 304] on button "Estimate Cost" at bounding box center [497, 298] width 164 height 21
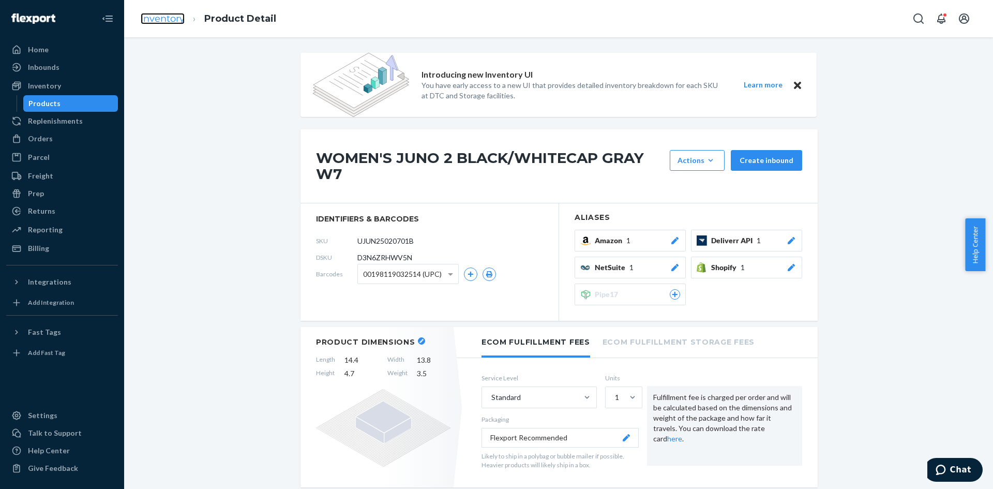
click at [176, 21] on link "Inventory" at bounding box center [163, 18] width 44 height 11
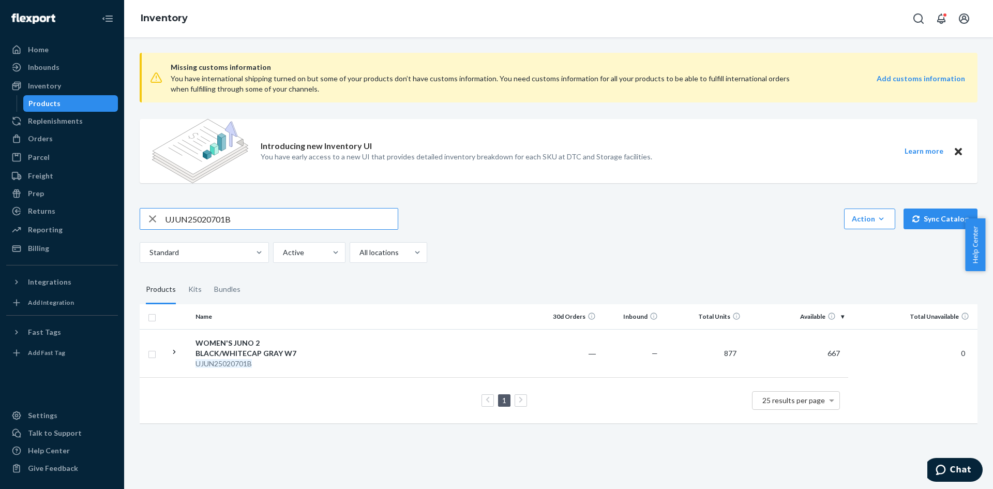
click at [214, 215] on input "UJUN25020701B" at bounding box center [281, 218] width 233 height 21
type input "UJUN25020801B"
click at [242, 360] on em "UJUN25020801B" at bounding box center [223, 363] width 56 height 9
